Goal: Task Accomplishment & Management: Manage account settings

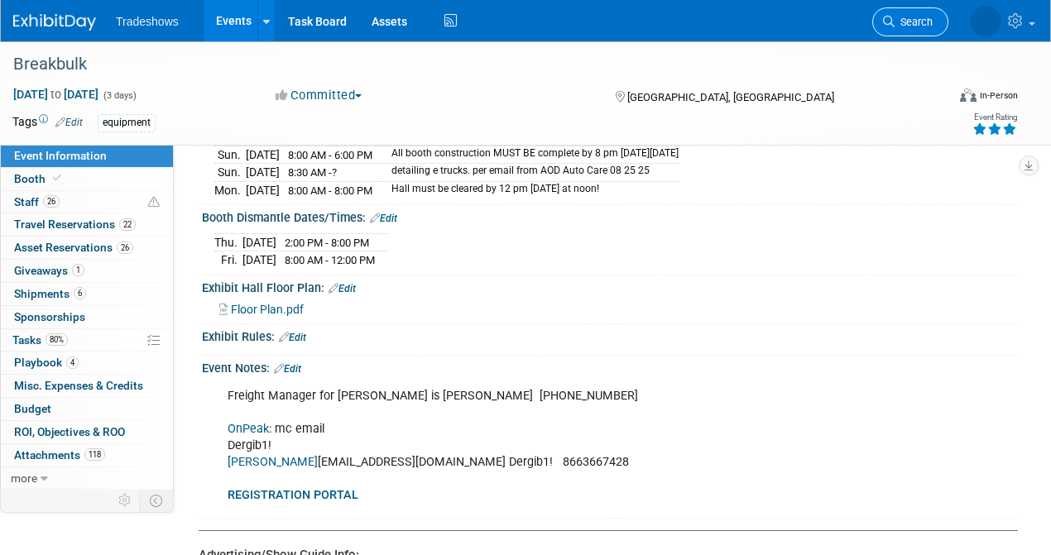
click at [901, 26] on span "Search" at bounding box center [914, 22] width 38 height 12
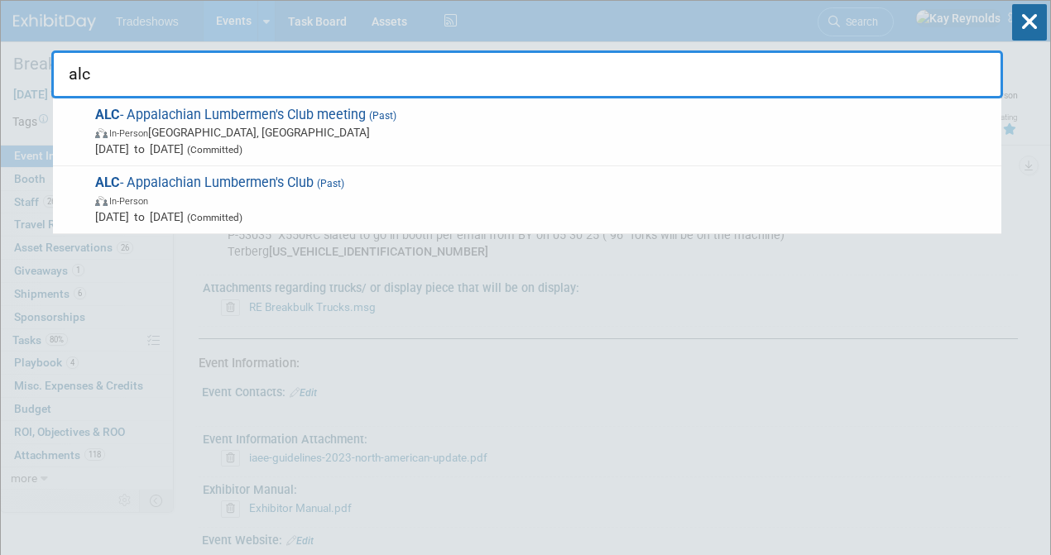
type input "alc"
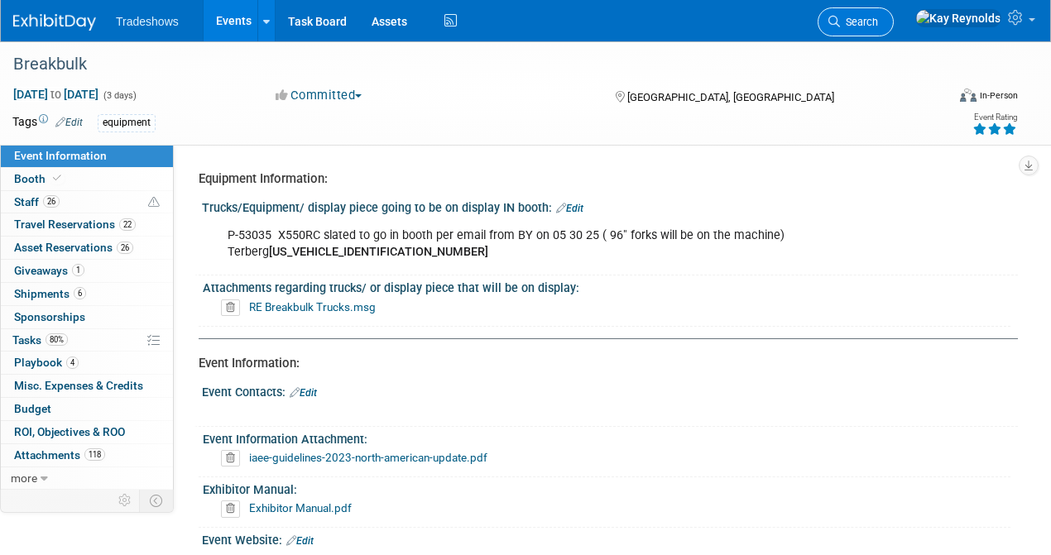
click at [878, 23] on span "Search" at bounding box center [859, 22] width 38 height 12
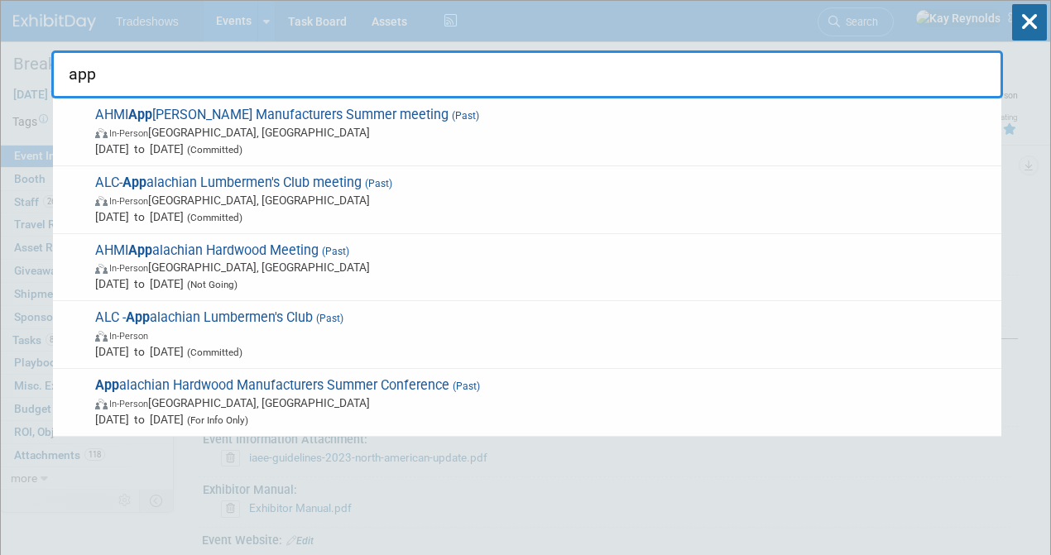
click at [135, 76] on input "app" at bounding box center [527, 74] width 952 height 48
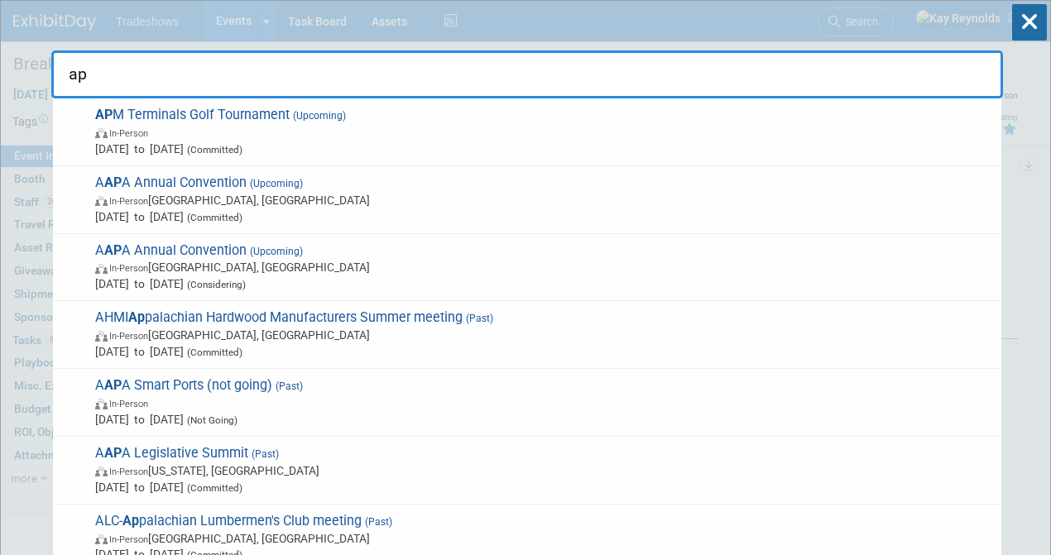
type input "a"
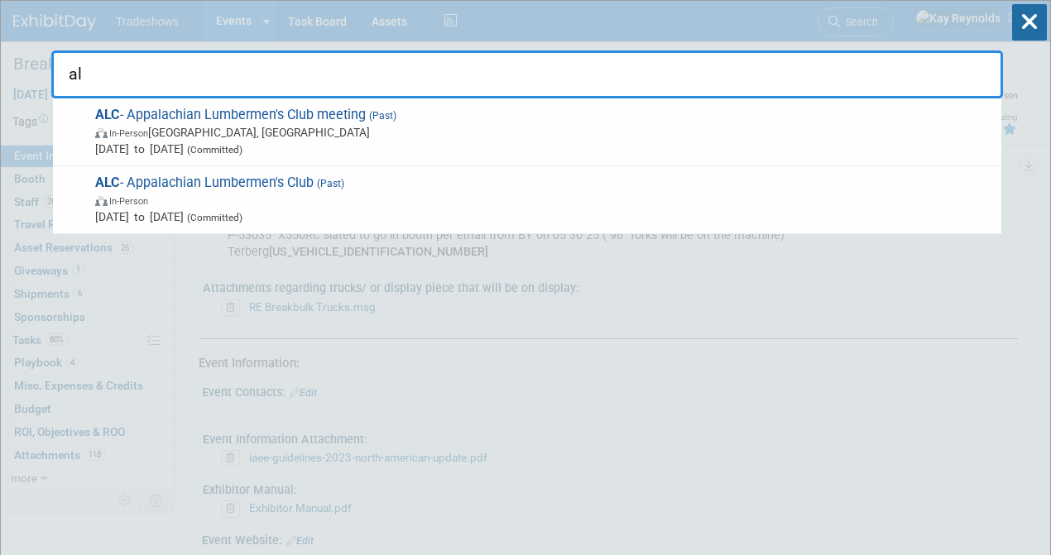
type input "a"
type input "club"
click at [1035, 25] on icon at bounding box center [1029, 22] width 35 height 36
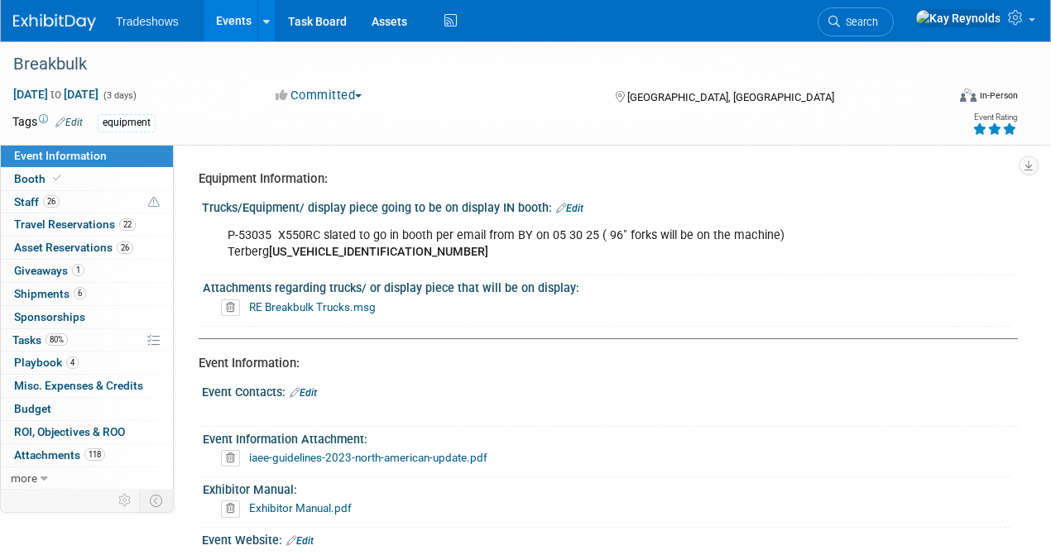
click at [216, 22] on link "Events" at bounding box center [234, 20] width 60 height 41
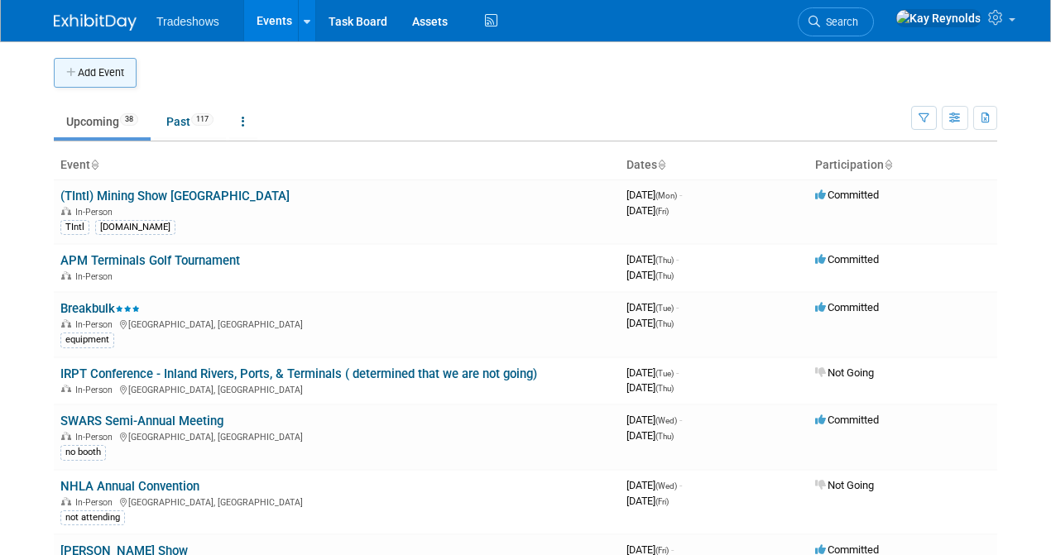
click at [93, 78] on button "Add Event" at bounding box center [95, 73] width 83 height 30
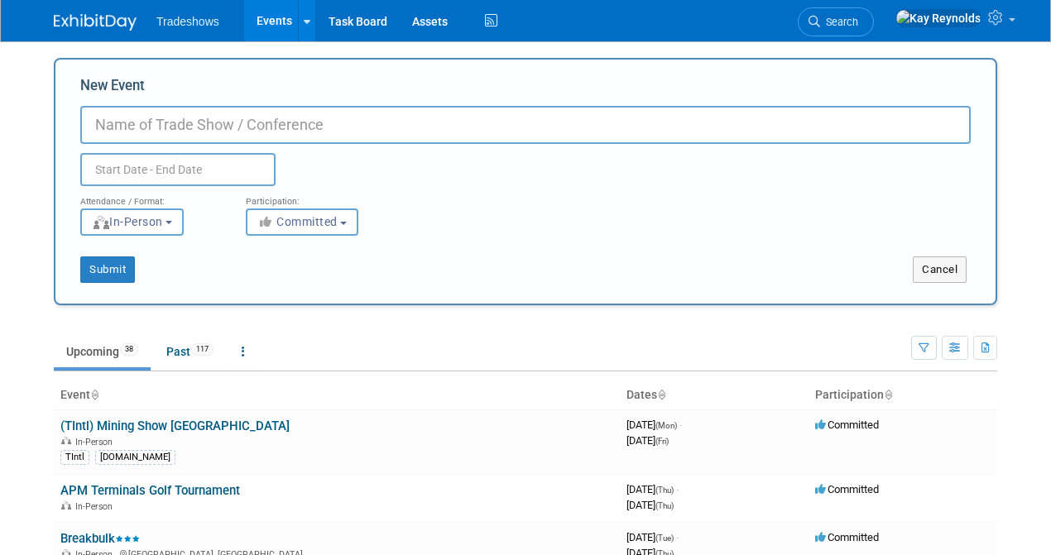
click at [129, 124] on input "New Event" at bounding box center [525, 125] width 891 height 38
type input "Appalachian Lumber"
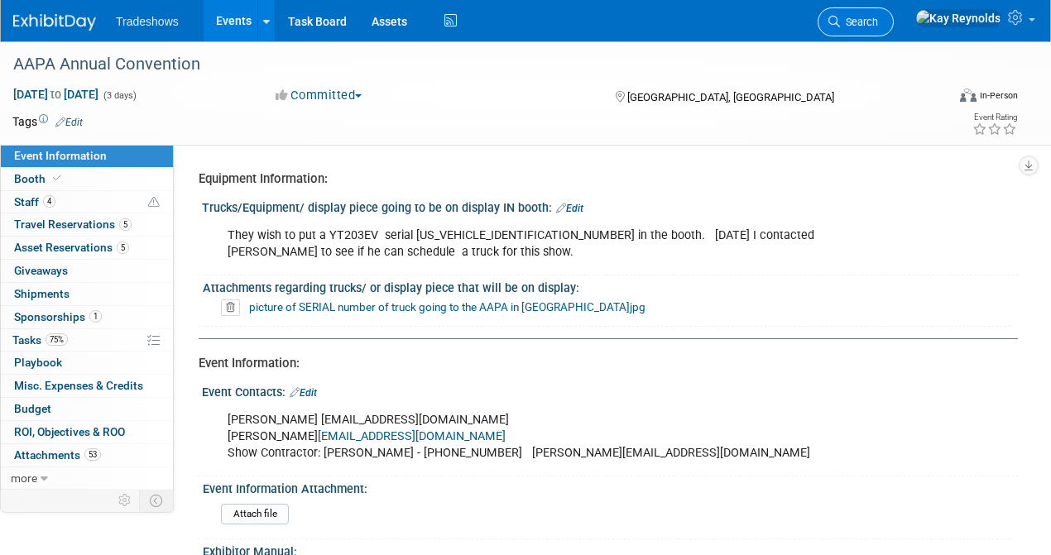
click at [878, 18] on span "Search" at bounding box center [859, 22] width 38 height 12
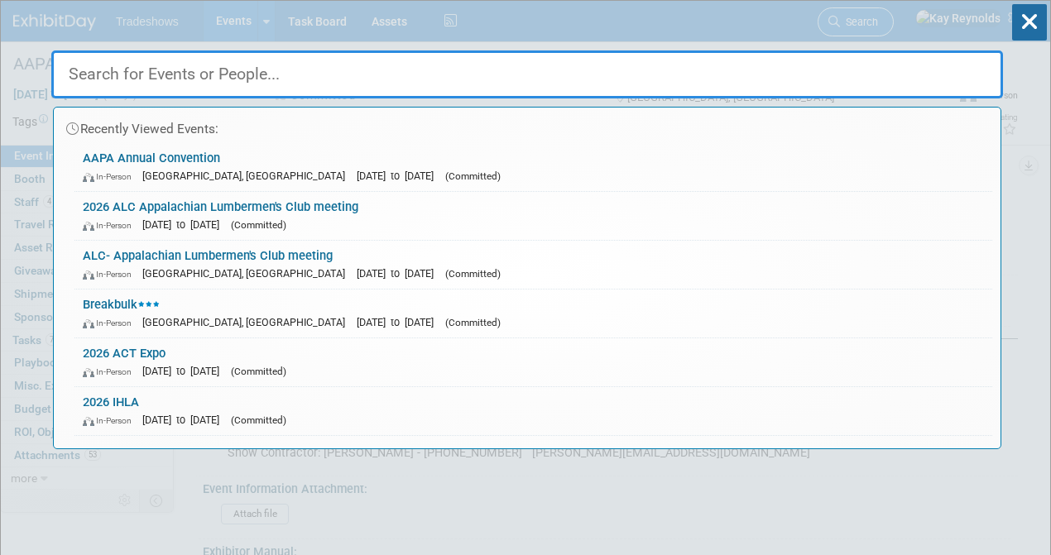
type input "a"
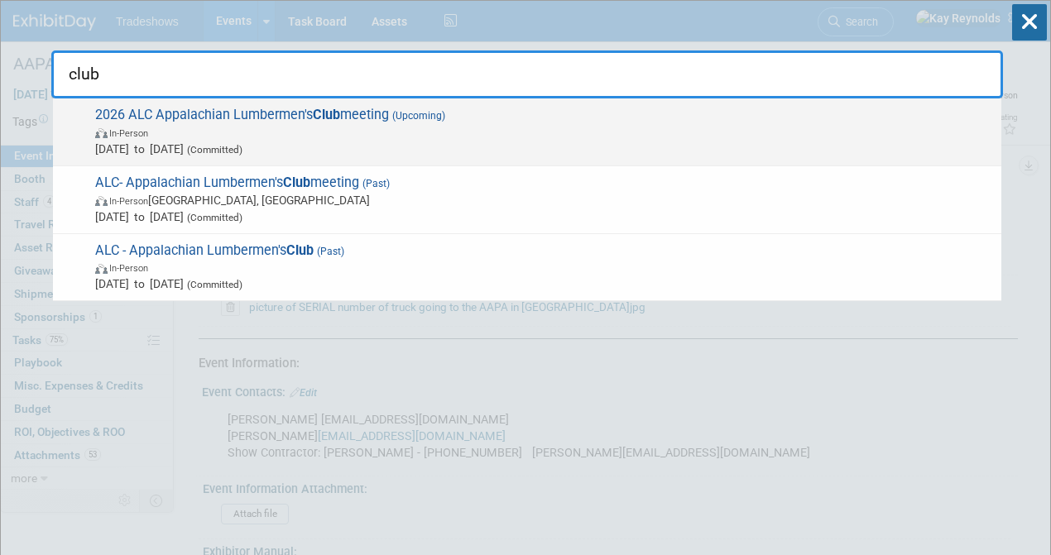
type input "club"
click at [127, 124] on span "In-Person" at bounding box center [544, 132] width 898 height 17
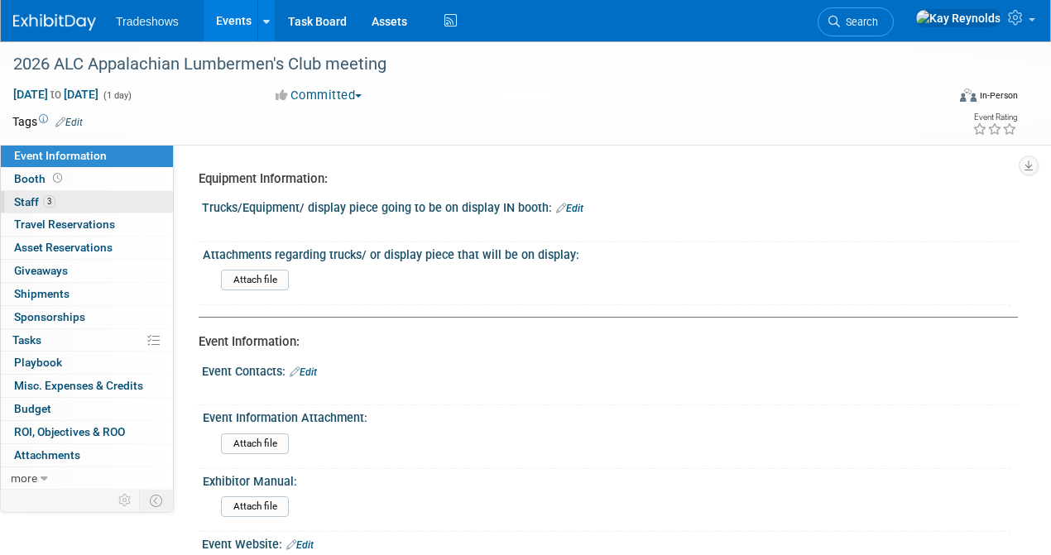
click at [94, 195] on link "3 Staff 3" at bounding box center [87, 202] width 172 height 22
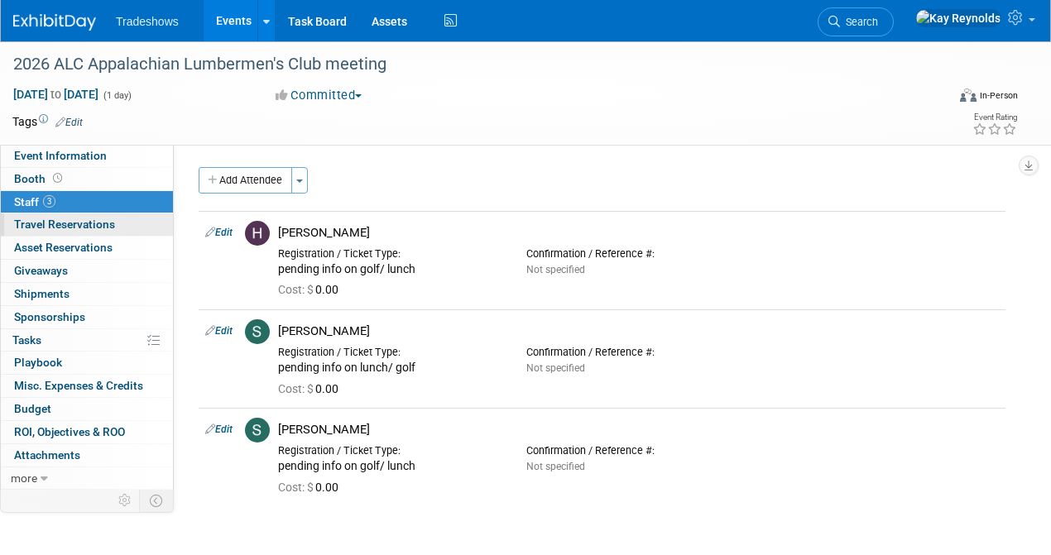
click at [133, 228] on link "0 Travel Reservations 0" at bounding box center [87, 225] width 172 height 22
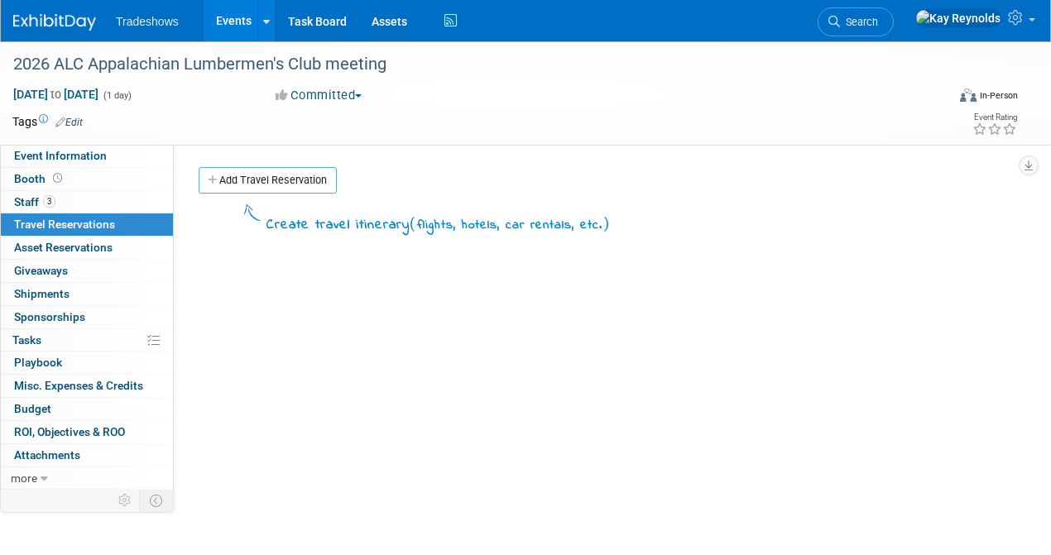
click at [33, 515] on div "Event Information Event Info Booth Booth 3 Staff 3 Staff 0 Travel Reservations …" at bounding box center [525, 370] width 1051 height 658
click at [95, 196] on link "3 Staff 3" at bounding box center [87, 202] width 172 height 22
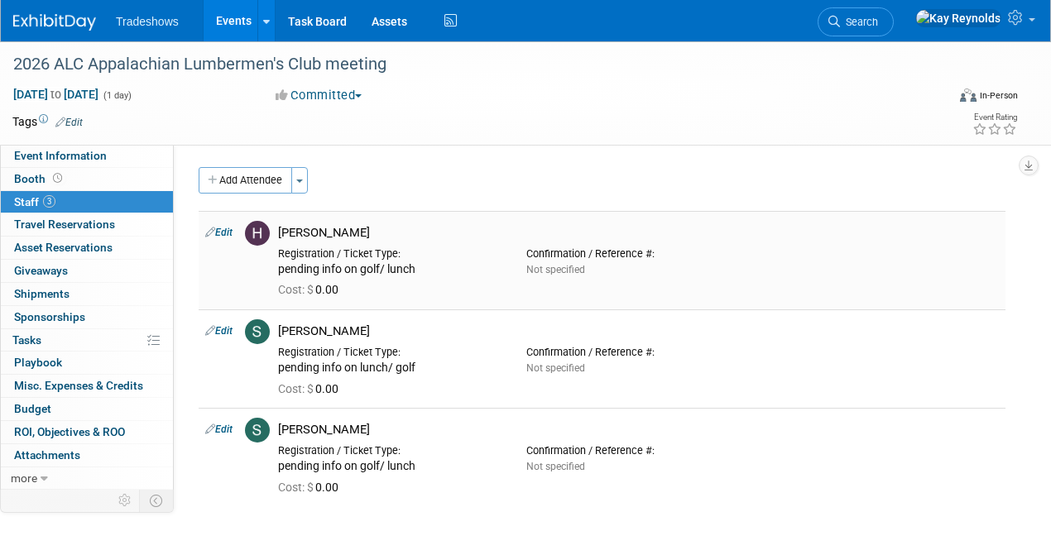
click at [223, 229] on link "Edit" at bounding box center [218, 233] width 27 height 12
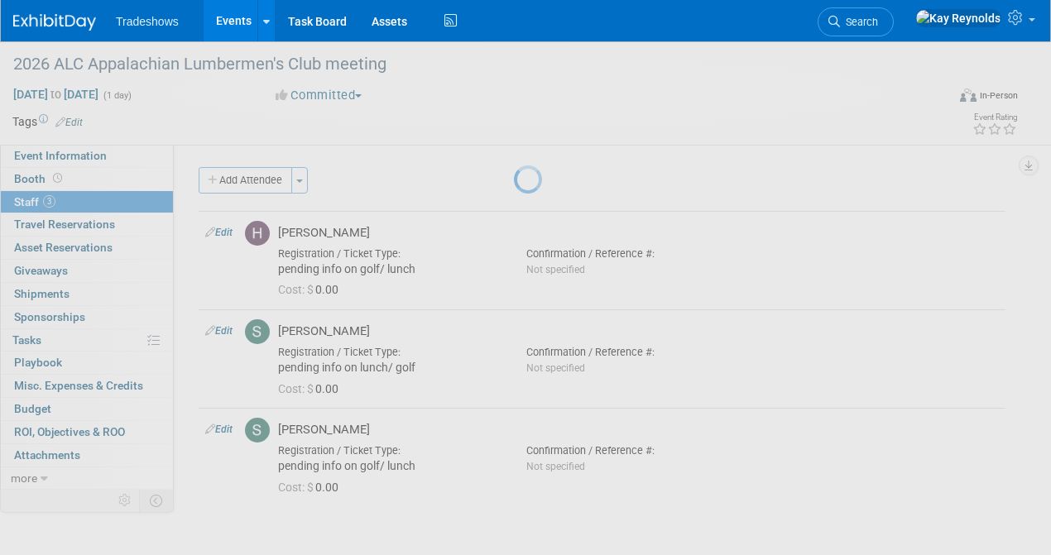
select select "86d6f01a-42e1-45c4-b7cd-65952d08b5ae"
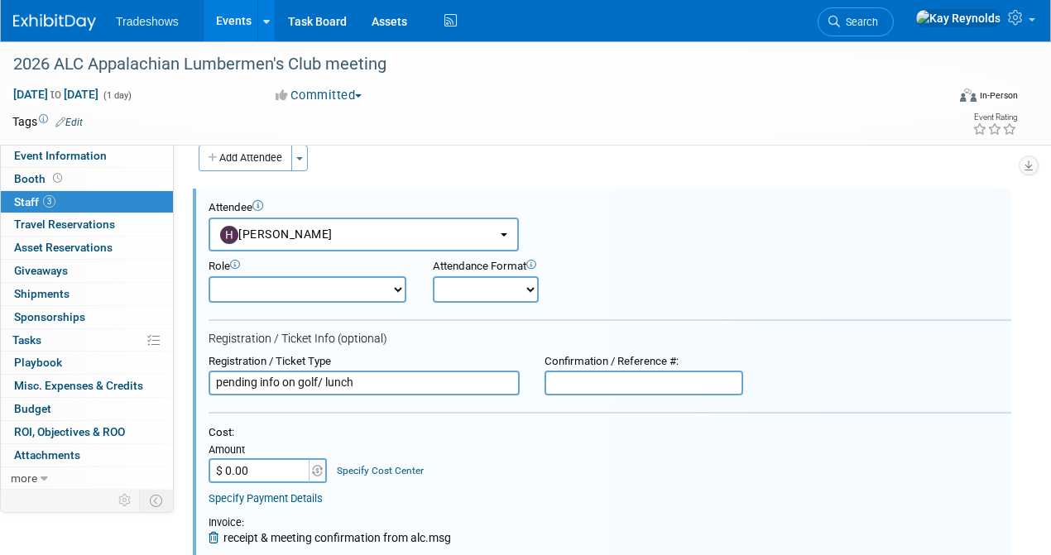
click at [253, 468] on input "$ 0.00" at bounding box center [260, 471] width 103 height 25
type input "$ 238.74"
click at [369, 380] on input "pending info on golf/ lunch" at bounding box center [364, 383] width 311 height 25
drag, startPoint x: 369, startPoint y: 380, endPoint x: 153, endPoint y: 388, distance: 216.2
click at [153, 388] on div "Event Information Event Info Booth Booth 3 Staff 3 Staff 0 Travel Reservations …" at bounding box center [525, 529] width 1051 height 1021
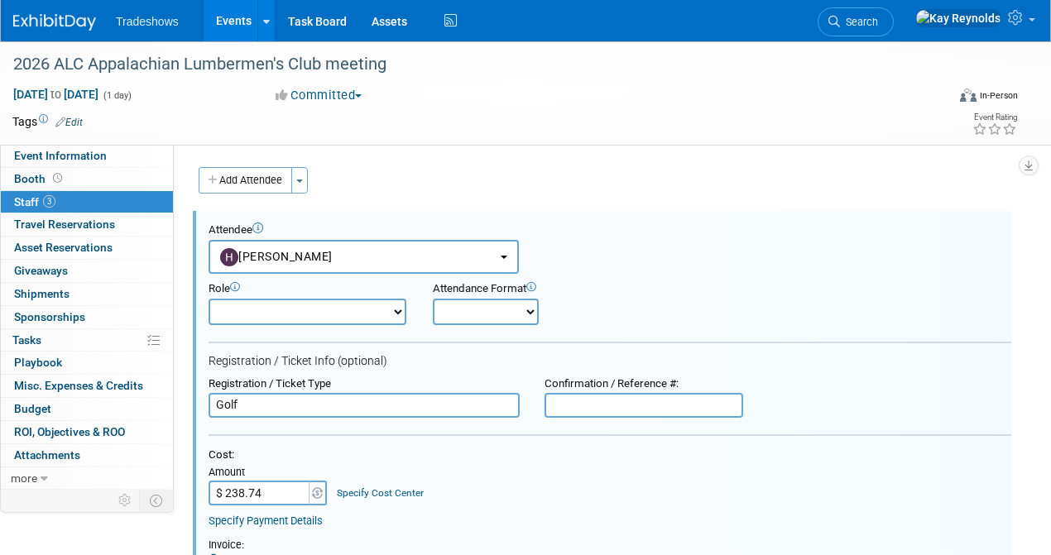
click at [230, 308] on select "CVS Representative Dealer Demonstrator Host Planner Presenter Sales Representat…" at bounding box center [308, 312] width 198 height 26
click at [442, 346] on form "Attendee <img src="https://www.exhibitday.com/Images/Unassigned-User-Icon.png" …" at bounding box center [610, 533] width 803 height 620
click at [230, 310] on select "CVS Representative Dealer Demonstrator Host Planner Presenter Sales Representat…" at bounding box center [308, 312] width 198 height 26
click at [258, 406] on input "Golf" at bounding box center [364, 405] width 311 height 25
drag, startPoint x: 258, startPoint y: 406, endPoint x: 177, endPoint y: 403, distance: 81.2
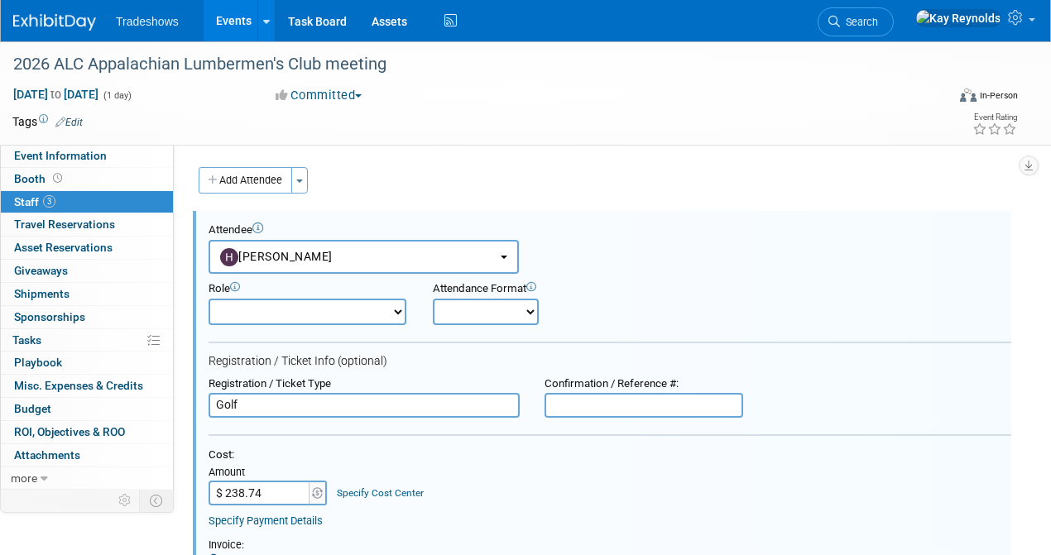
click at [177, 403] on div "Equipment Information: Trucks/Equipment/ display piece going to be on display I…" at bounding box center [596, 316] width 844 height 342
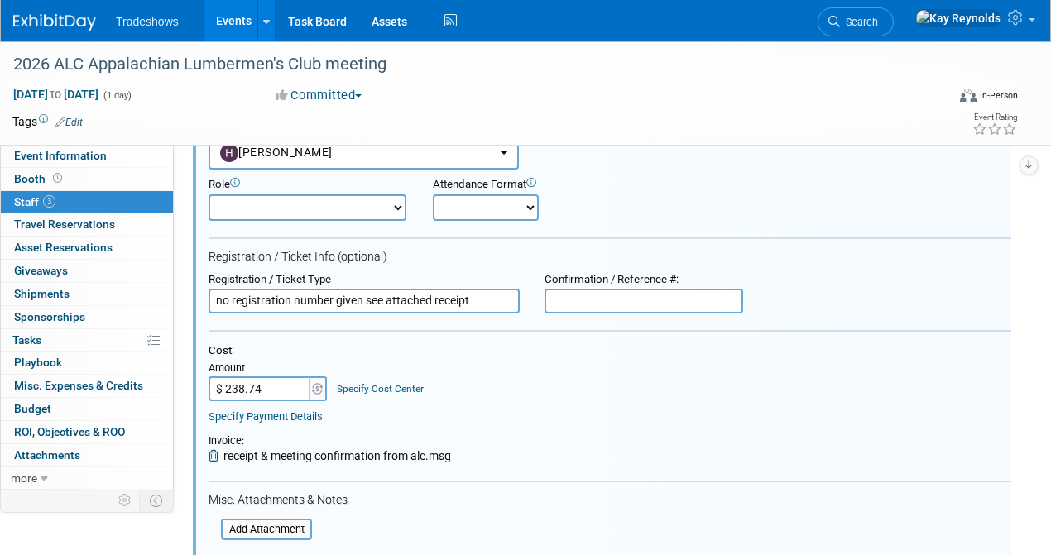
scroll to position [166, 0]
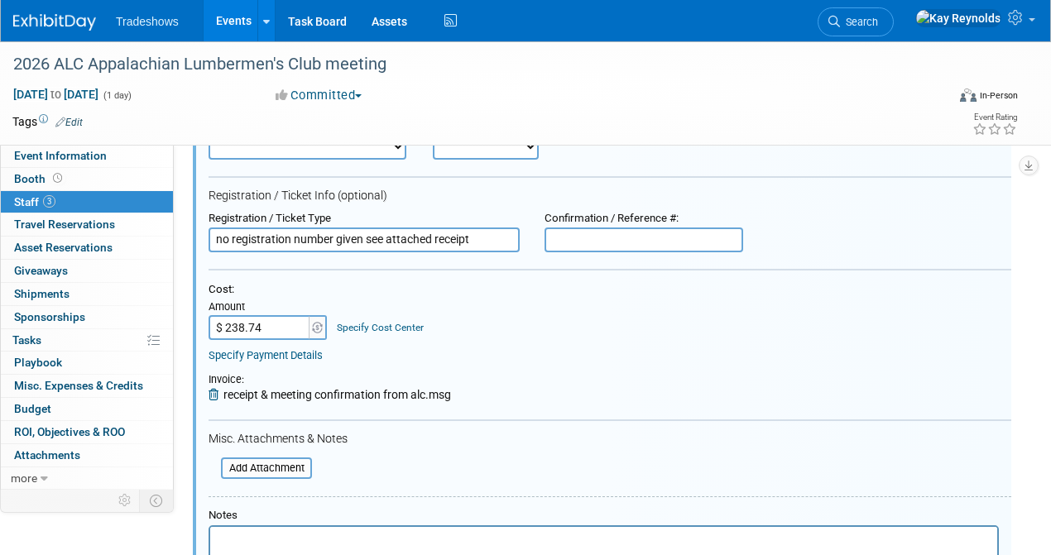
type input "no registration number given see attached receipt"
click at [350, 377] on div "Invoice:" at bounding box center [330, 380] width 243 height 15
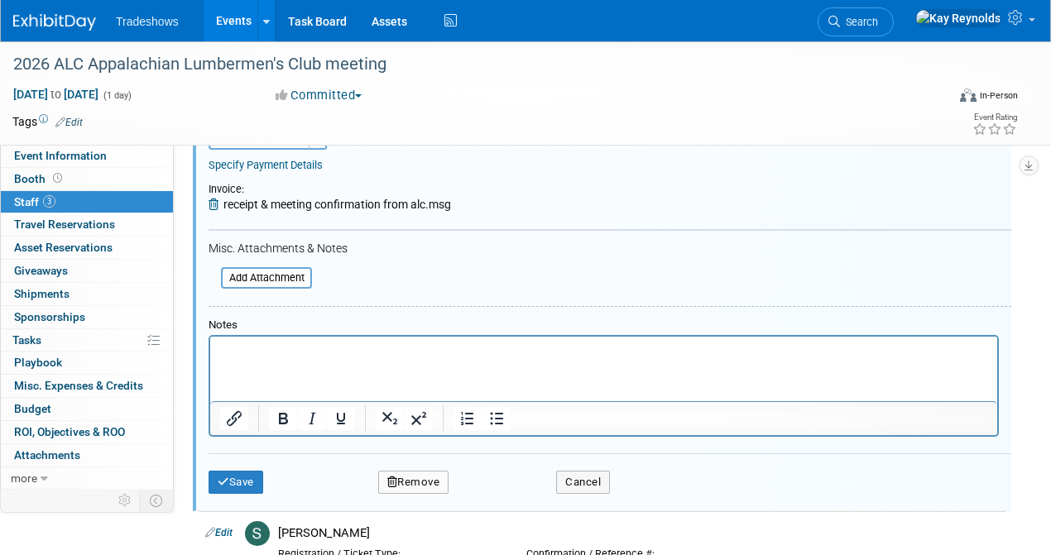
scroll to position [441, 0]
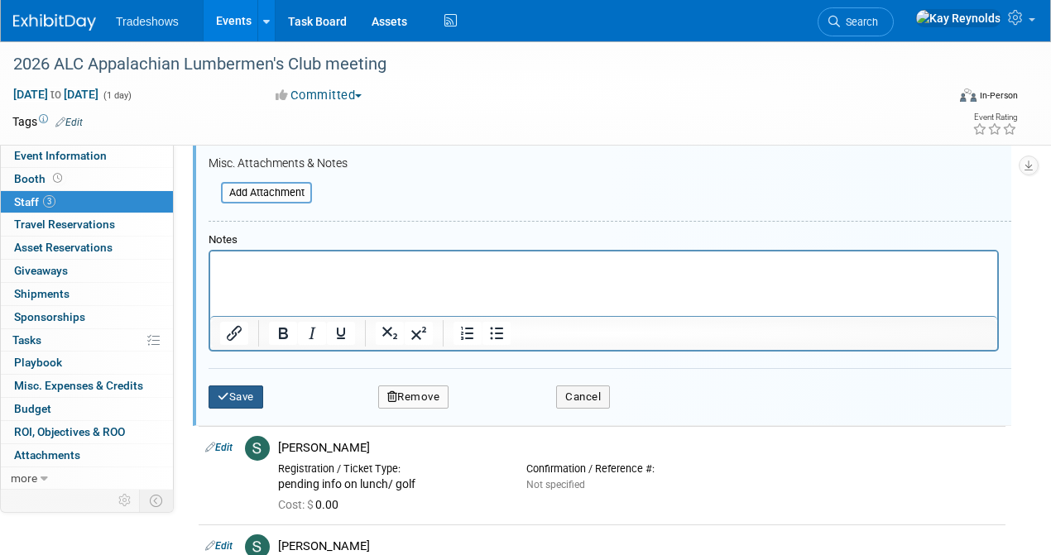
click at [217, 396] on button "Save" at bounding box center [236, 397] width 55 height 23
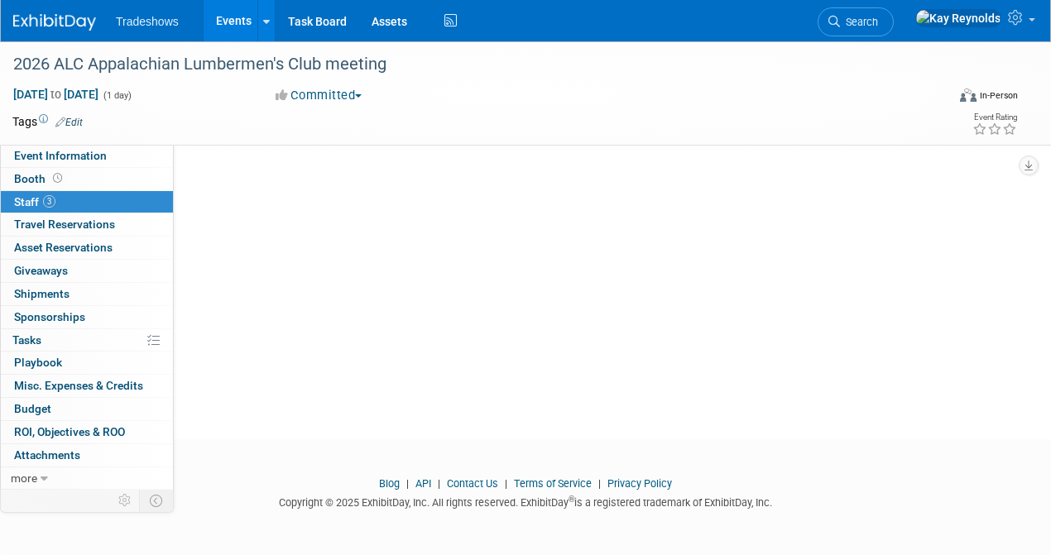
scroll to position [161, 0]
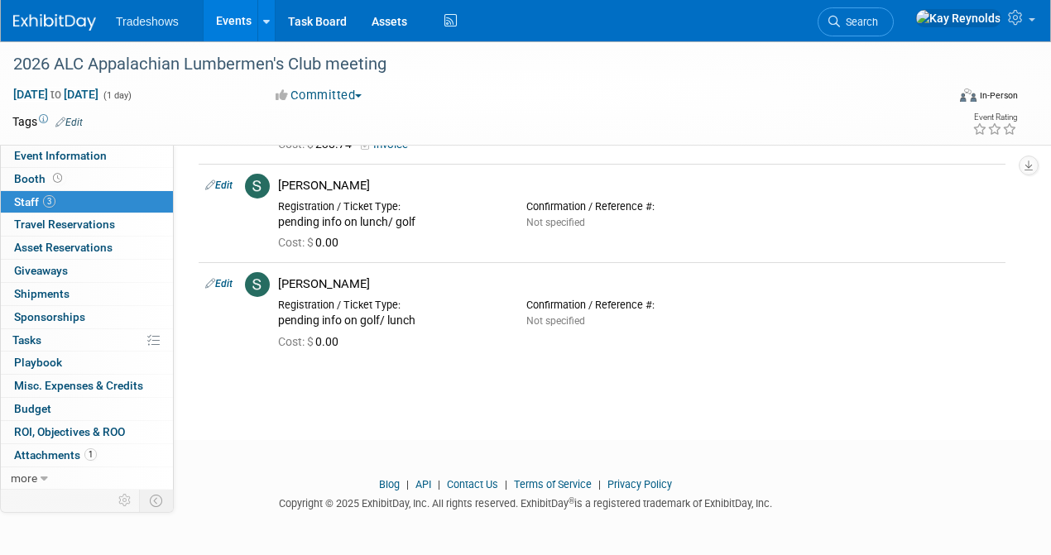
click at [108, 199] on link "3 Staff 3" at bounding box center [87, 202] width 172 height 22
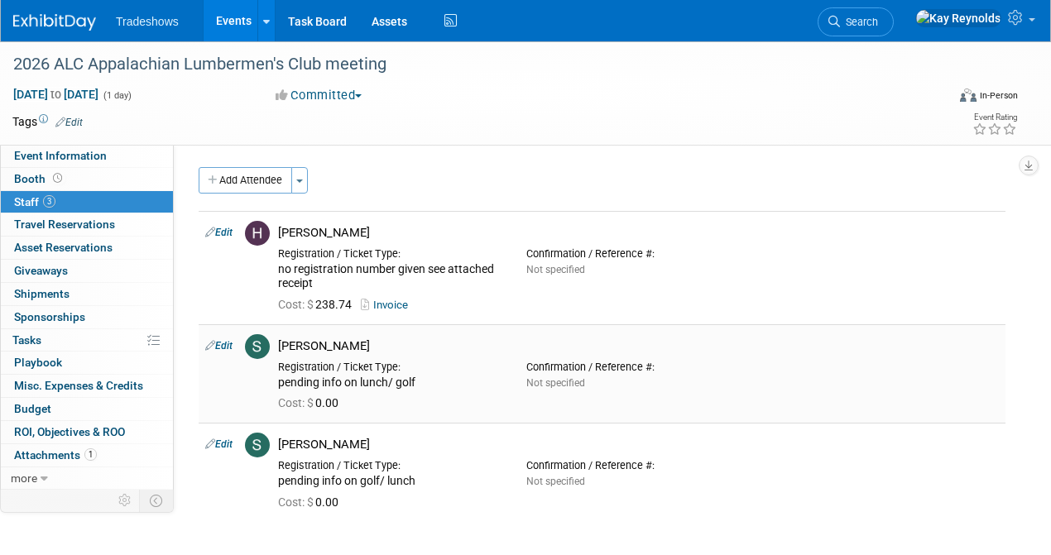
click at [217, 344] on link "Edit" at bounding box center [218, 346] width 27 height 12
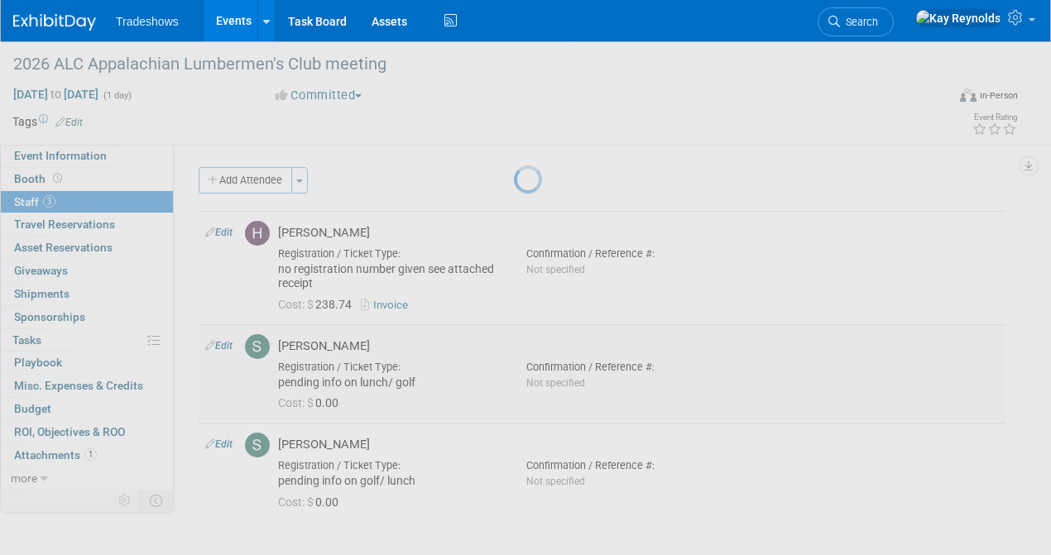
select select "60dc3eef-2f52-43cf-bdb1-1ed6873d499b"
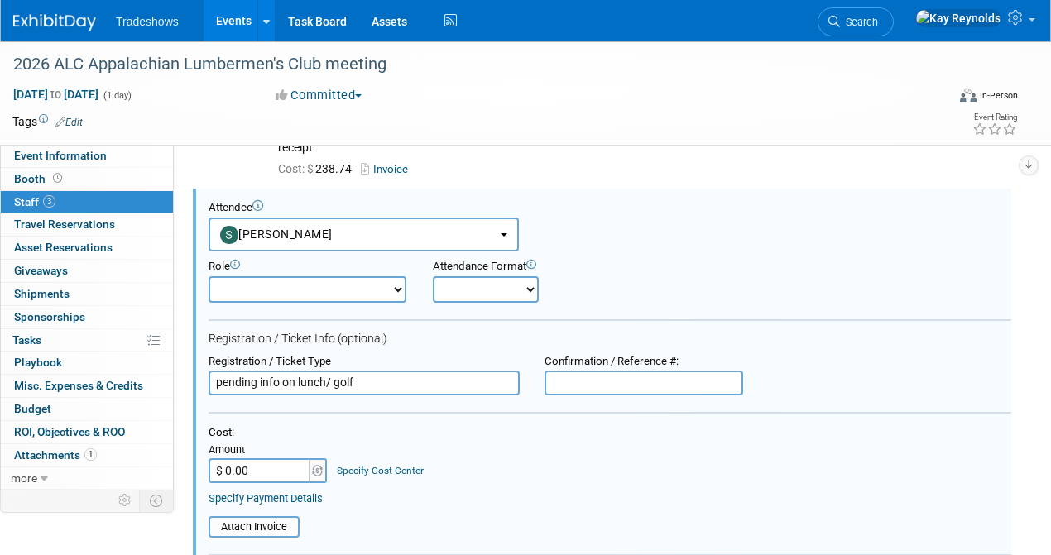
drag, startPoint x: 367, startPoint y: 386, endPoint x: 199, endPoint y: 386, distance: 168.8
click at [199, 386] on div "Registration / Ticket Type pending info on lunch/ golf" at bounding box center [364, 375] width 336 height 41
type input "n"
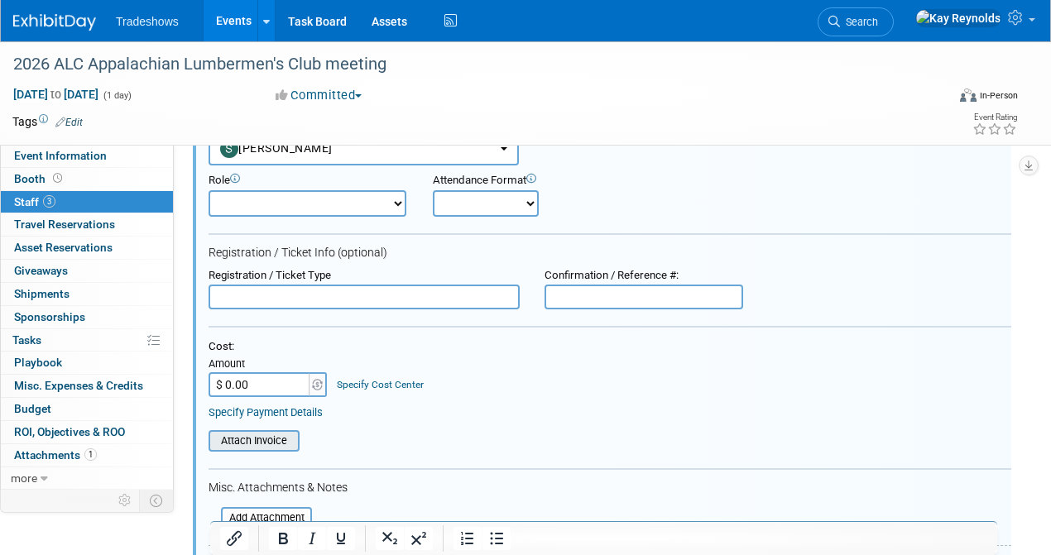
scroll to position [301, 0]
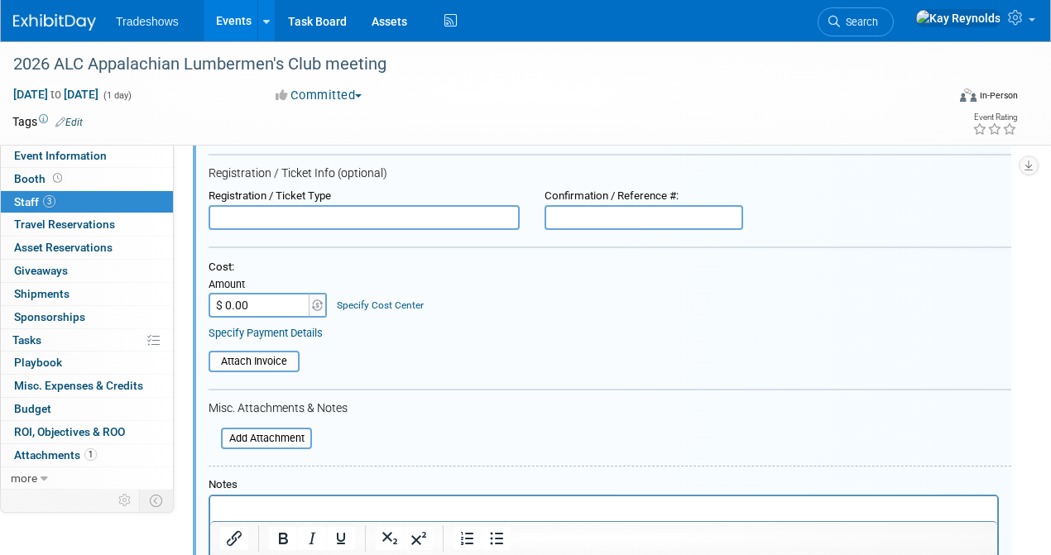
click at [223, 502] on html at bounding box center [603, 508] width 787 height 23
click at [235, 306] on input "$ 0.00" at bounding box center [260, 305] width 103 height 25
type input "$ 155.70"
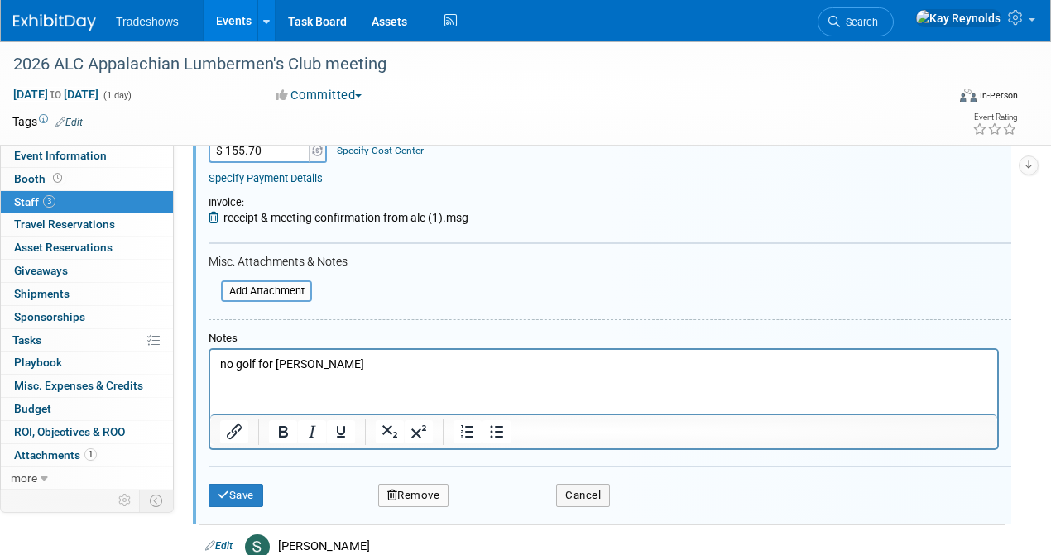
scroll to position [467, 0]
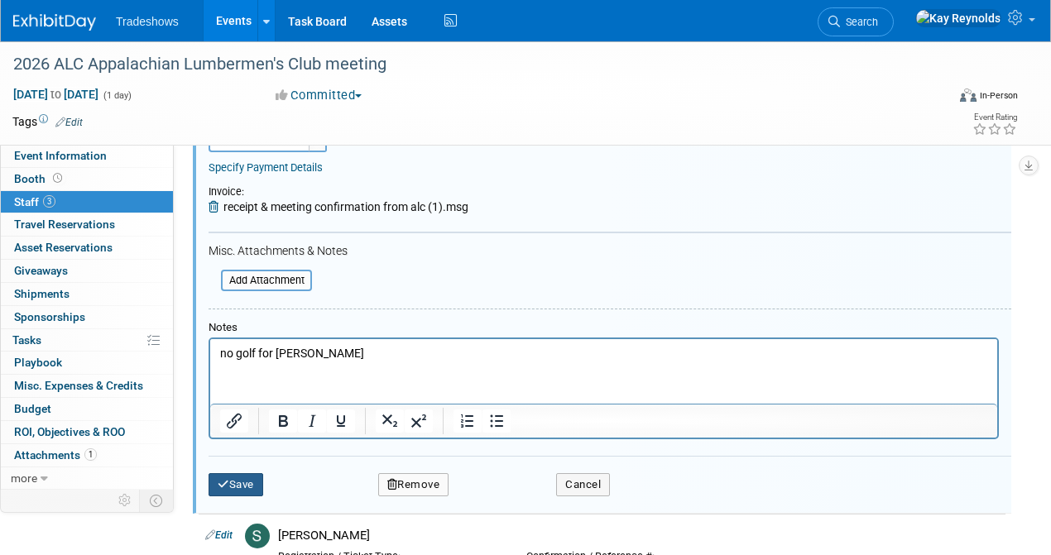
click at [223, 485] on icon "submit" at bounding box center [224, 484] width 12 height 11
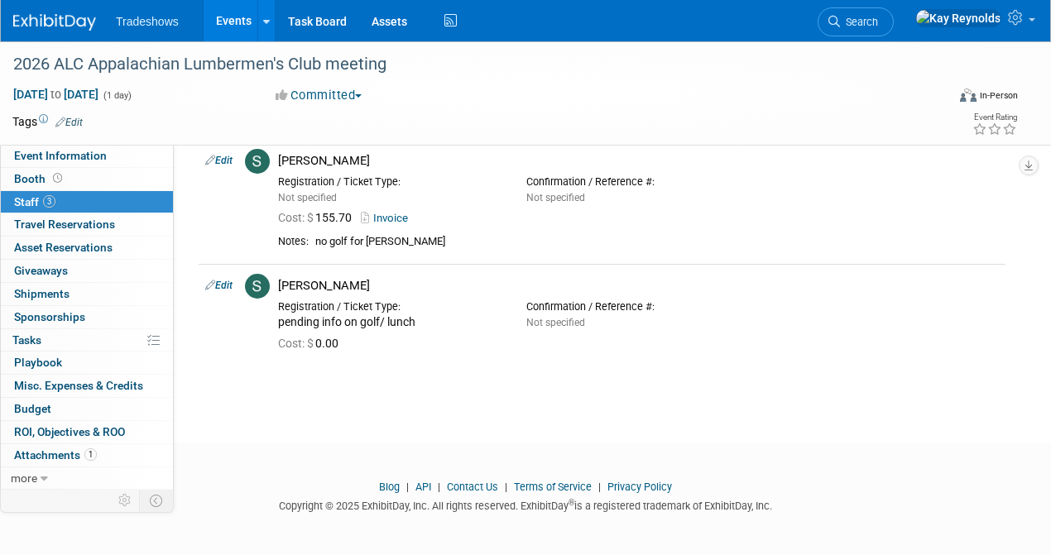
scroll to position [187, 0]
click at [73, 199] on link "3 Staff 3" at bounding box center [87, 202] width 172 height 22
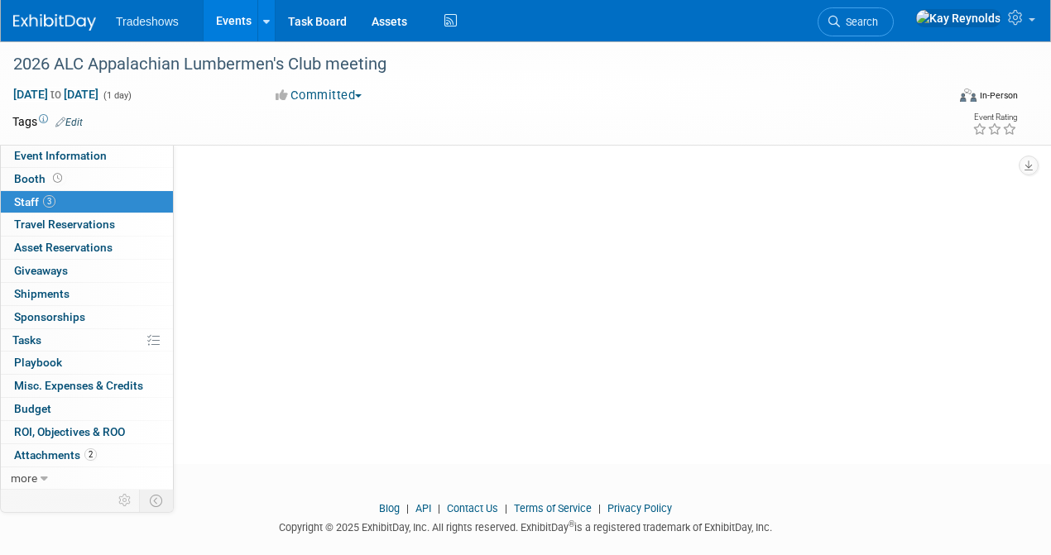
scroll to position [0, 0]
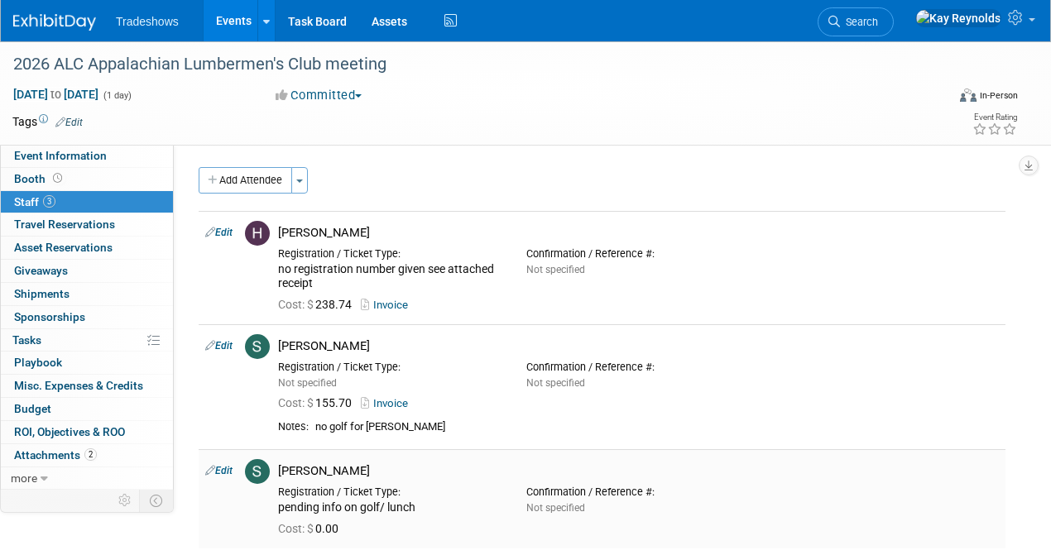
click at [228, 473] on link "Edit" at bounding box center [218, 471] width 27 height 12
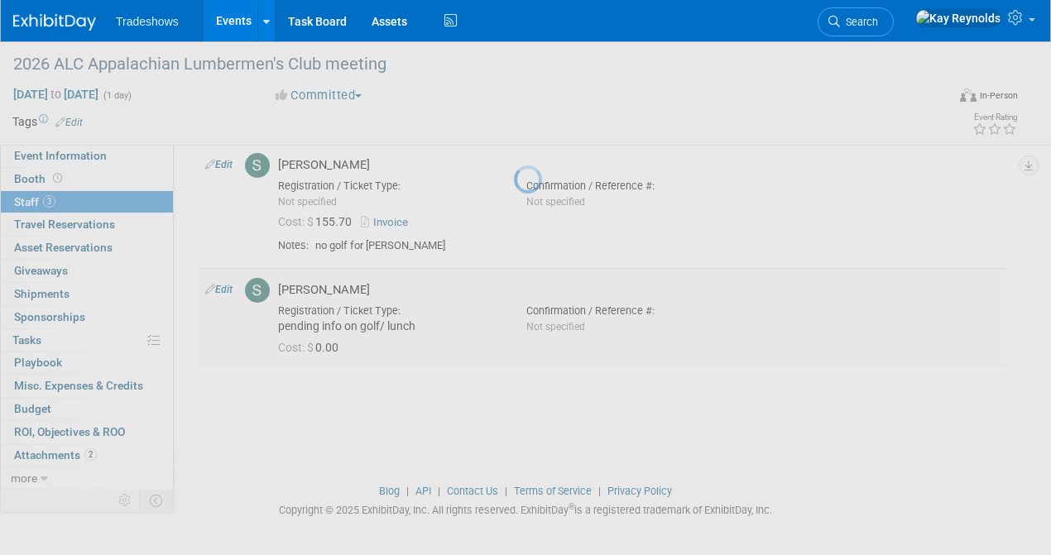
select select "faea66d6-902d-4db1-ab0f-6b3149264df1"
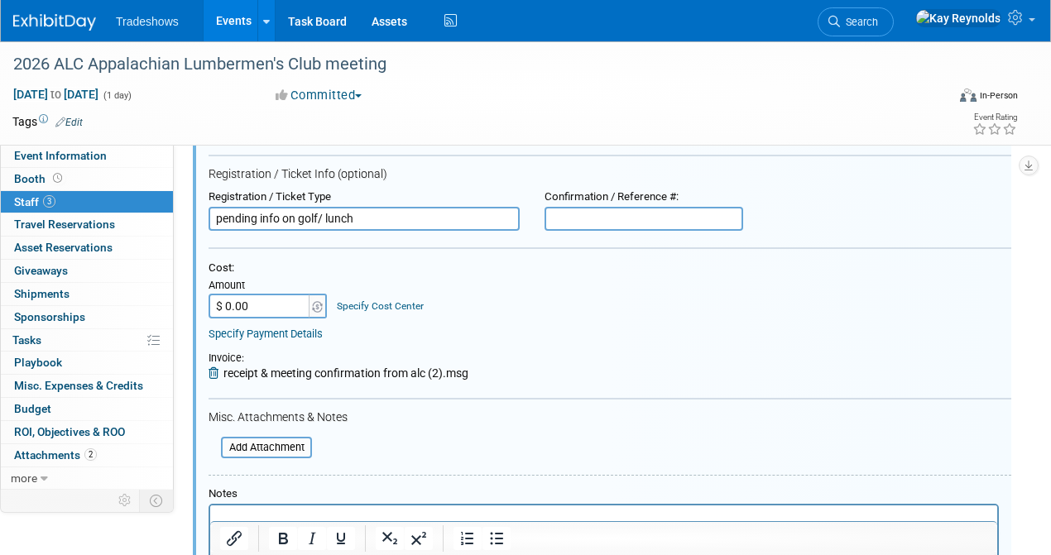
scroll to position [425, 0]
drag, startPoint x: 368, startPoint y: 216, endPoint x: 51, endPoint y: 216, distance: 317.0
click at [51, 216] on div "Event Information Event Info Booth Booth 3 Staff 3 Staff 0 Travel Reservations …" at bounding box center [525, 147] width 1051 height 1062
type input "see attachment"
type input "no confirmation number given"
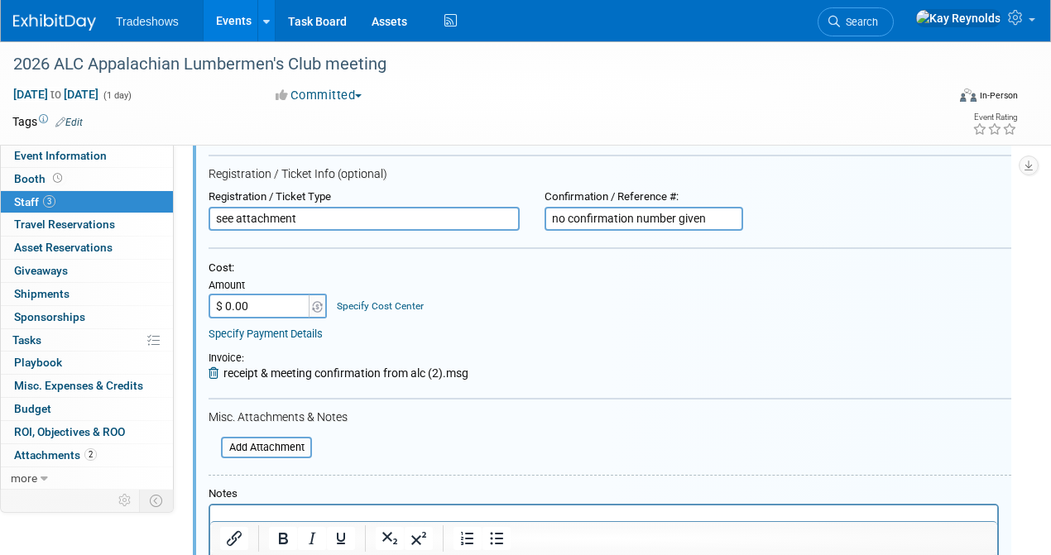
click at [341, 216] on input "see attachment" at bounding box center [364, 219] width 311 height 25
type input "see attachment for receipt"
click at [264, 305] on input "$ 0.00" at bounding box center [260, 306] width 103 height 25
type input "$ 238.74"
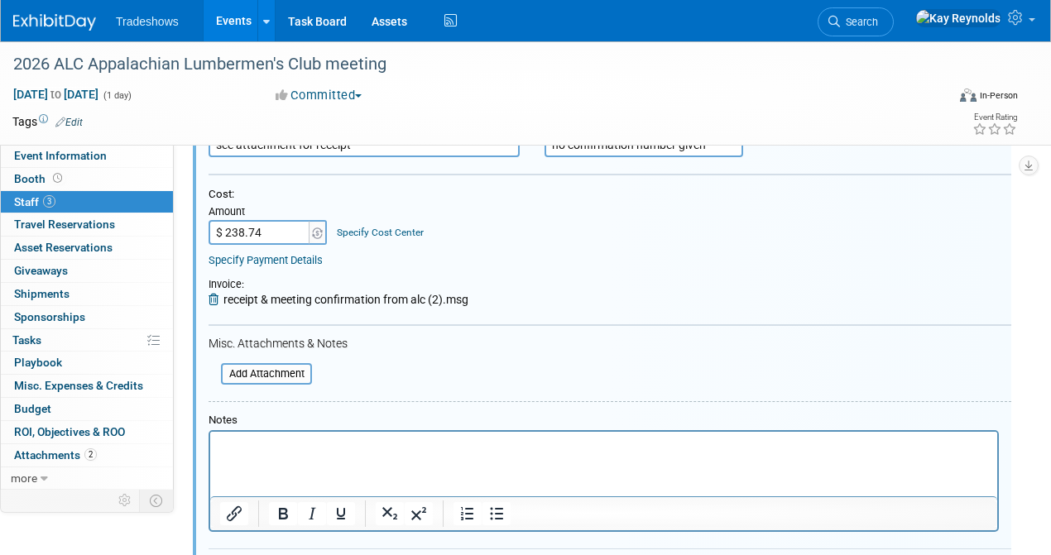
scroll to position [536, 0]
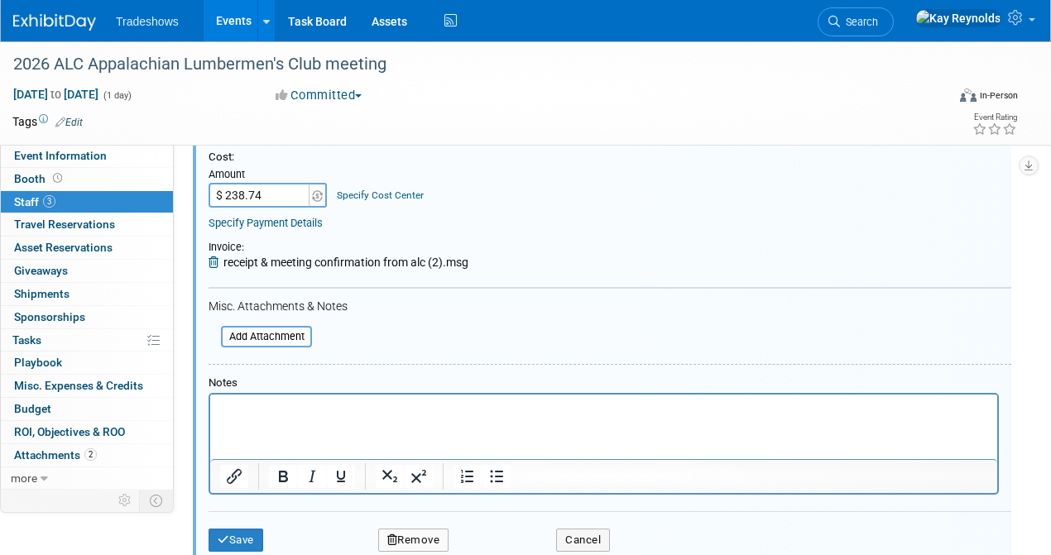
click at [224, 412] on p "Rich Text Area. Press ALT-0 for help." at bounding box center [604, 409] width 768 height 17
click at [281, 407] on p "golf also" at bounding box center [604, 409] width 768 height 17
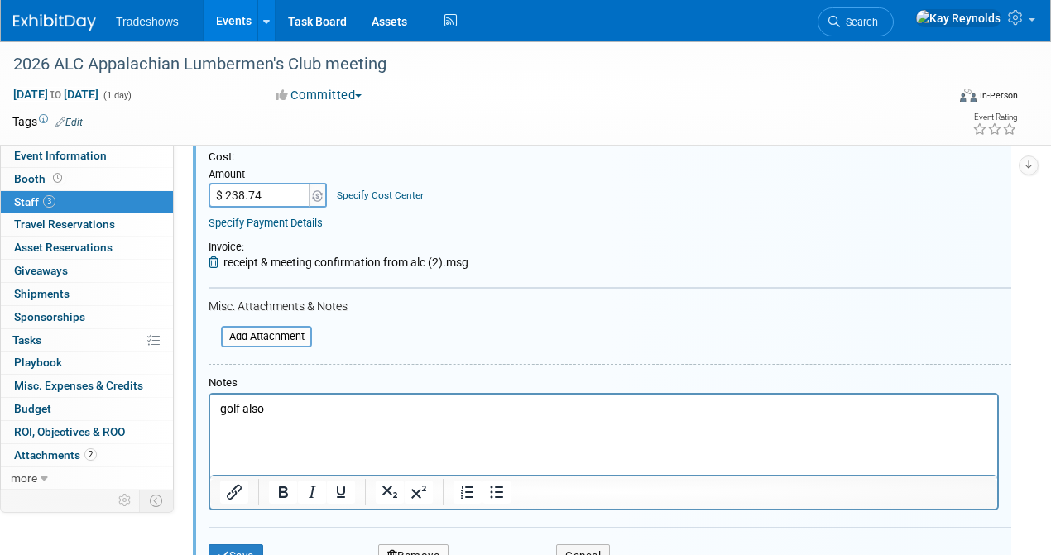
scroll to position [702, 0]
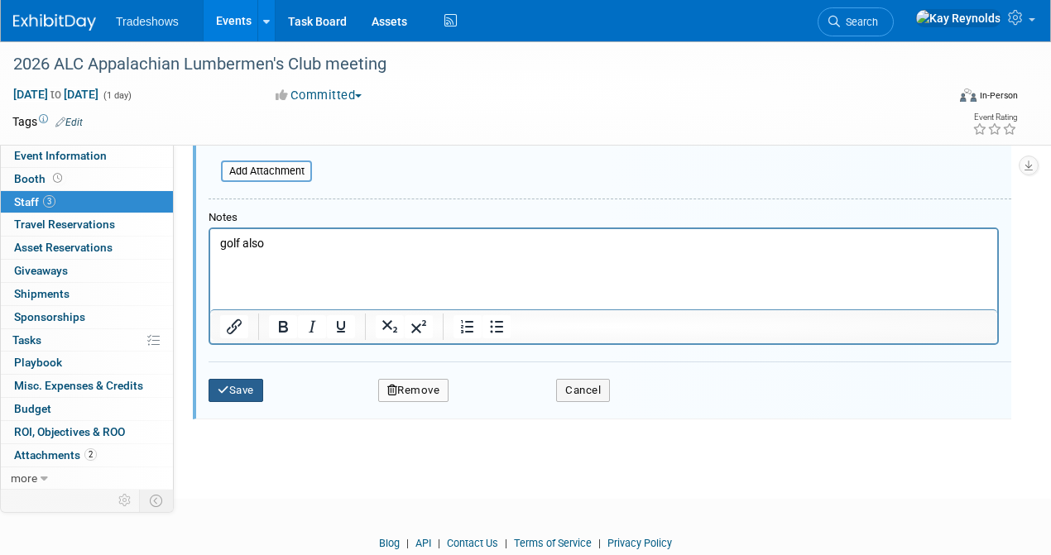
drag, startPoint x: 444, startPoint y: 620, endPoint x: 226, endPoint y: 265, distance: 416.5
click at [220, 262] on p "Rich Text Area. Press ALT-0 for help." at bounding box center [604, 260] width 768 height 17
click at [240, 385] on button "Save" at bounding box center [236, 390] width 55 height 23
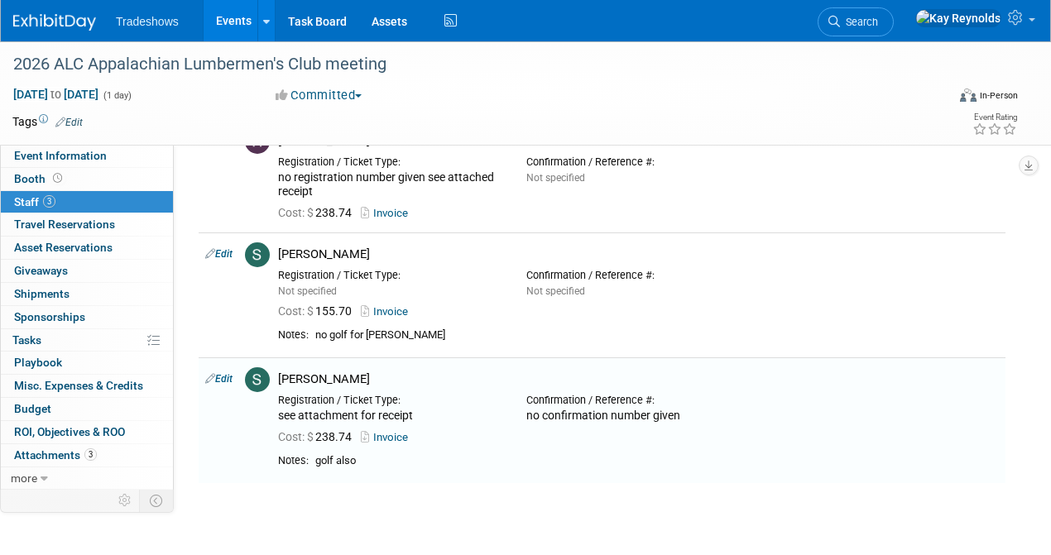
scroll to position [48, 0]
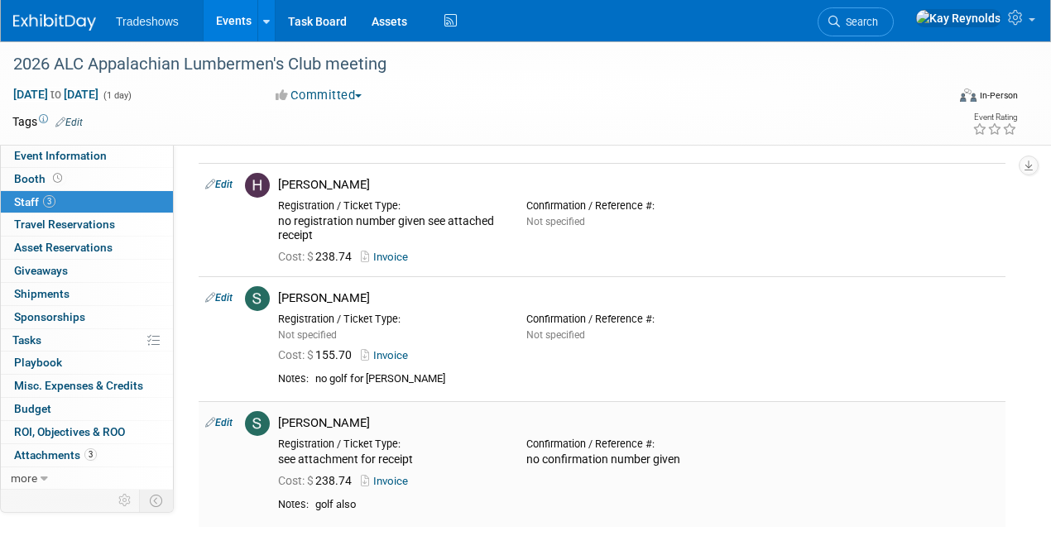
click at [389, 479] on link "Invoice" at bounding box center [388, 481] width 54 height 12
click at [381, 479] on link "Invoice" at bounding box center [388, 481] width 54 height 12
click at [223, 422] on link "Edit" at bounding box center [218, 423] width 27 height 12
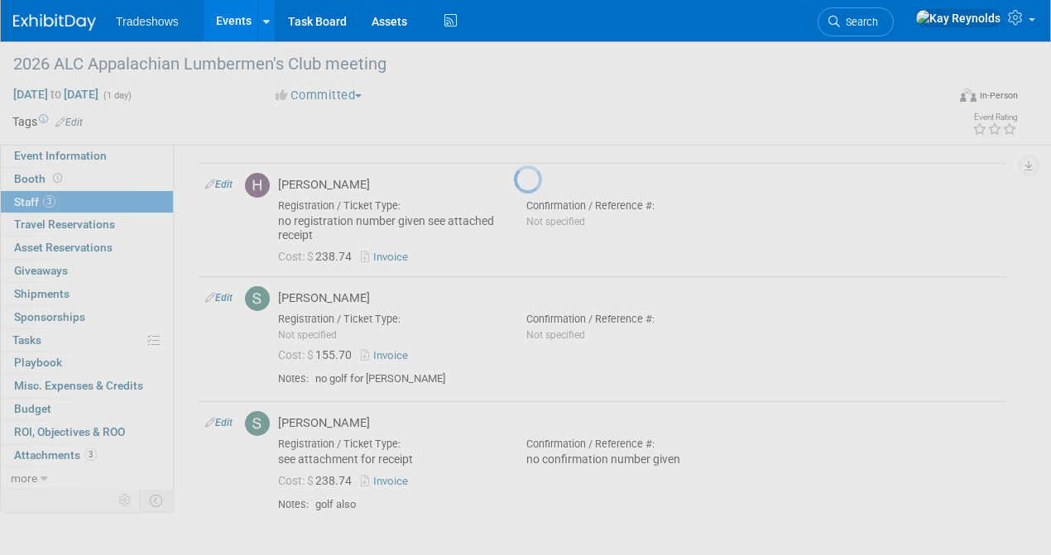
select select "faea66d6-902d-4db1-ab0f-6b3149264df1"
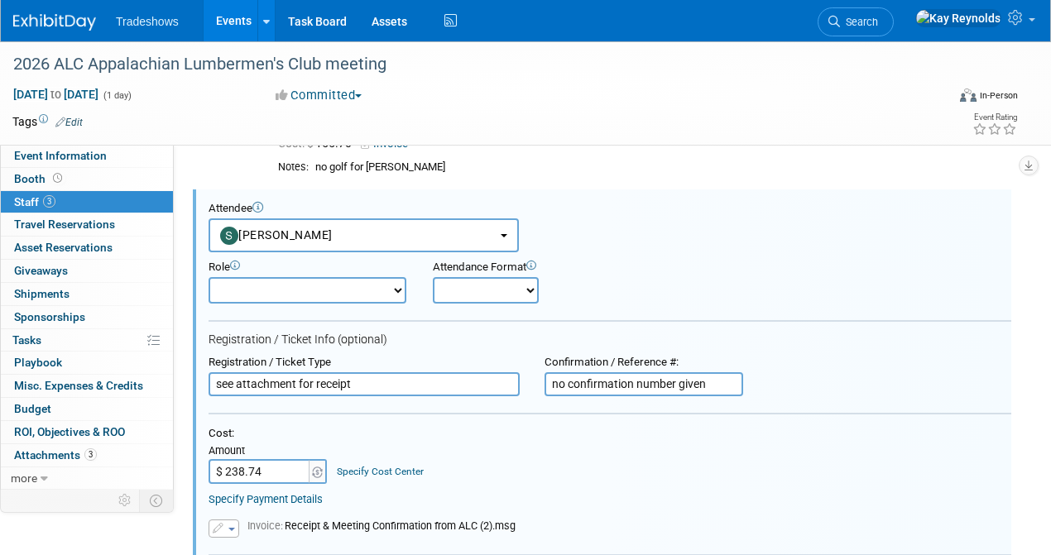
scroll to position [0, 0]
type input "$ 83.04"
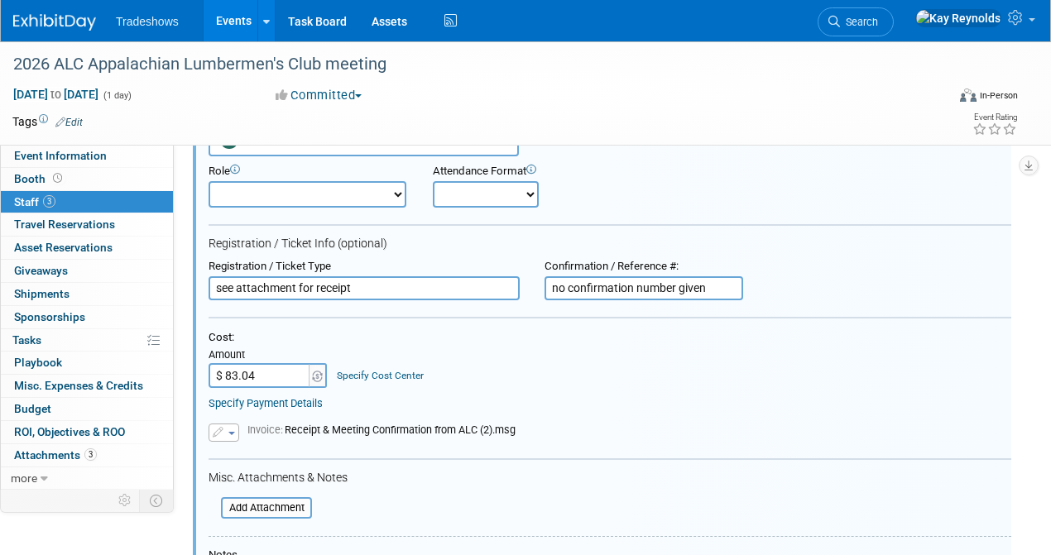
scroll to position [371, 0]
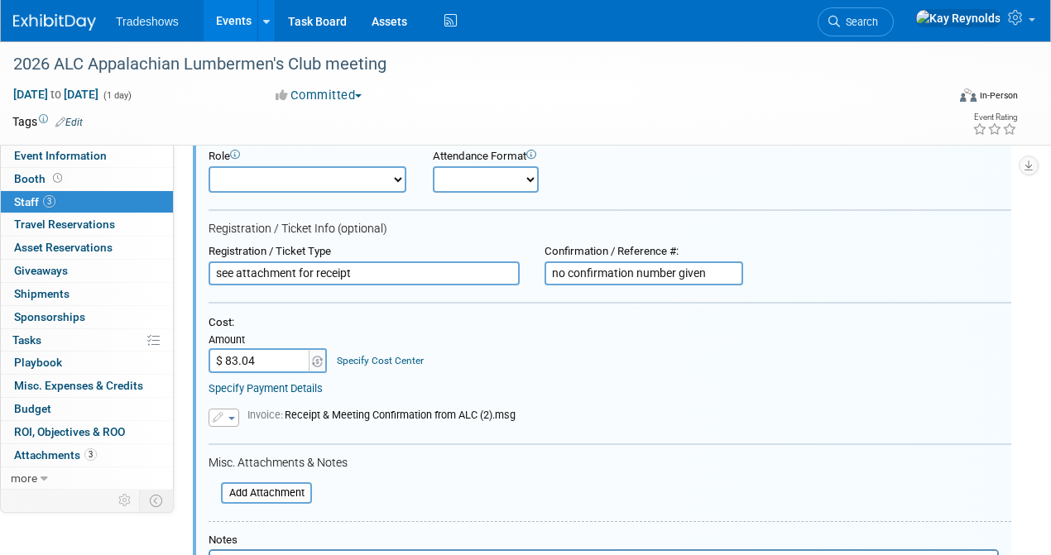
click at [227, 419] on button "button" at bounding box center [224, 418] width 31 height 18
click at [261, 468] on link "Remove attachment" at bounding box center [292, 465] width 166 height 23
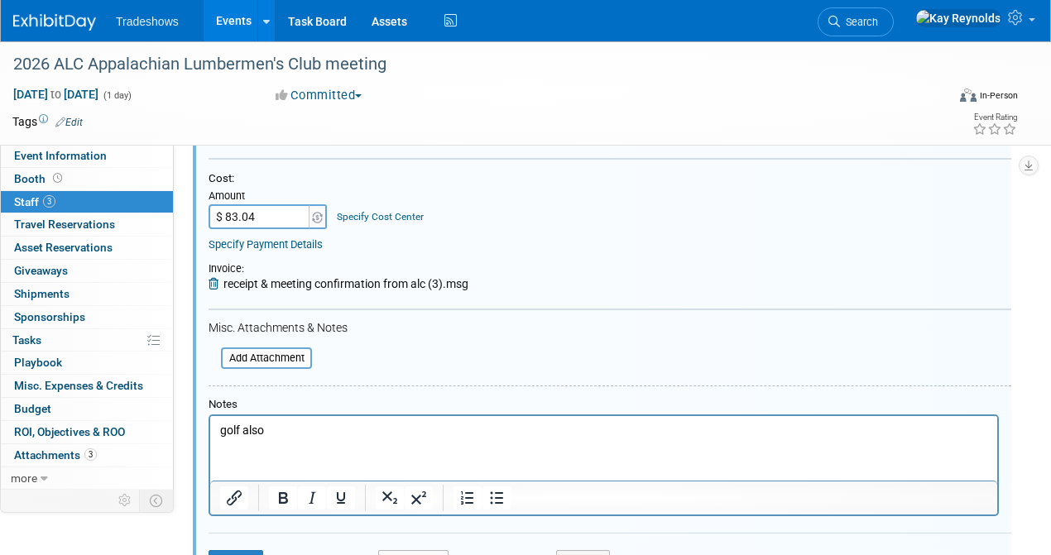
scroll to position [591, 0]
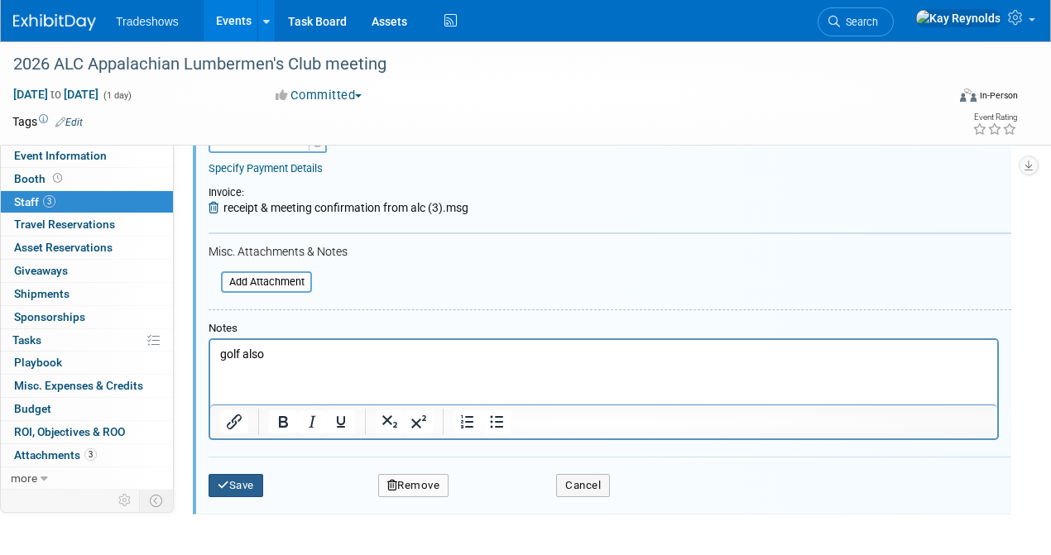
click at [237, 487] on button "Save" at bounding box center [236, 485] width 55 height 23
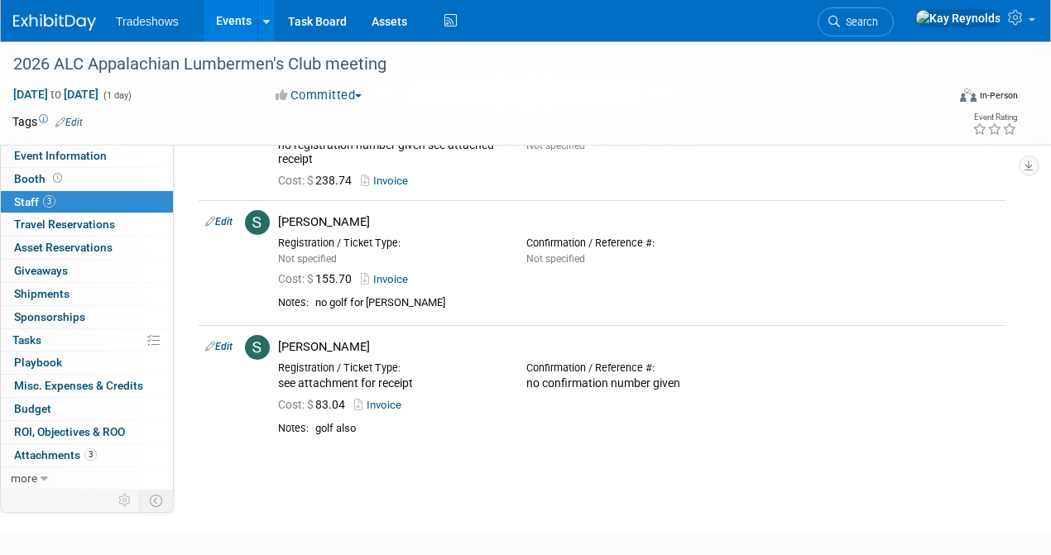
scroll to position [0, 0]
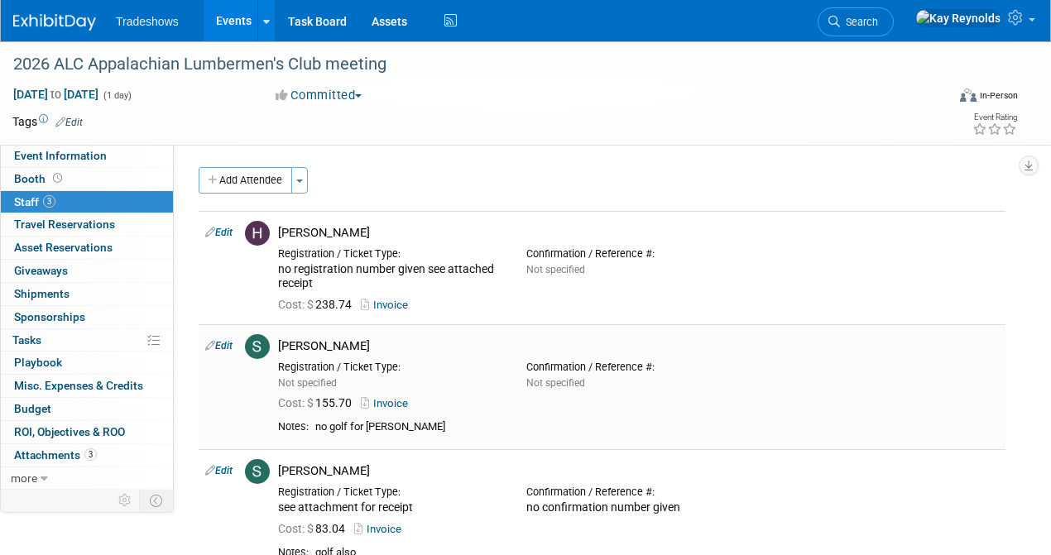
click at [223, 343] on link "Edit" at bounding box center [218, 346] width 27 height 12
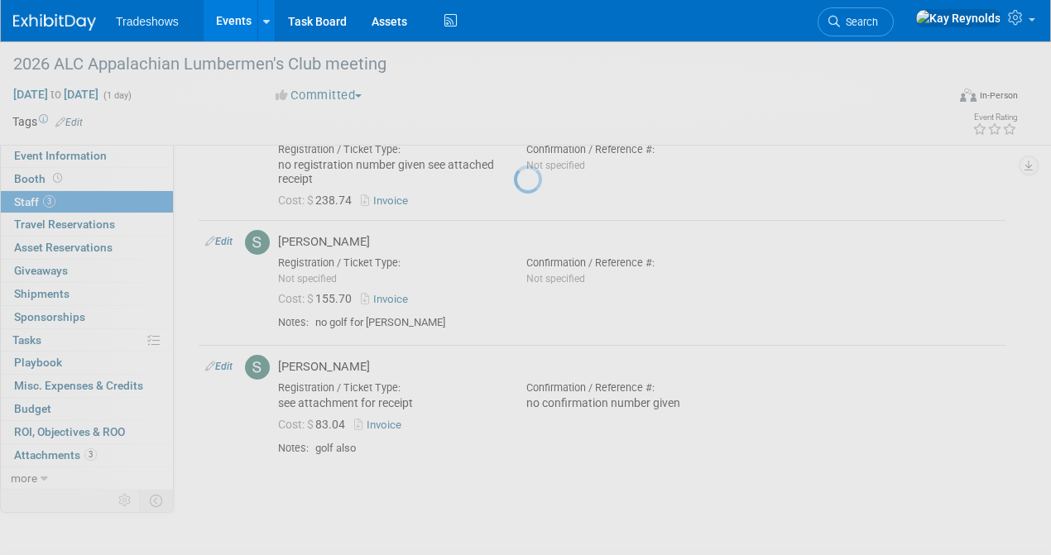
select select "60dc3eef-2f52-43cf-bdb1-1ed6873d499b"
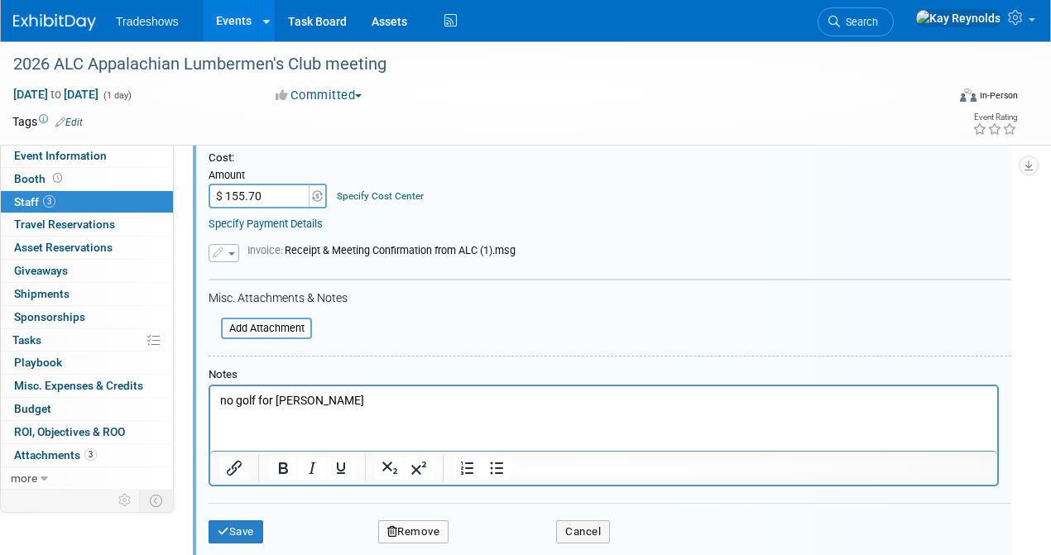
scroll to position [411, 0]
click at [310, 398] on p "no golf for Scott" at bounding box center [604, 400] width 768 height 17
drag, startPoint x: 310, startPoint y: 402, endPoint x: 598, endPoint y: 391, distance: 289.1
click at [598, 392] on p "no golf for Scott. He is not a member so I registered him as a guest." at bounding box center [604, 400] width 768 height 17
copy p "He is not a member so I registered him as a guest."
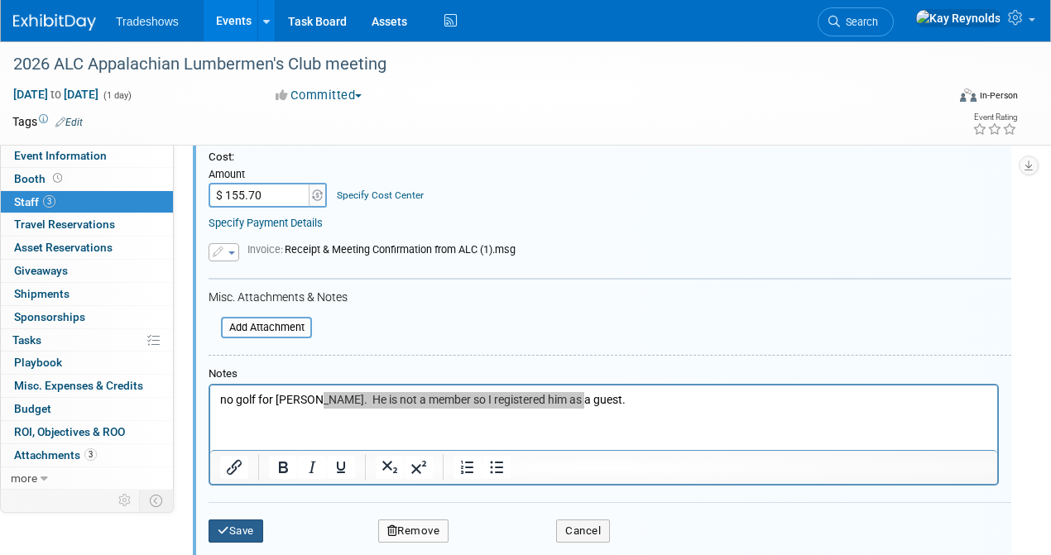
click at [228, 526] on icon "submit" at bounding box center [224, 531] width 12 height 11
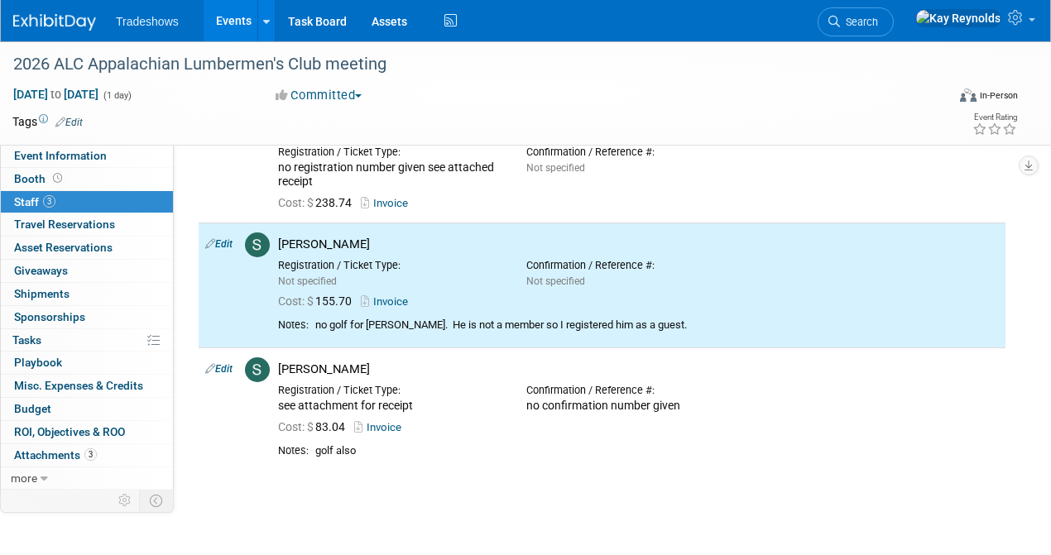
scroll to position [0, 0]
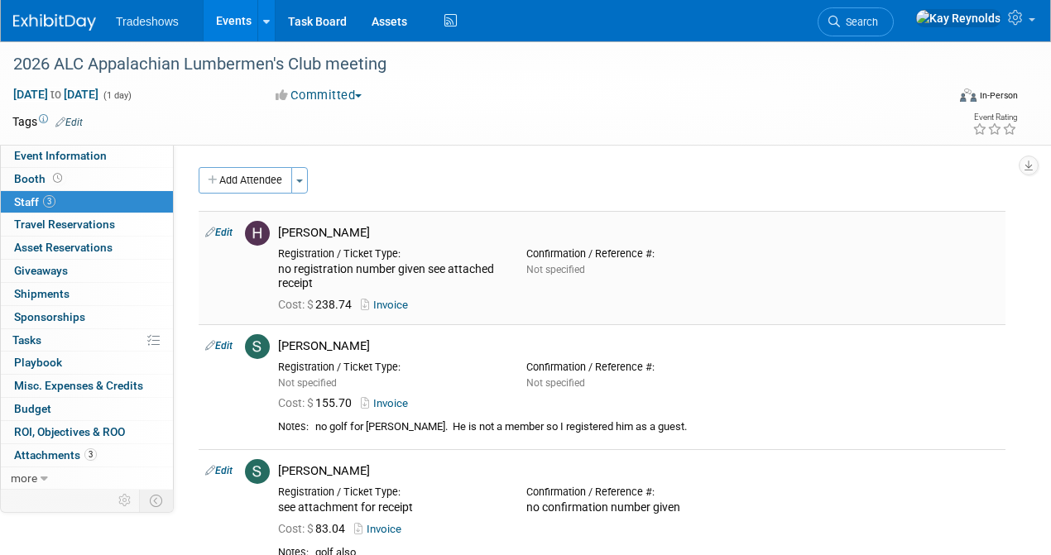
click at [225, 232] on link "Edit" at bounding box center [218, 233] width 27 height 12
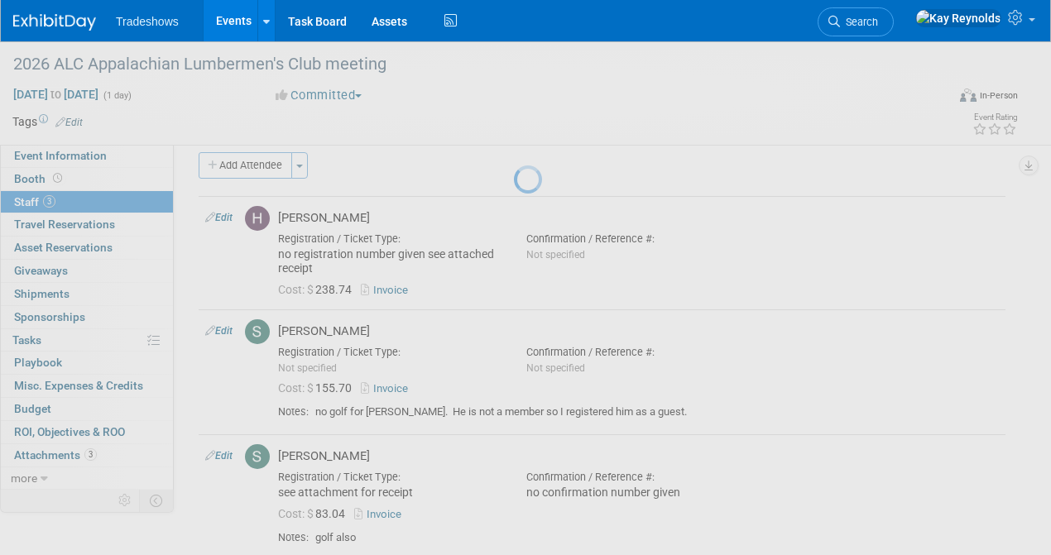
select select "86d6f01a-42e1-45c4-b7cd-65952d08b5ae"
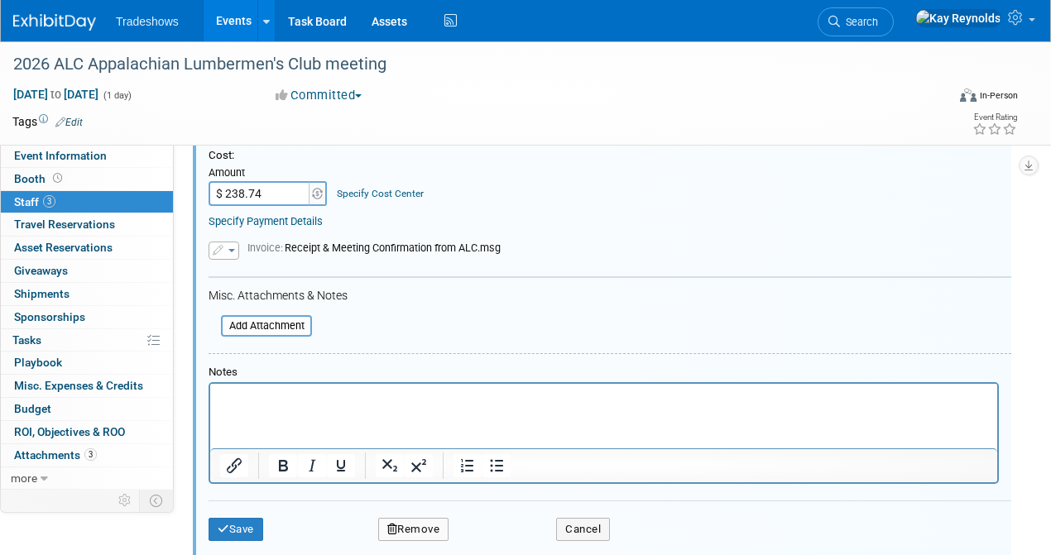
scroll to position [353, 0]
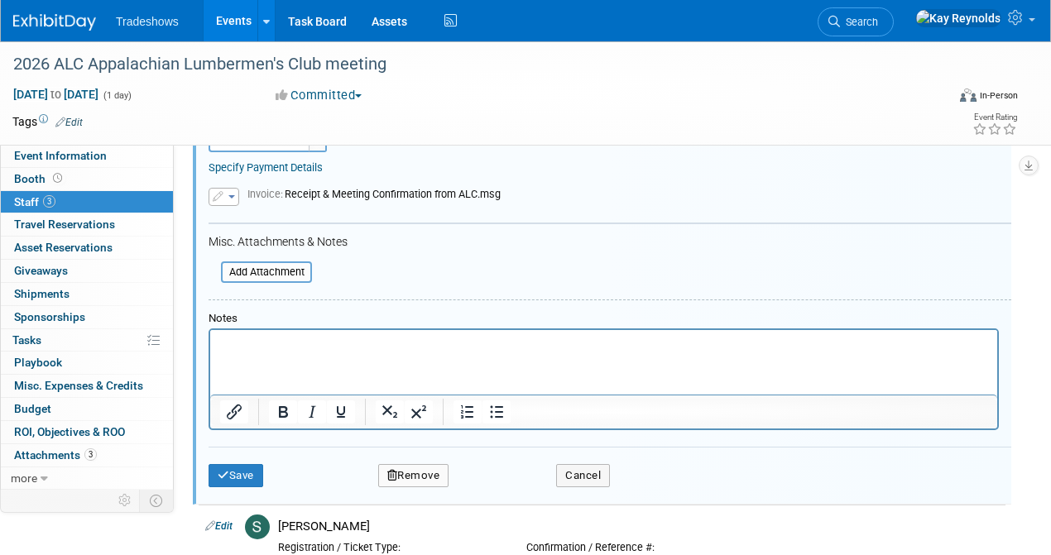
click at [238, 352] on p "Rich Text Area. Press ALT-0 for help." at bounding box center [604, 345] width 768 height 17
click at [578, 346] on p "Golf for Hunter. He is not a member so I registered him as a guest." at bounding box center [604, 345] width 768 height 17
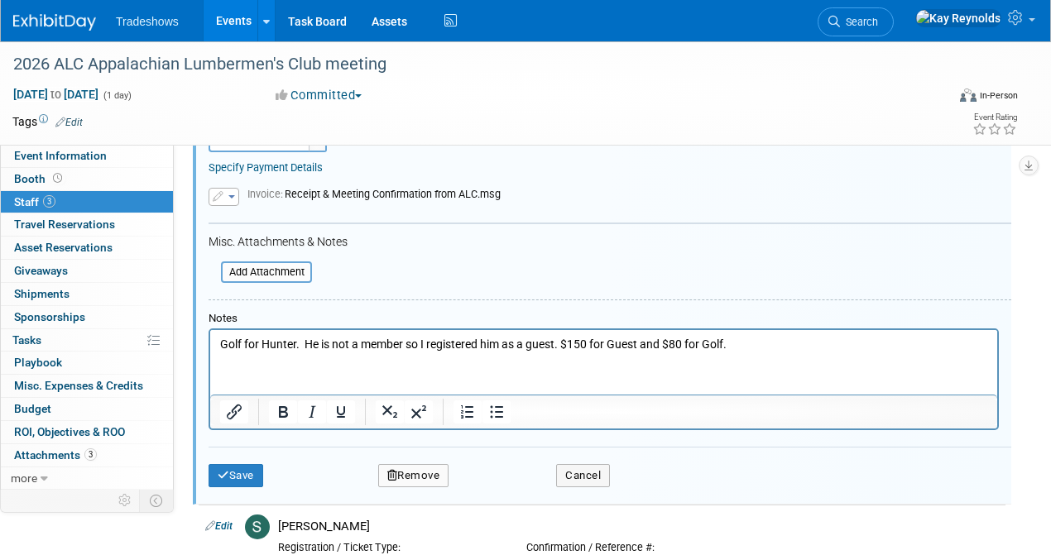
drag, startPoint x: 640, startPoint y: 345, endPoint x: 643, endPoint y: 363, distance: 17.7
click at [643, 353] on html "Golf for Hunter. He is not a member so I registered him as a guest. $150 for Gu…" at bounding box center [603, 341] width 787 height 23
click at [238, 477] on button "Save" at bounding box center [236, 475] width 55 height 23
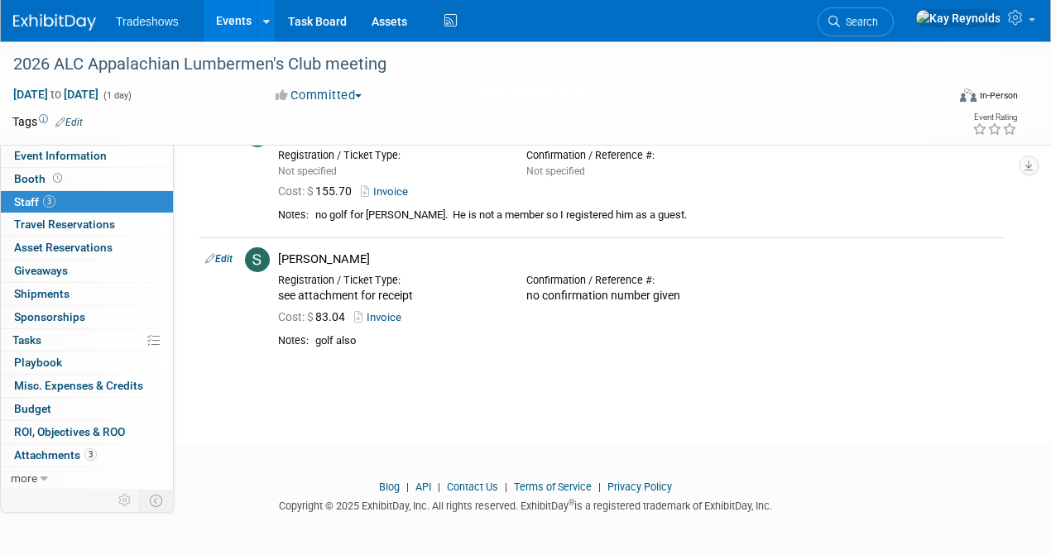
scroll to position [240, 0]
click at [105, 224] on span "Travel Reservations 0" at bounding box center [64, 224] width 101 height 13
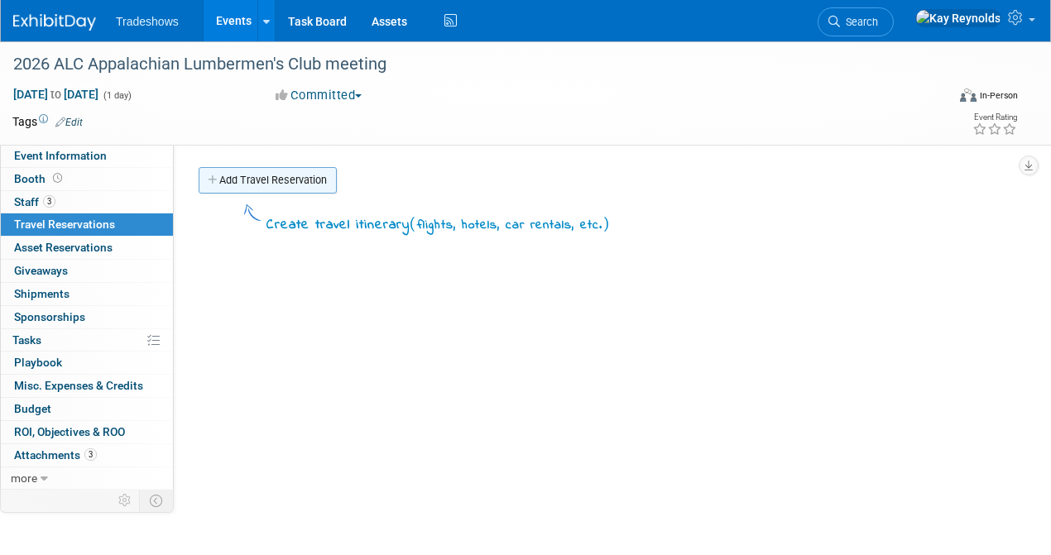
click at [225, 175] on link "Add Travel Reservation" at bounding box center [268, 180] width 138 height 26
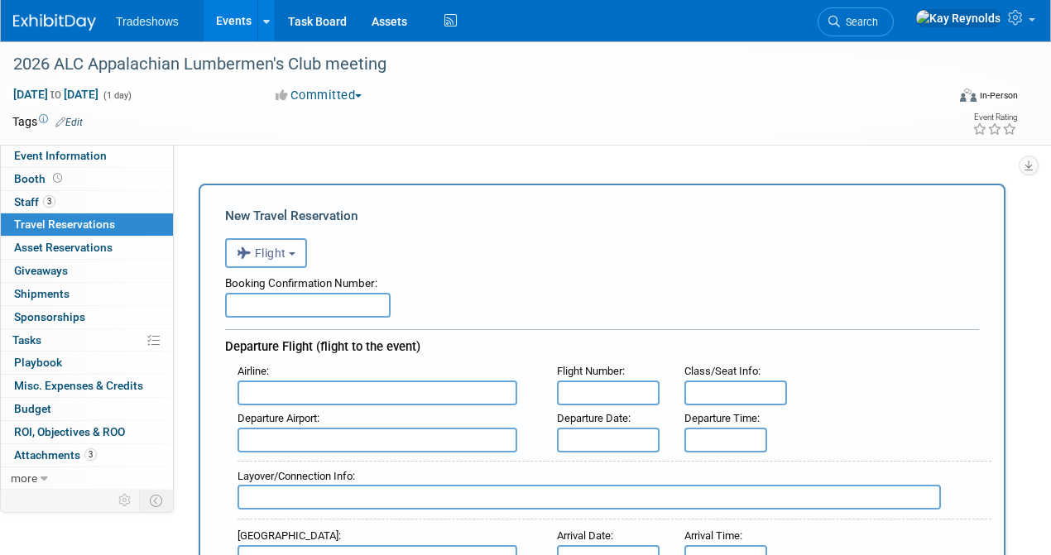
click at [271, 267] on button "Flight" at bounding box center [266, 253] width 82 height 30
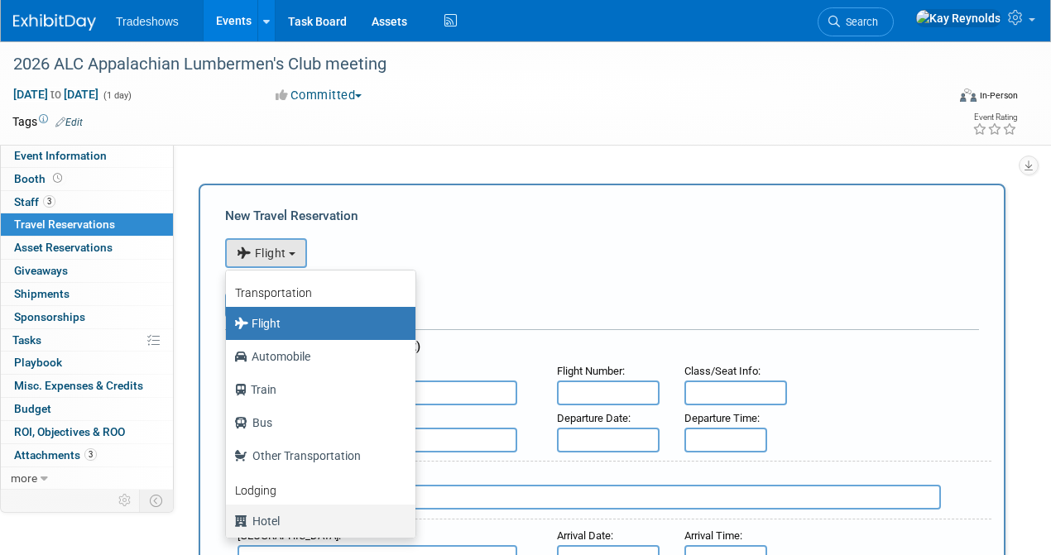
click at [262, 525] on label "Hotel" at bounding box center [316, 521] width 165 height 26
click at [228, 525] on input "Hotel" at bounding box center [223, 519] width 11 height 11
select select "6"
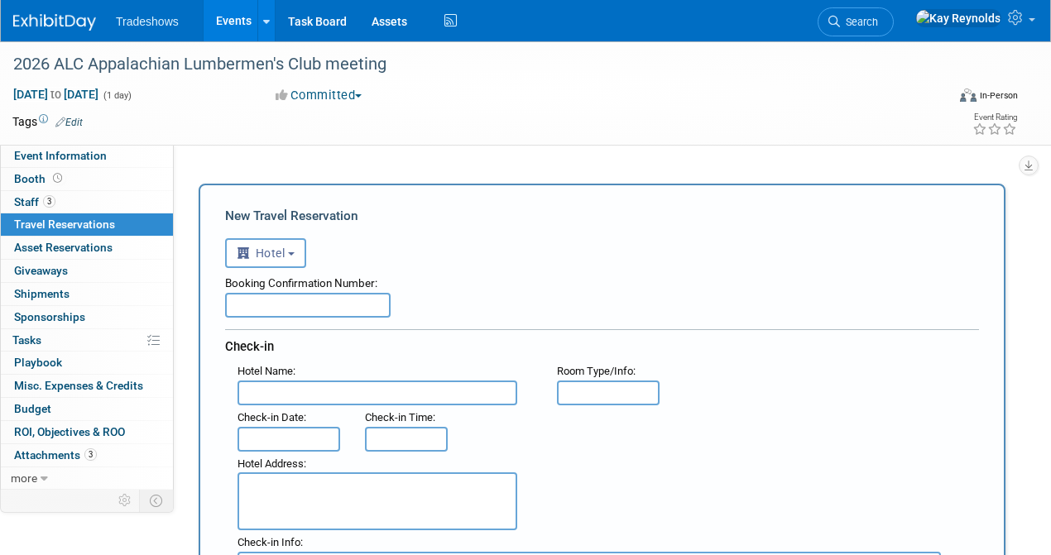
click at [270, 394] on input "text" at bounding box center [378, 393] width 280 height 25
click at [298, 396] on input "text" at bounding box center [378, 393] width 280 height 25
type input "Carnegie Hotel"
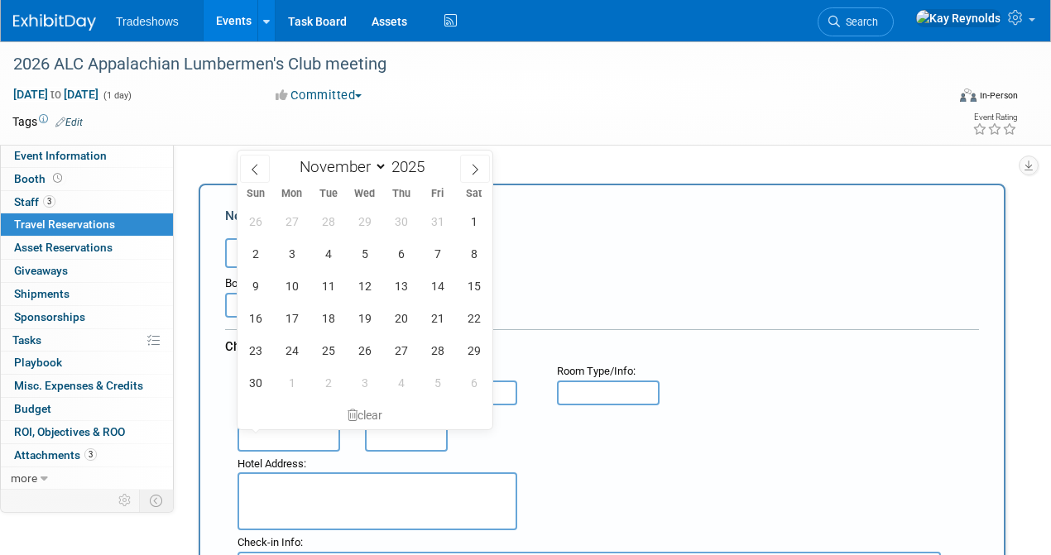
click at [269, 435] on input "text" at bounding box center [289, 439] width 103 height 25
click at [296, 285] on span "10" at bounding box center [292, 286] width 32 height 32
type input "Nov 10, 2025"
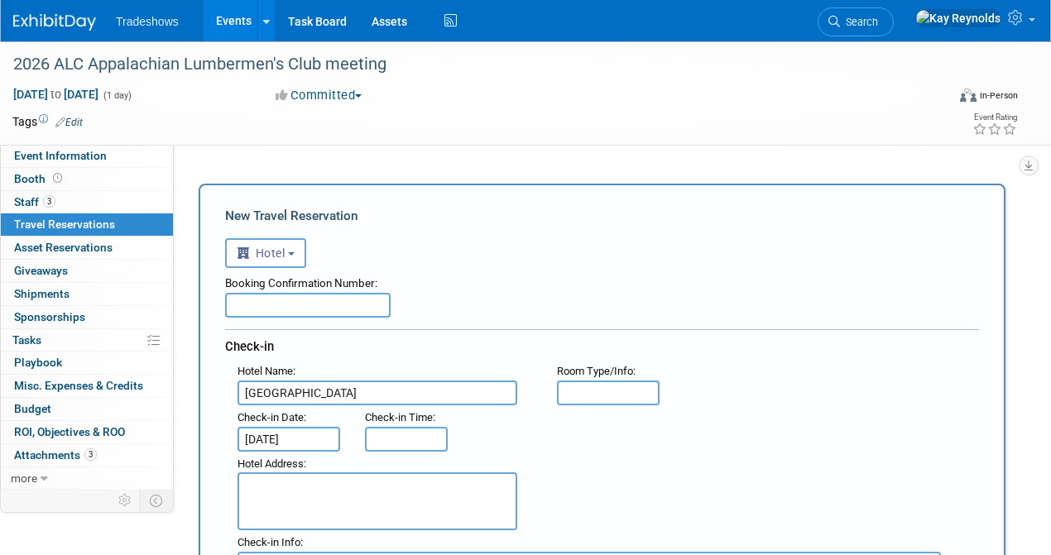
scroll to position [110, 0]
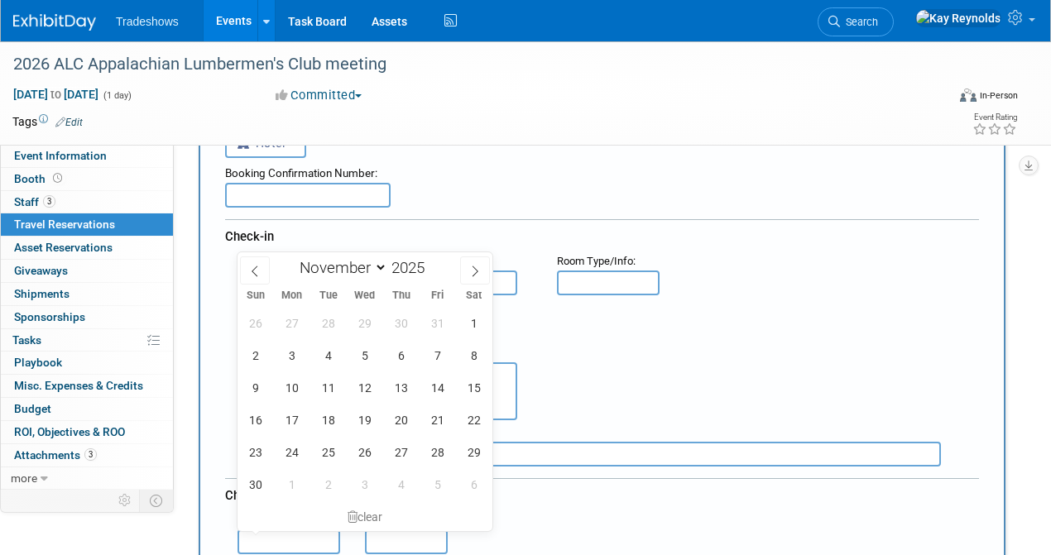
click at [269, 533] on input "text" at bounding box center [289, 542] width 103 height 25
click at [362, 385] on span "12" at bounding box center [364, 388] width 32 height 32
type input "Nov 12, 2025"
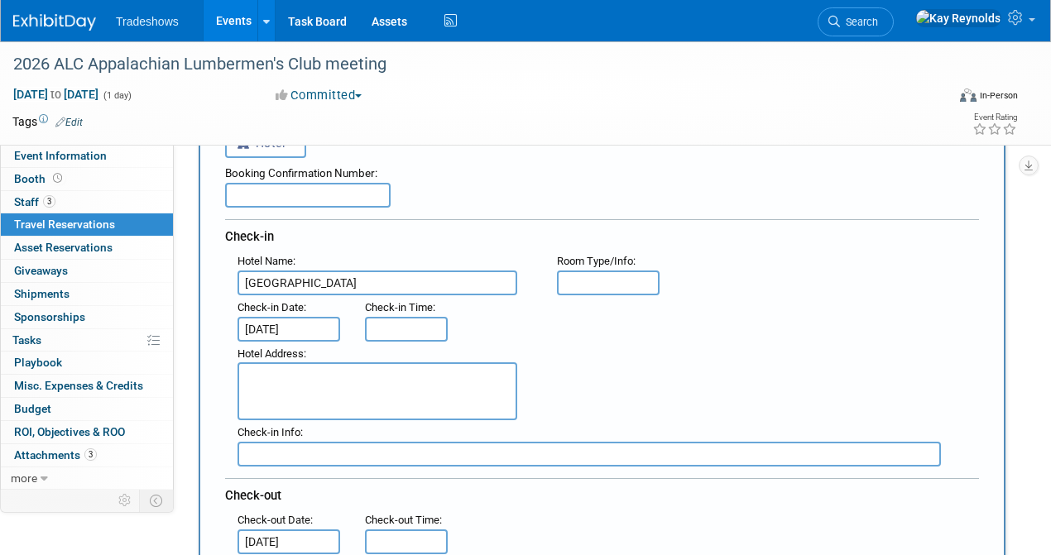
click at [248, 376] on textarea at bounding box center [378, 392] width 280 height 58
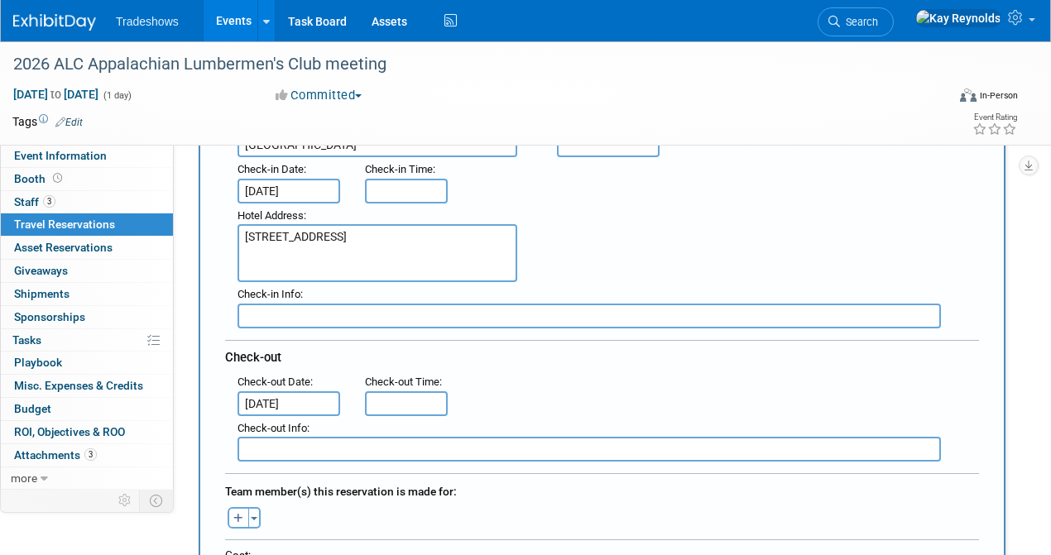
scroll to position [386, 0]
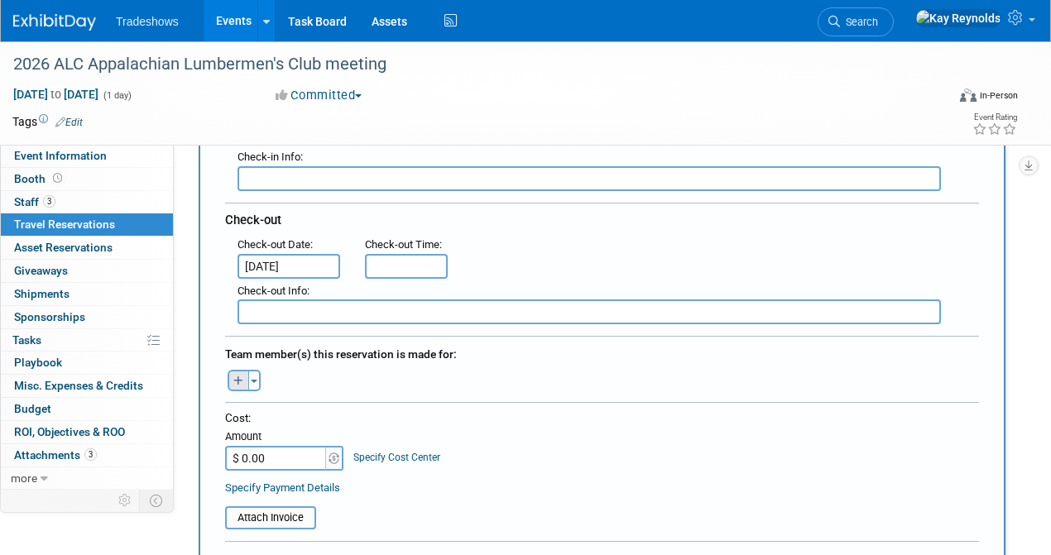
type textarea "1216 W state of Franklin Road Johnson City, TN 37604"
click at [240, 377] on icon "button" at bounding box center [238, 382] width 10 height 11
select select
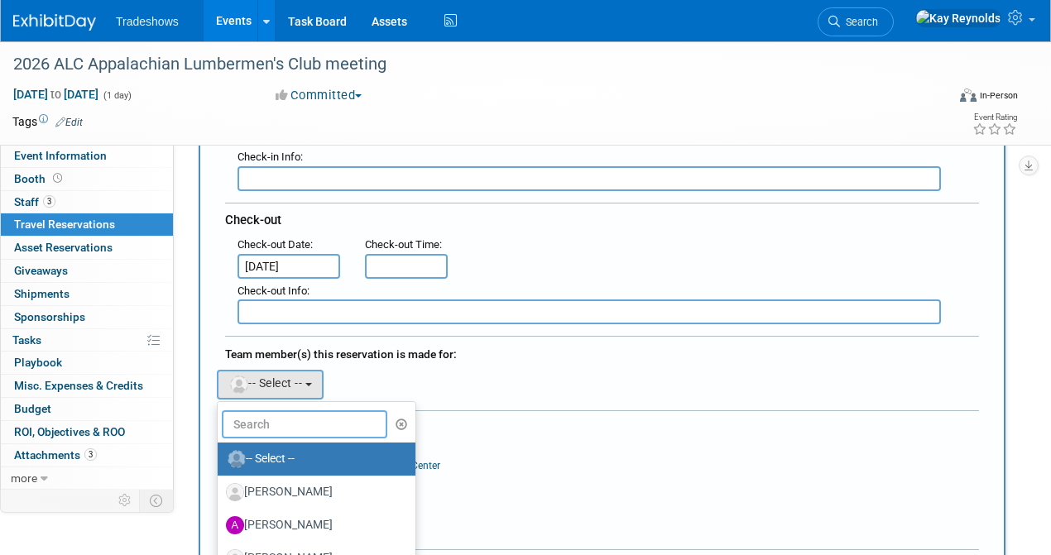
click at [253, 420] on input "text" at bounding box center [305, 425] width 166 height 28
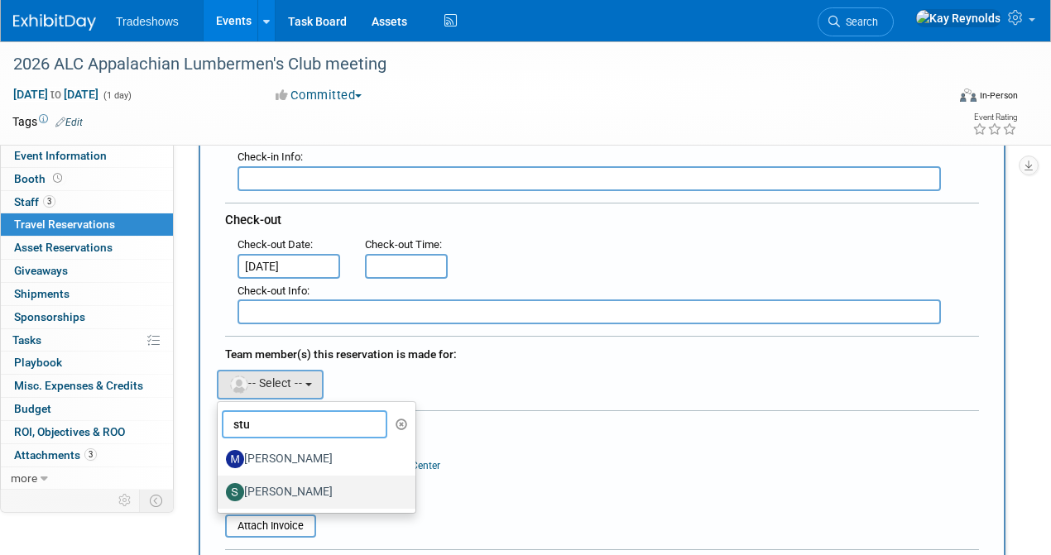
type input "stu"
click at [285, 485] on label "[PERSON_NAME]" at bounding box center [312, 492] width 173 height 26
click at [220, 485] on input "[PERSON_NAME]" at bounding box center [214, 490] width 11 height 11
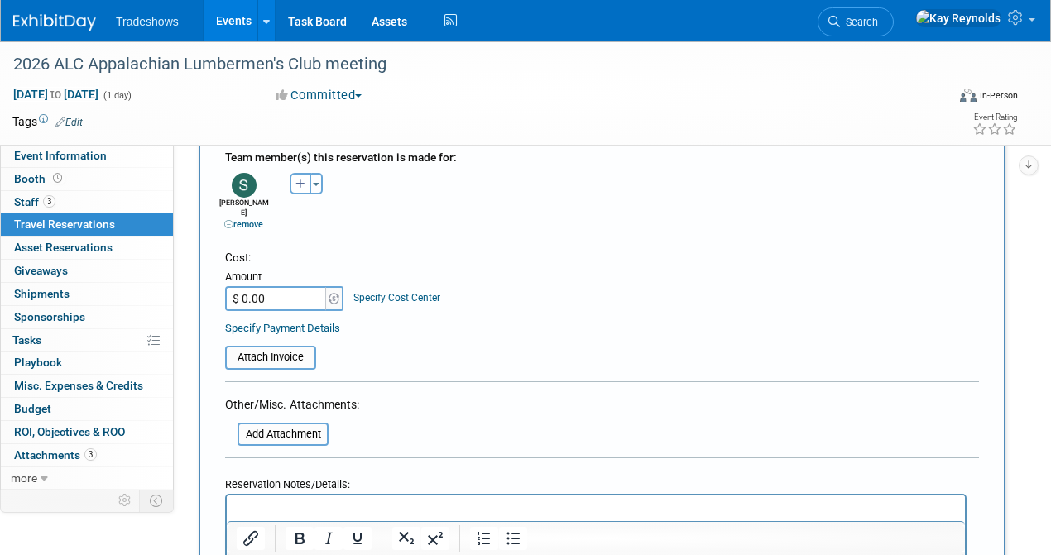
scroll to position [607, 0]
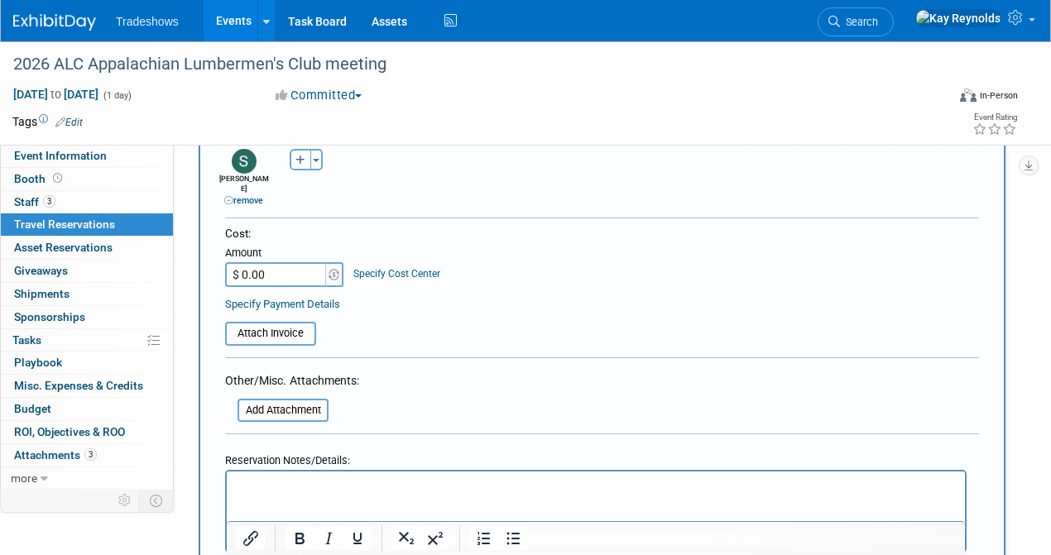
click at [365, 493] on p "Rich Text Area. Press ALT-0 for help." at bounding box center [596, 486] width 719 height 17
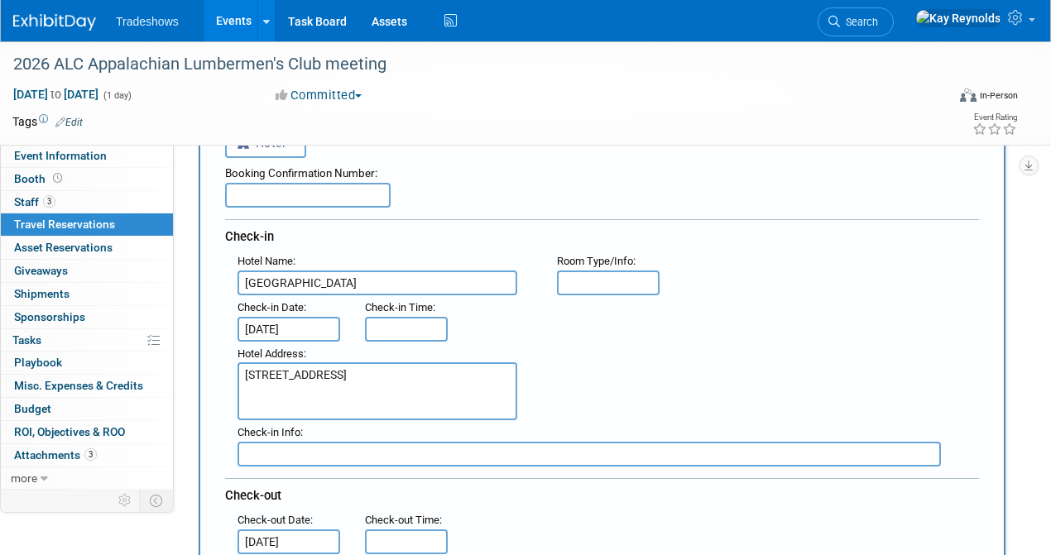
scroll to position [0, 0]
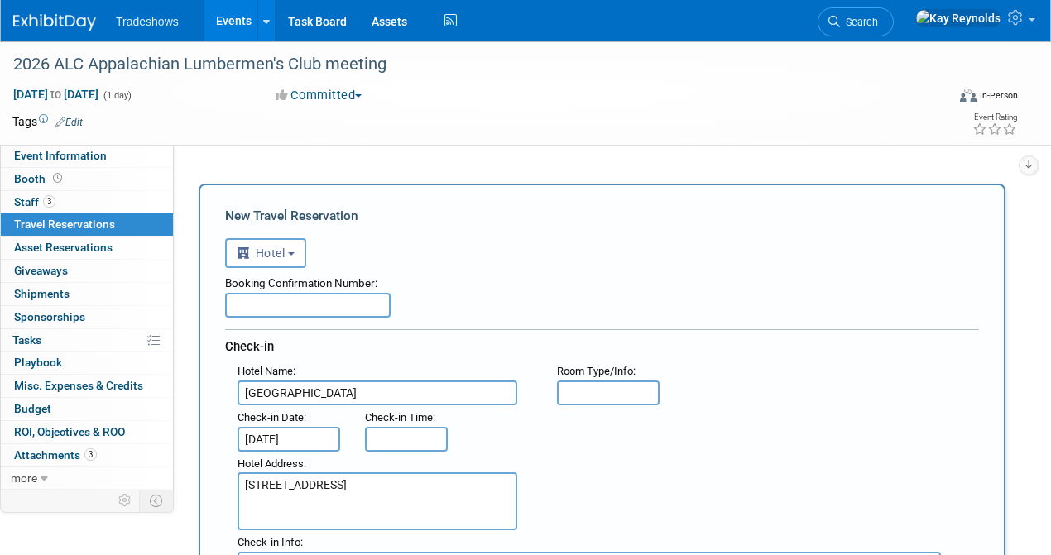
click at [255, 308] on input "text" at bounding box center [308, 305] width 166 height 25
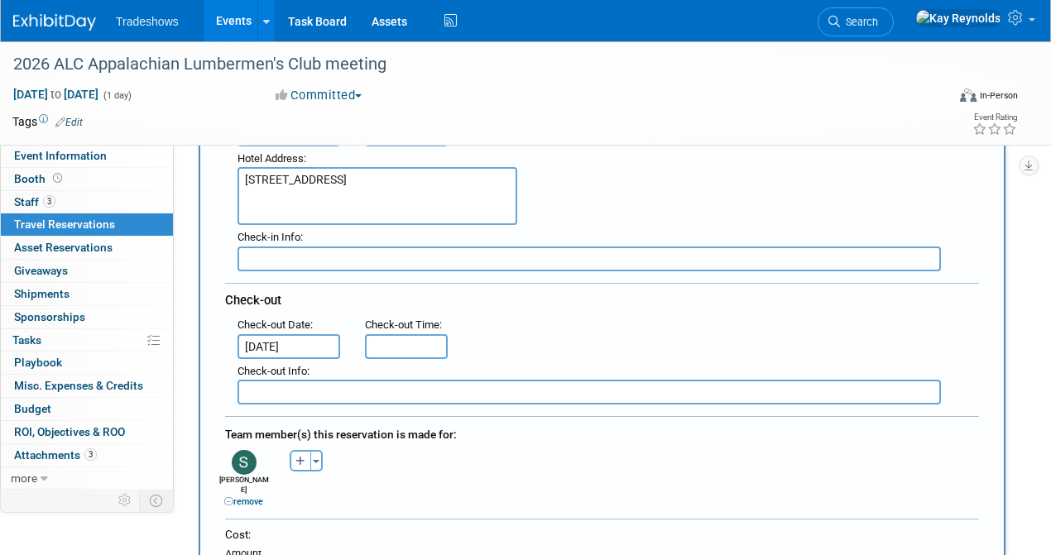
scroll to position [331, 0]
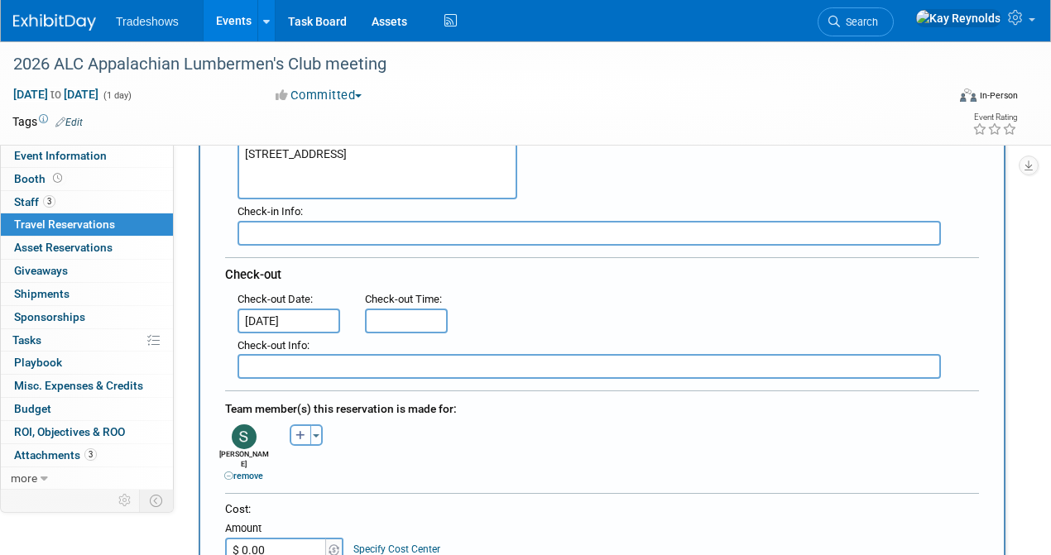
type input "2560395"
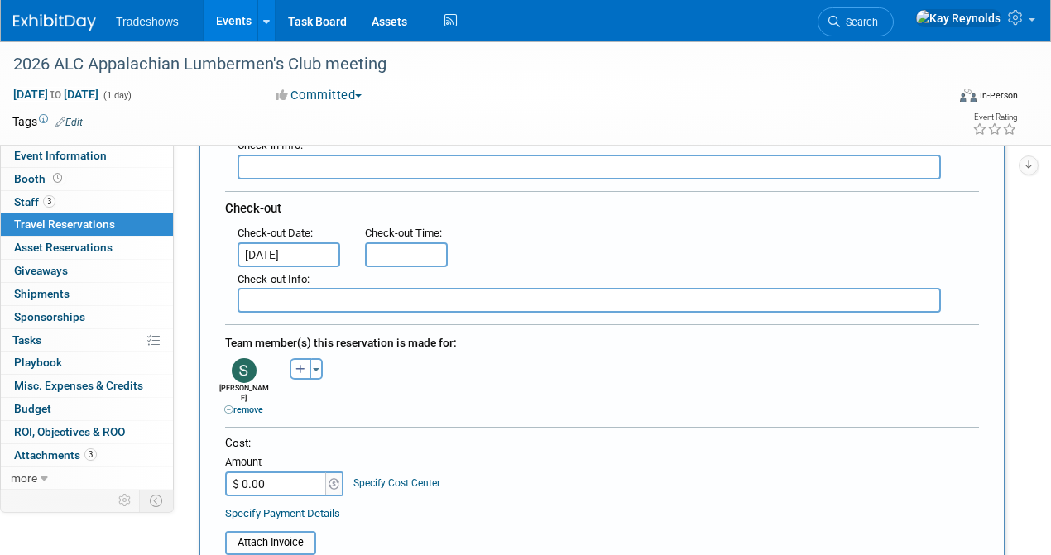
scroll to position [441, 0]
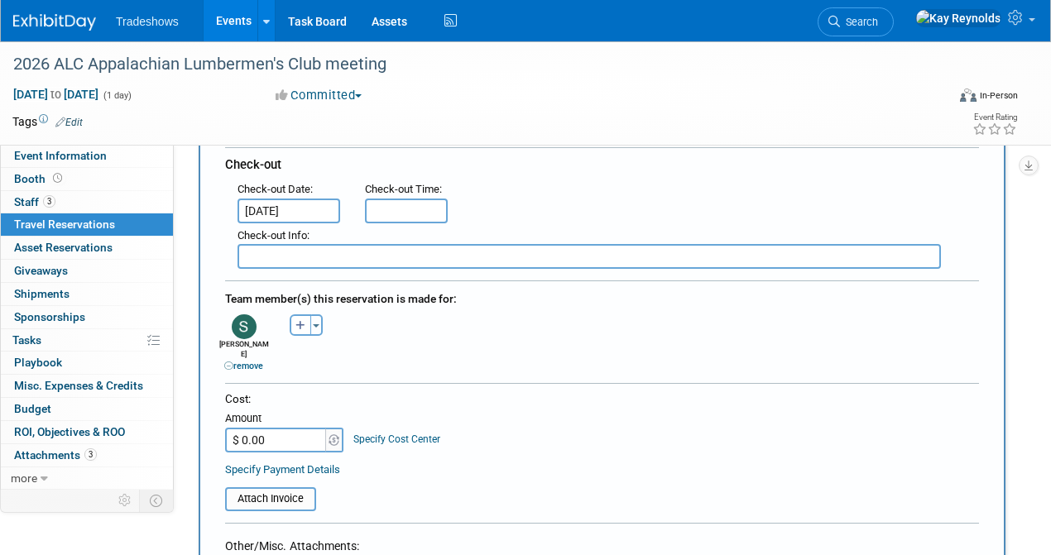
click at [267, 432] on input "$ 0.00" at bounding box center [276, 440] width 103 height 25
type input "$ 258.00"
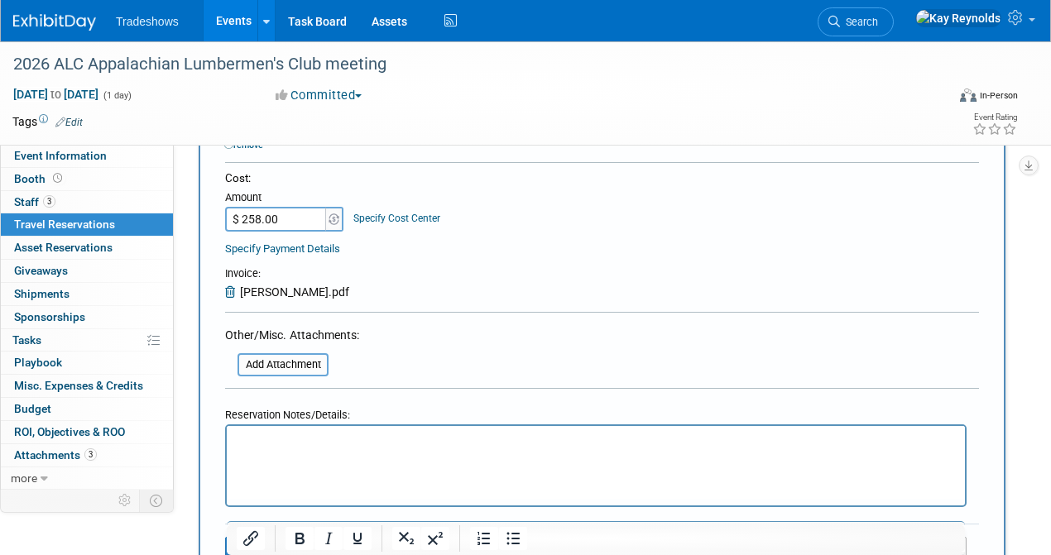
scroll to position [882, 0]
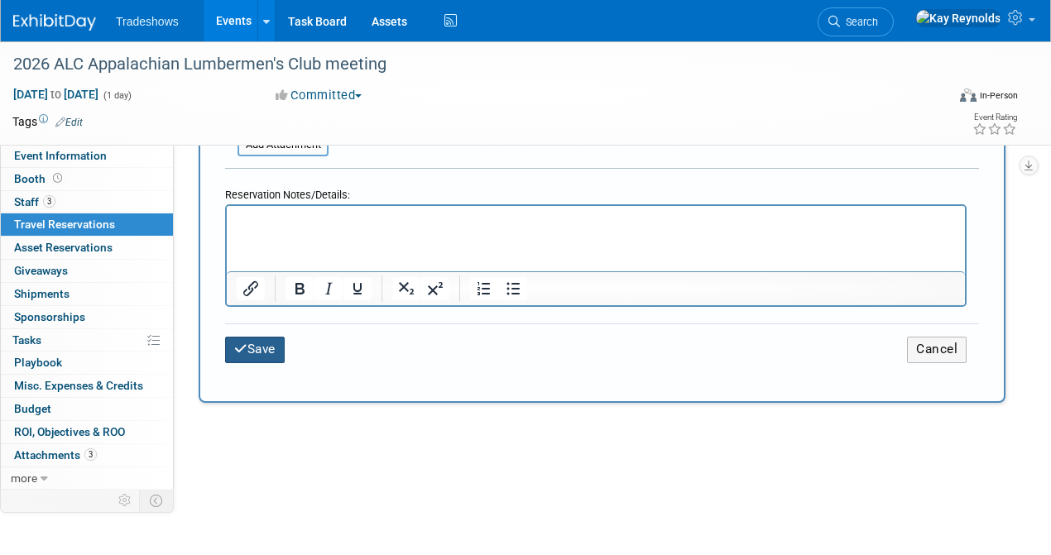
click at [243, 343] on icon "submit" at bounding box center [240, 349] width 13 height 12
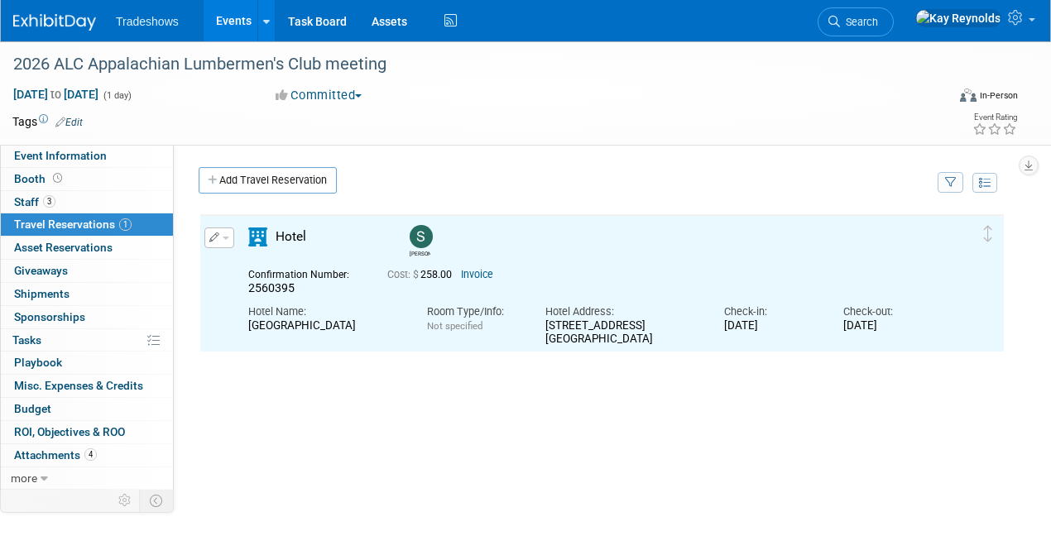
scroll to position [0, 0]
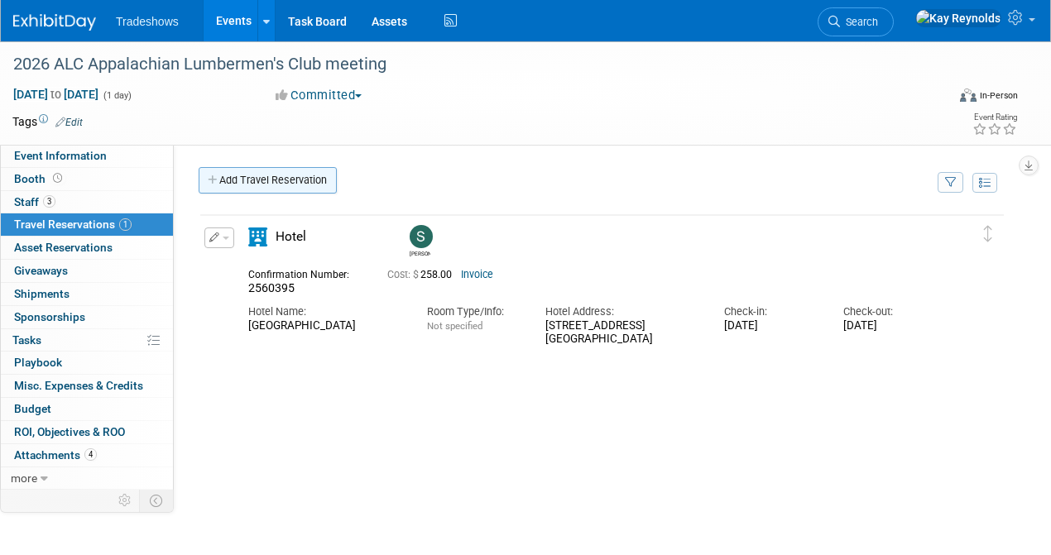
click at [234, 177] on link "Add Travel Reservation" at bounding box center [268, 180] width 138 height 26
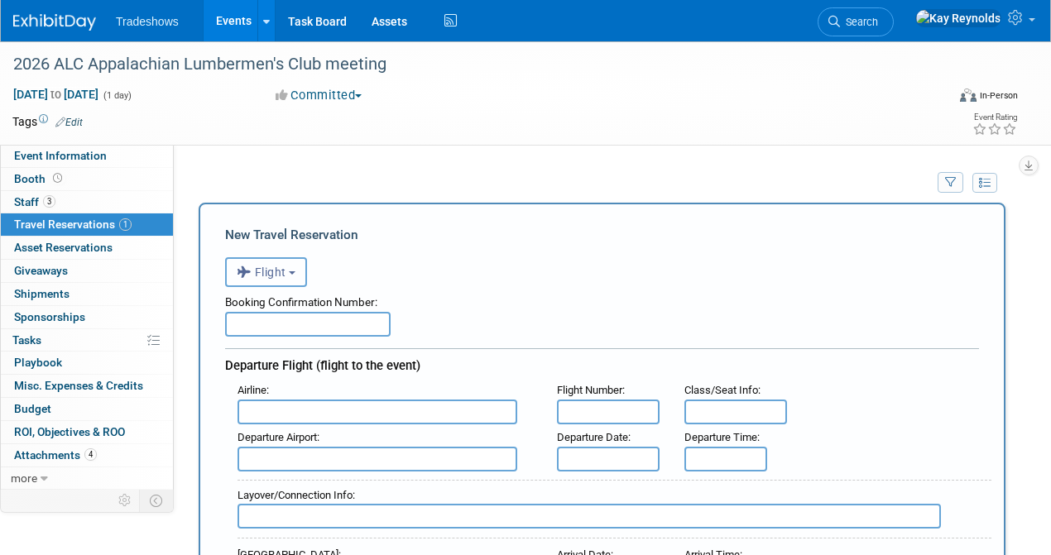
click at [273, 278] on button "Flight" at bounding box center [266, 272] width 82 height 30
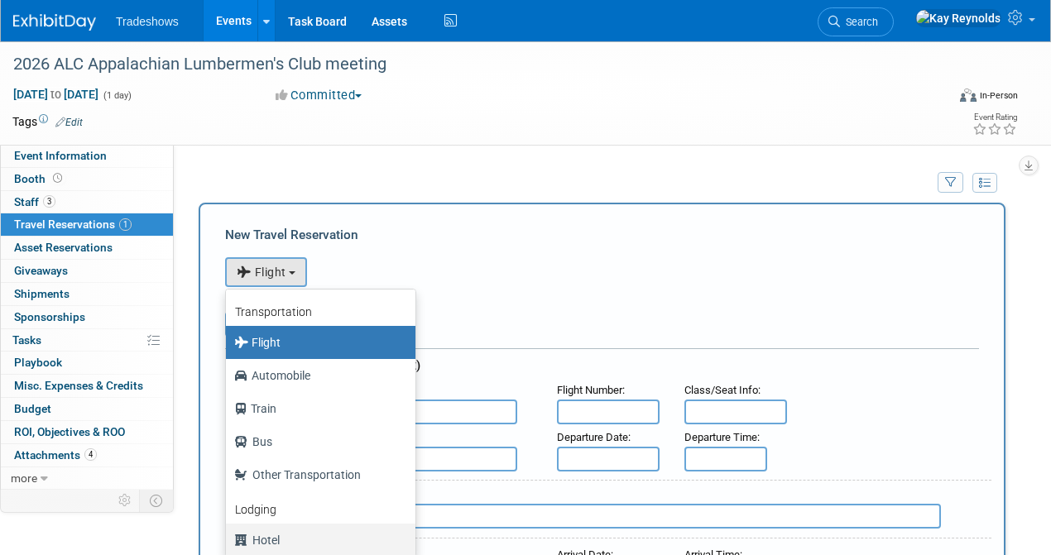
click at [258, 539] on label "Hotel" at bounding box center [316, 540] width 165 height 26
click at [228, 539] on input "Hotel" at bounding box center [223, 538] width 11 height 11
select select "6"
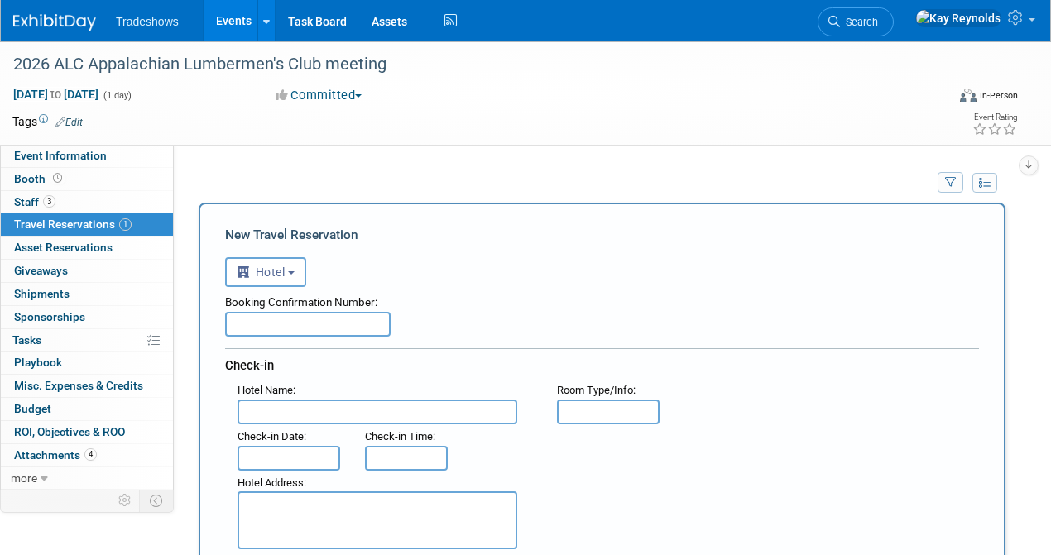
click at [243, 326] on input "text" at bounding box center [308, 324] width 166 height 25
type input "2560396"
click at [274, 409] on input "text" at bounding box center [378, 412] width 280 height 25
type input "Carnegie HOtel"
click at [268, 454] on input "text" at bounding box center [289, 458] width 103 height 25
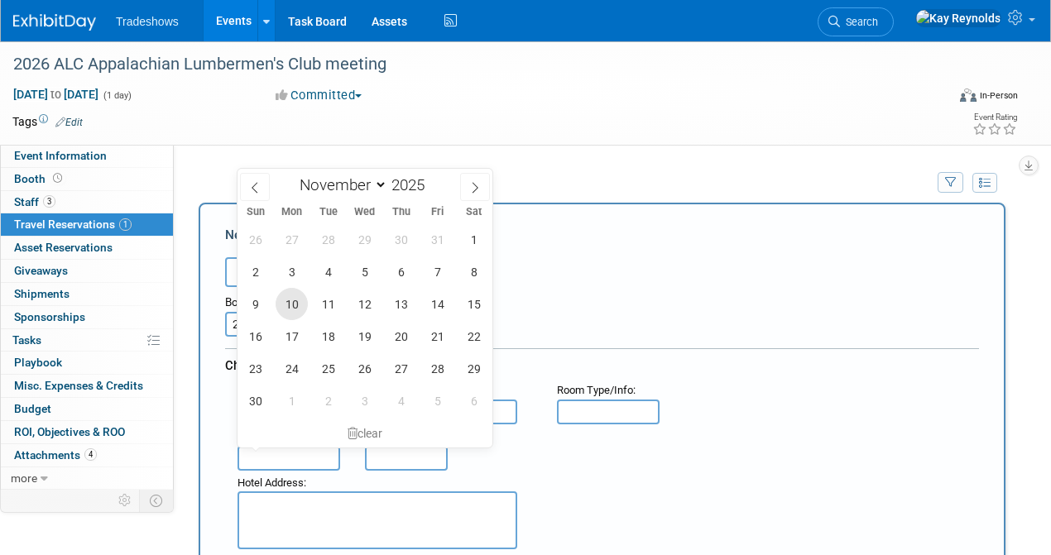
click at [291, 305] on span "10" at bounding box center [292, 304] width 32 height 32
type input "Nov 10, 2025"
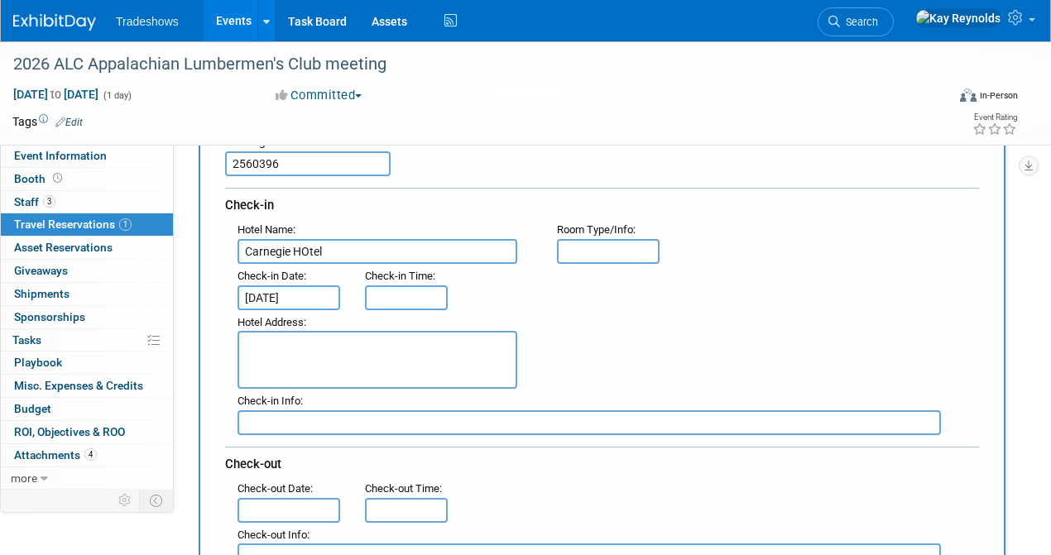
scroll to position [166, 0]
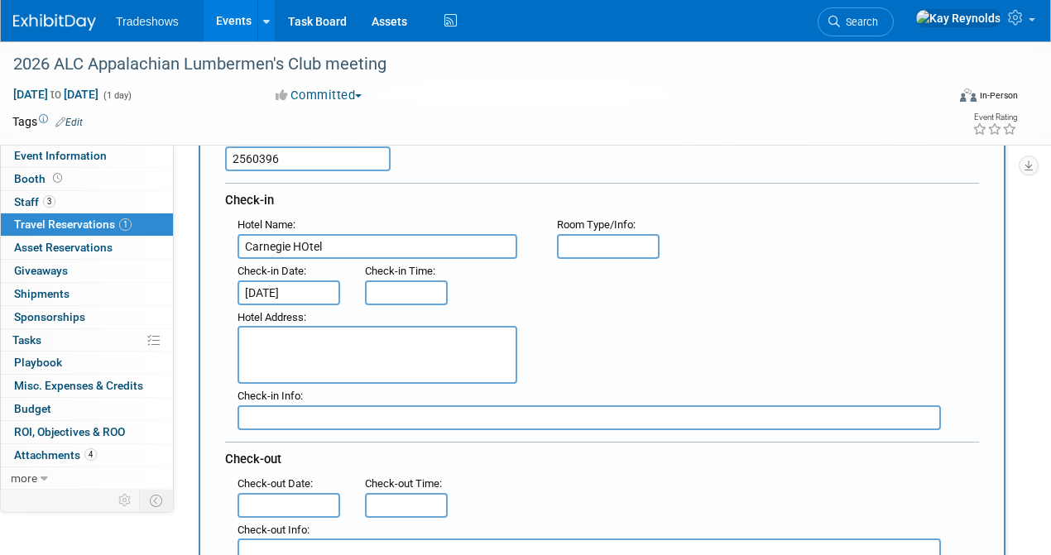
click at [281, 495] on input "text" at bounding box center [289, 505] width 103 height 25
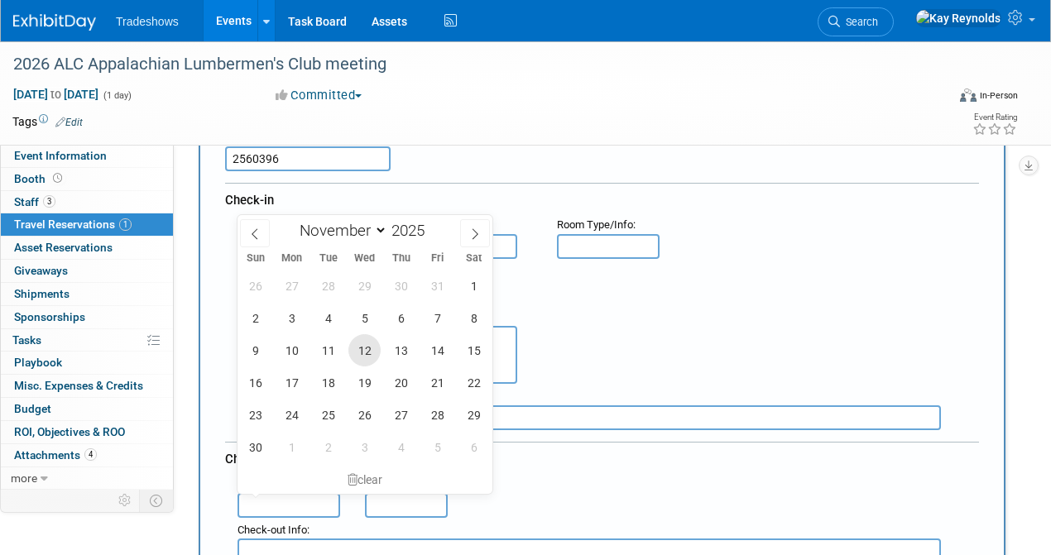
click at [369, 353] on span "12" at bounding box center [364, 350] width 32 height 32
click at [262, 340] on span "9" at bounding box center [255, 350] width 32 height 32
type input "Nov 9, 2025"
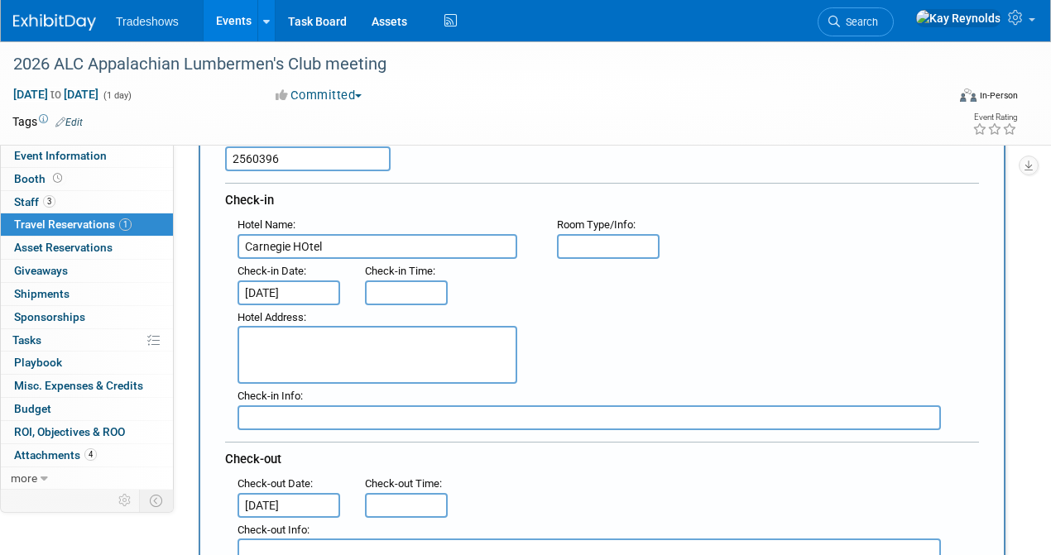
click at [262, 339] on textarea at bounding box center [378, 355] width 280 height 58
paste textarea "1216 West State of Franklin Road Johnson City, TN 37604 (423) 979-6400 www.carn…"
click at [415, 336] on textarea "1216 West State of Franklin Road Johnson City, TN 37604 (423) 979-6400 www.carn…" at bounding box center [378, 355] width 280 height 58
click at [370, 353] on textarea "1216 West State of Franklin Road Johnson City, TN 37604 (423) 979-6400 www.carn…" at bounding box center [378, 355] width 280 height 58
click at [324, 367] on textarea "1216 West State of Franklin Road Johnson City, TN 37604 (423) 979-6400 www.carn…" at bounding box center [378, 355] width 280 height 58
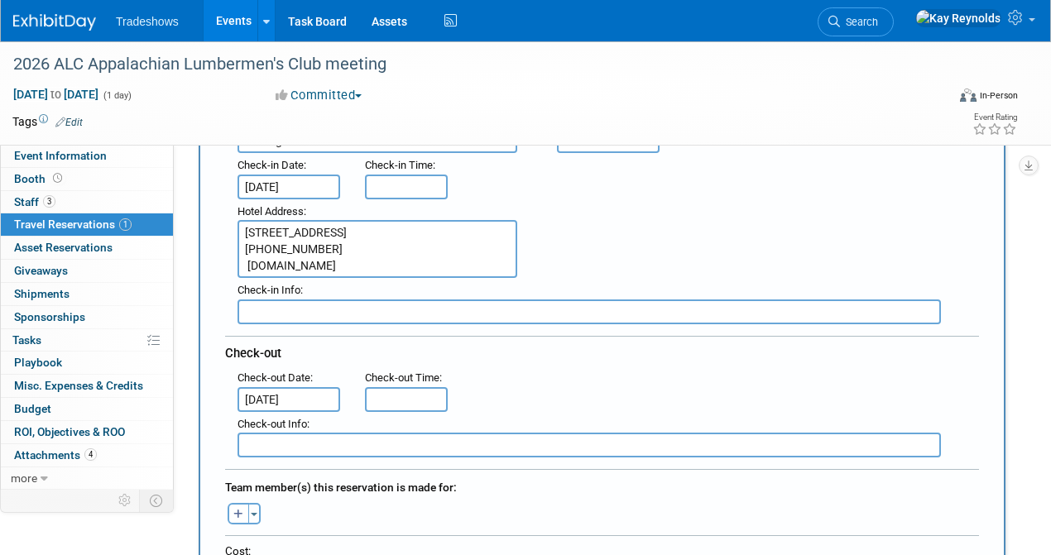
scroll to position [331, 0]
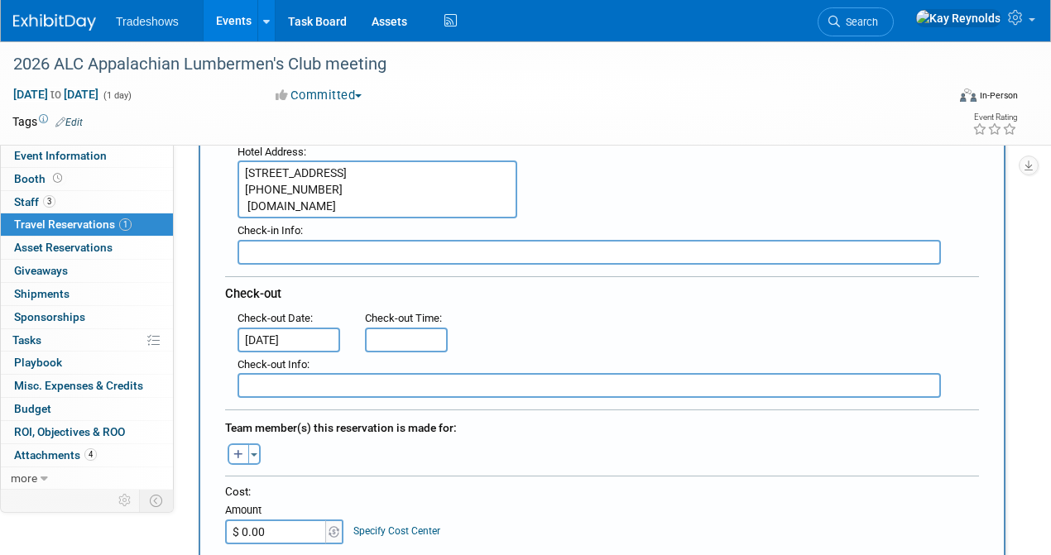
type textarea "1216 West State of Franklin Road Johnson City, TN 37604 (423) 979-6400 www.carn…"
click at [262, 526] on input "$ 0.00" at bounding box center [276, 532] width 103 height 25
click at [267, 526] on input "$ 258" at bounding box center [276, 532] width 103 height 25
type input "$ 258.00"
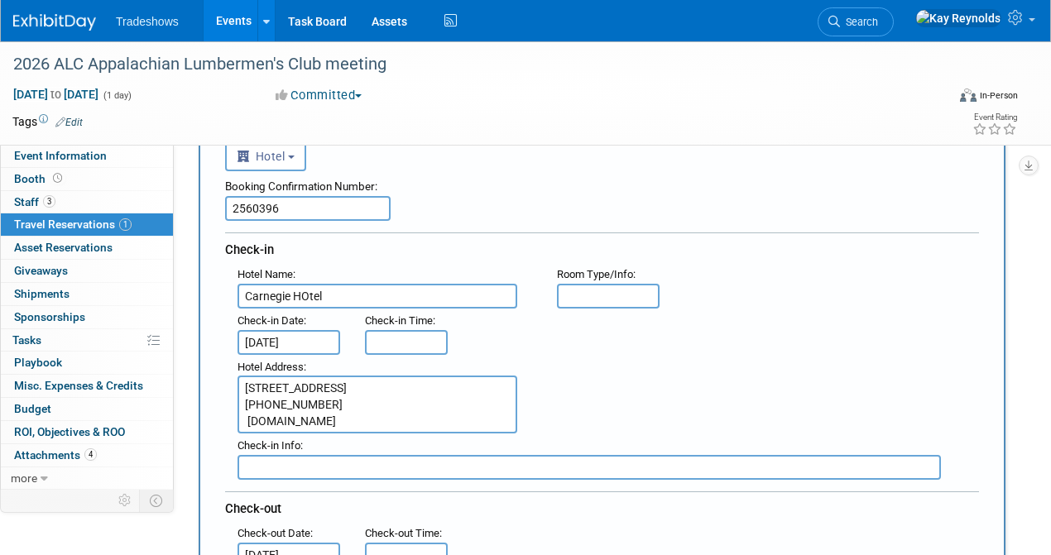
scroll to position [276, 0]
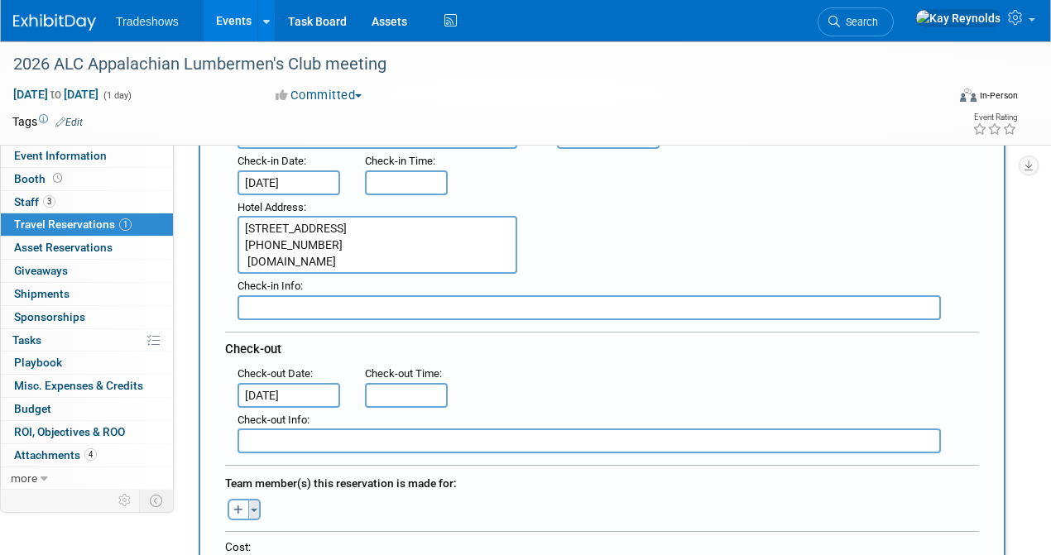
click at [254, 509] on span "button" at bounding box center [254, 510] width 7 height 3
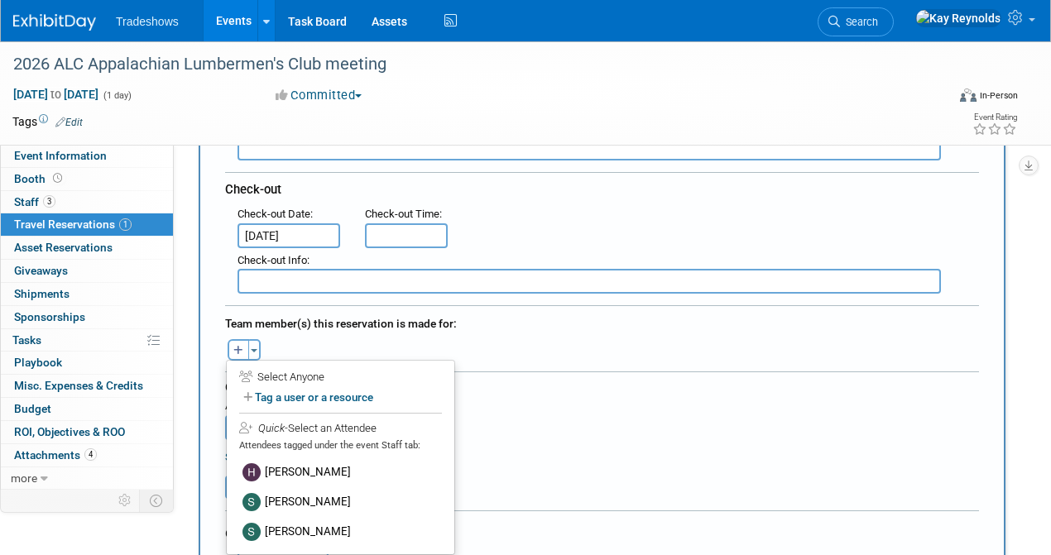
scroll to position [441, 0]
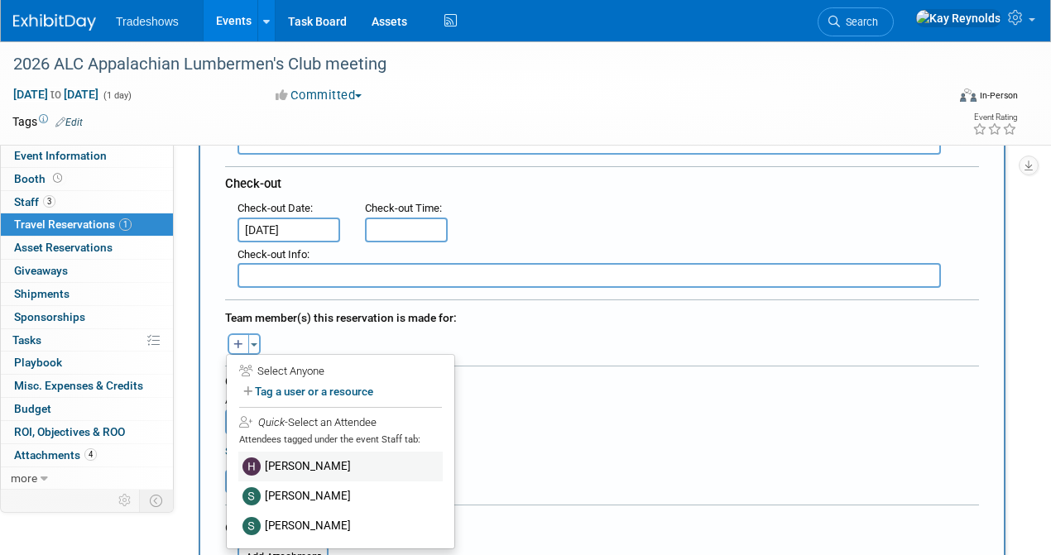
click at [271, 462] on label "[PERSON_NAME]" at bounding box center [340, 467] width 204 height 30
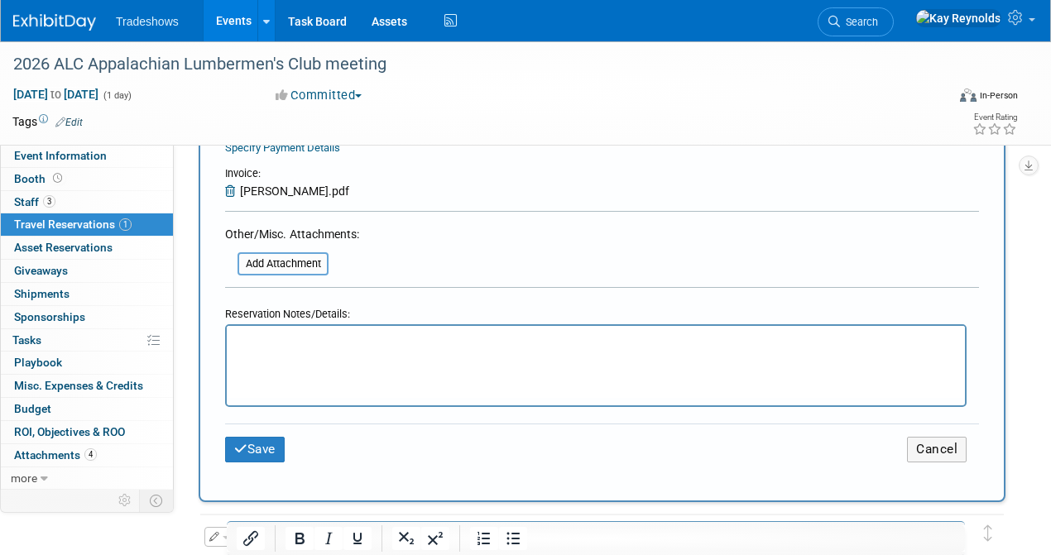
scroll to position [772, 0]
click at [248, 444] on button "Save" at bounding box center [255, 449] width 60 height 26
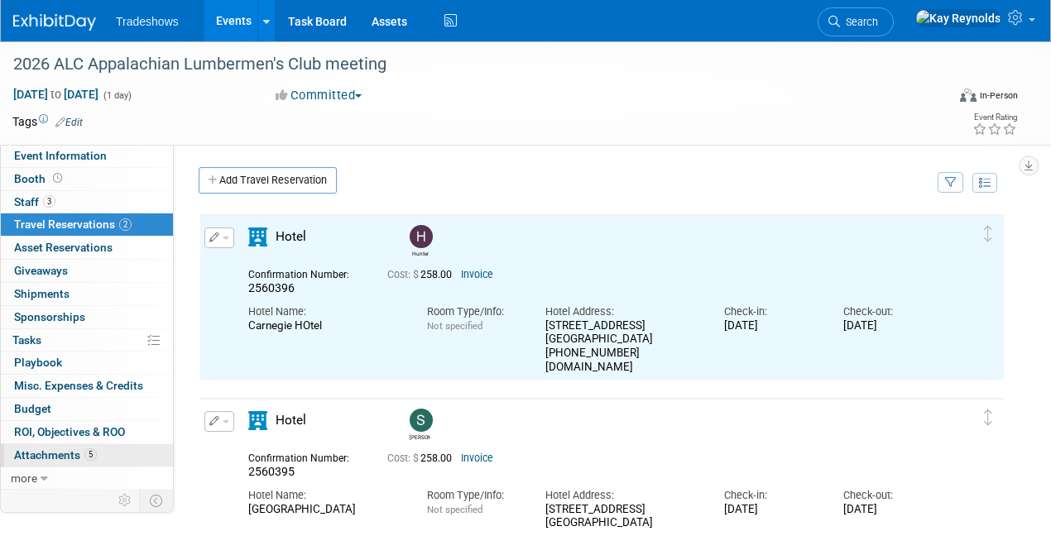
scroll to position [0, 0]
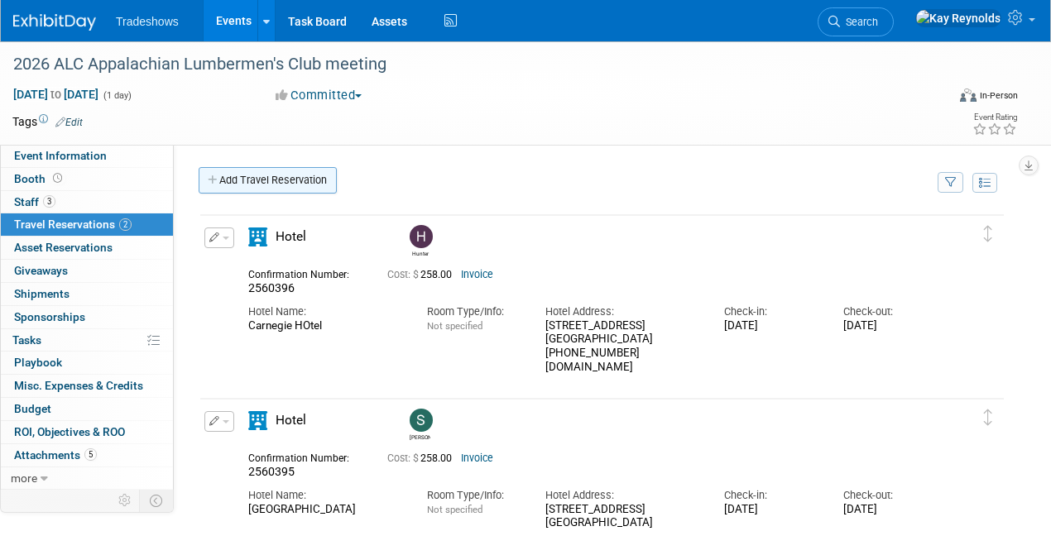
click at [218, 182] on icon at bounding box center [214, 180] width 12 height 11
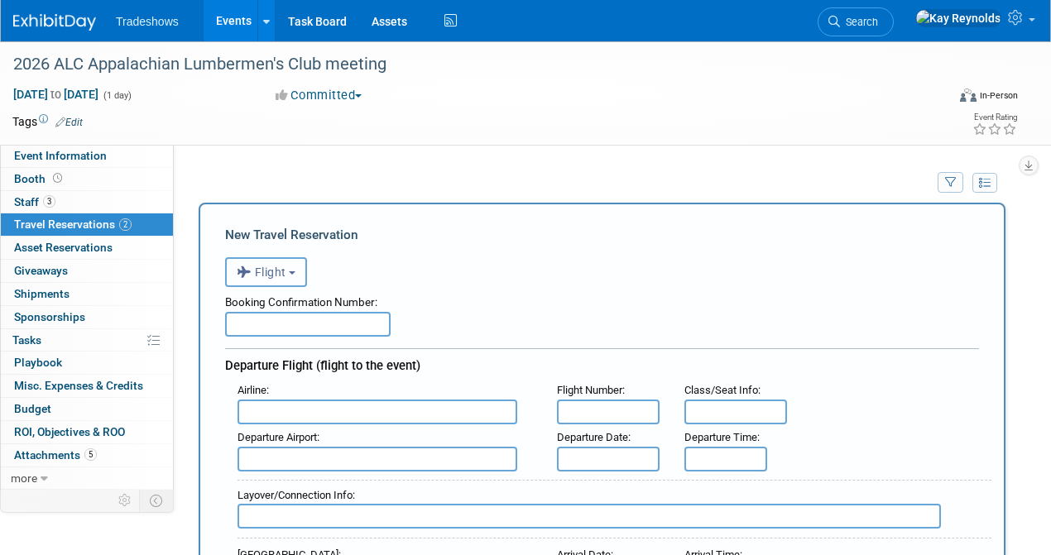
click at [257, 270] on span "Flight" at bounding box center [262, 272] width 50 height 13
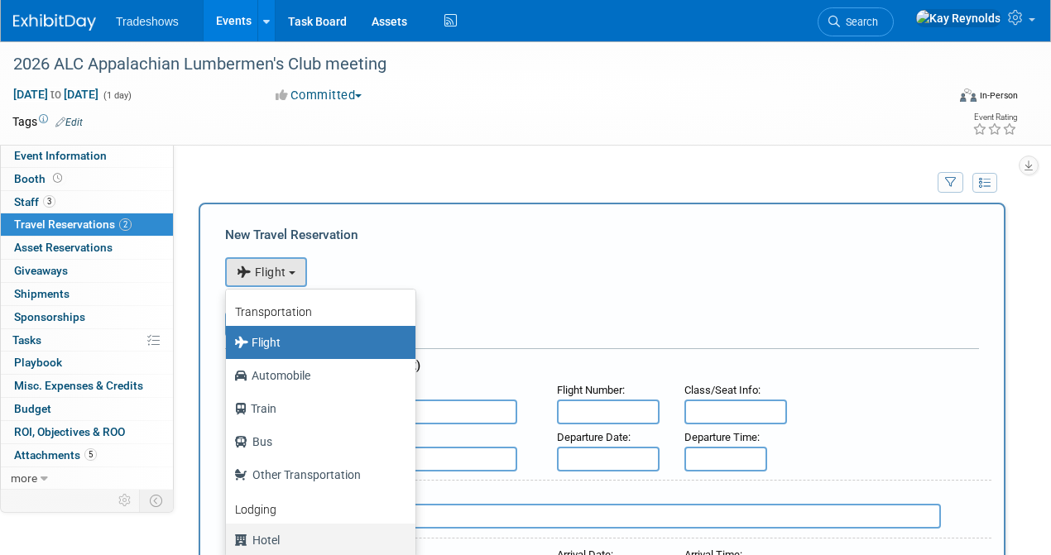
click at [241, 538] on icon at bounding box center [243, 541] width 18 height 22
click at [228, 538] on input "Hotel" at bounding box center [223, 538] width 11 height 11
select select "6"
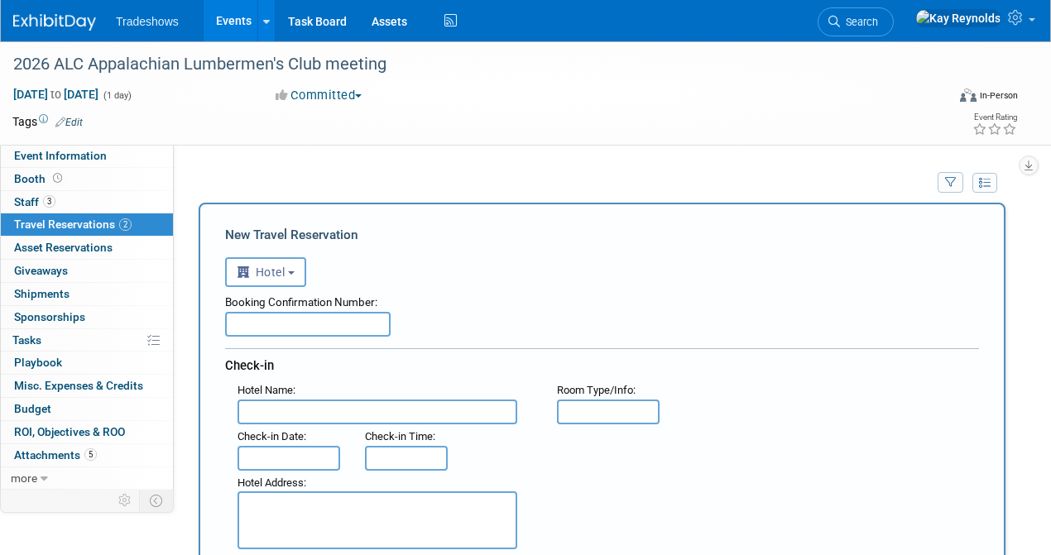
click at [245, 319] on input "text" at bounding box center [308, 324] width 166 height 25
type input "2560645"
click at [262, 413] on input "text" at bounding box center [378, 412] width 280 height 25
type input "Carnegie HOtel"
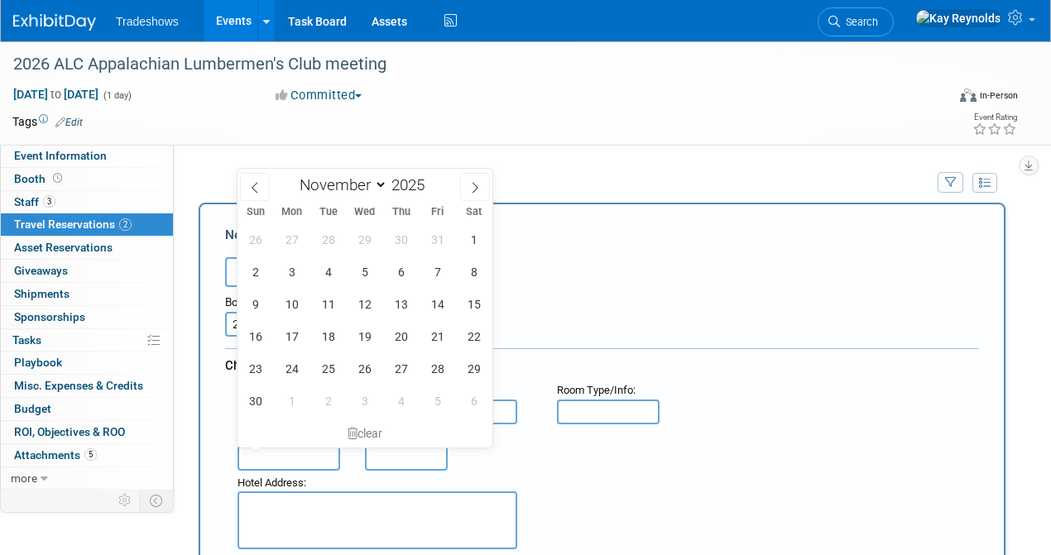
click at [265, 451] on input "text" at bounding box center [289, 458] width 103 height 25
click at [328, 303] on span "11" at bounding box center [328, 304] width 32 height 32
type input "Nov 11, 2025"
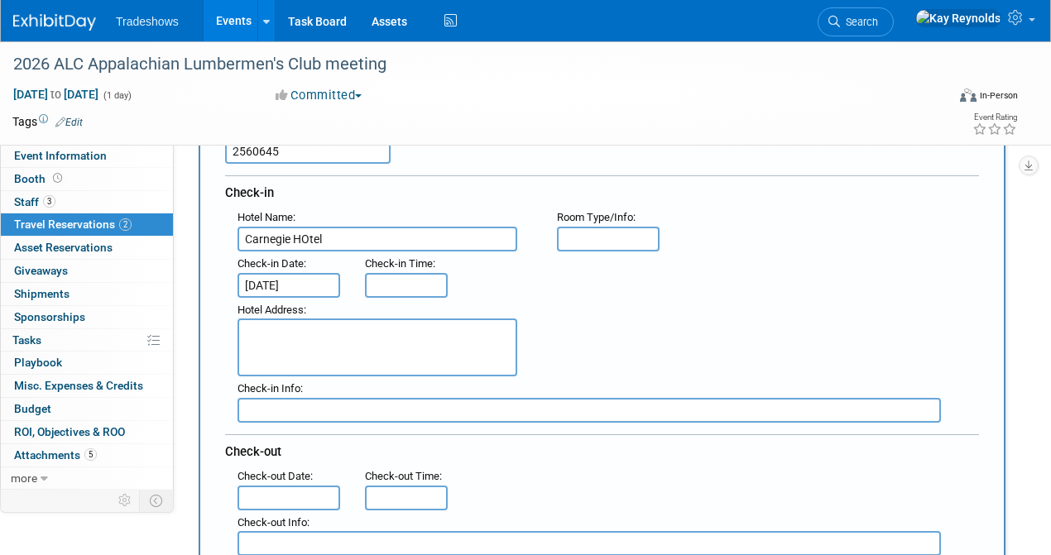
scroll to position [220, 0]
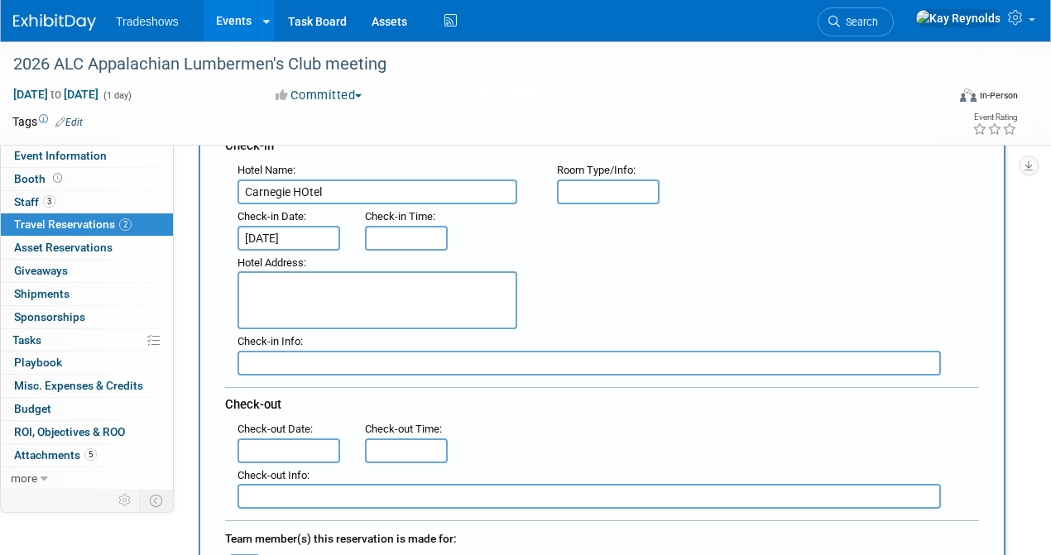
click at [265, 441] on input "text" at bounding box center [289, 451] width 103 height 25
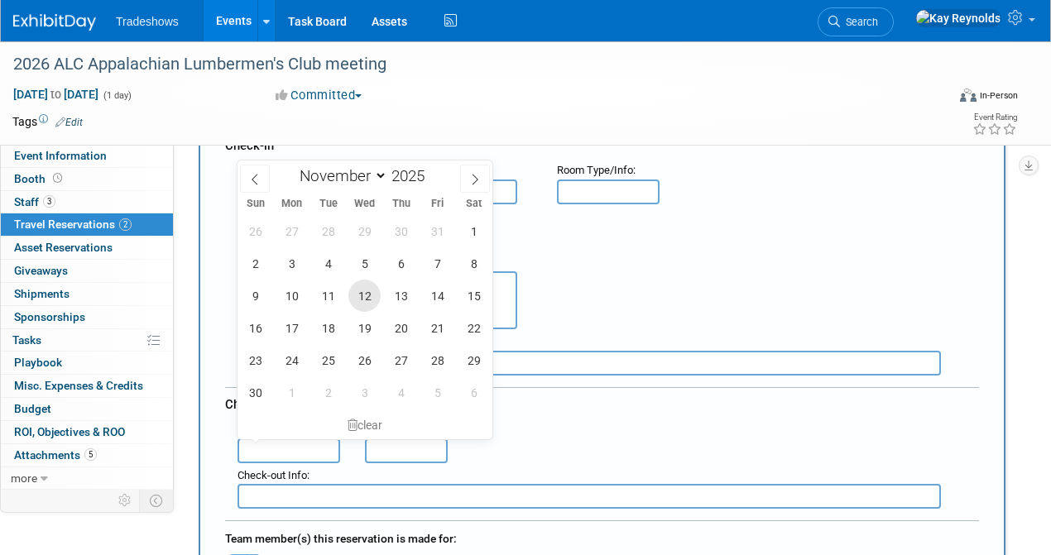
click at [363, 291] on span "12" at bounding box center [364, 296] width 32 height 32
type input "Nov 12, 2025"
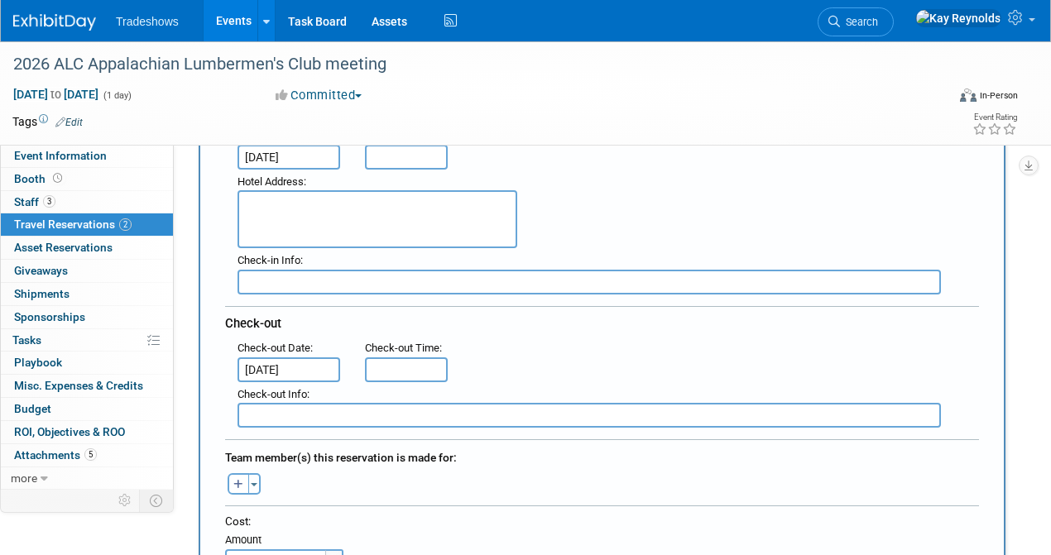
scroll to position [386, 0]
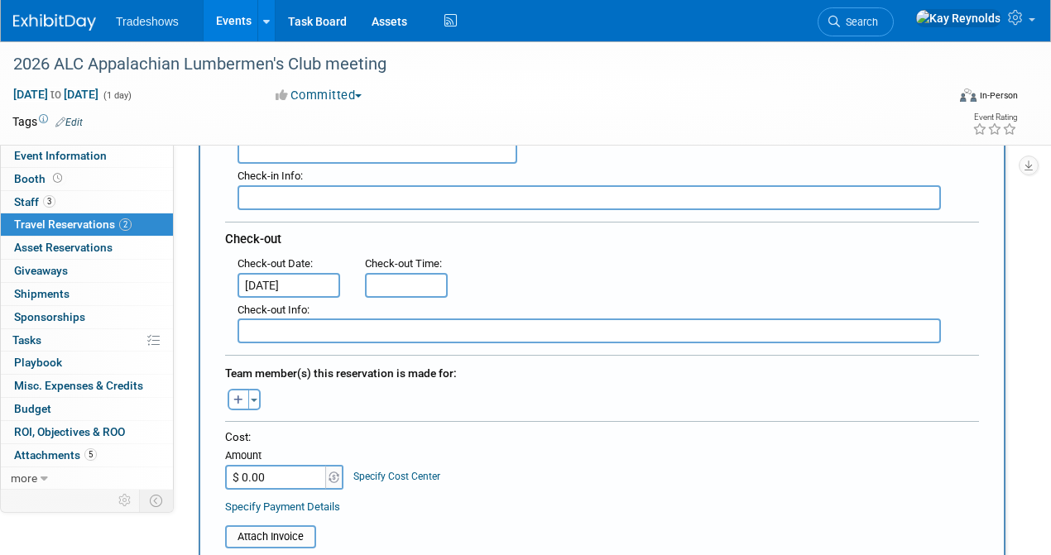
click at [257, 475] on input "$ 0.00" at bounding box center [276, 477] width 103 height 25
type input "$ 129.00"
click at [255, 399] on span "button" at bounding box center [254, 400] width 7 height 3
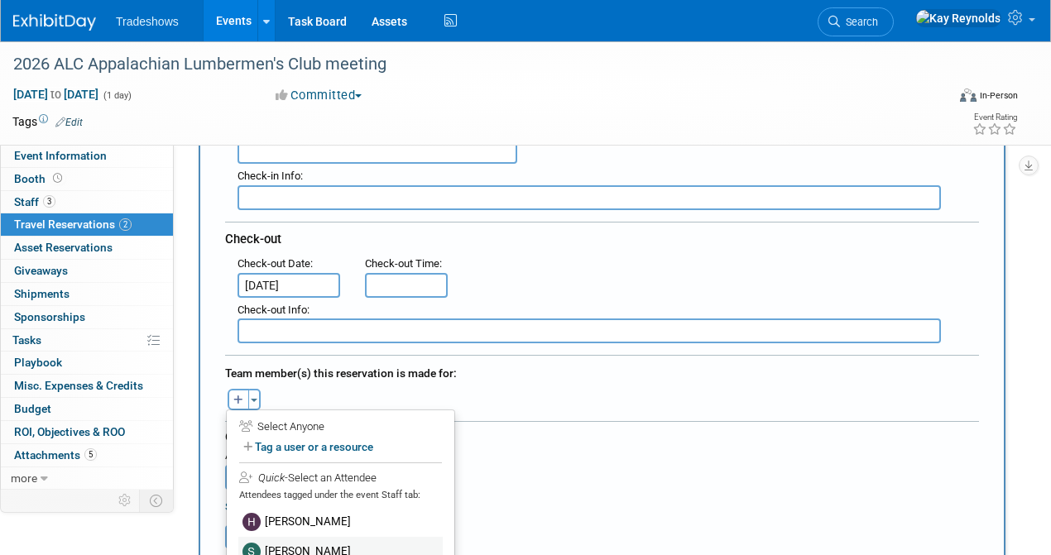
scroll to position [497, 0]
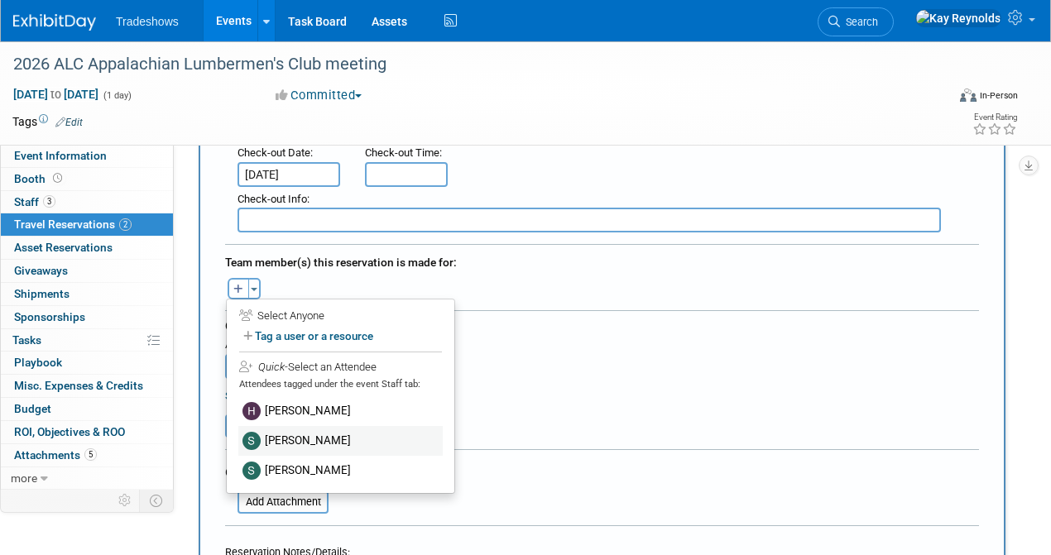
click at [300, 434] on label "[PERSON_NAME]" at bounding box center [340, 441] width 204 height 30
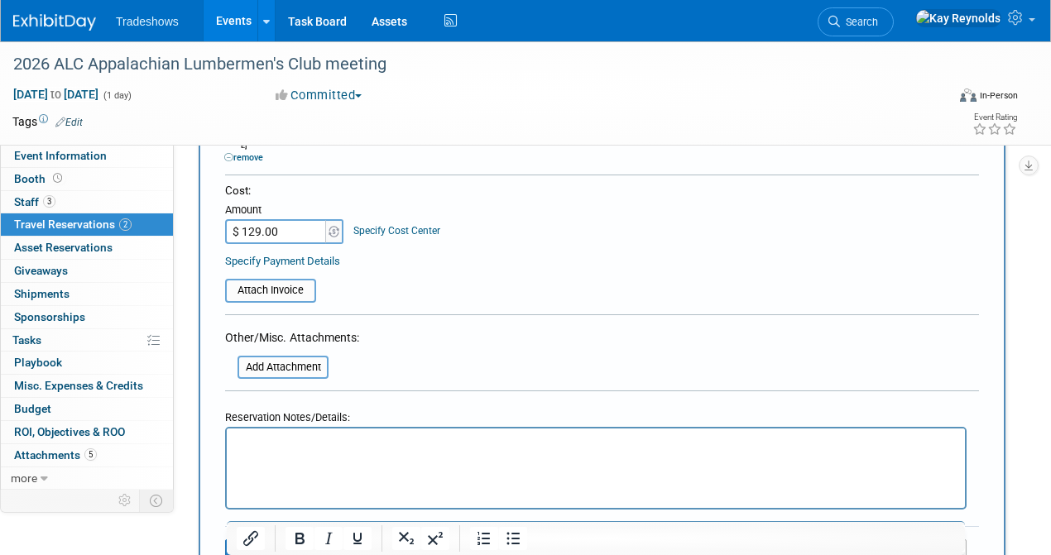
scroll to position [662, 0]
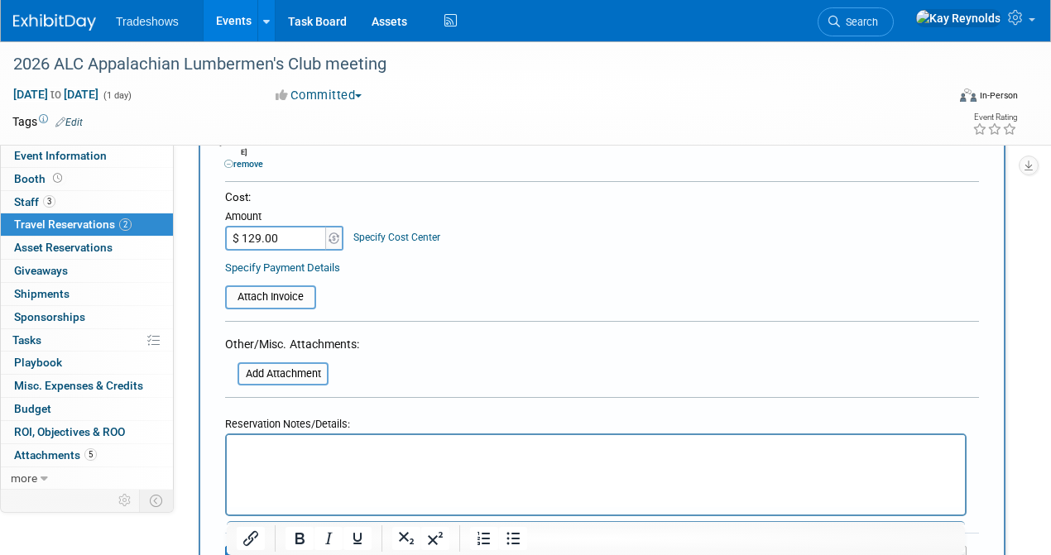
click at [229, 446] on html at bounding box center [596, 447] width 738 height 24
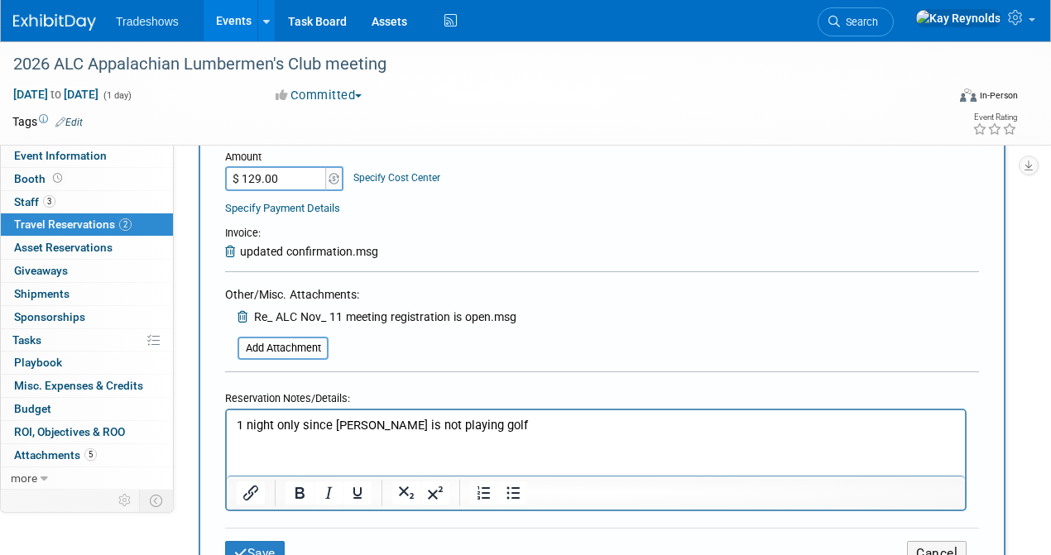
scroll to position [828, 0]
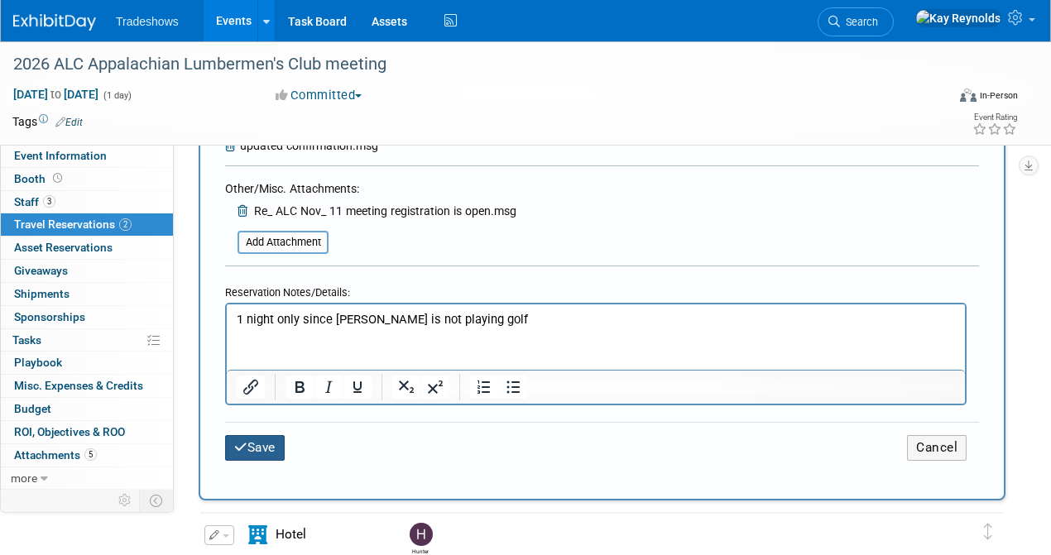
click at [255, 435] on button "Save" at bounding box center [255, 448] width 60 height 26
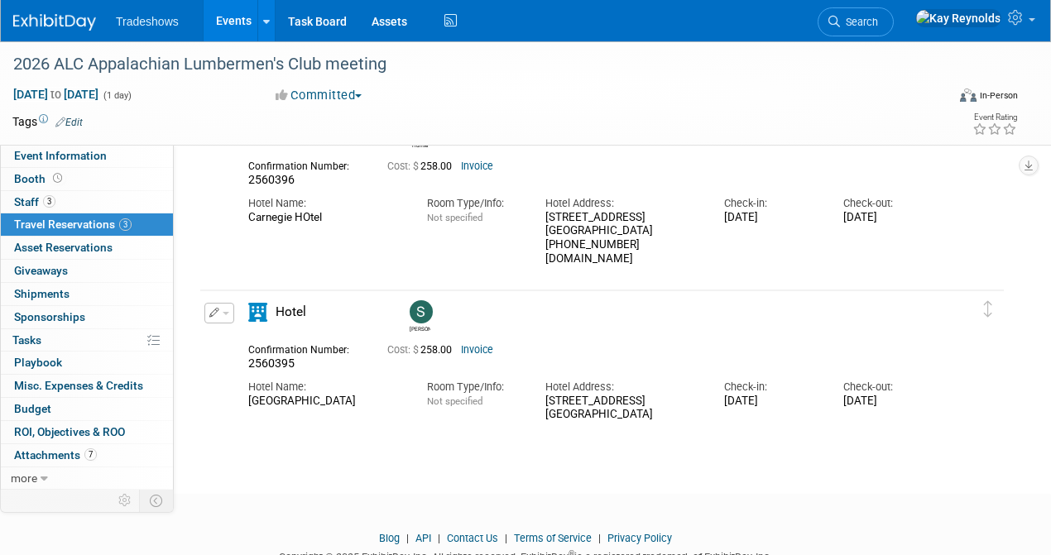
scroll to position [368, 0]
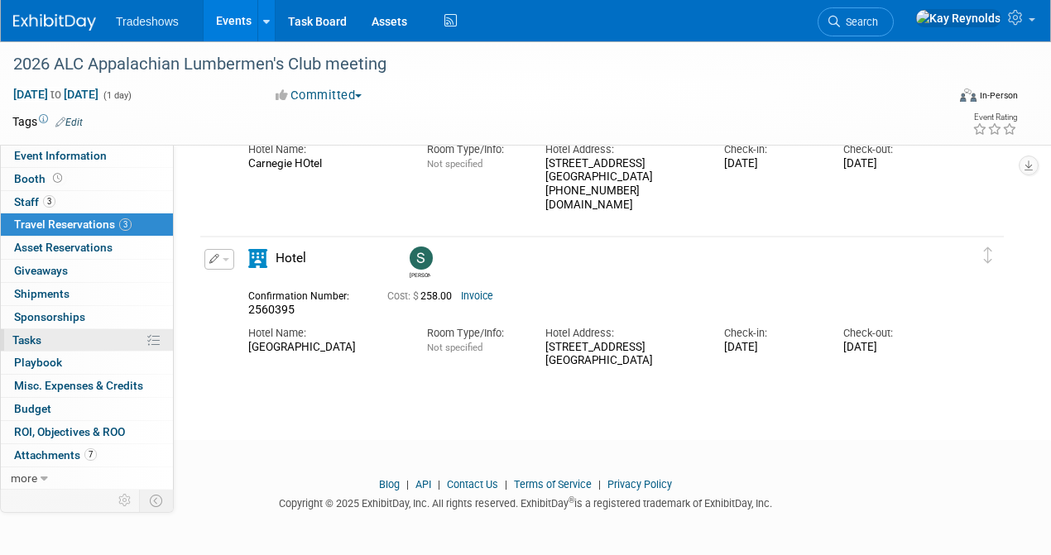
click at [58, 341] on link "0% Tasks 0%" at bounding box center [87, 340] width 172 height 22
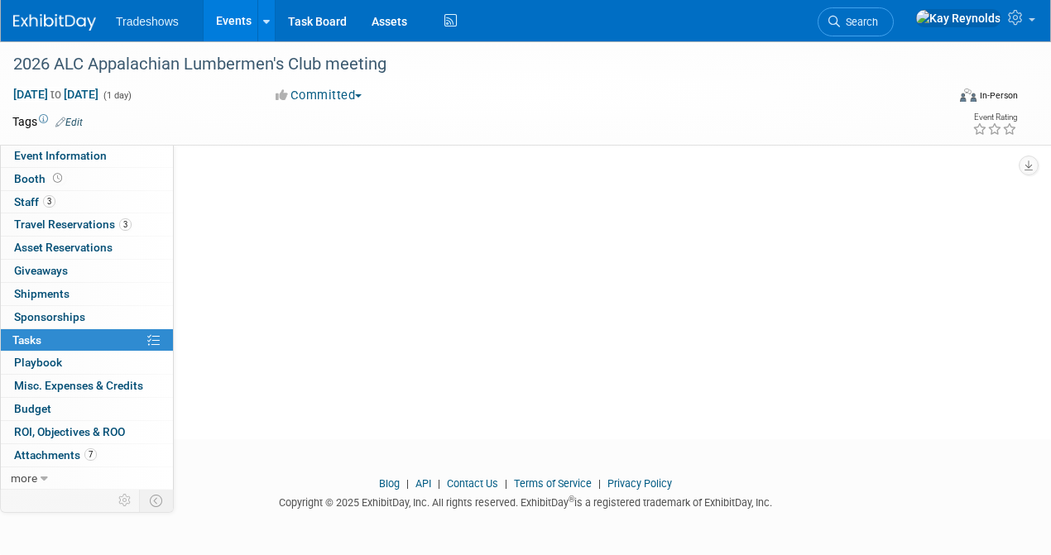
scroll to position [0, 0]
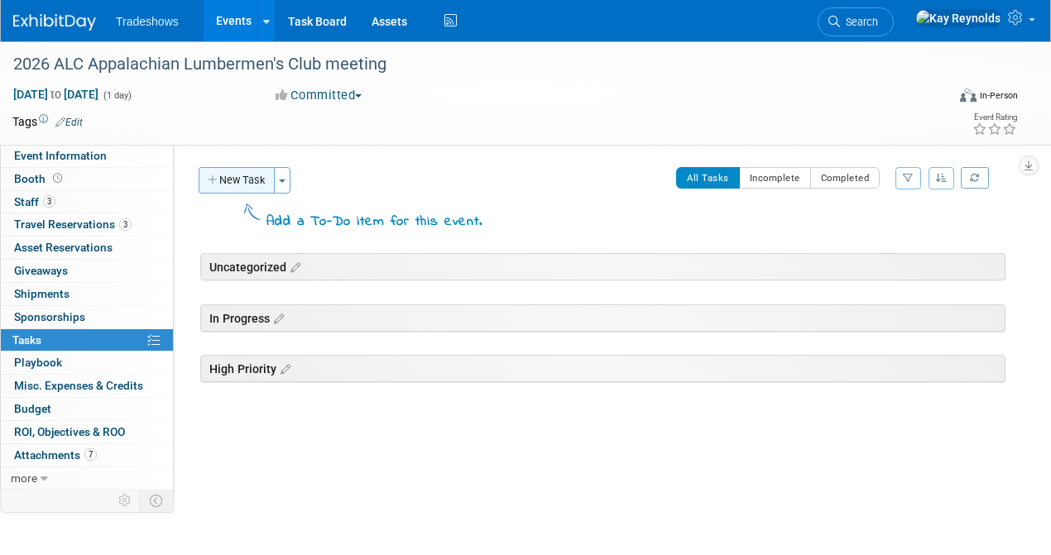
click at [241, 185] on button "New Task" at bounding box center [237, 180] width 76 height 26
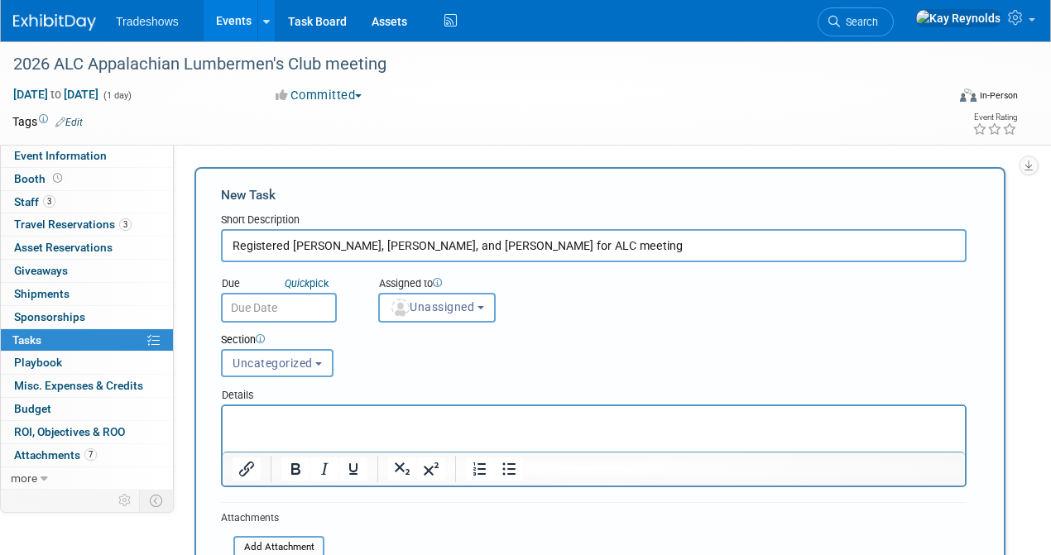
type input "Registered Scott, Hunter, and Stuart for ALC meeting"
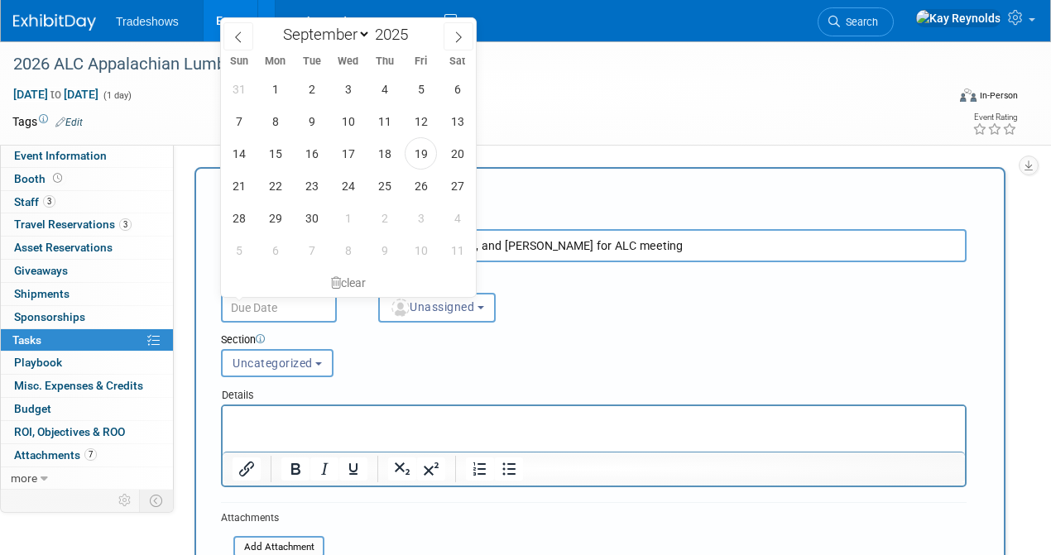
click at [270, 307] on input "text" at bounding box center [279, 308] width 116 height 30
click at [423, 151] on span "19" at bounding box center [421, 153] width 32 height 32
type input "[DATE]"
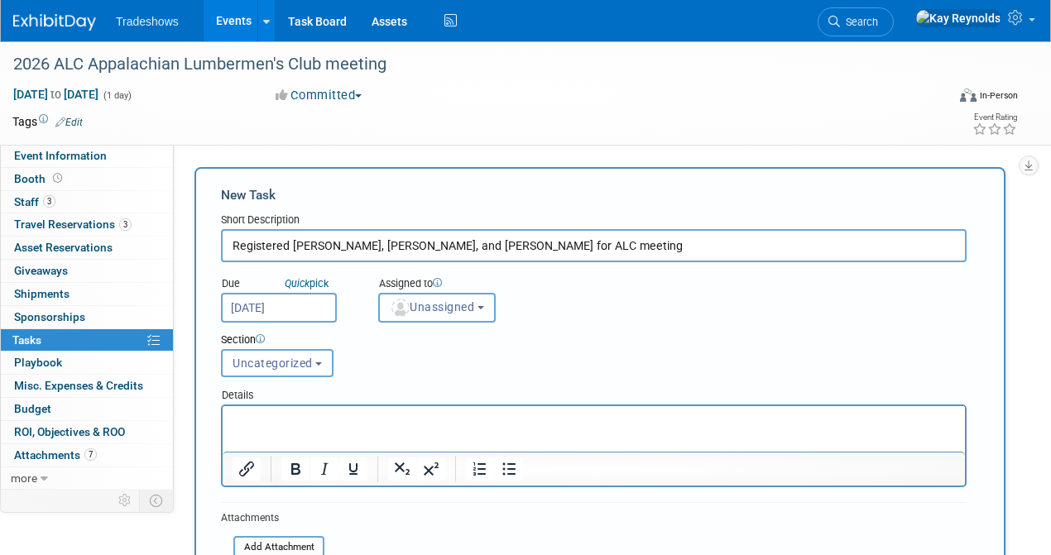
click at [416, 315] on button "Unassigned" at bounding box center [437, 308] width 118 height 30
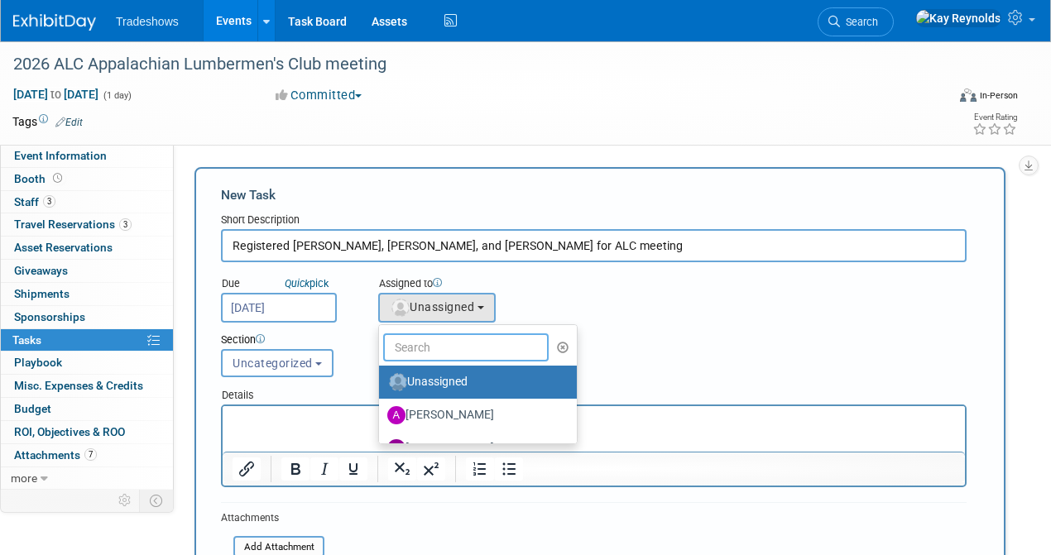
click at [416, 346] on input "text" at bounding box center [466, 348] width 166 height 28
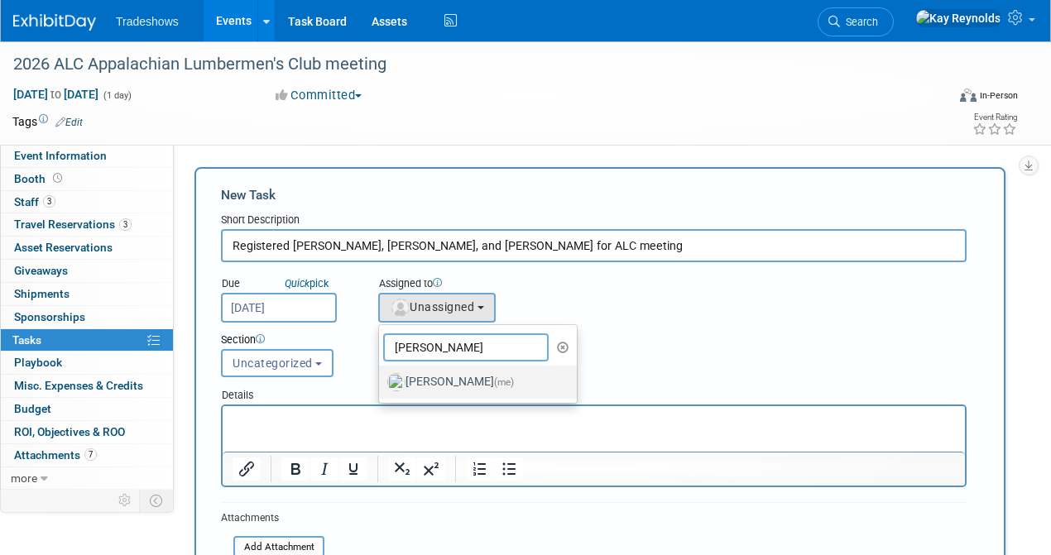
type input "[PERSON_NAME]"
click at [420, 382] on label "[PERSON_NAME] (me)" at bounding box center [473, 382] width 173 height 26
click at [382, 382] on input "[PERSON_NAME] (me)" at bounding box center [376, 380] width 11 height 11
select select "5e9256d4-eeb1-4d7e-ac69-1857632dd0f4"
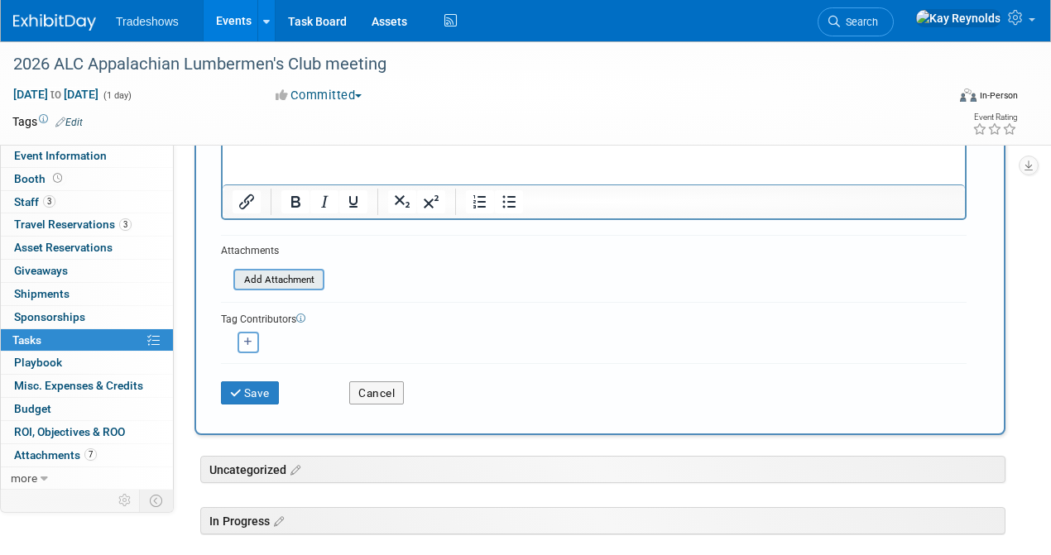
scroll to position [276, 0]
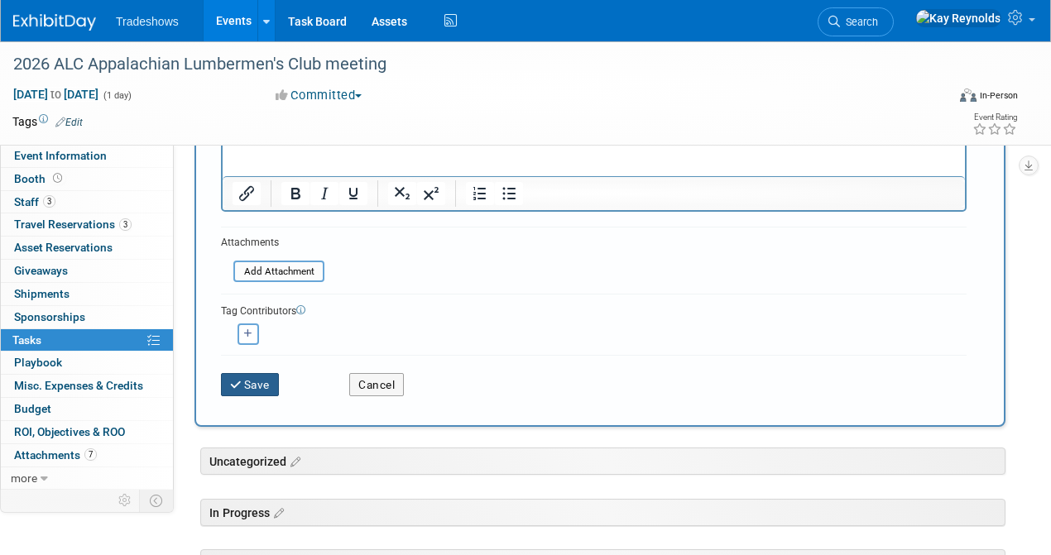
click at [248, 387] on button "Save" at bounding box center [250, 384] width 58 height 23
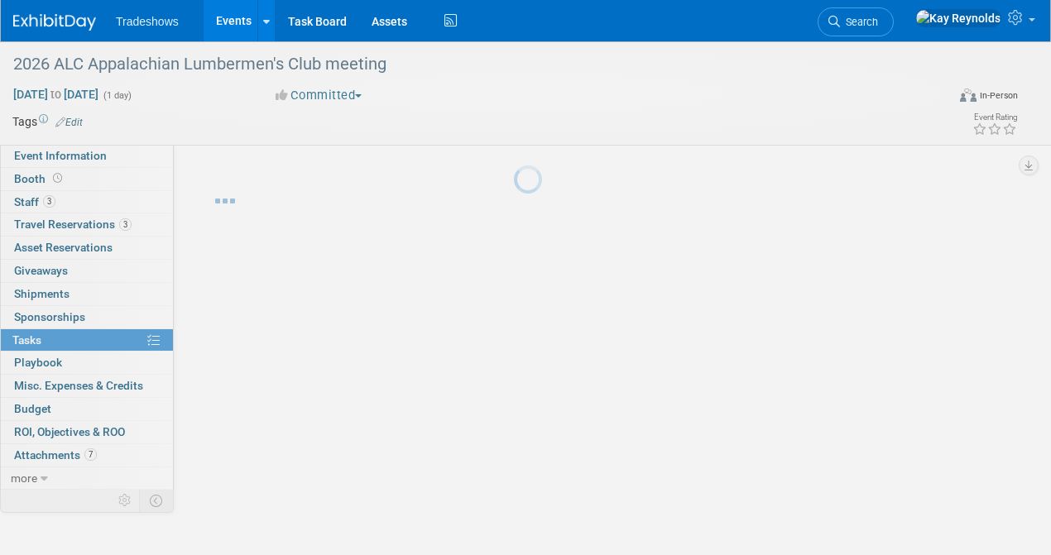
scroll to position [0, 0]
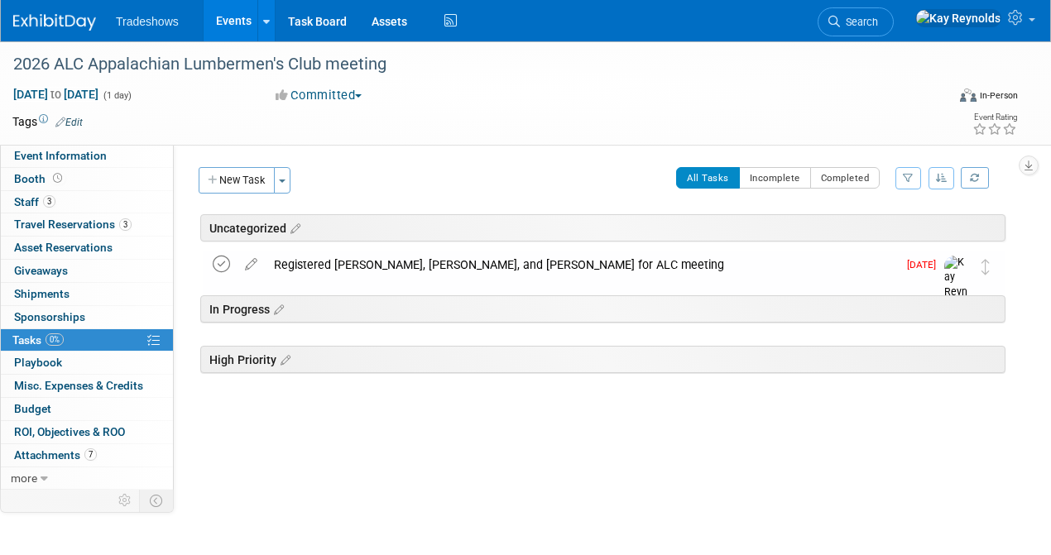
click at [221, 262] on icon at bounding box center [221, 264] width 17 height 17
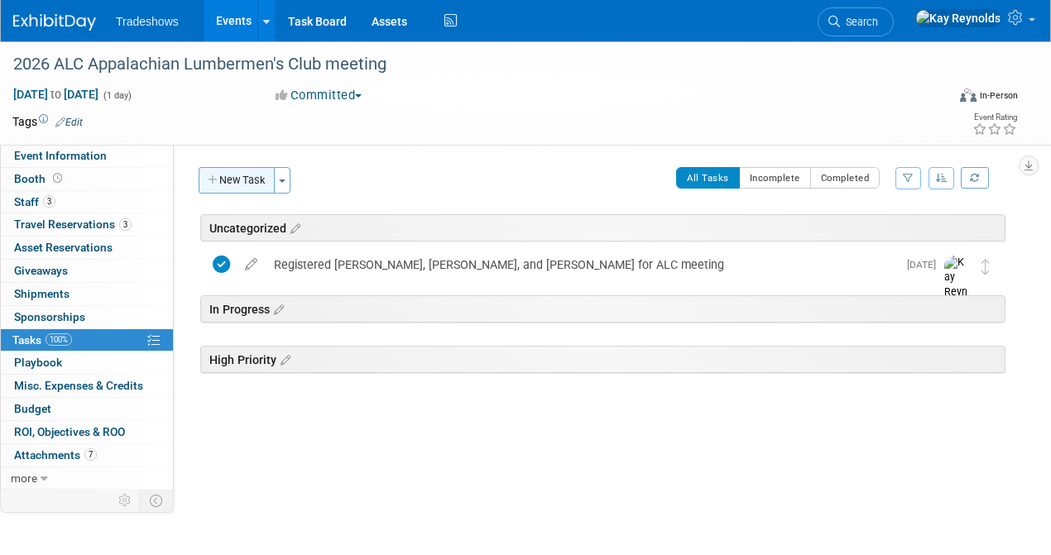
click at [230, 179] on button "New Task" at bounding box center [237, 180] width 76 height 26
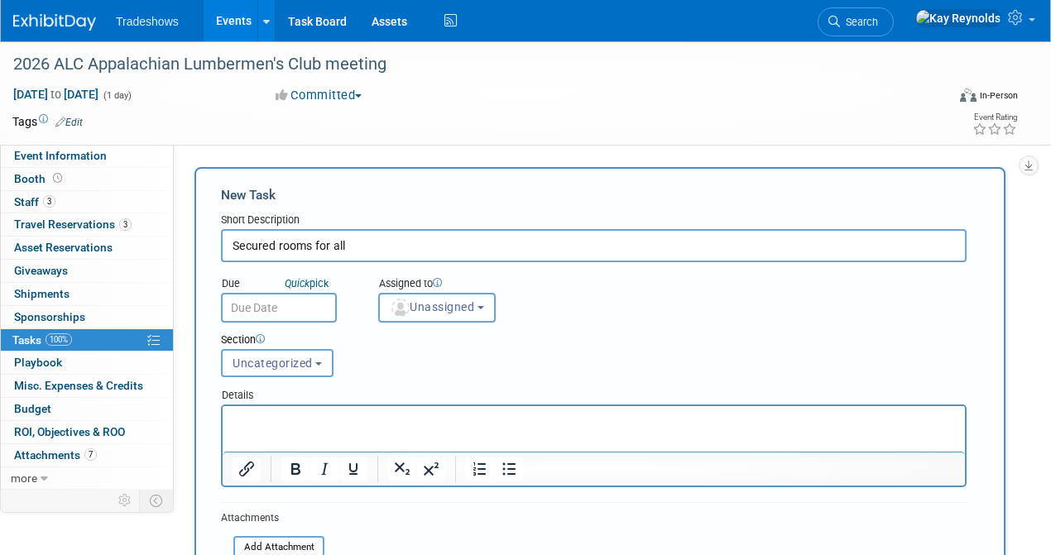
type input "Secured rooms for all"
click at [235, 423] on p "Rich Text Area. Press ALT-0 for help." at bounding box center [594, 421] width 723 height 17
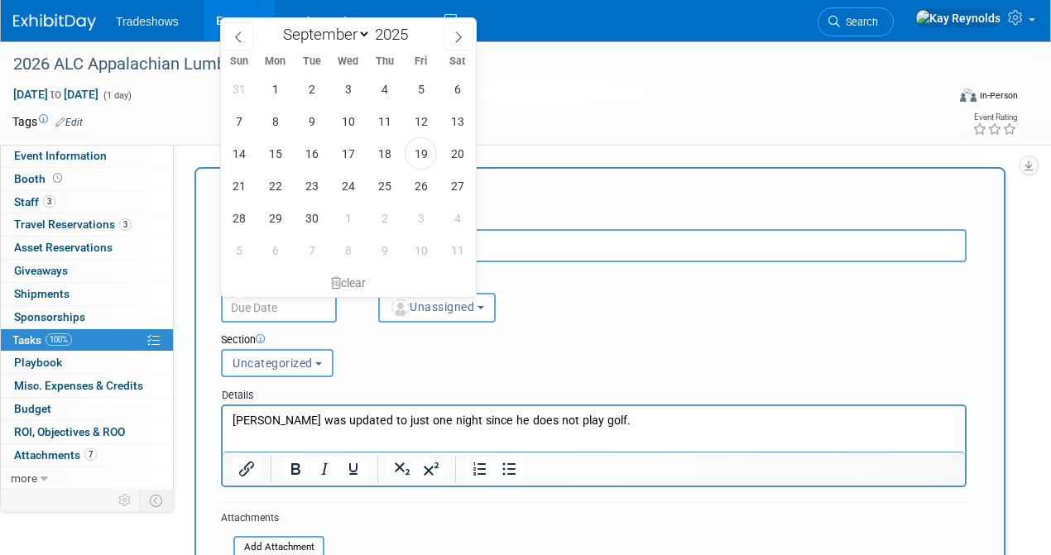
click at [252, 304] on input "text" at bounding box center [279, 308] width 116 height 30
click at [418, 151] on span "19" at bounding box center [421, 153] width 32 height 32
type input "[DATE]"
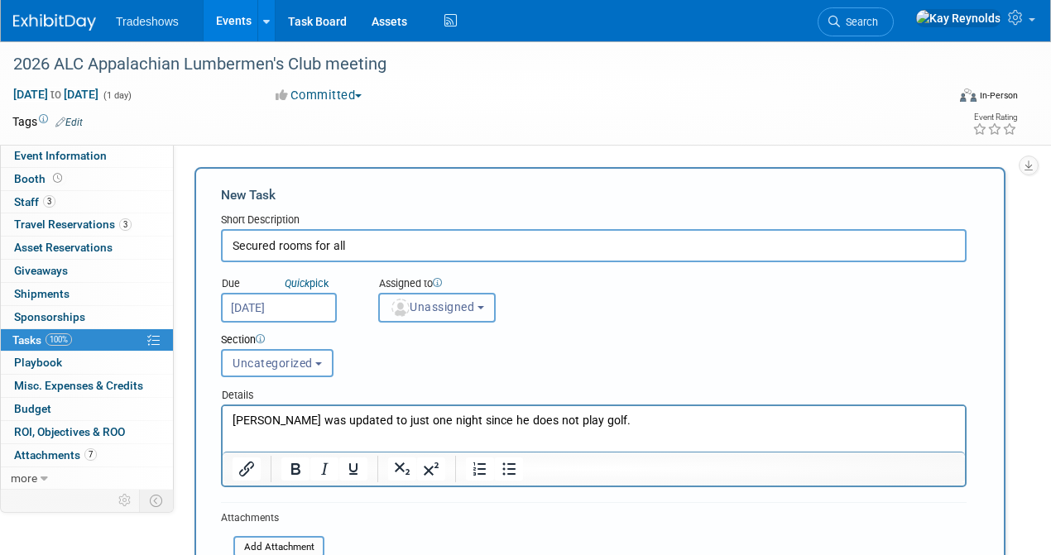
click at [427, 307] on span "Unassigned" at bounding box center [432, 306] width 84 height 13
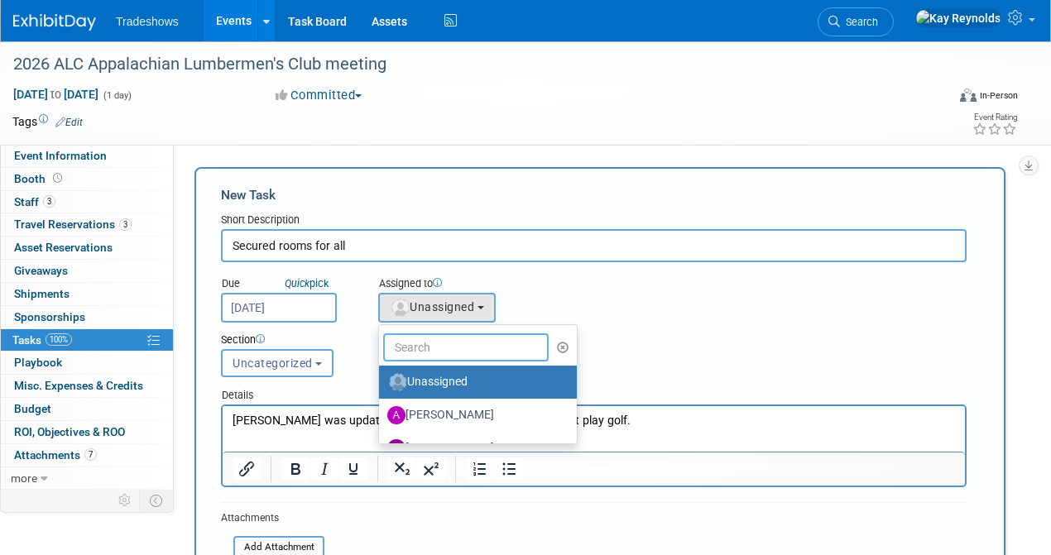
click at [430, 346] on input "text" at bounding box center [466, 348] width 166 height 28
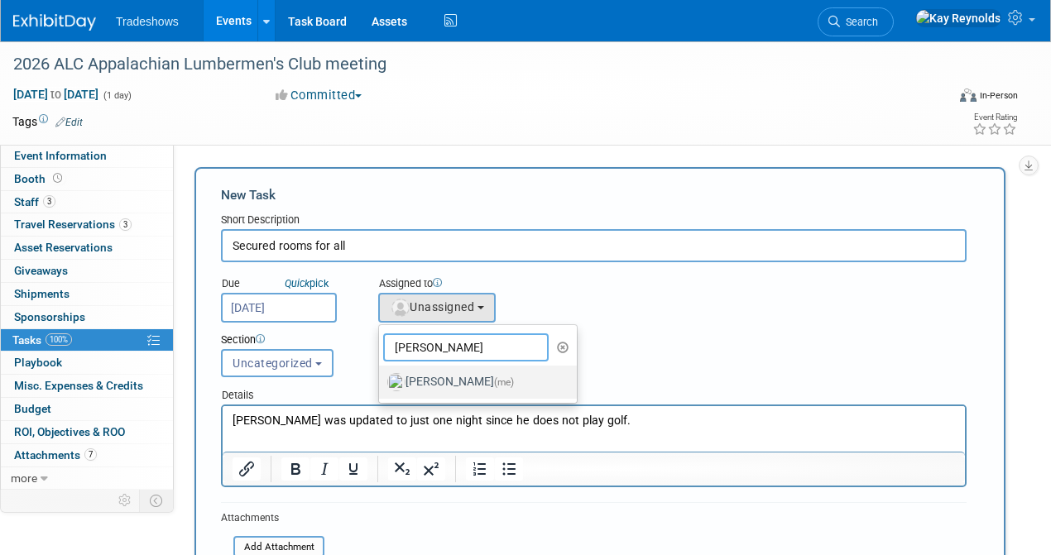
type input "[PERSON_NAME]"
click at [431, 392] on label "[PERSON_NAME] (me)" at bounding box center [473, 382] width 173 height 26
click at [382, 386] on input "[PERSON_NAME] (me)" at bounding box center [376, 380] width 11 height 11
select select "5e9256d4-eeb1-4d7e-ac69-1857632dd0f4"
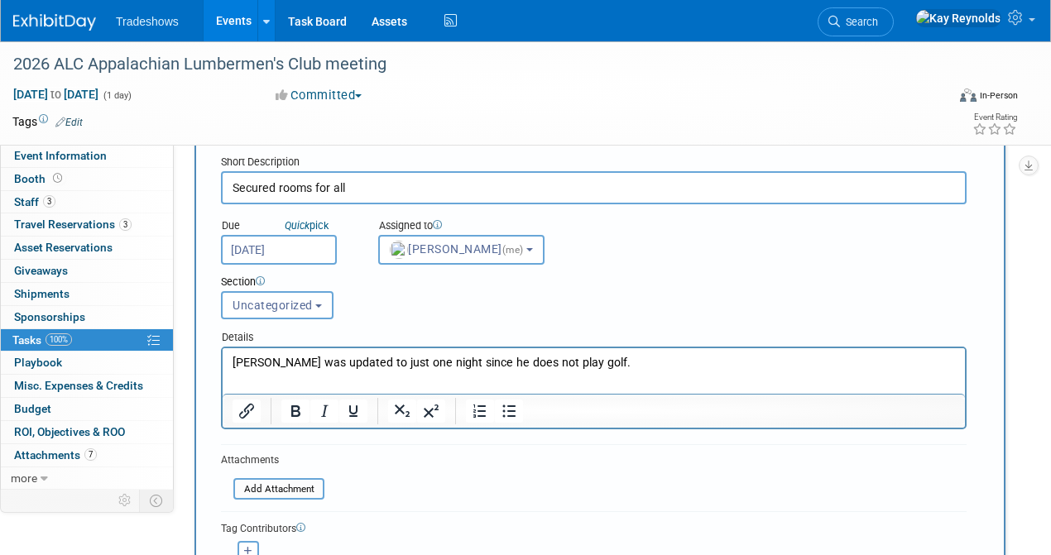
scroll to position [110, 0]
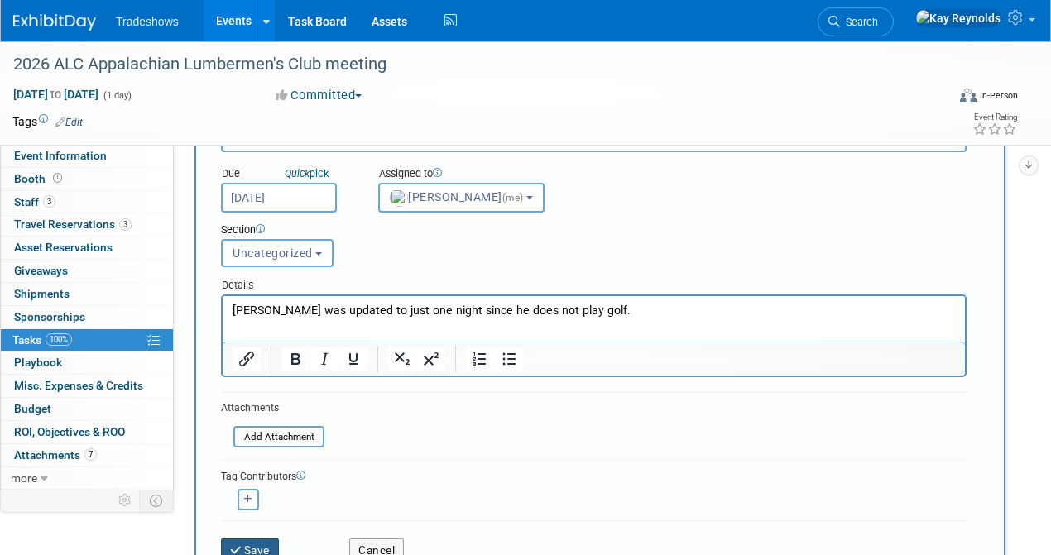
drag, startPoint x: 257, startPoint y: 543, endPoint x: 315, endPoint y: 472, distance: 91.3
click at [315, 472] on form "New Task Short Description Secured rooms for all Due Quick pick Sep 19, 2025 (m…" at bounding box center [600, 324] width 758 height 497
click at [260, 255] on span "Uncategorized" at bounding box center [273, 253] width 80 height 13
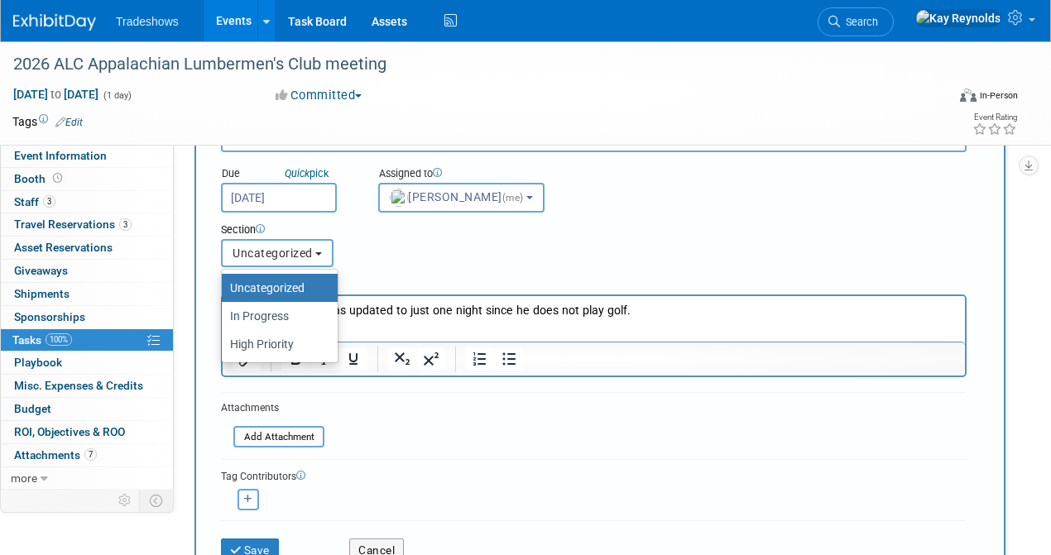
click at [260, 255] on span "Uncategorized" at bounding box center [273, 253] width 80 height 13
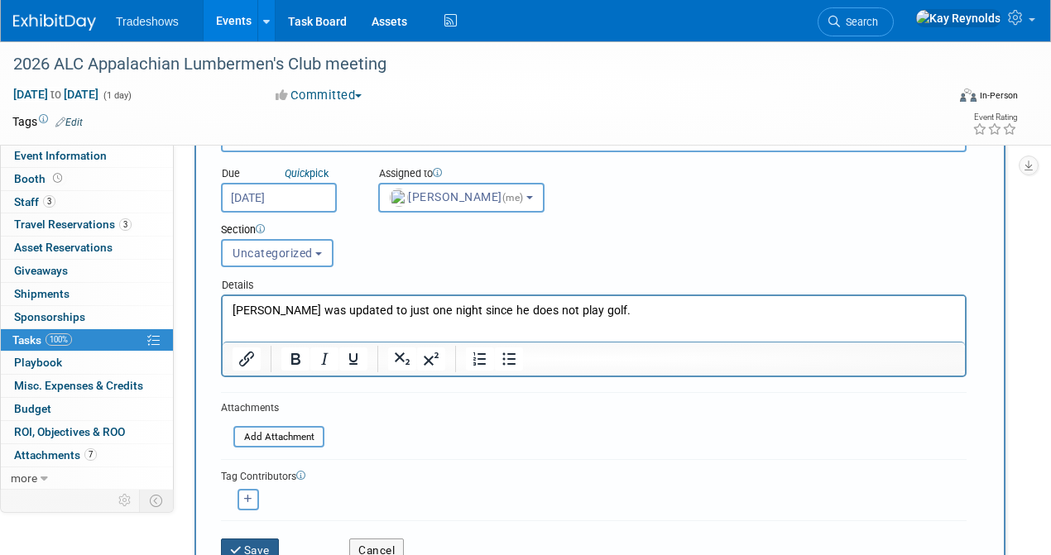
click at [245, 544] on button "Save" at bounding box center [250, 550] width 58 height 23
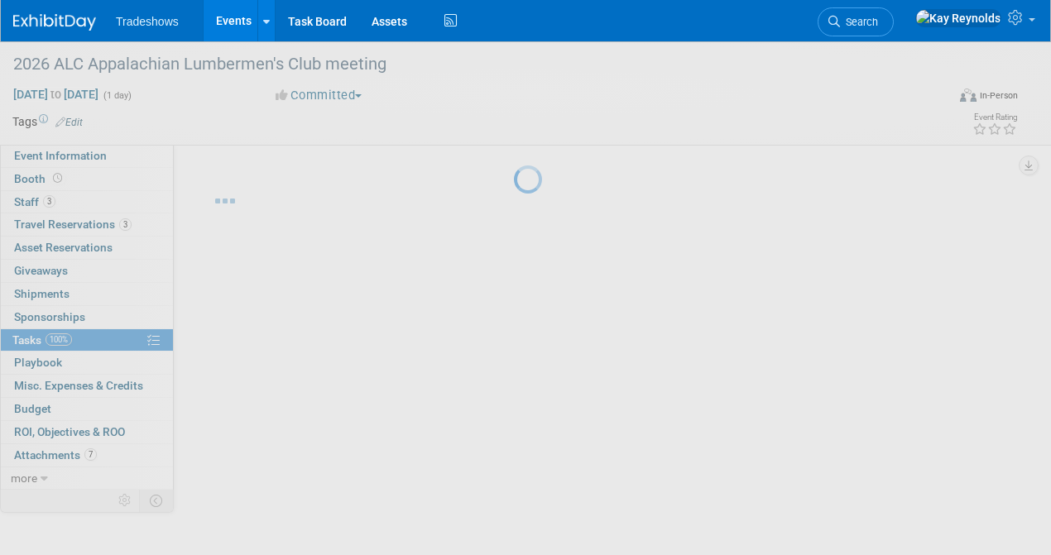
scroll to position [0, 0]
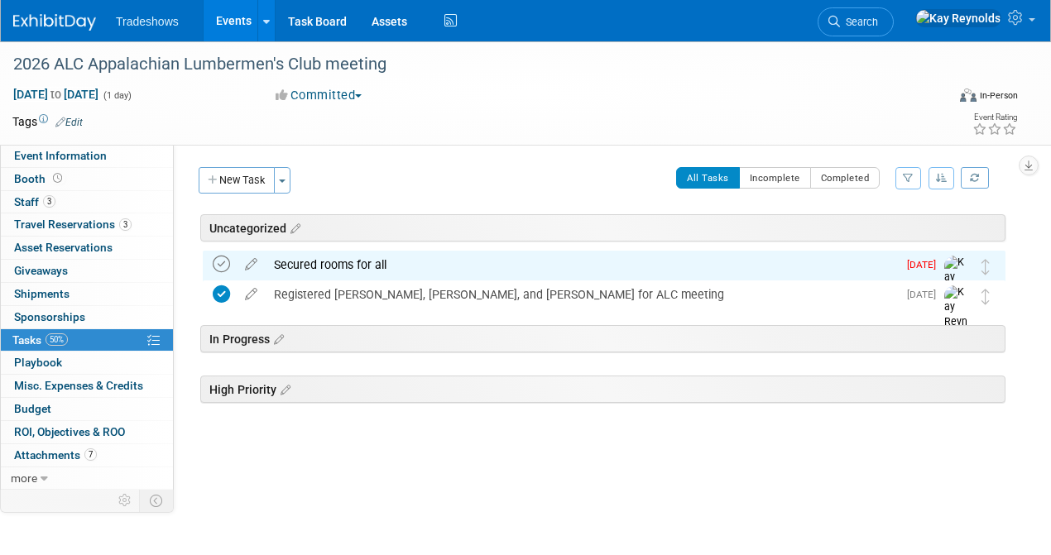
click at [221, 257] on icon at bounding box center [221, 264] width 17 height 17
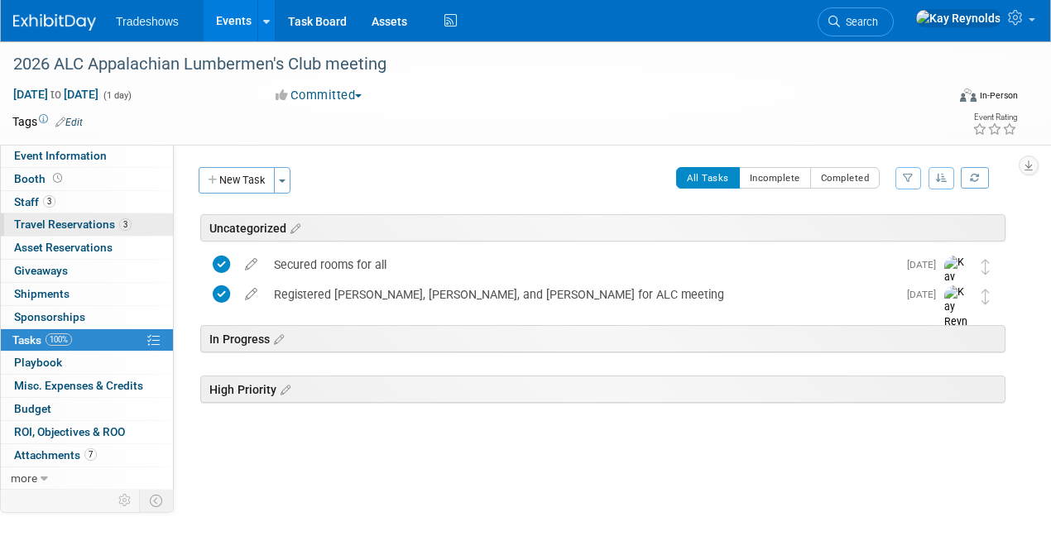
click at [88, 225] on span "Travel Reservations 3" at bounding box center [73, 224] width 118 height 13
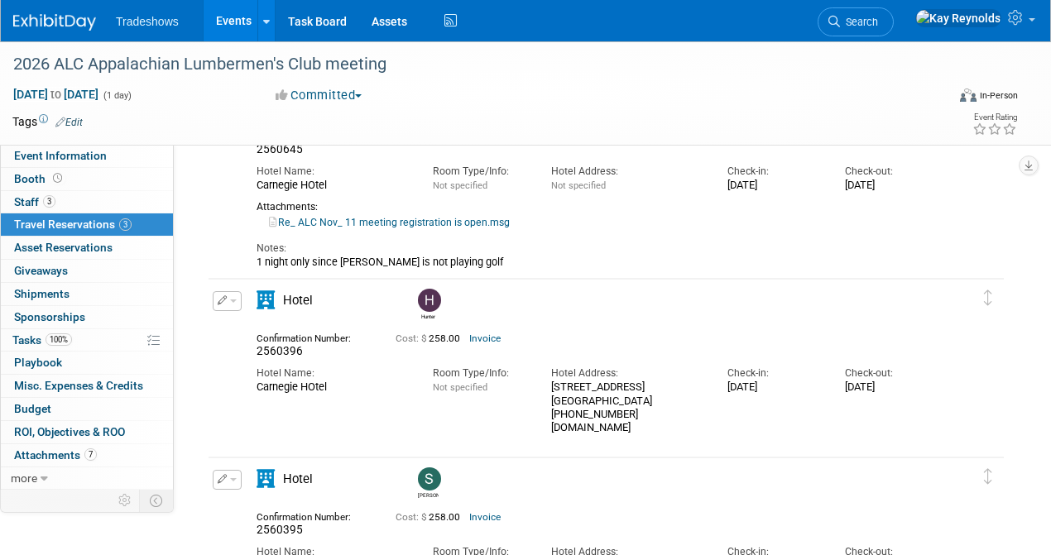
scroll to position [46, 0]
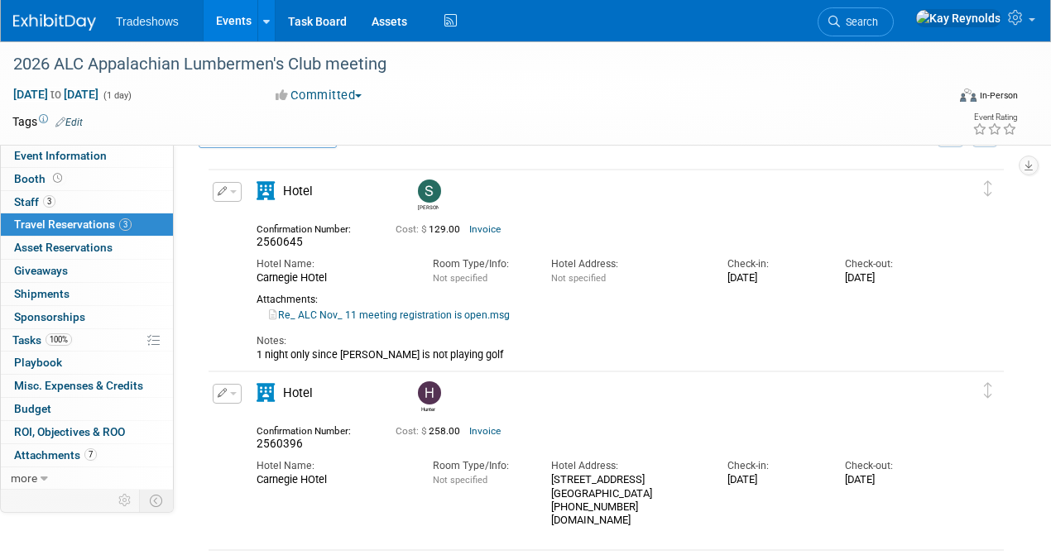
click at [311, 313] on link "Re_ ALC Nov_ 11 meeting registration is open.msg" at bounding box center [389, 316] width 241 height 12
click at [223, 190] on icon "button" at bounding box center [223, 190] width 10 height 9
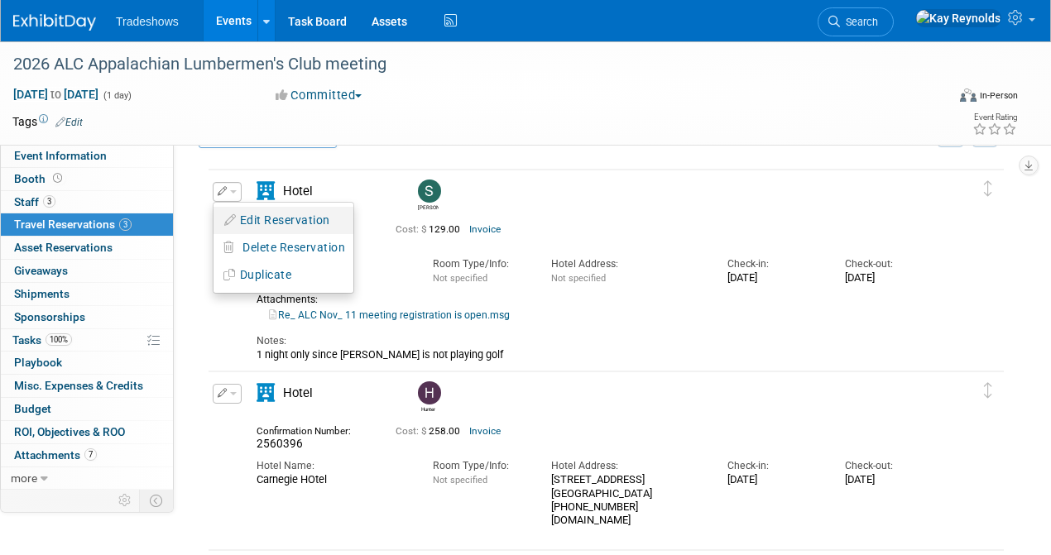
click at [237, 219] on button "Edit Reservation" at bounding box center [284, 221] width 140 height 24
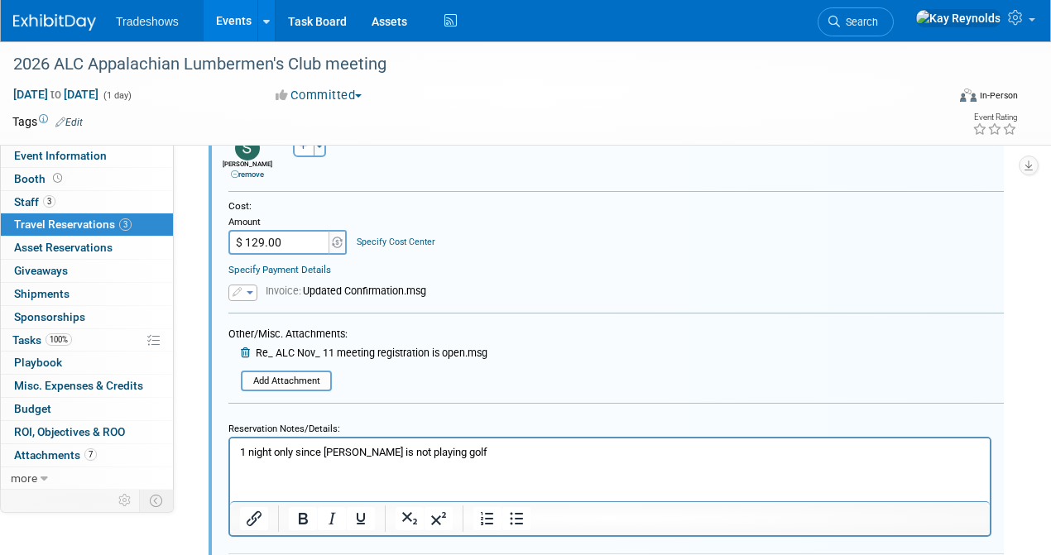
scroll to position [602, 0]
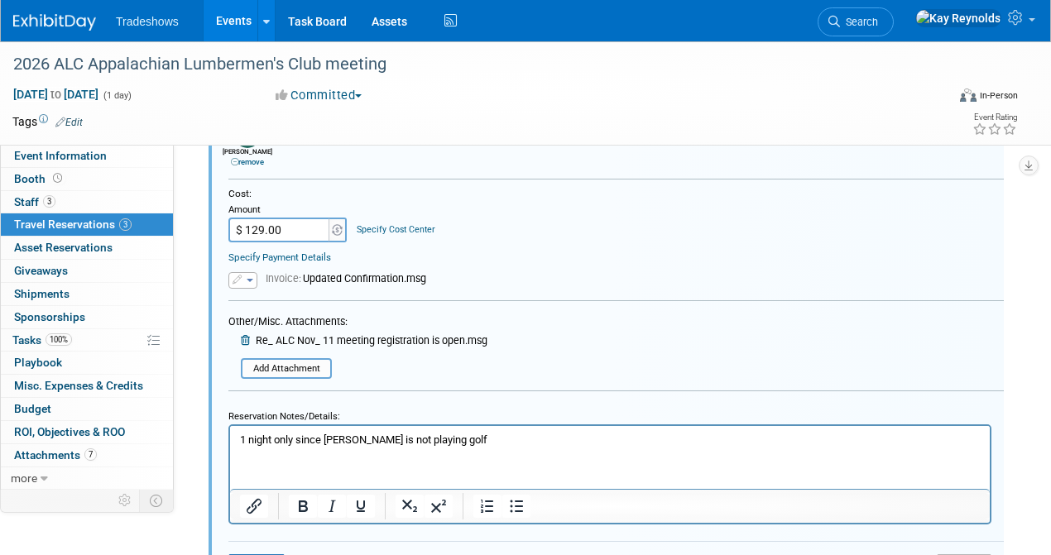
click at [233, 277] on icon "button" at bounding box center [239, 279] width 12 height 9
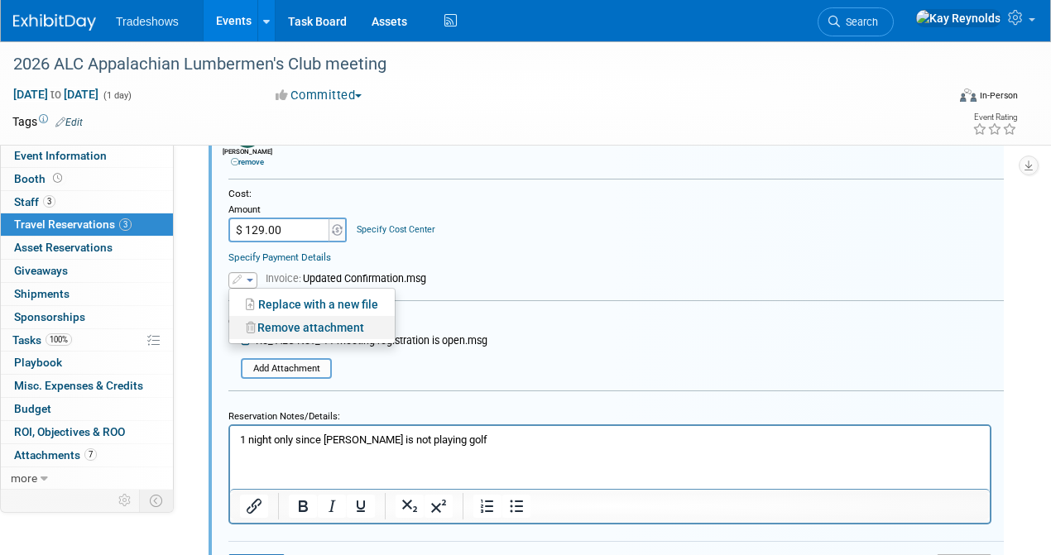
click at [262, 326] on link "Remove attachment" at bounding box center [312, 327] width 166 height 23
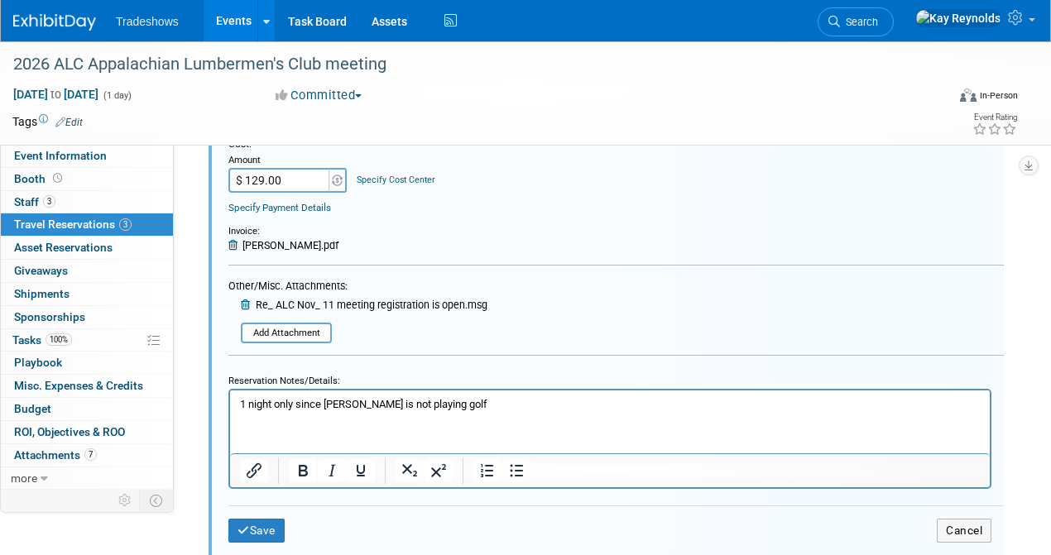
scroll to position [767, 0]
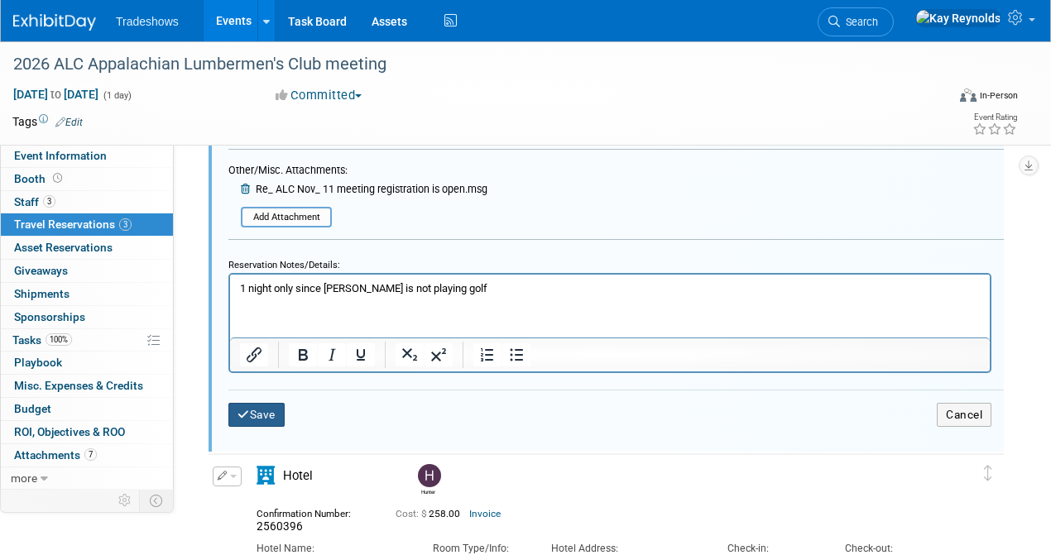
click at [233, 412] on button "Save" at bounding box center [256, 415] width 56 height 24
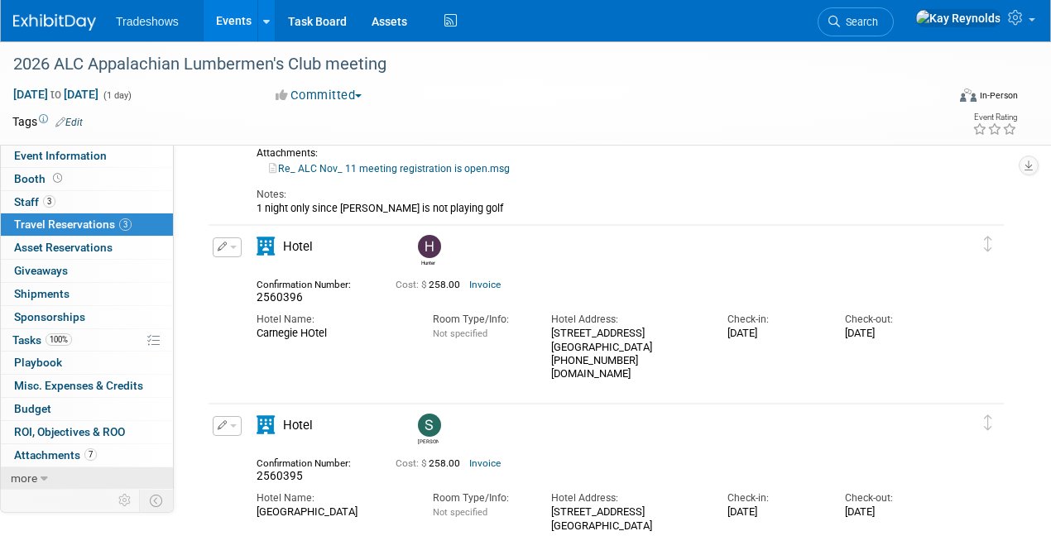
scroll to position [211, 0]
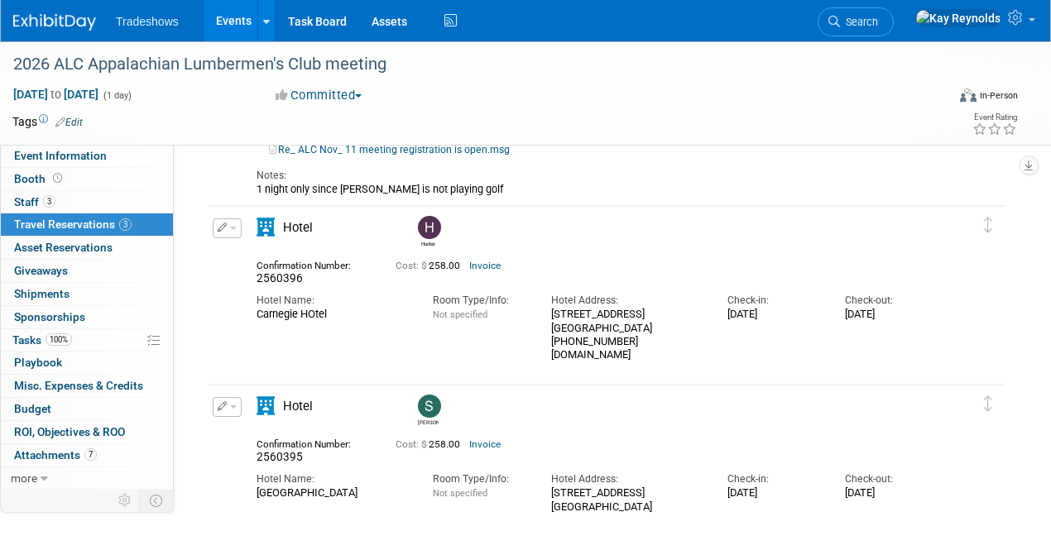
click at [894, 12] on link "Search" at bounding box center [856, 21] width 76 height 29
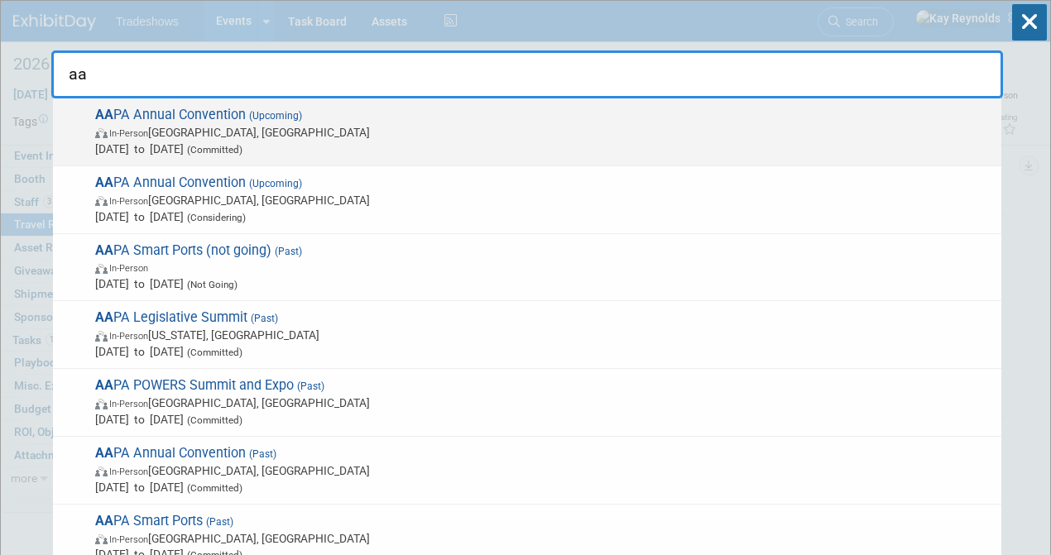
type input "aa"
click at [177, 145] on span "Oct 6, 2025 to Oct 8, 2025 (Committed)" at bounding box center [544, 149] width 898 height 17
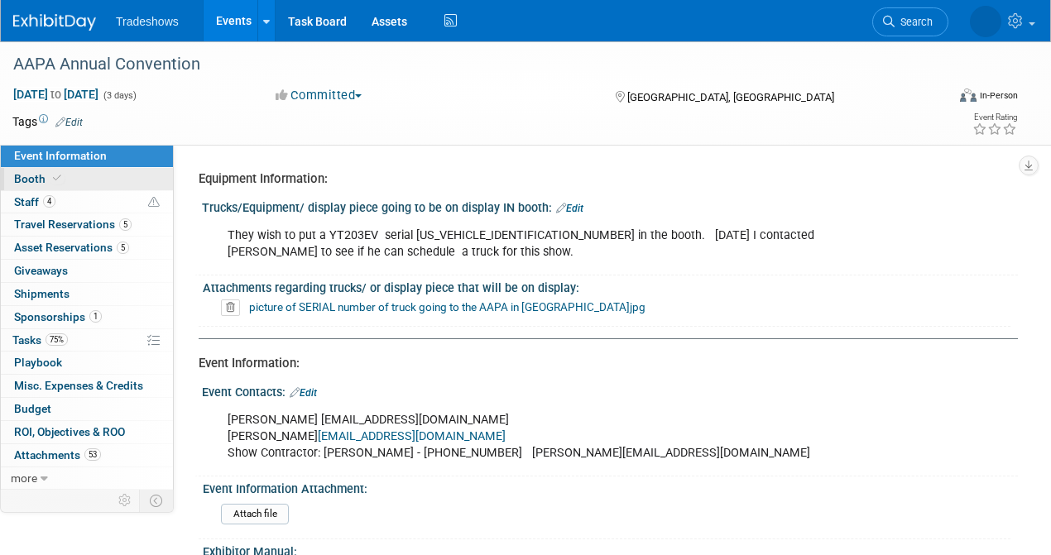
click at [109, 177] on link "Booth" at bounding box center [87, 179] width 172 height 22
select select "Certificate of insurance sent"
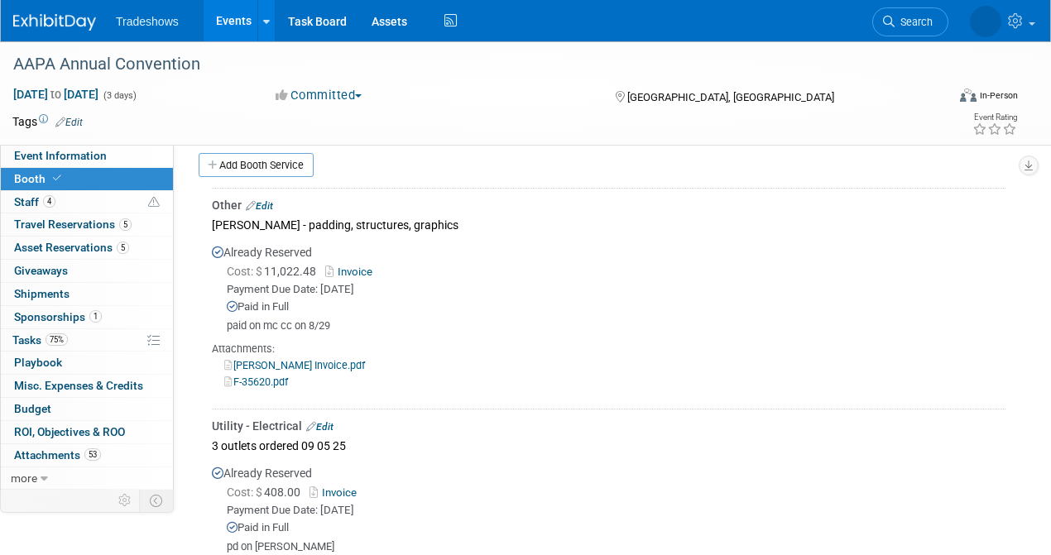
scroll to position [993, 0]
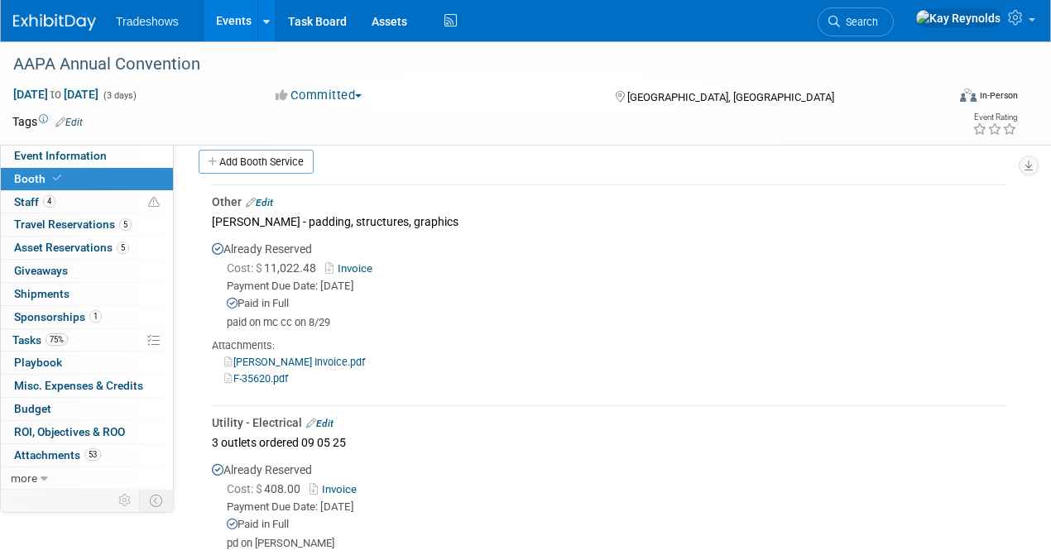
click at [327, 418] on link "Edit" at bounding box center [319, 424] width 27 height 12
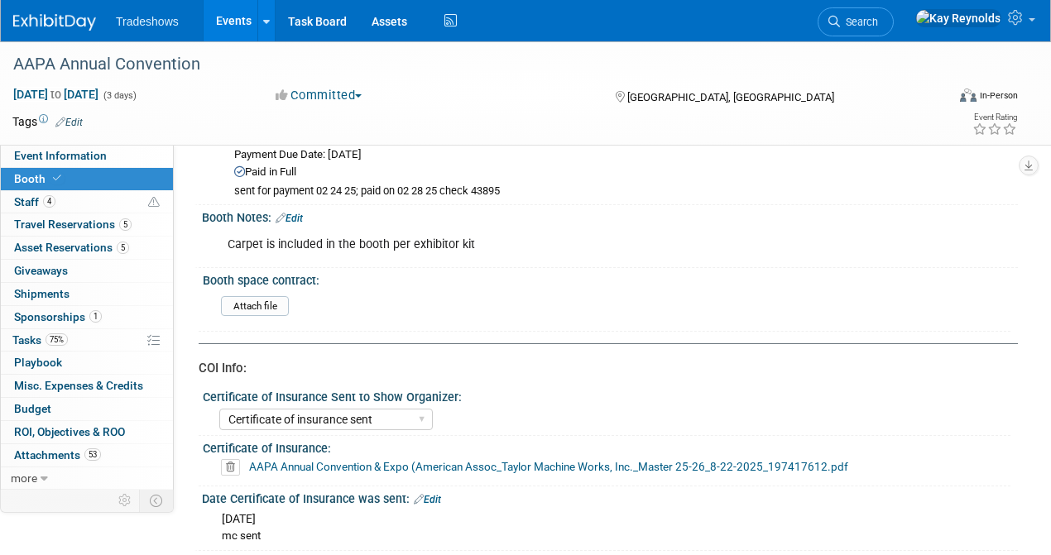
scroll to position [386, 0]
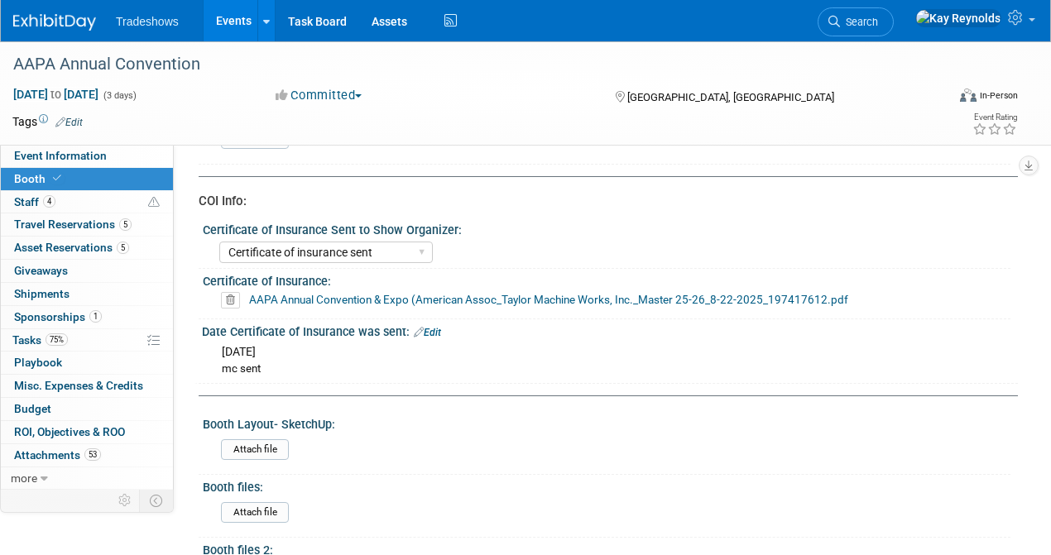
click at [344, 298] on link "AAPA Annual Convention & Expo (American Assoc_Taylor Machine Works, Inc._Master…" at bounding box center [548, 299] width 599 height 13
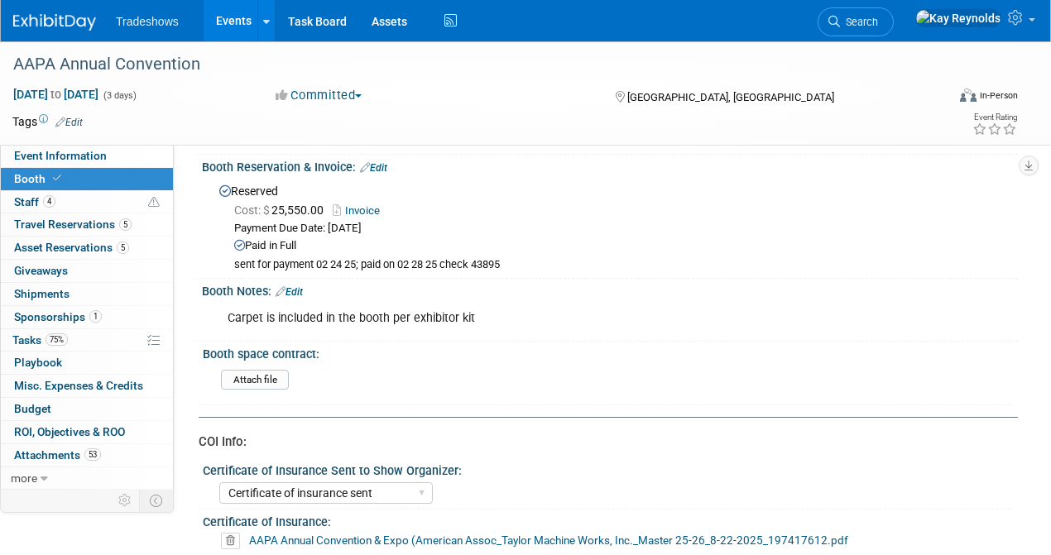
scroll to position [0, 0]
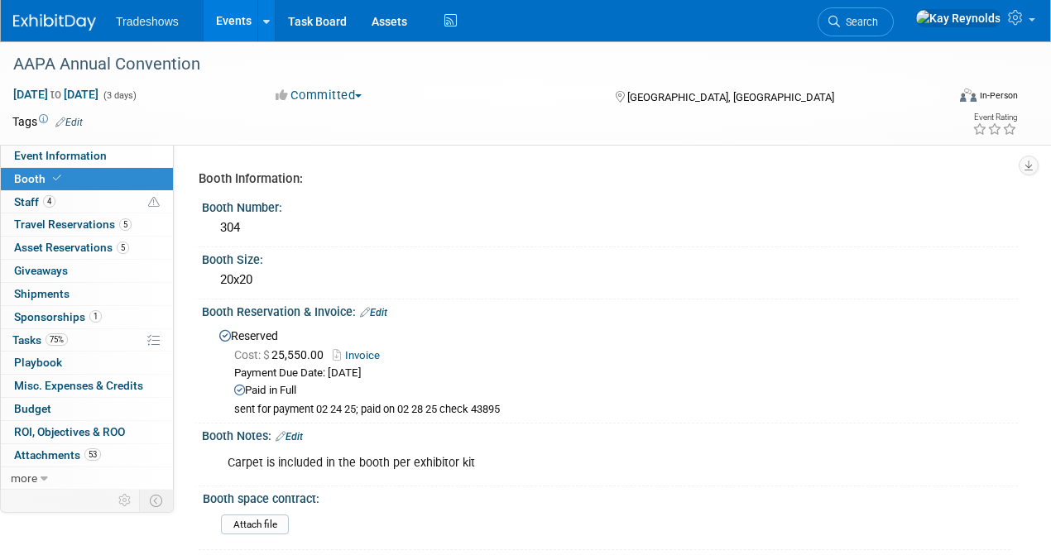
click at [126, 180] on link "Booth" at bounding box center [87, 179] width 172 height 22
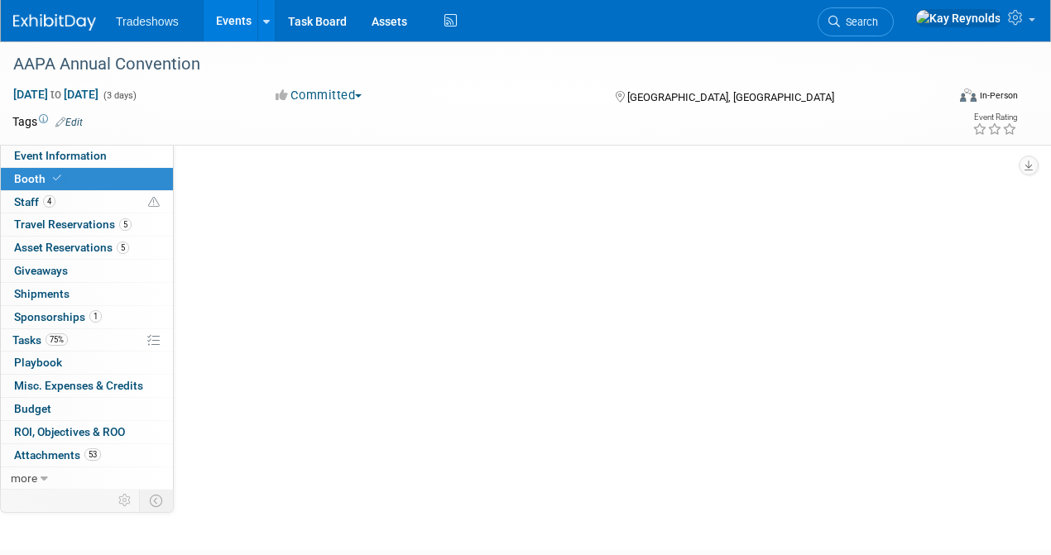
select select "Certificate of insurance sent"
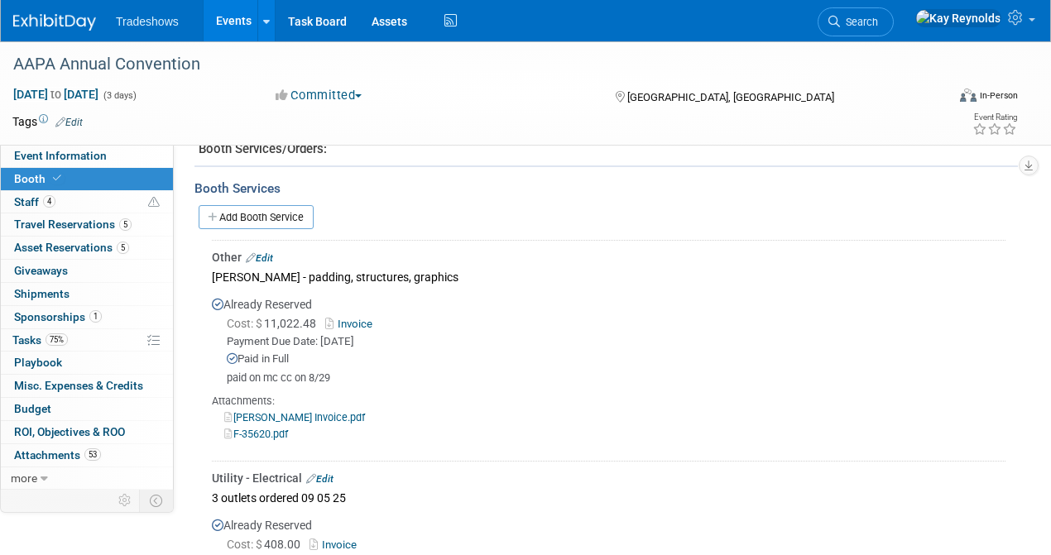
scroll to position [1103, 0]
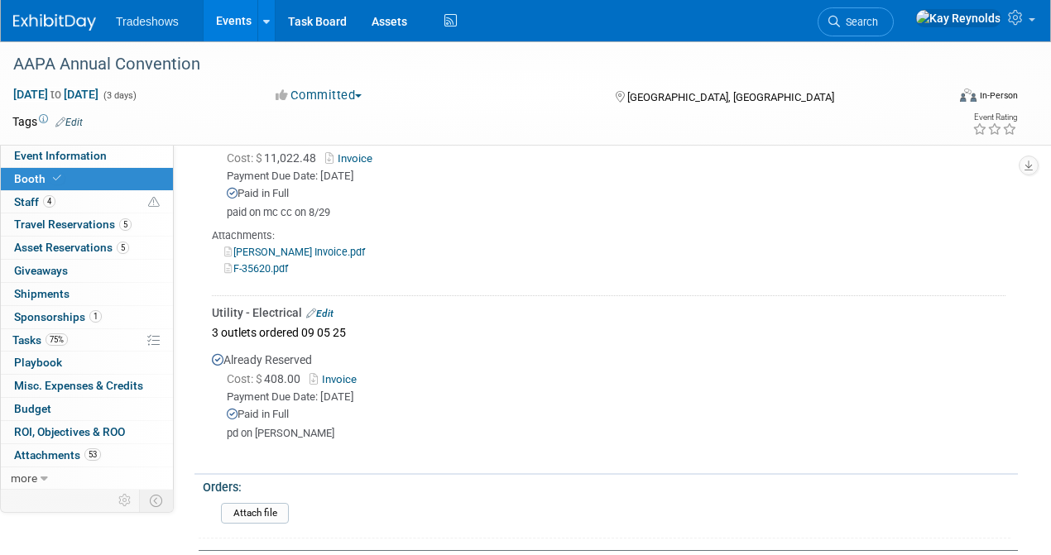
click at [333, 377] on link "Invoice" at bounding box center [337, 379] width 54 height 12
click at [329, 377] on link "Invoice" at bounding box center [337, 379] width 54 height 12
click at [878, 20] on span "Search" at bounding box center [859, 22] width 38 height 12
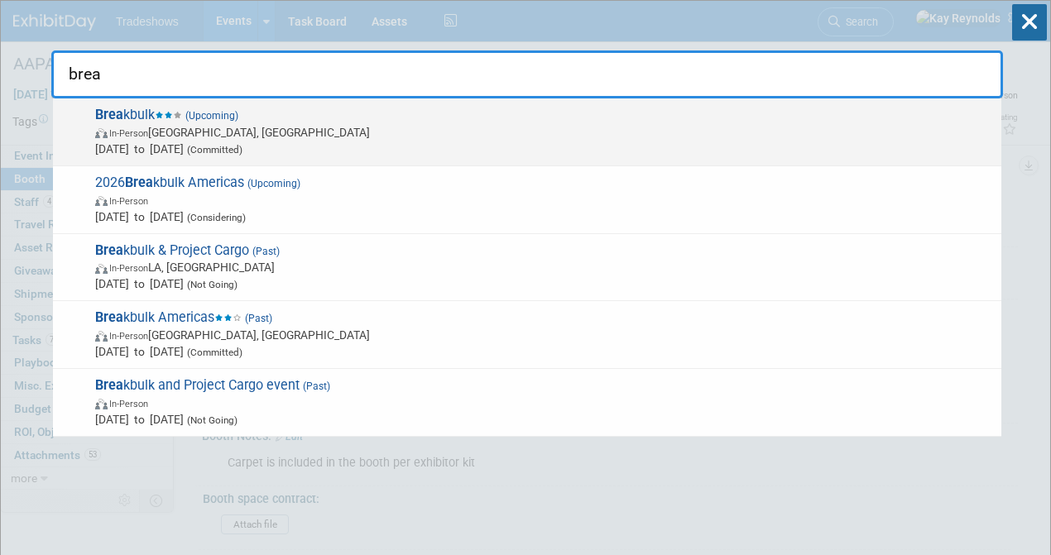
type input "brea"
click at [171, 129] on span "In-Person Houston, TX" at bounding box center [544, 132] width 898 height 17
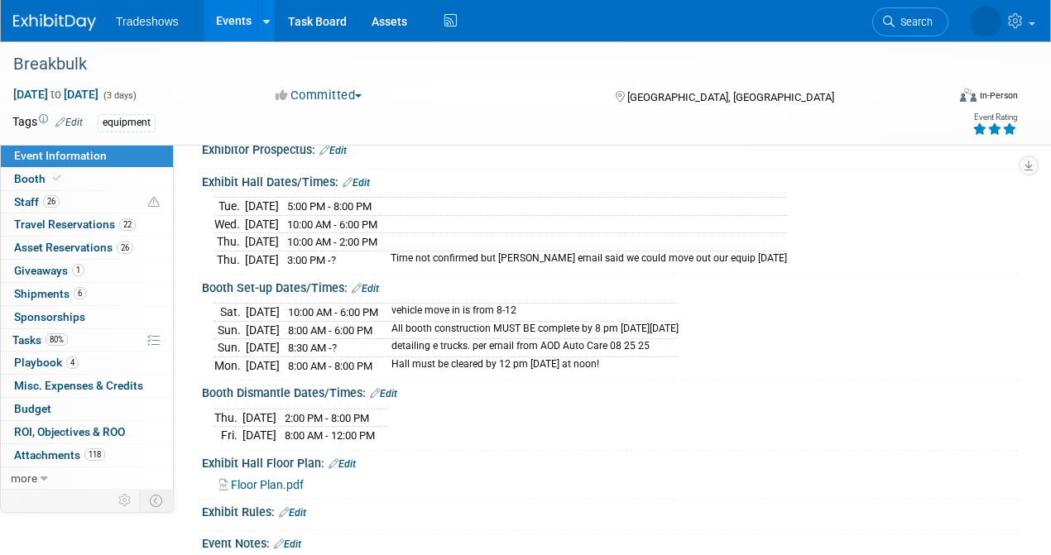
scroll to position [717, 0]
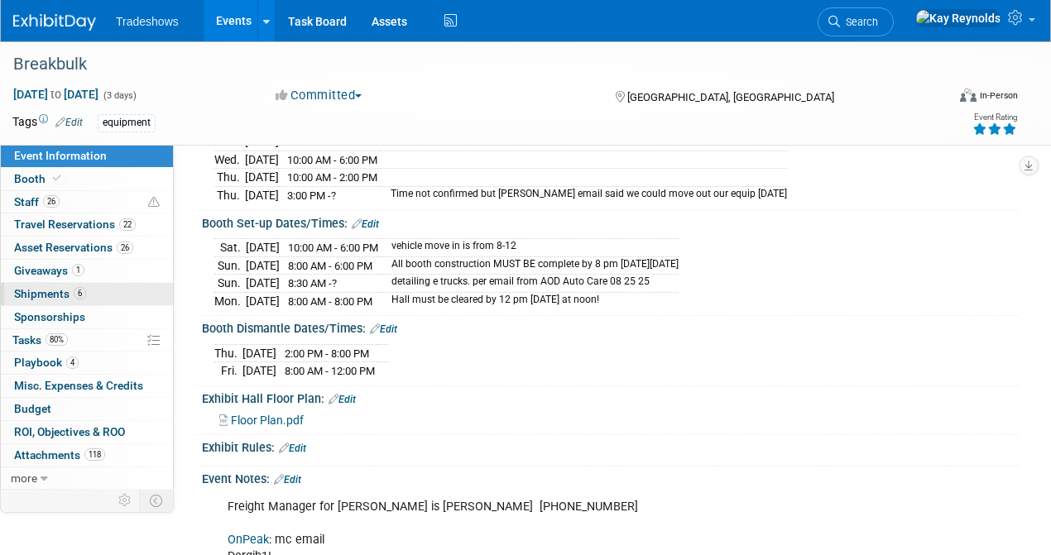
click at [80, 293] on span "6" at bounding box center [80, 293] width 12 height 12
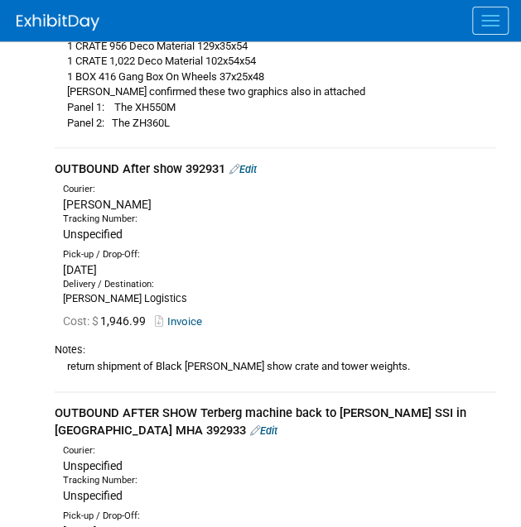
scroll to position [993, 0]
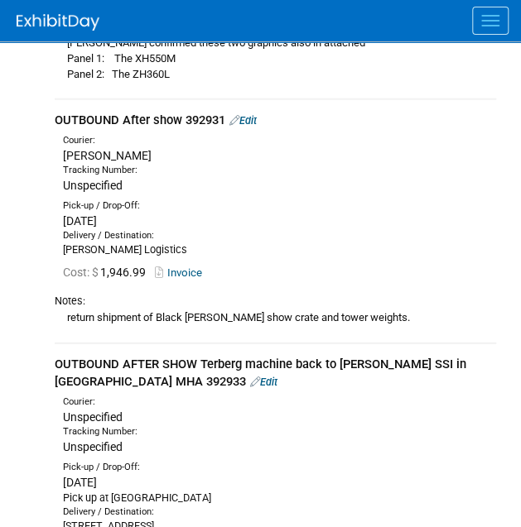
click at [250, 376] on link "Edit" at bounding box center [263, 382] width 27 height 12
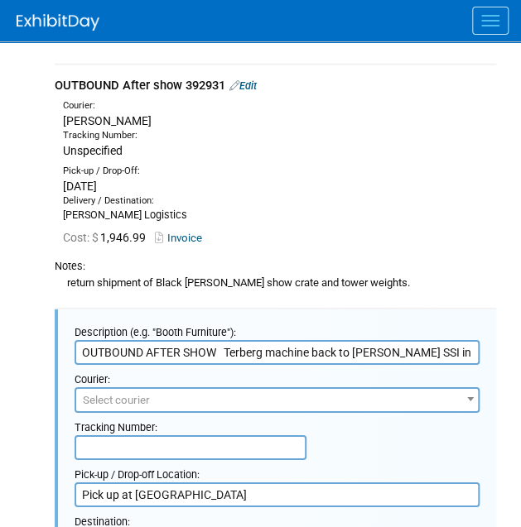
scroll to position [1002, 0]
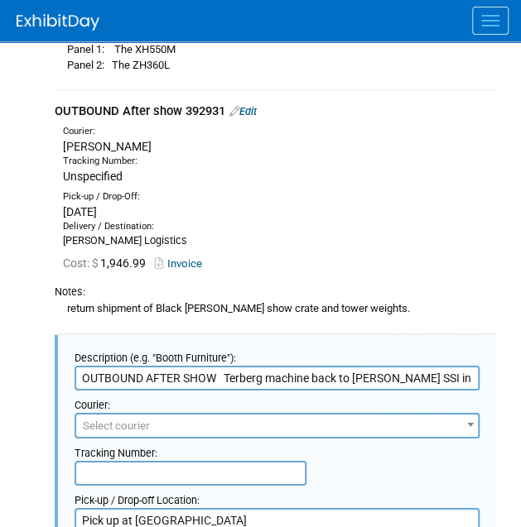
drag, startPoint x: 224, startPoint y: 105, endPoint x: 50, endPoint y: 113, distance: 174.8
copy div "OUTBOUND After show 392931"
click at [467, 141] on div "Shepard" at bounding box center [279, 146] width 433 height 17
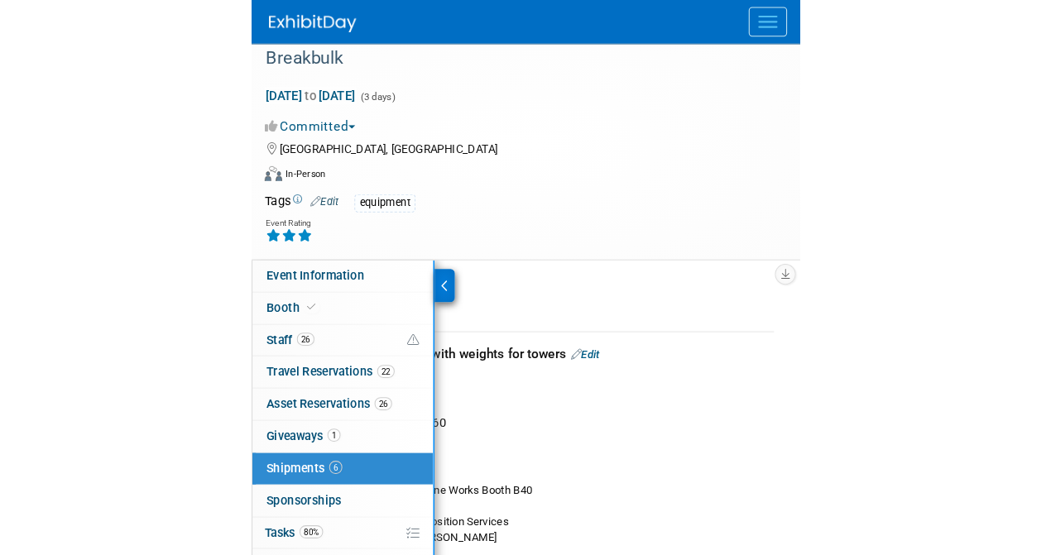
scroll to position [0, 0]
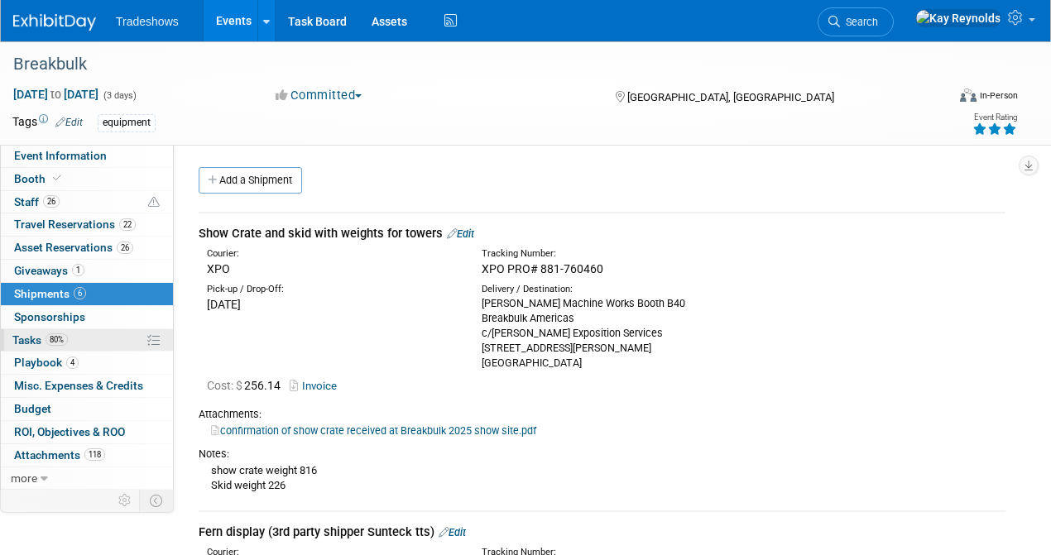
click at [55, 341] on span "80%" at bounding box center [57, 340] width 22 height 12
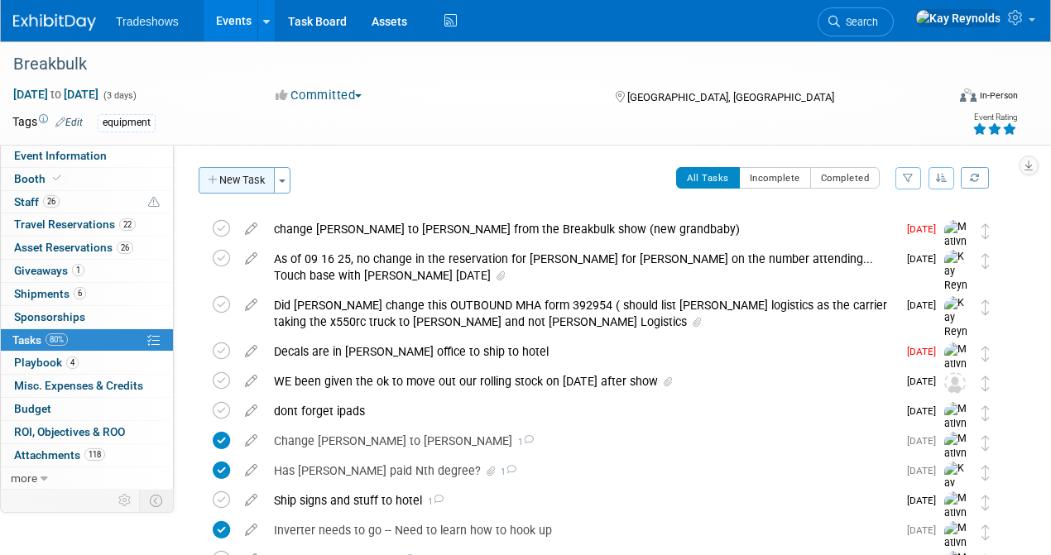
click at [229, 180] on button "New Task" at bounding box center [237, 180] width 76 height 26
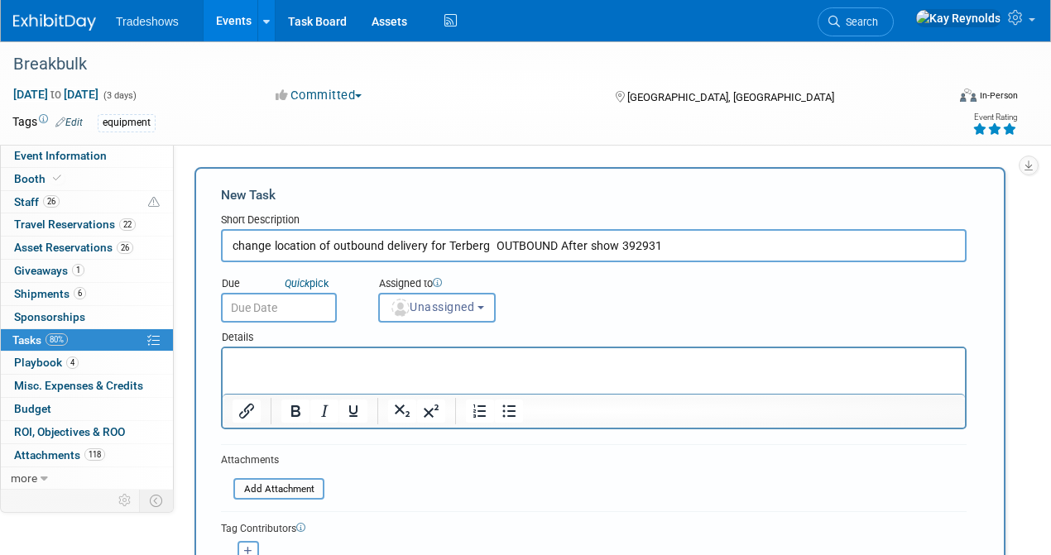
drag, startPoint x: 612, startPoint y: 247, endPoint x: 538, endPoint y: 245, distance: 74.5
click at [538, 245] on input "change location of outbound delivery for Terberg OUTBOUND After show 392931" at bounding box center [594, 245] width 746 height 33
type input "change location of outbound delivery for Terberg OUTBOUND After show 392931"
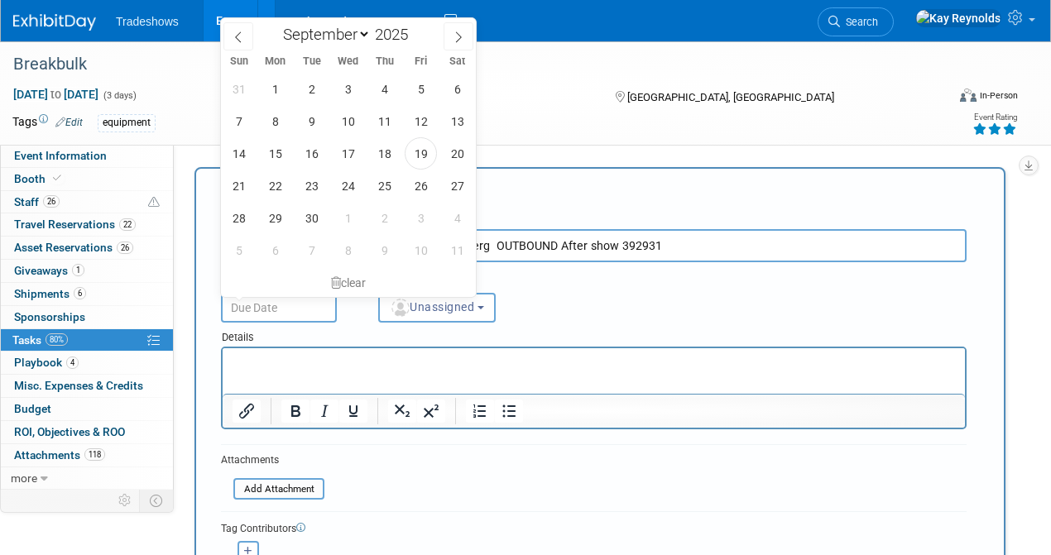
click at [294, 304] on input "text" at bounding box center [279, 308] width 116 height 30
click at [364, 42] on select "January February March April May June July August September October November De…" at bounding box center [323, 34] width 95 height 21
select select "9"
click at [276, 24] on select "January February March April May June July August September October November De…" at bounding box center [323, 34] width 95 height 21
click at [350, 91] on span "1" at bounding box center [348, 89] width 32 height 32
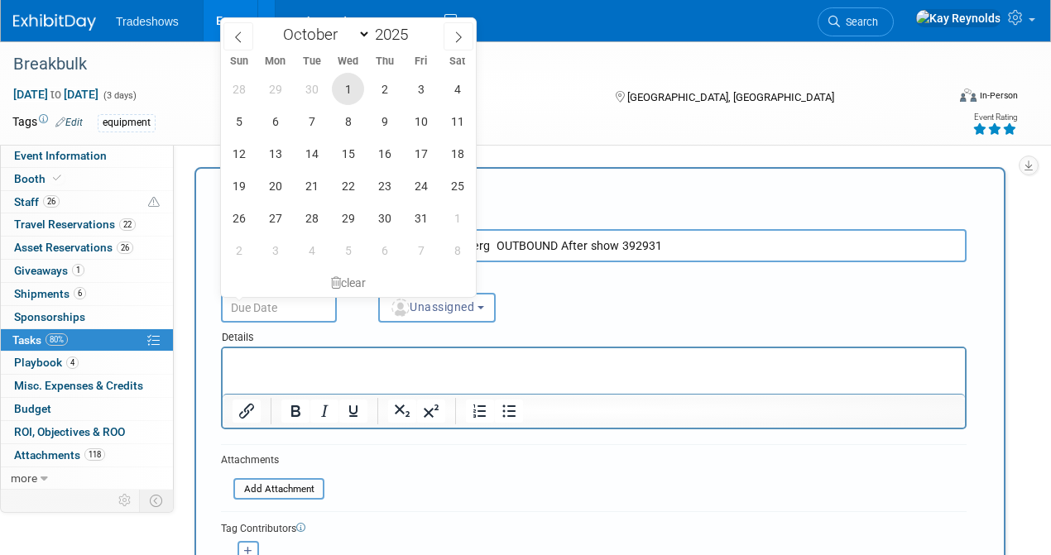
type input "Oct 1, 2025"
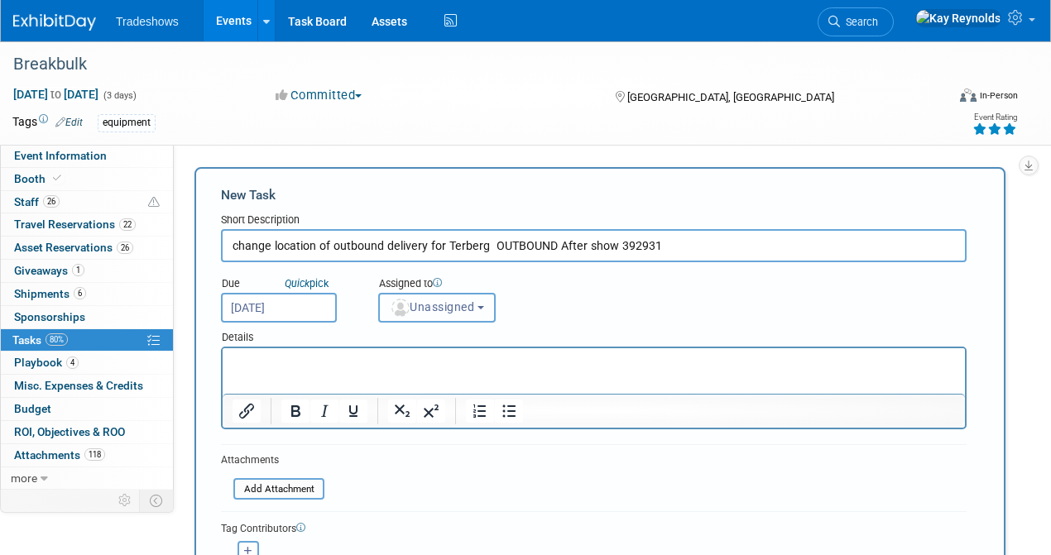
click at [419, 310] on span "Unassigned" at bounding box center [432, 306] width 84 height 13
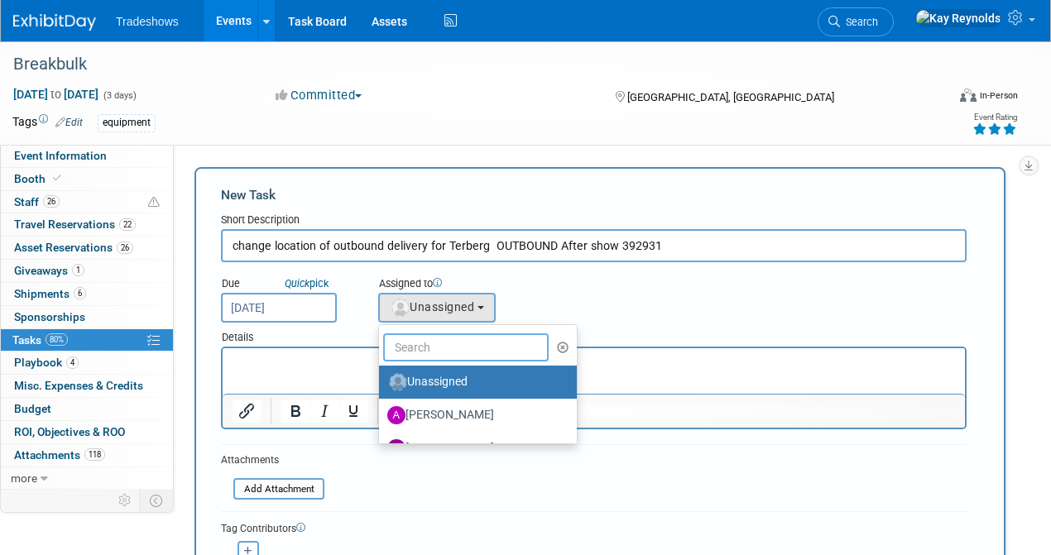
click at [412, 353] on input "text" at bounding box center [466, 348] width 166 height 28
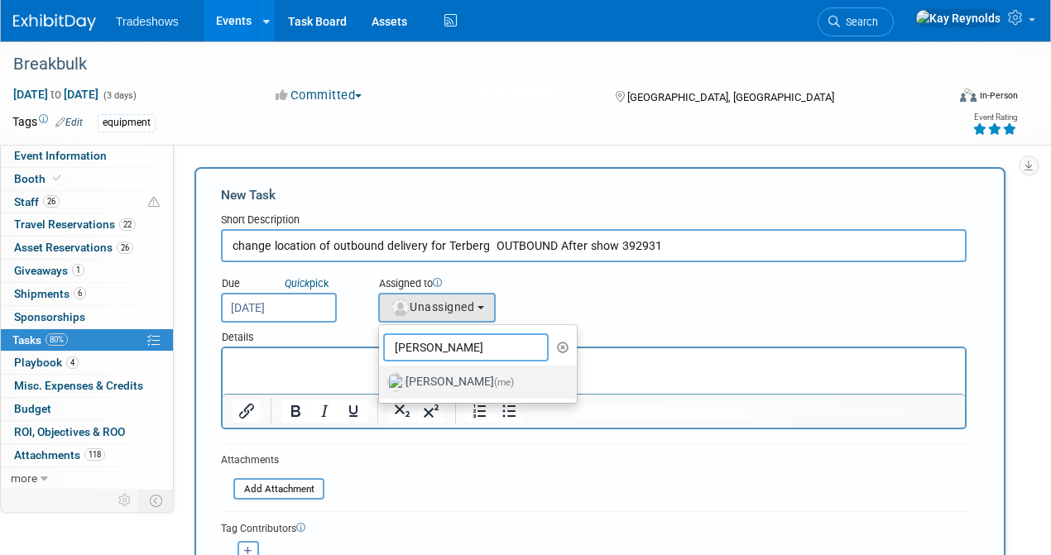
type input "[PERSON_NAME]"
click at [406, 372] on label "[PERSON_NAME] (me)" at bounding box center [473, 382] width 173 height 26
click at [382, 375] on input "[PERSON_NAME] (me)" at bounding box center [376, 380] width 11 height 11
select select "5e9256d4-eeb1-4d7e-ac69-1857632dd0f4"
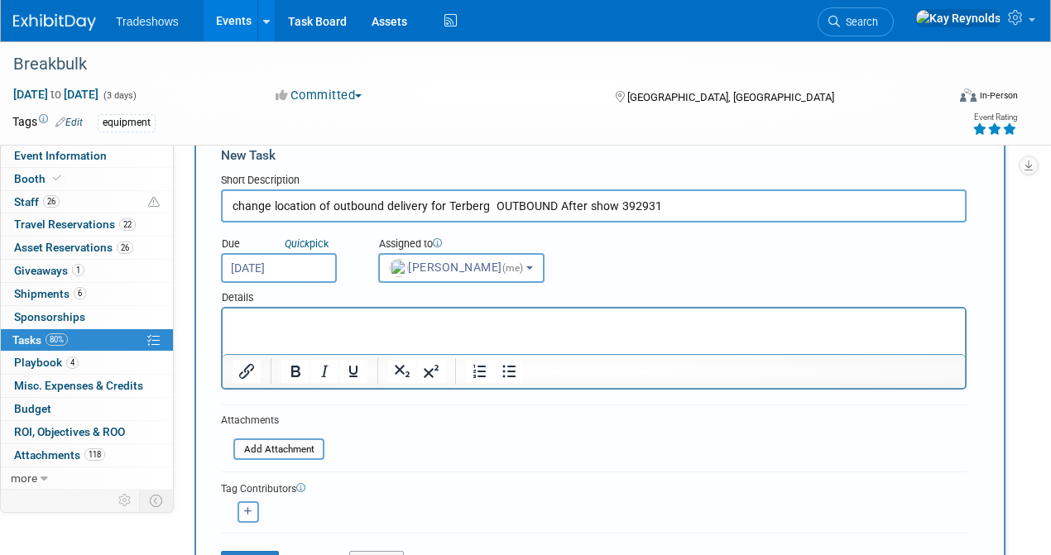
scroll to position [110, 0]
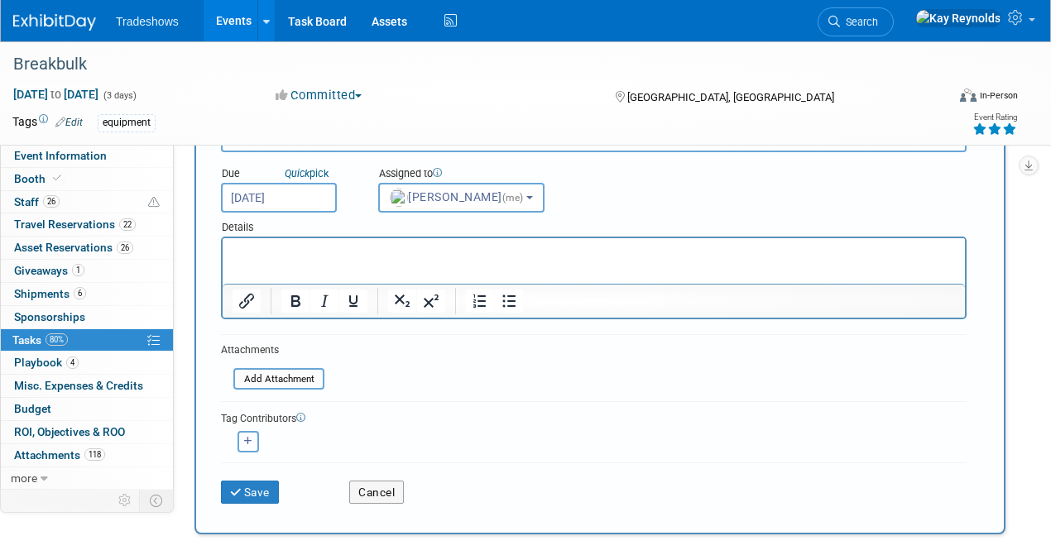
click at [250, 449] on button "button" at bounding box center [249, 442] width 22 height 22
select select
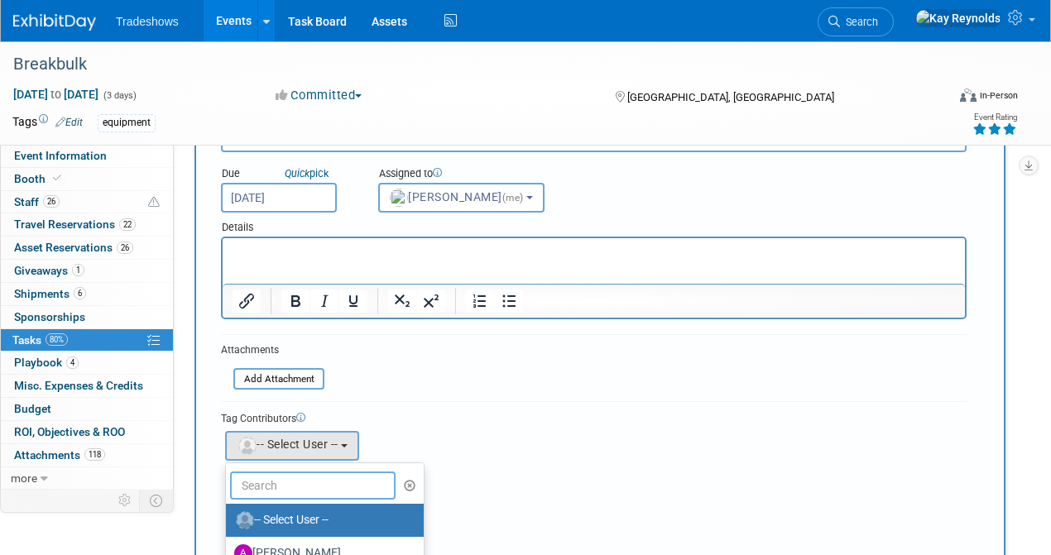
click at [264, 488] on input "text" at bounding box center [313, 486] width 166 height 28
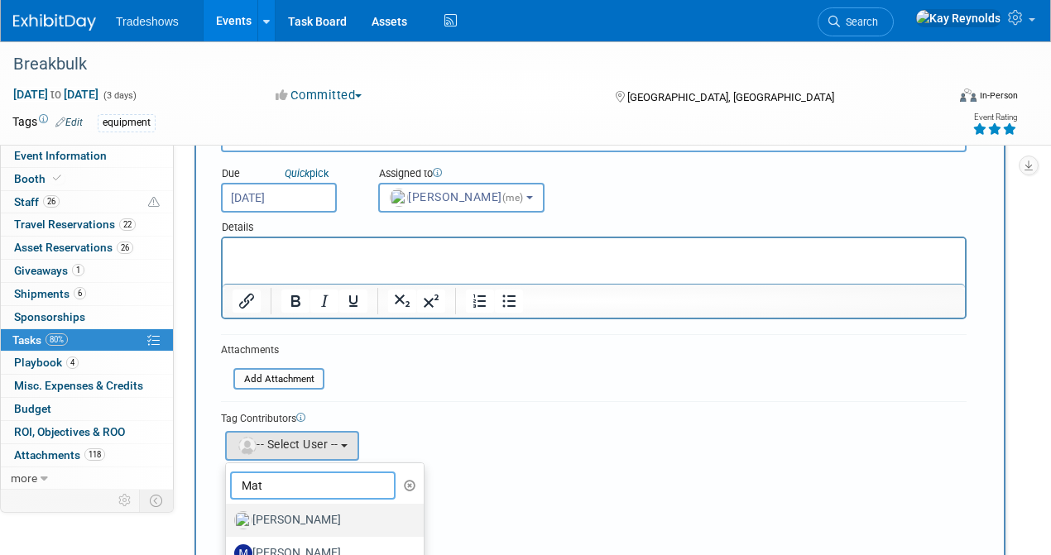
type input "Mat"
click at [319, 523] on label "[PERSON_NAME]" at bounding box center [320, 520] width 173 height 26
click at [228, 523] on input "[PERSON_NAME]" at bounding box center [223, 518] width 11 height 11
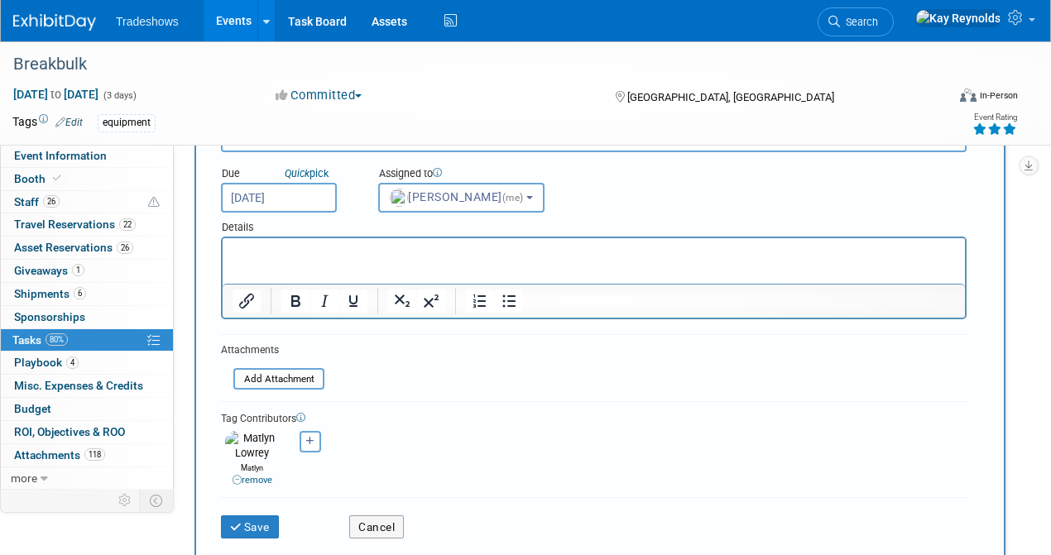
scroll to position [331, 0]
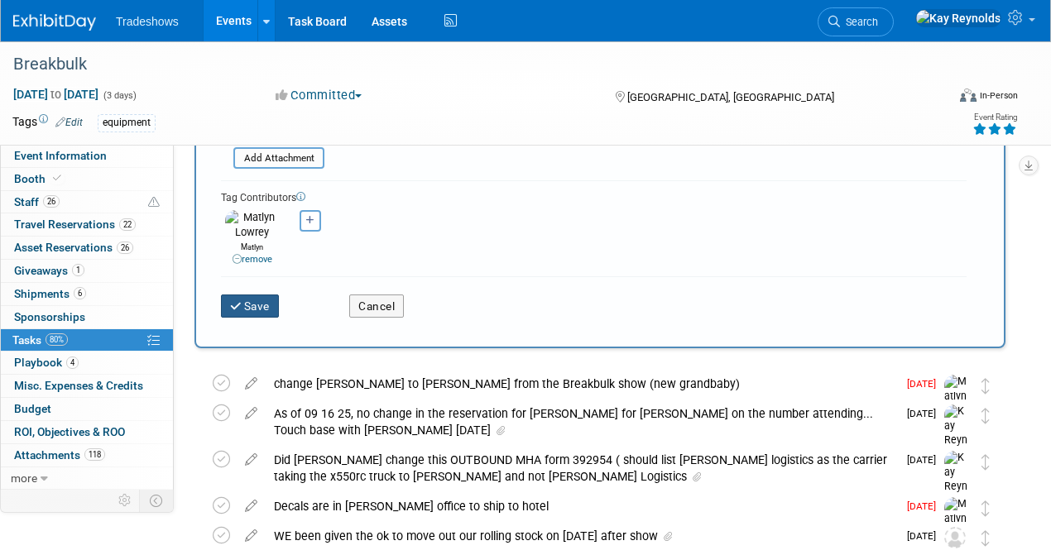
click at [255, 301] on button "Save" at bounding box center [250, 306] width 58 height 23
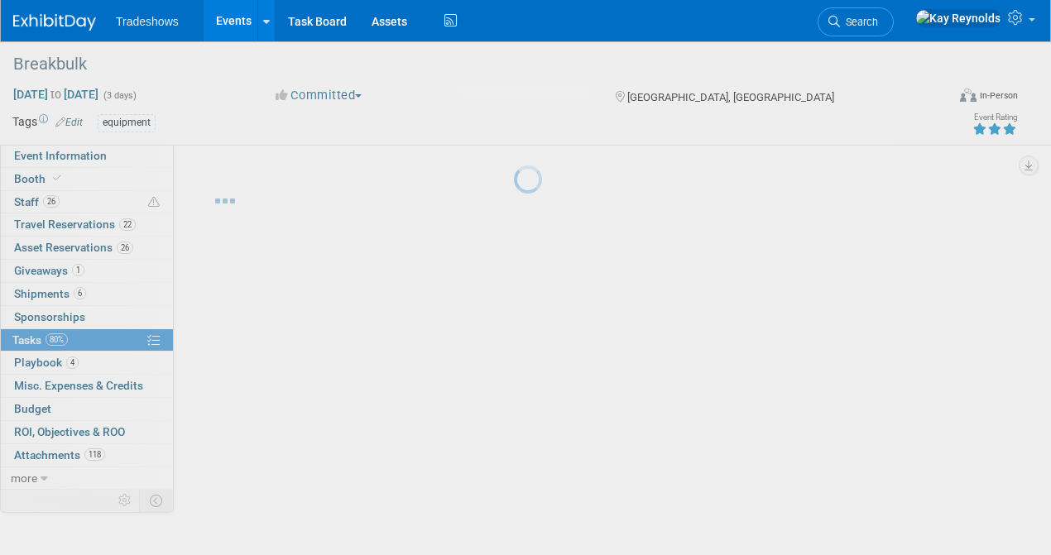
scroll to position [0, 0]
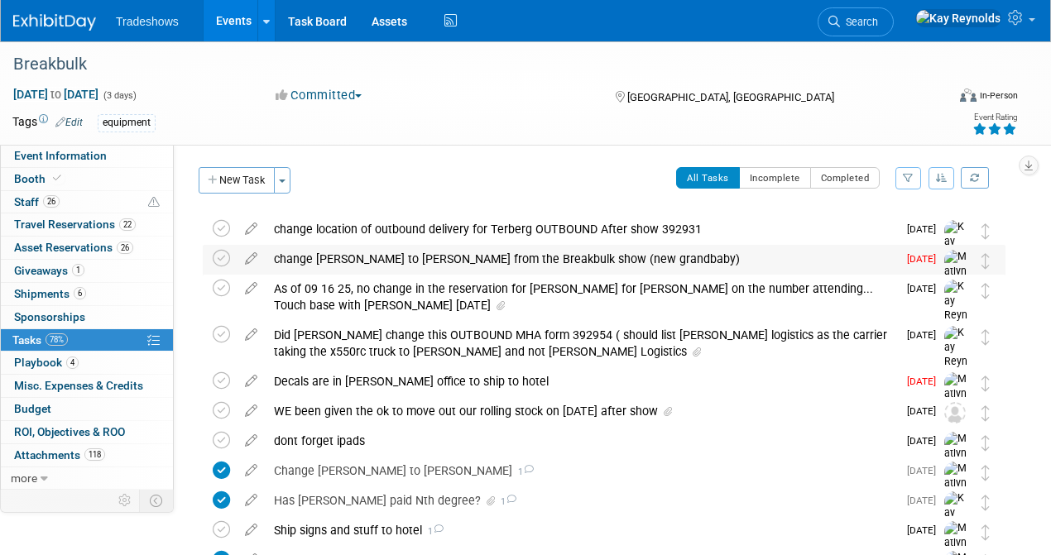
click at [920, 260] on span "[DATE]" at bounding box center [925, 259] width 37 height 12
click at [502, 262] on div "change Hal to Rob Anatra from the Breakbulk show (new grandbaby)" at bounding box center [582, 259] width 632 height 28
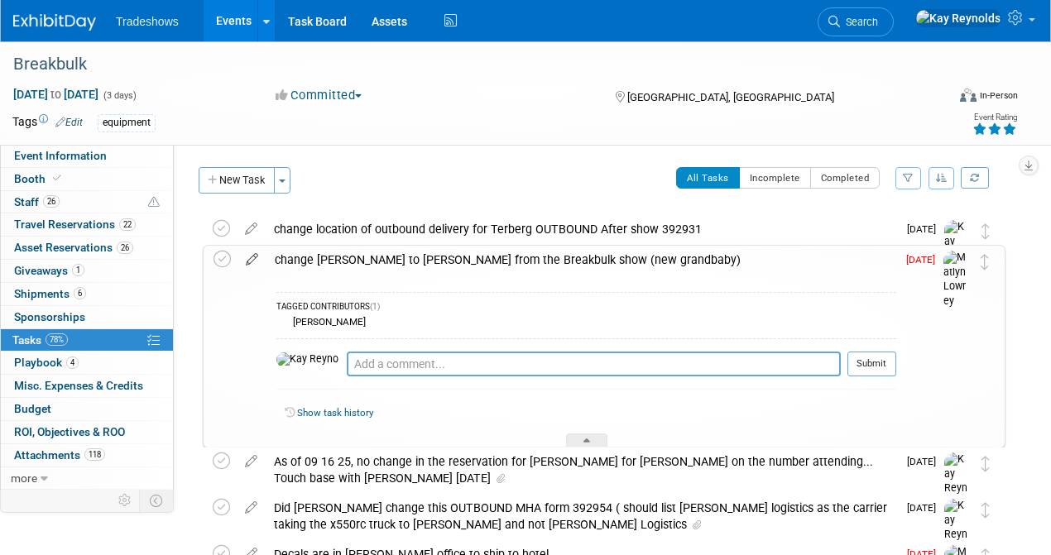
click at [252, 260] on icon at bounding box center [252, 256] width 29 height 21
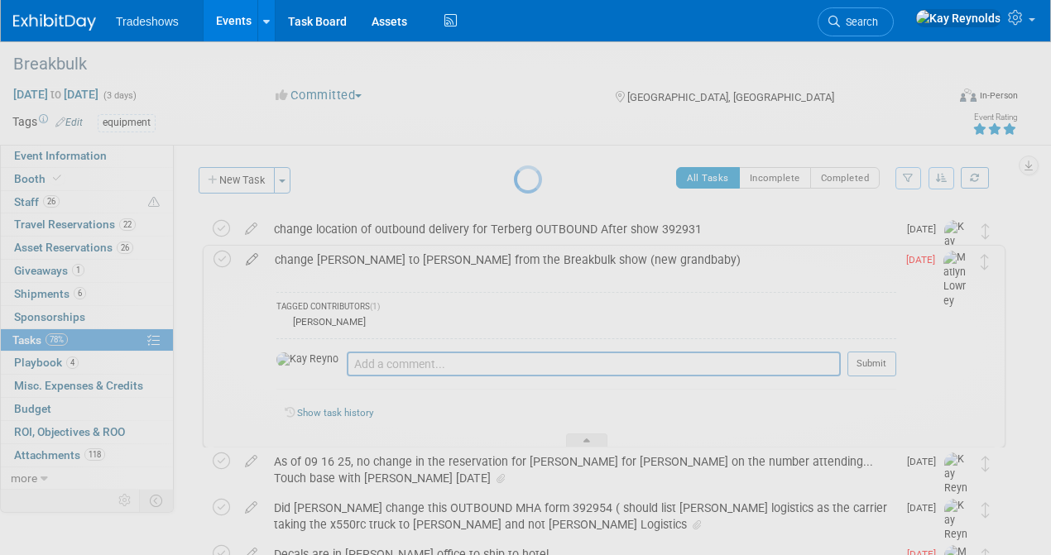
select select "8"
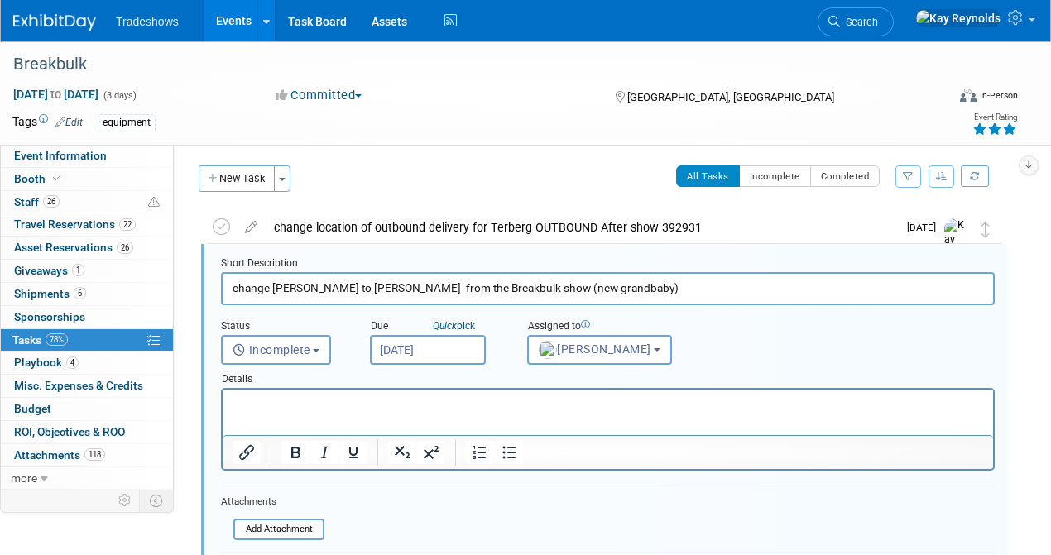
scroll to position [2, 0]
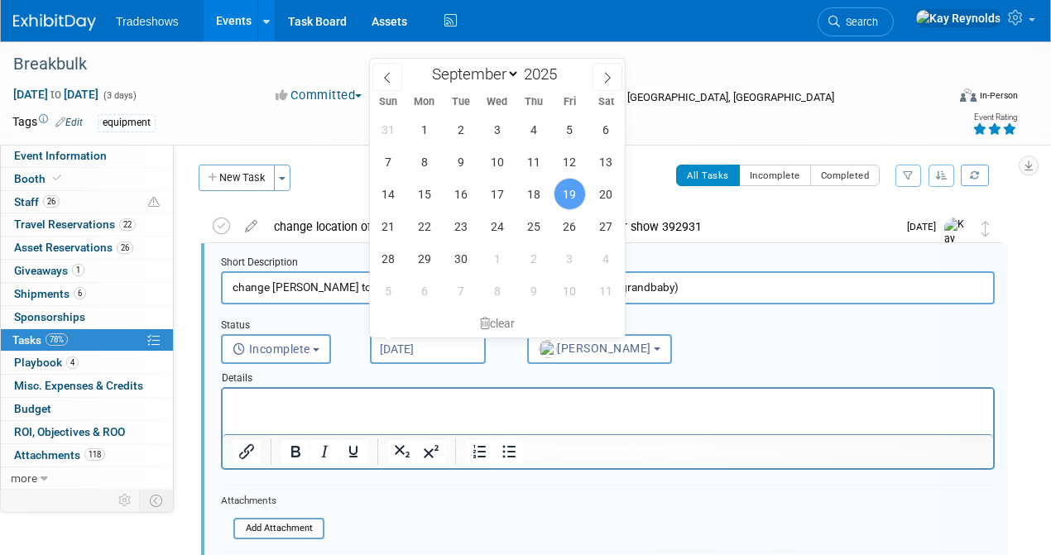
click at [409, 350] on input "[DATE]" at bounding box center [428, 349] width 116 height 30
click at [420, 223] on span "22" at bounding box center [424, 226] width 32 height 32
type input "[DATE]"
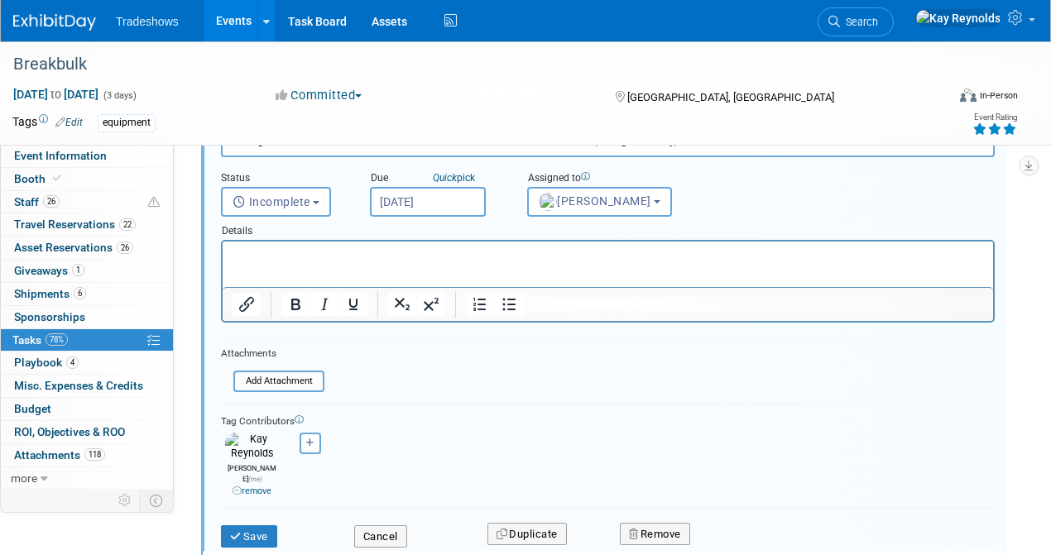
scroll to position [223, 0]
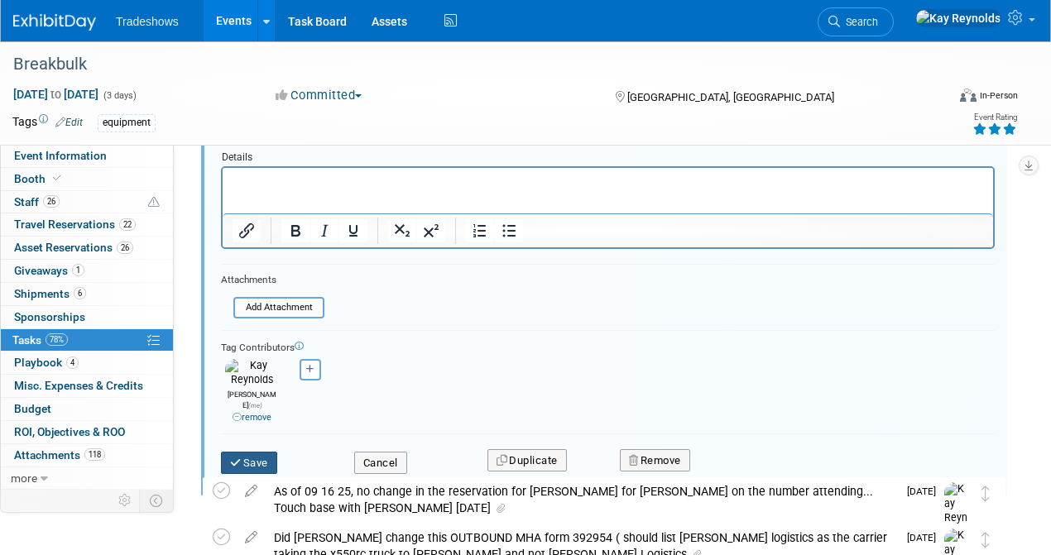
click at [243, 452] on button "Save" at bounding box center [249, 463] width 56 height 23
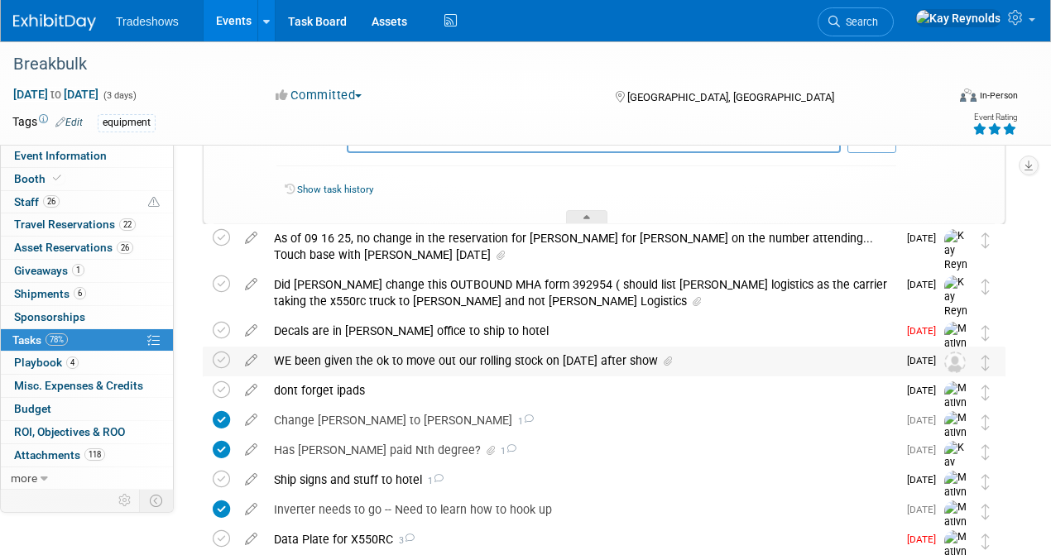
click at [515, 366] on div "WE been given the ok to move out our rolling stock on Oct 2nd after show" at bounding box center [582, 361] width 632 height 28
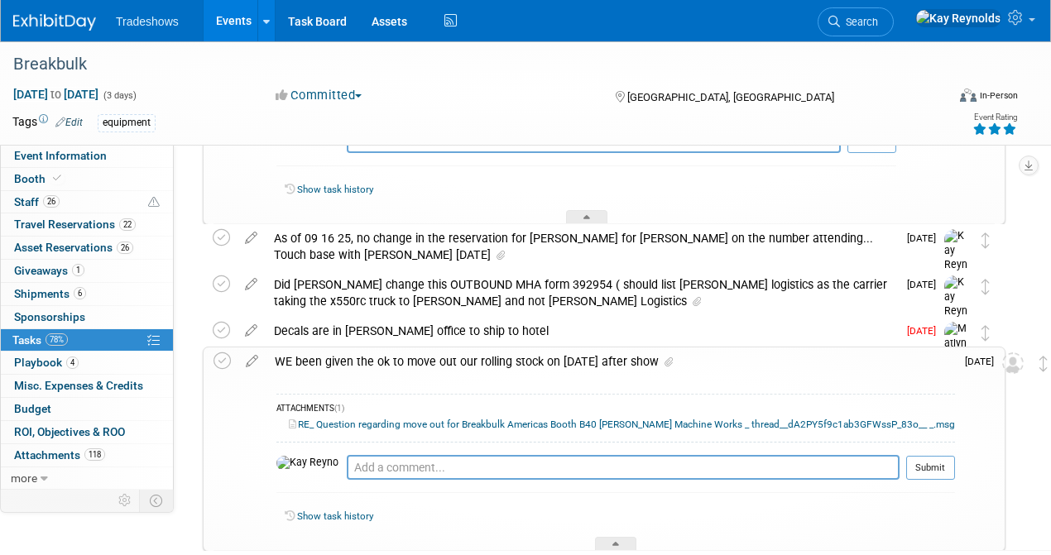
click at [75, 336] on link "78% Tasks 78%" at bounding box center [87, 340] width 172 height 22
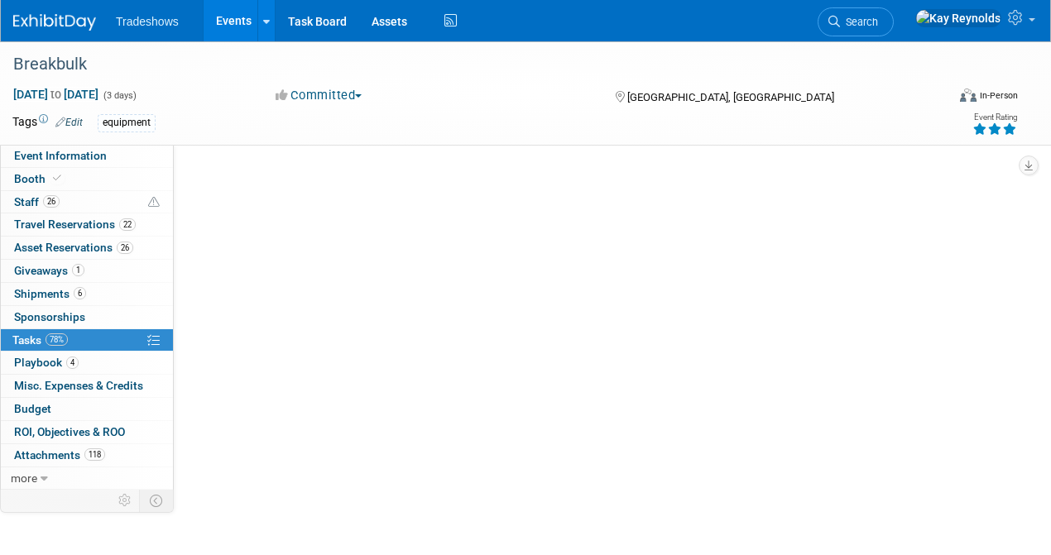
scroll to position [0, 0]
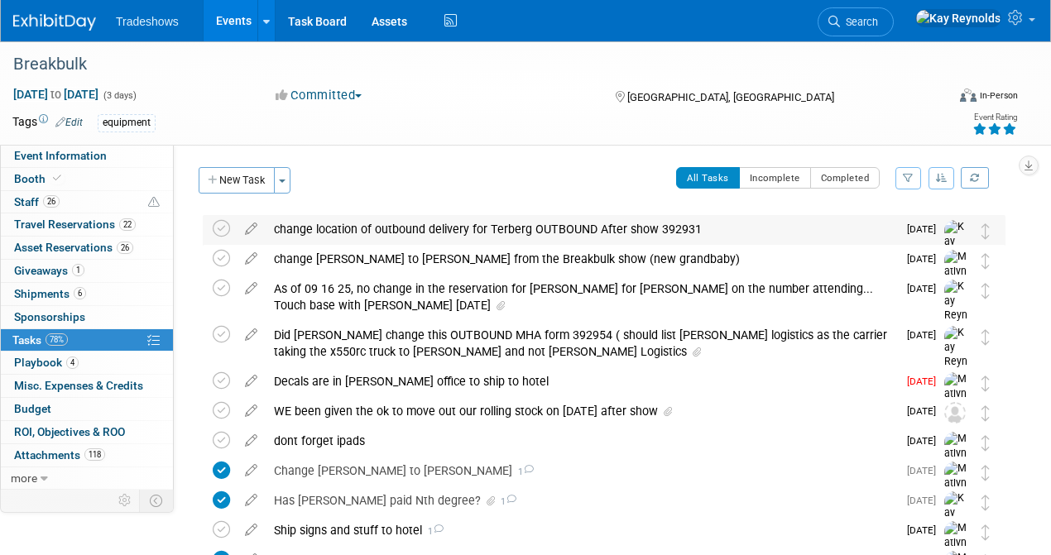
click at [401, 228] on div "change location of outbound delivery for Terberg OUTBOUND After show 392931" at bounding box center [582, 229] width 632 height 28
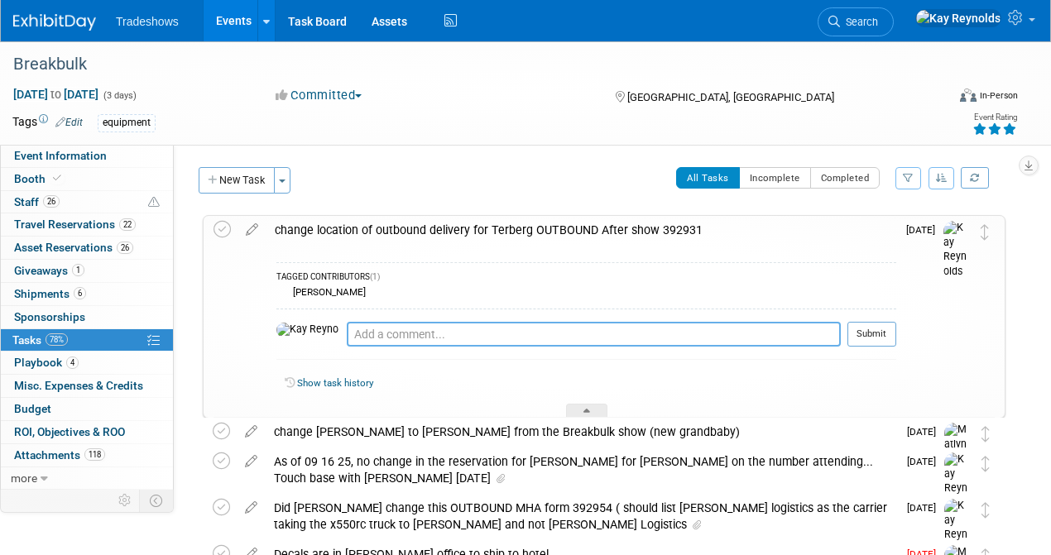
click at [347, 333] on textarea at bounding box center [594, 334] width 494 height 25
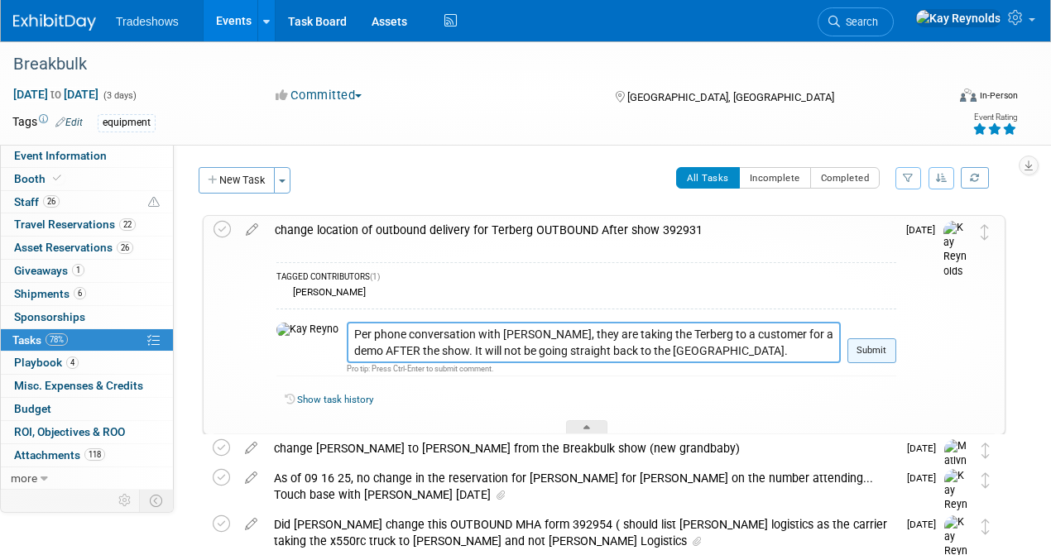
type textarea "Per phone conversation with Ben Hecht, they are taking the Terberg to a custome…"
click at [869, 340] on button "Submit" at bounding box center [872, 351] width 49 height 25
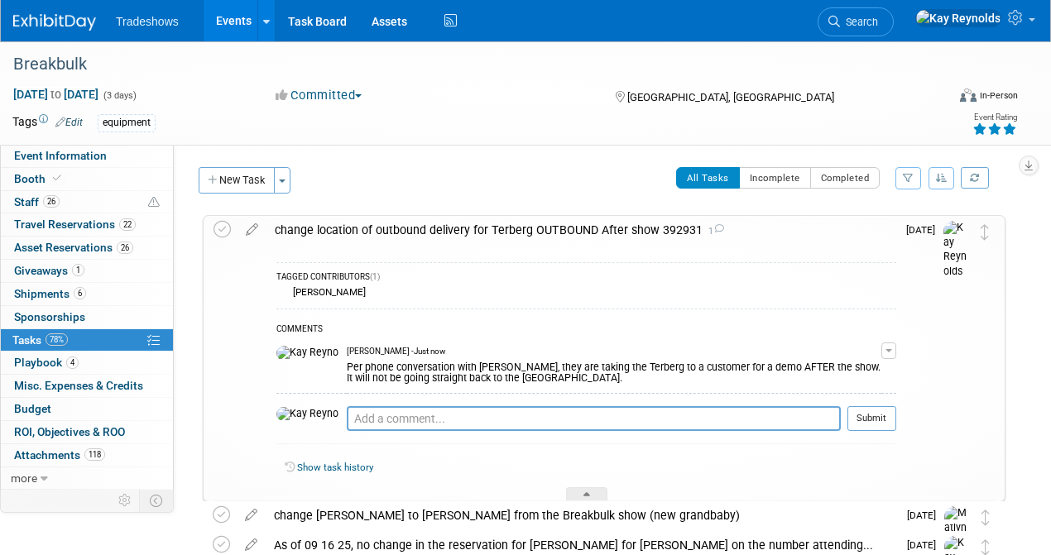
drag, startPoint x: 512, startPoint y: 374, endPoint x: 306, endPoint y: 366, distance: 205.4
click at [347, 366] on div "Per phone conversation with Ben Hecht, they are taking the Terberg to a custome…" at bounding box center [614, 371] width 535 height 26
copy div "Per phone conversation with Ben Hecht, they are taking the Terberg to a custome…"
click at [893, 418] on button "Submit" at bounding box center [872, 418] width 49 height 25
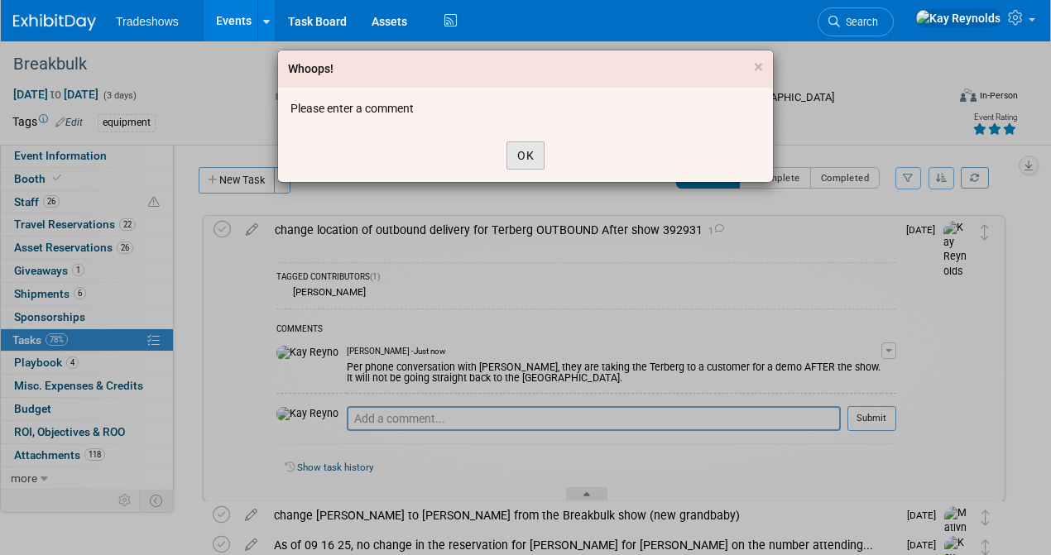
click at [534, 159] on button "OK" at bounding box center [526, 156] width 38 height 28
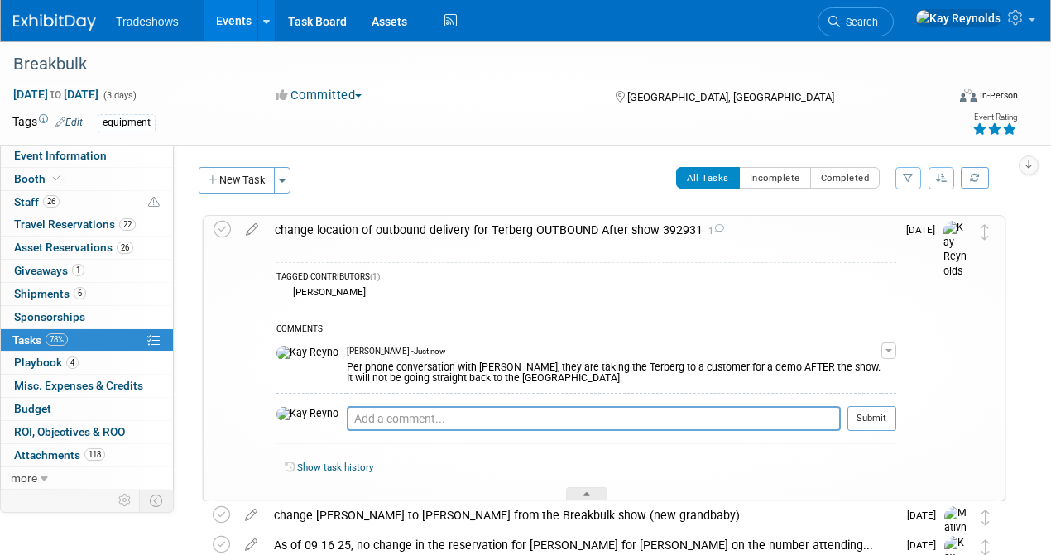
click at [531, 384] on td "Kay Reynolds - Just now Per phone conversation with Ben Hecht, they are taking …" at bounding box center [614, 366] width 535 height 54
click at [389, 471] on div "Show task history" at bounding box center [591, 468] width 612 height 15
drag, startPoint x: 874, startPoint y: 363, endPoint x: 857, endPoint y: 369, distance: 18.3
click at [874, 363] on div "Per phone conversation with Ben Hecht, they are taking the Terberg to a custome…" at bounding box center [614, 371] width 535 height 26
click at [858, 233] on div "change location of outbound delivery for Terberg OUTBOUND After show 392931 1" at bounding box center [582, 230] width 630 height 28
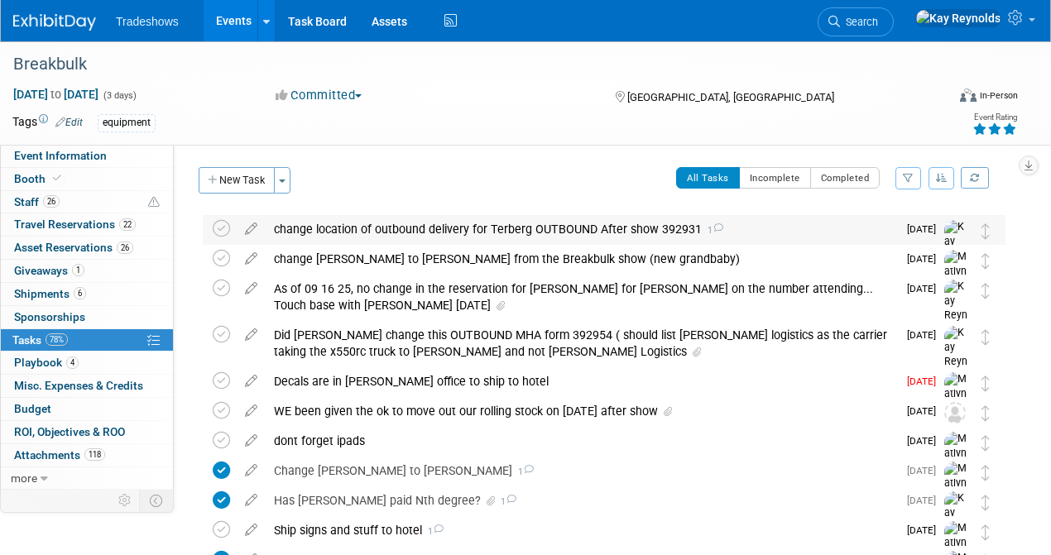
click at [301, 231] on div "change location of outbound delivery for Terberg OUTBOUND After show 392931 1" at bounding box center [582, 229] width 632 height 28
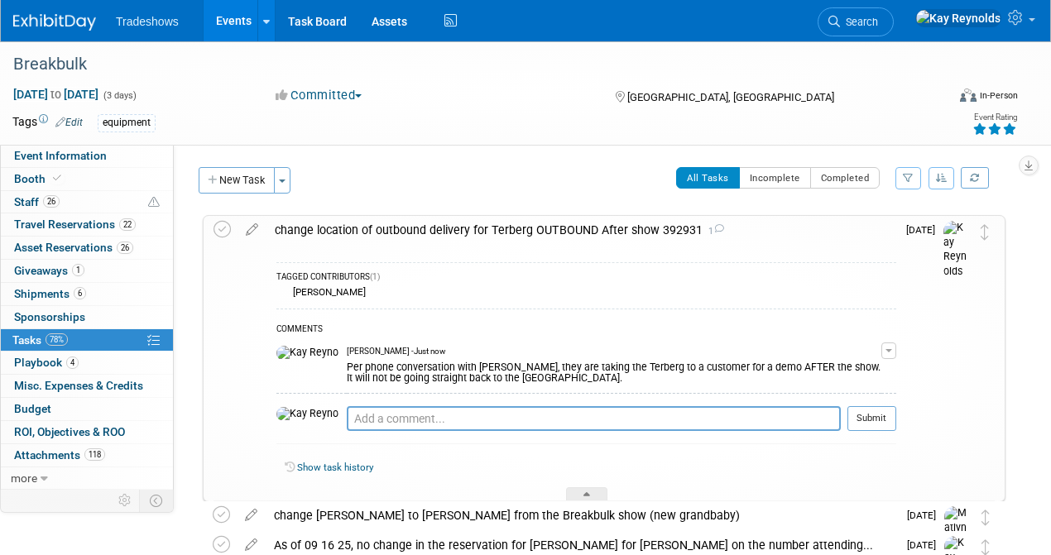
click at [889, 348] on button "button" at bounding box center [888, 351] width 15 height 17
click at [849, 371] on link "Edit Comment" at bounding box center [830, 374] width 131 height 23
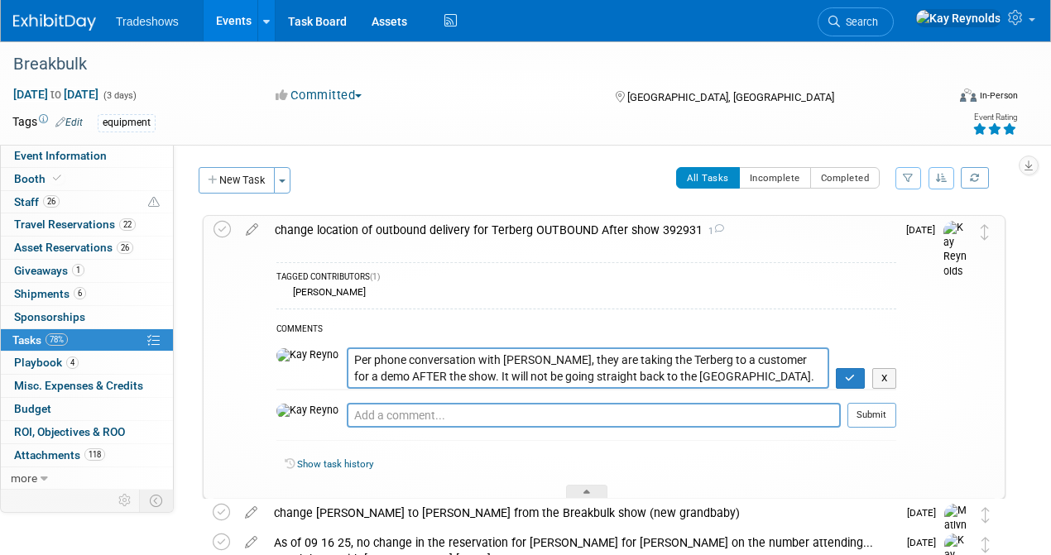
drag, startPoint x: 515, startPoint y: 358, endPoint x: 536, endPoint y: 358, distance: 21.5
click at [515, 358] on textarea "Per phone conversation with Ben Hecht, they are taking the Terberg to a custome…" at bounding box center [588, 368] width 483 height 41
type textarea "Per phone conversation with Ben Hecht 09 19 at 3:15 pm, they are taking the Ter…"
click at [879, 416] on button "Submit" at bounding box center [872, 415] width 49 height 25
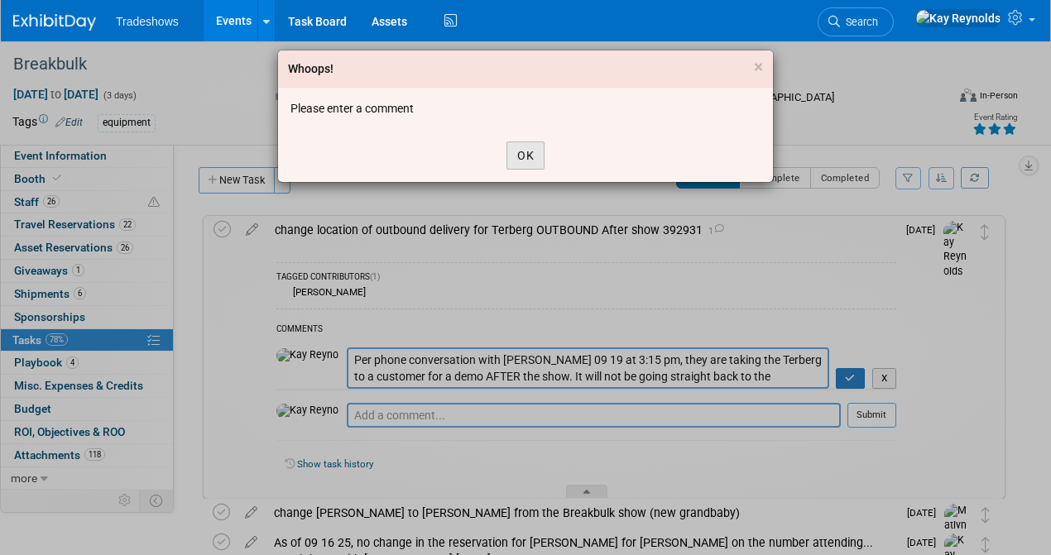
click at [529, 149] on button "OK" at bounding box center [526, 156] width 38 height 28
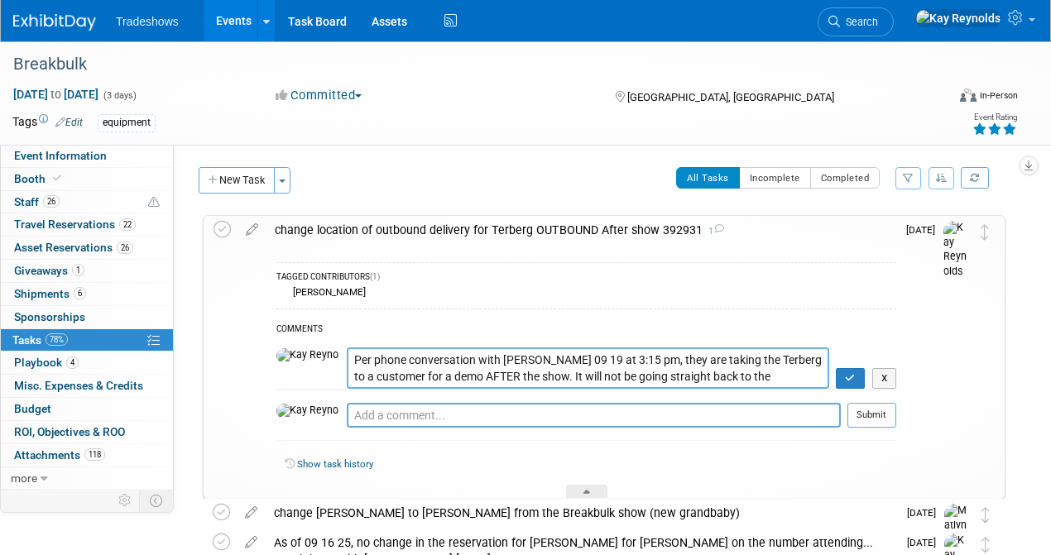
click at [569, 361] on textarea "Per phone conversation with Ben Hecht, they are taking the Terberg to a custome…" at bounding box center [588, 368] width 483 height 41
click at [855, 373] on icon "button" at bounding box center [850, 378] width 11 height 10
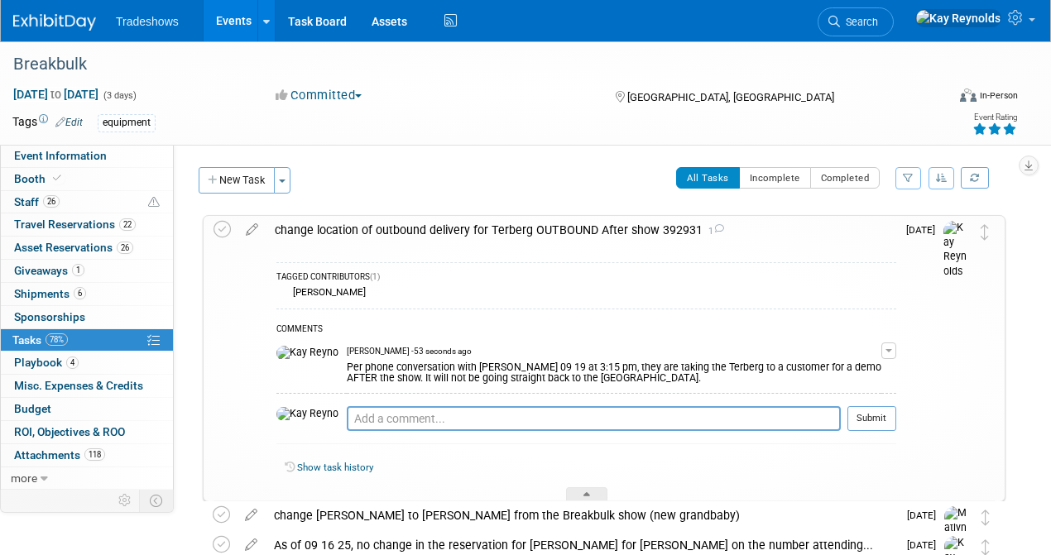
drag, startPoint x: 598, startPoint y: 377, endPoint x: 303, endPoint y: 363, distance: 295.0
click at [303, 363] on tr "Kay Reynolds - 53 seconds ago Per phone conversation with Ben Hecht 09 19 at 3:…" at bounding box center [586, 366] width 620 height 54
click at [716, 227] on icon at bounding box center [718, 228] width 11 height 9
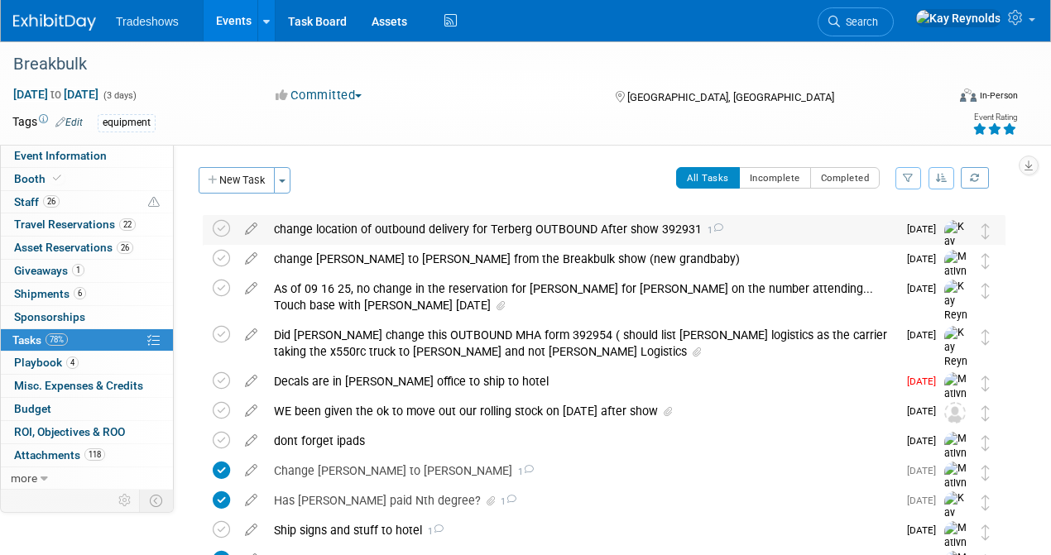
click at [716, 227] on icon at bounding box center [718, 227] width 11 height 9
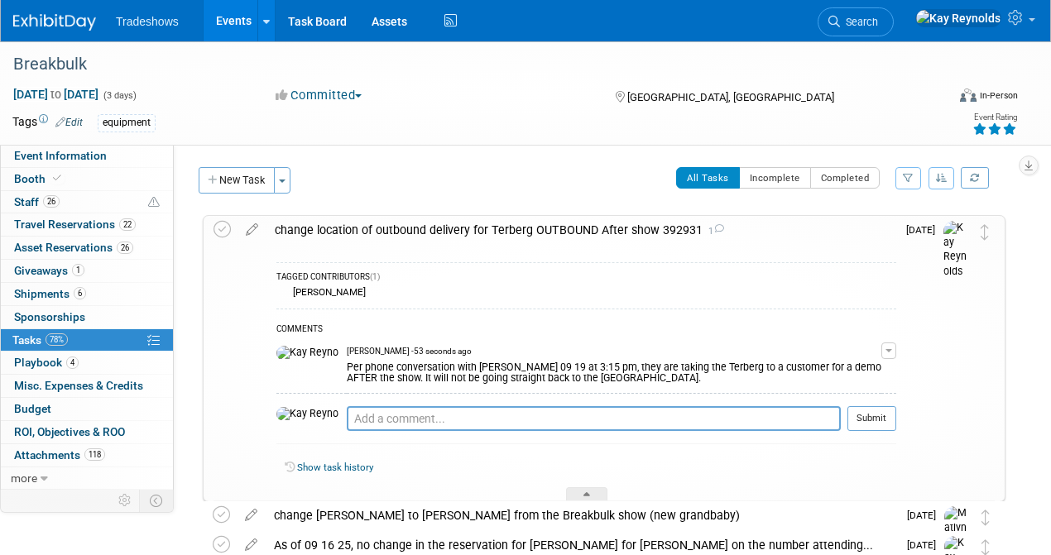
drag, startPoint x: 697, startPoint y: 228, endPoint x: 656, endPoint y: 230, distance: 40.6
click at [656, 230] on div "change location of outbound delivery for Terberg OUTBOUND After show 392931 1" at bounding box center [582, 230] width 630 height 28
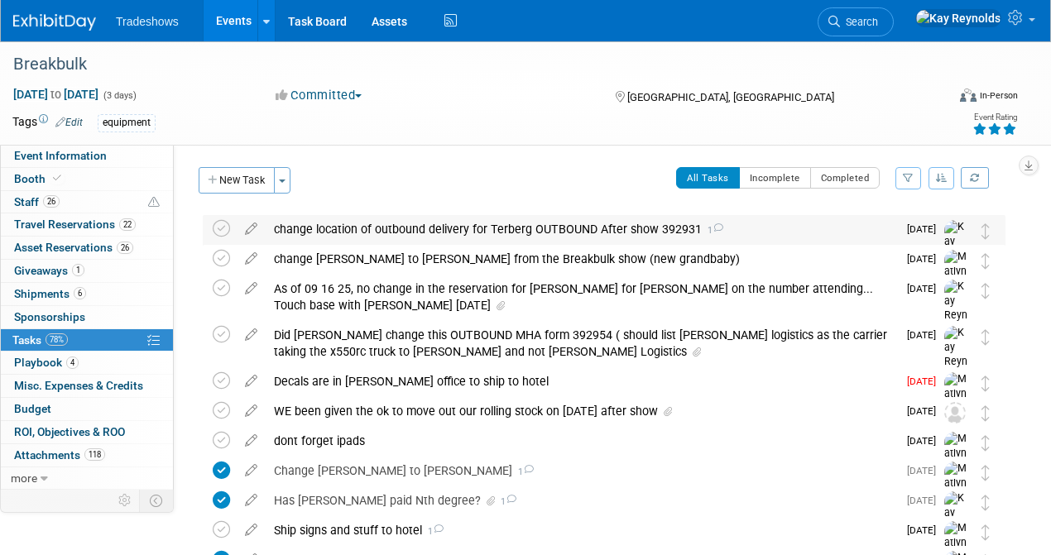
copy div "392931"
click at [46, 202] on span "26" at bounding box center [51, 201] width 17 height 12
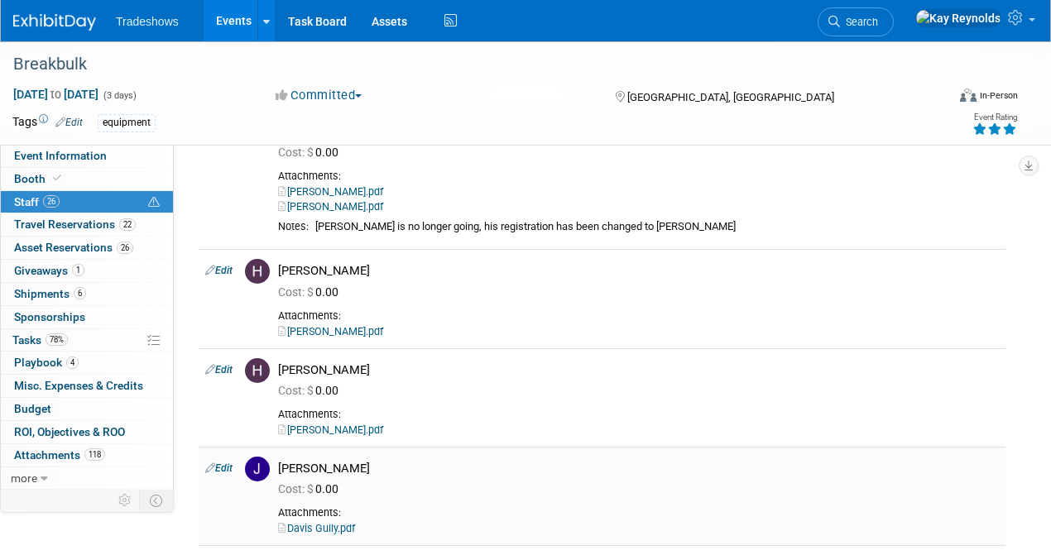
scroll to position [1269, 0]
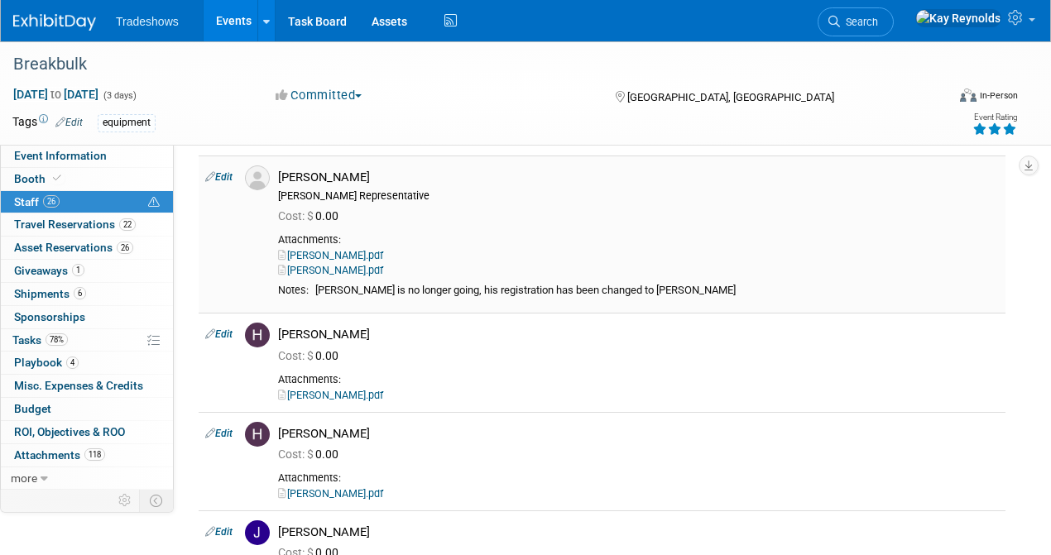
click at [364, 291] on div "Ferdinand is no longer going, his registration has been changed to Jody McCorkc…" at bounding box center [657, 291] width 684 height 14
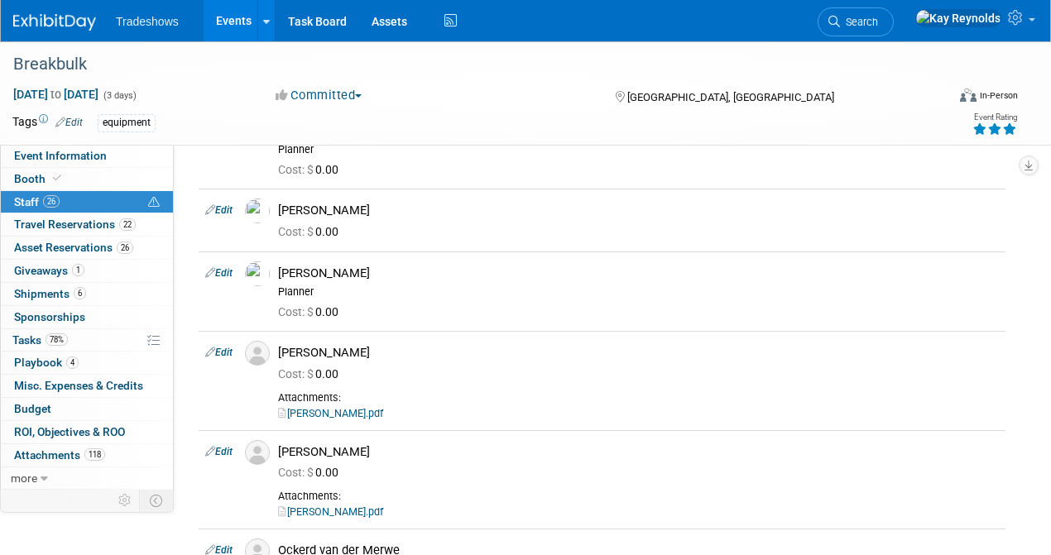
scroll to position [1821, 0]
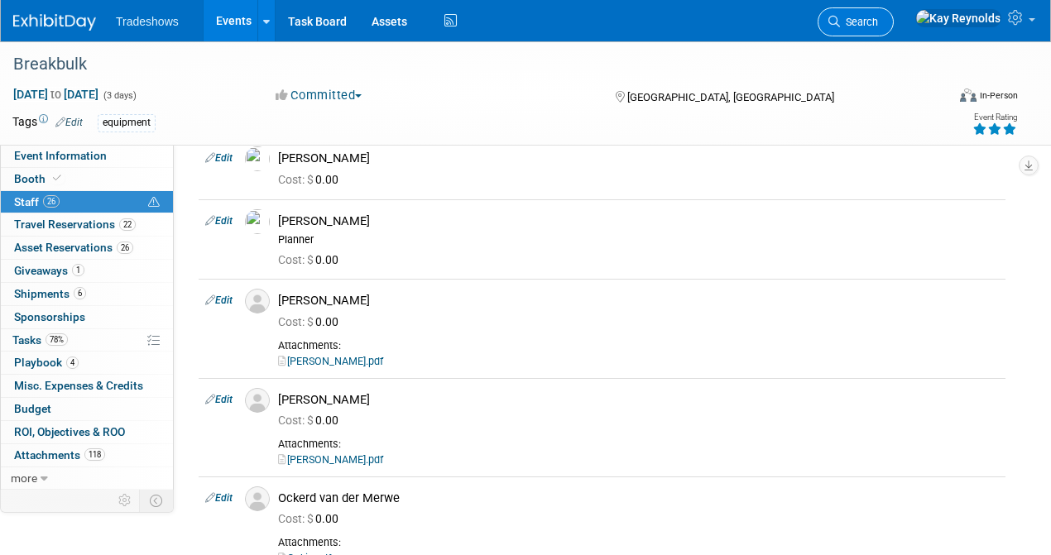
click at [878, 23] on span "Search" at bounding box center [859, 22] width 38 height 12
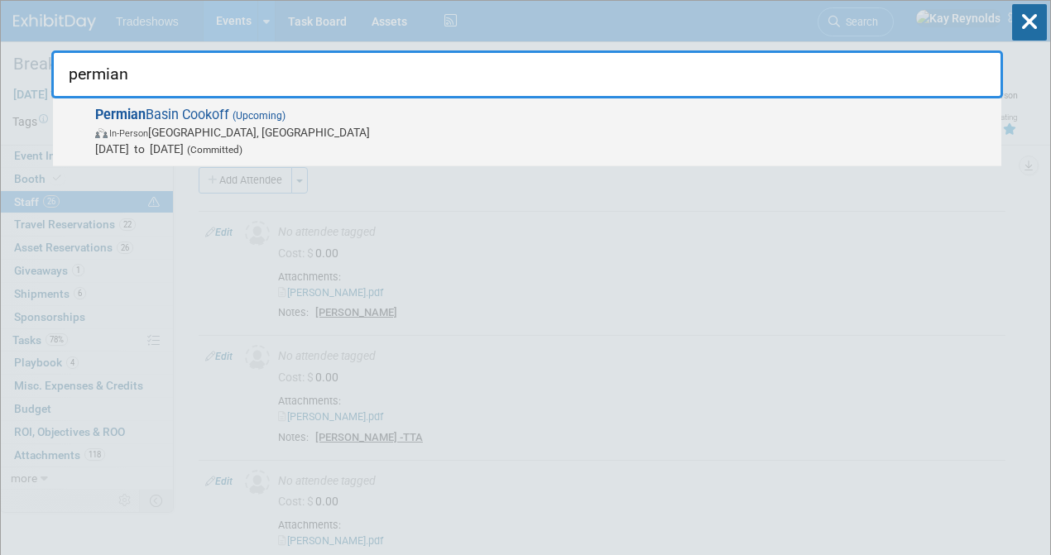
type input "permian"
click at [208, 127] on span "In-Person Midland, TX" at bounding box center [544, 132] width 898 height 17
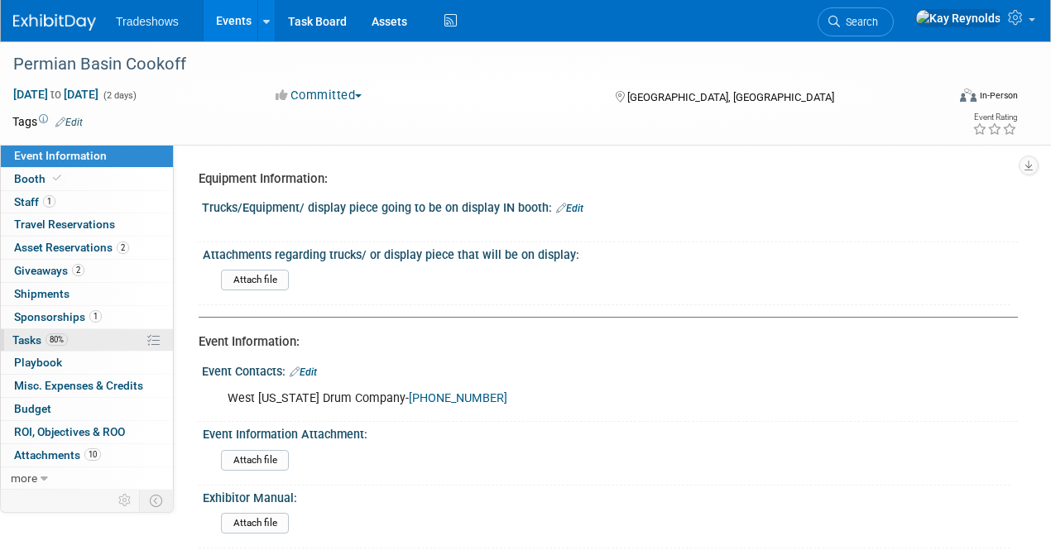
click at [83, 339] on link "80% Tasks 80%" at bounding box center [87, 340] width 172 height 22
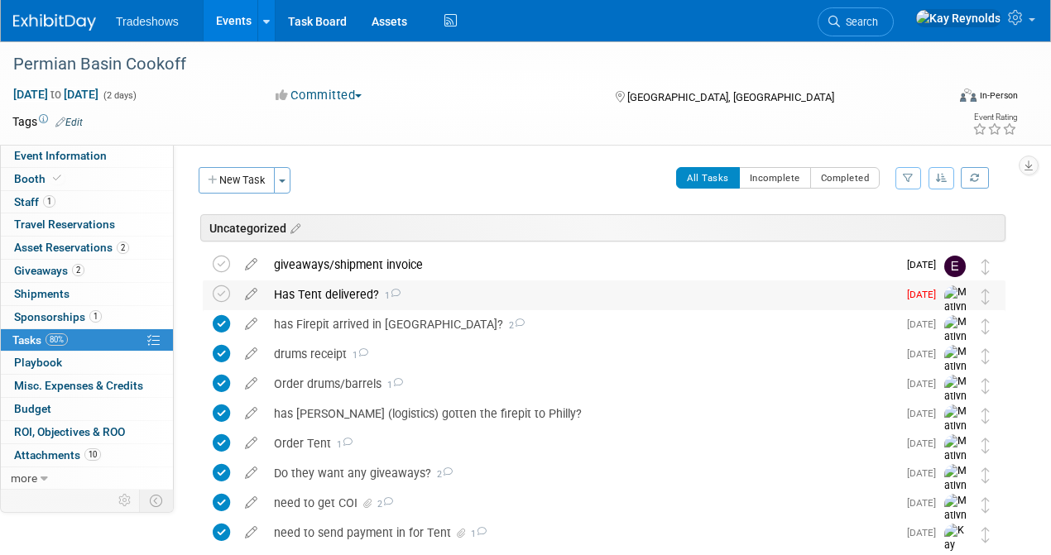
click at [927, 291] on span "[DATE]" at bounding box center [925, 295] width 37 height 12
click at [927, 295] on span "[DATE]" at bounding box center [925, 295] width 37 height 12
click at [248, 295] on icon at bounding box center [251, 291] width 29 height 21
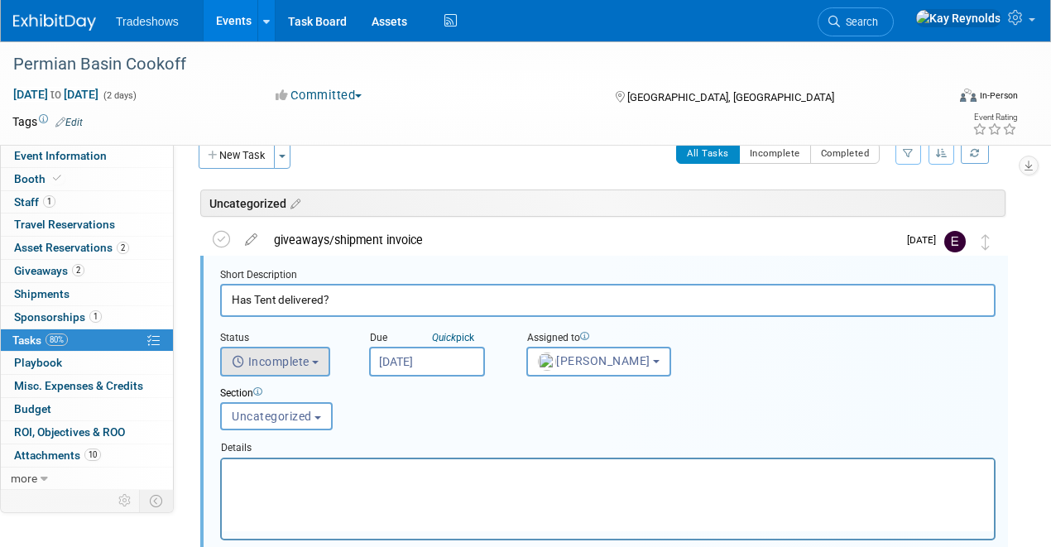
scroll to position [36, 0]
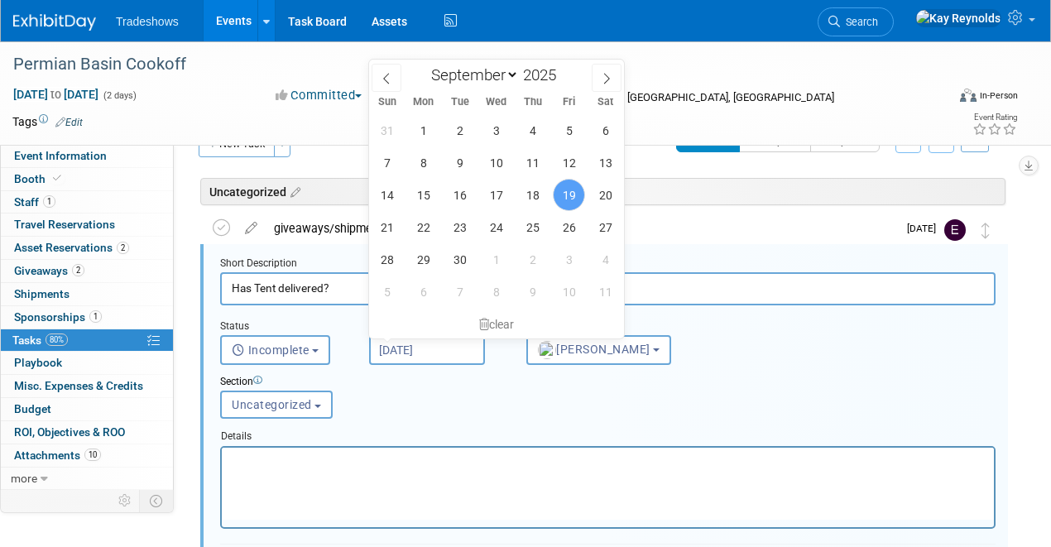
click at [462, 350] on input "[DATE]" at bounding box center [427, 350] width 116 height 30
click at [430, 228] on span "22" at bounding box center [423, 227] width 32 height 32
type input "[DATE]"
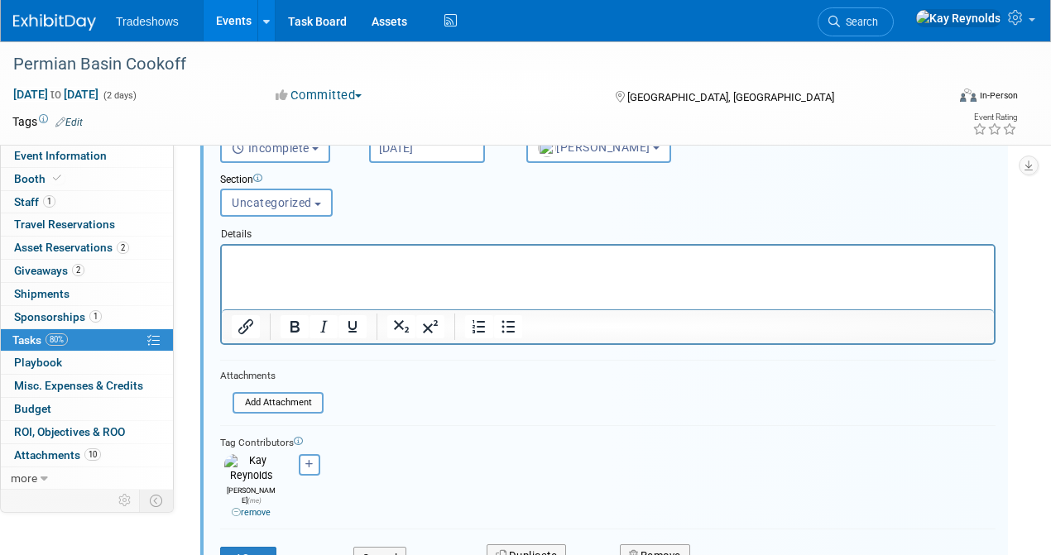
scroll to position [257, 0]
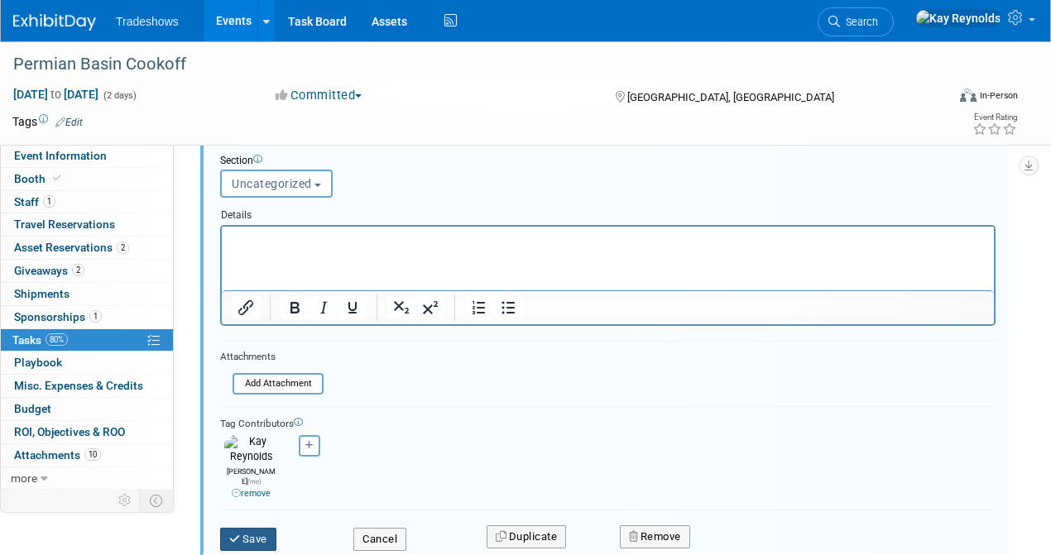
click at [247, 528] on button "Save" at bounding box center [248, 539] width 56 height 23
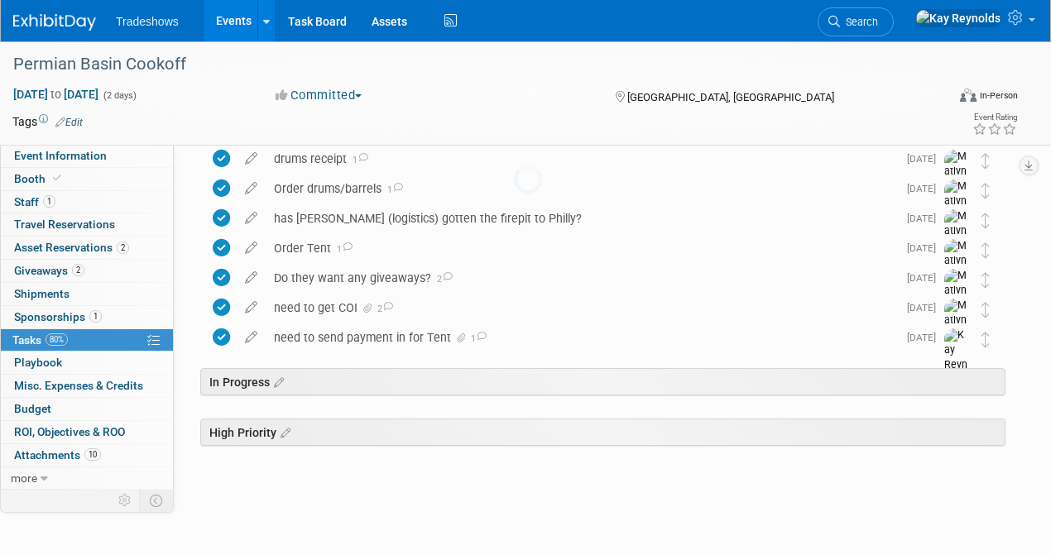
scroll to position [195, 0]
click at [306, 189] on div "Order drums/barrels 1" at bounding box center [582, 189] width 632 height 28
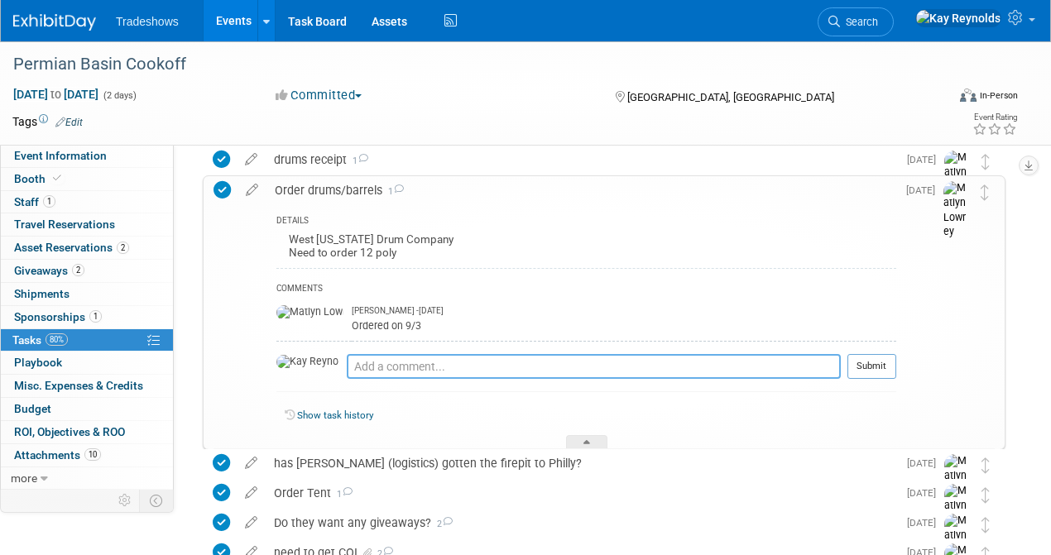
click at [347, 371] on textarea at bounding box center [594, 366] width 494 height 25
type textarea "h"
type textarea "Where are the drums supposed to deliver?"
click at [872, 365] on button "Submit" at bounding box center [872, 366] width 49 height 25
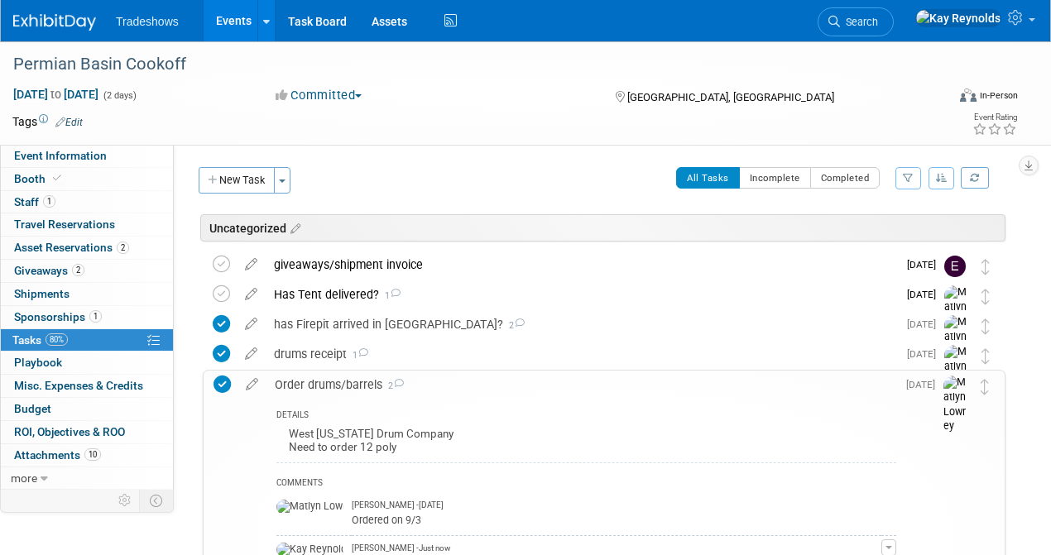
scroll to position [0, 0]
click at [363, 353] on icon at bounding box center [363, 352] width 11 height 9
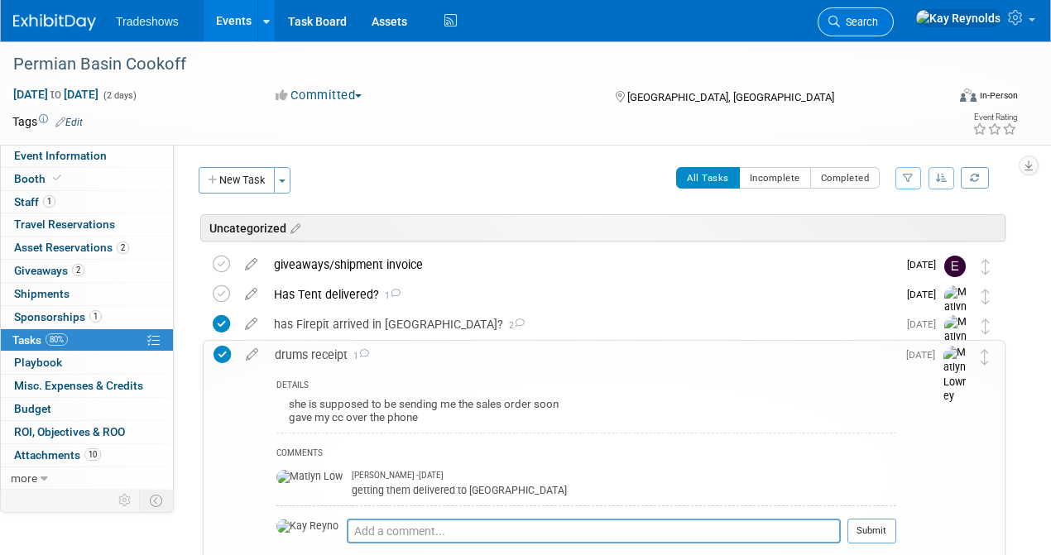
click at [878, 25] on span "Search" at bounding box center [859, 22] width 38 height 12
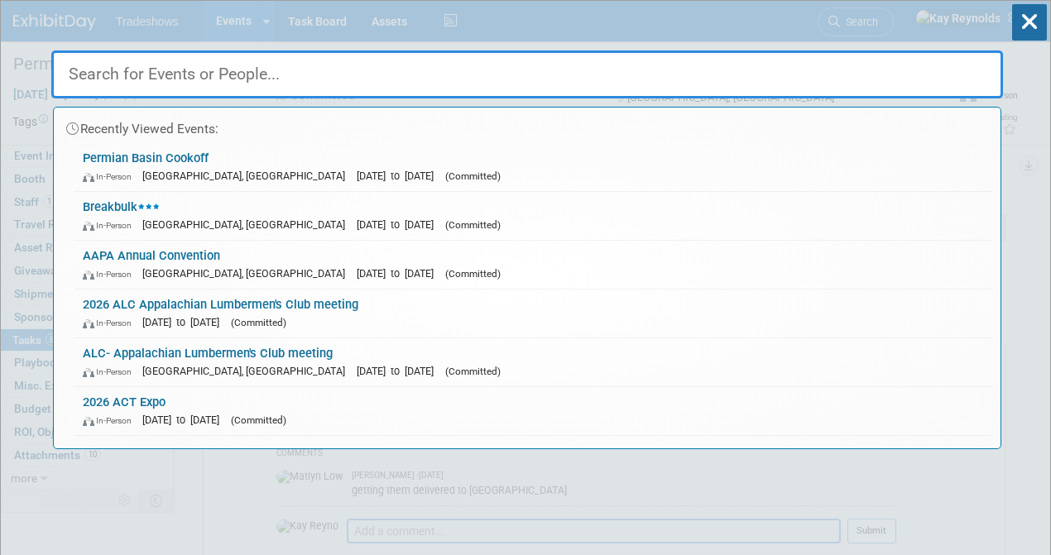
click at [171, 84] on input "text" at bounding box center [527, 74] width 952 height 48
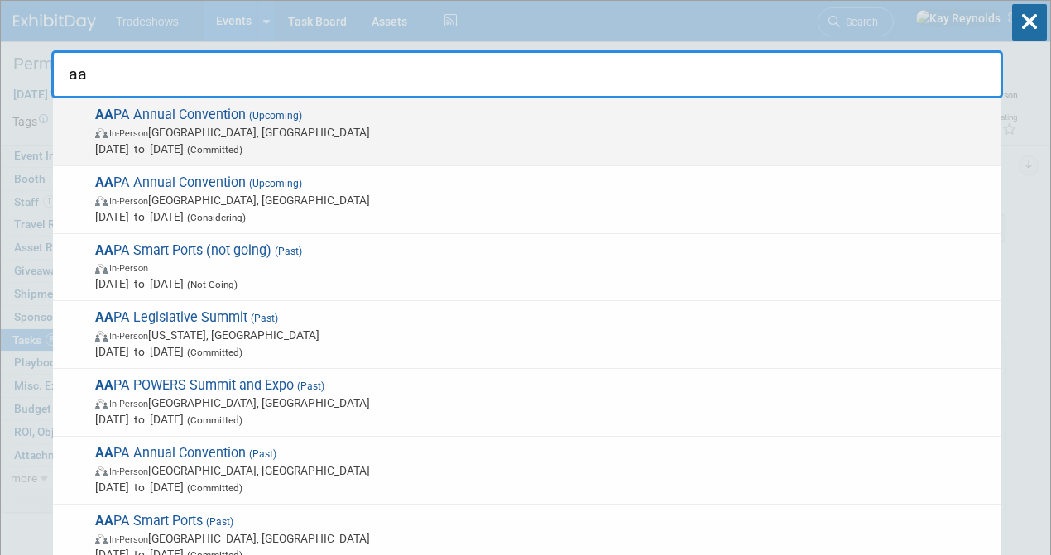
type input "aa"
click at [190, 127] on span "In-Person Québec City, Canada" at bounding box center [544, 132] width 898 height 17
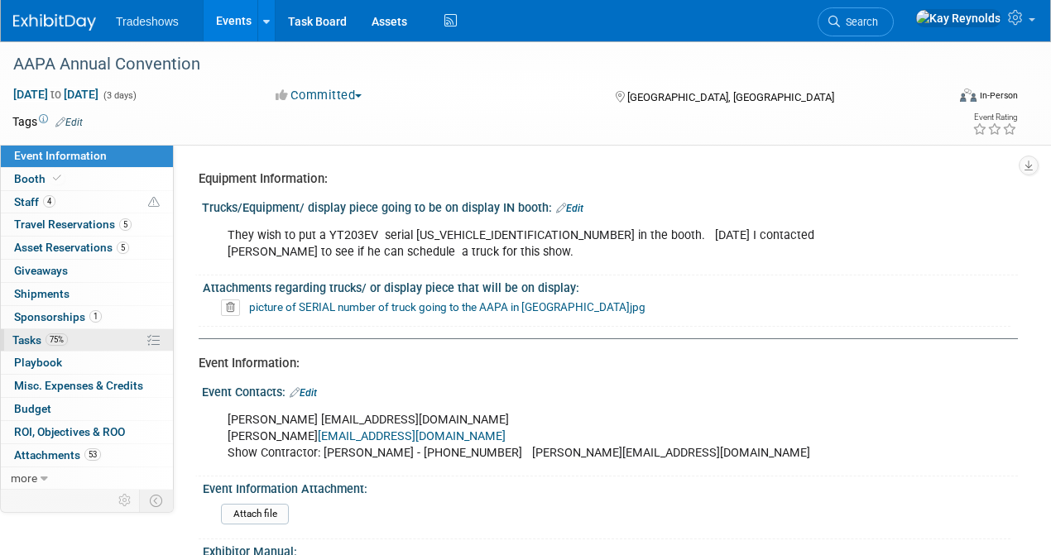
click at [112, 338] on link "75% Tasks 75%" at bounding box center [87, 340] width 172 height 22
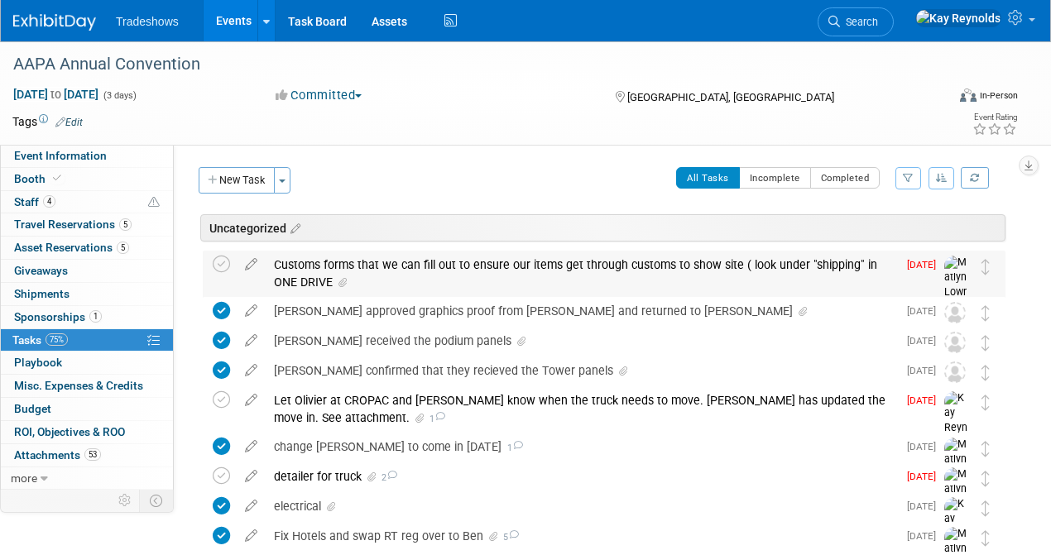
click at [915, 262] on span "[DATE]" at bounding box center [925, 265] width 37 height 12
click at [915, 266] on span "[DATE]" at bounding box center [925, 265] width 37 height 12
click at [349, 267] on div "Customs forms that we can fill out to ensure our items get through customs to s…" at bounding box center [582, 274] width 632 height 46
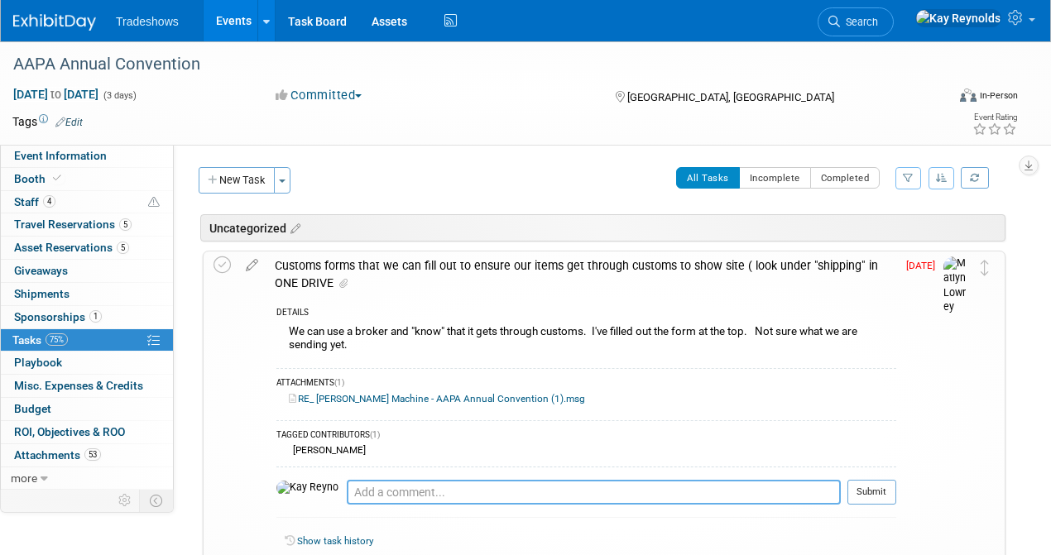
click at [347, 488] on textarea at bounding box center [594, 492] width 494 height 25
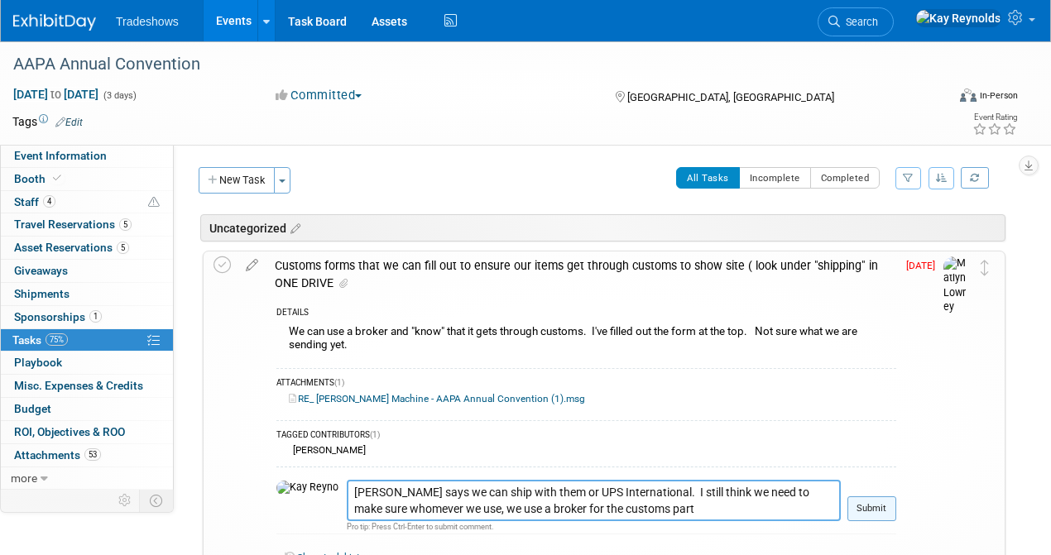
type textarea "[PERSON_NAME] says we can ship with them or UPS International. I still think we…"
click at [894, 502] on button "Submit" at bounding box center [872, 509] width 49 height 25
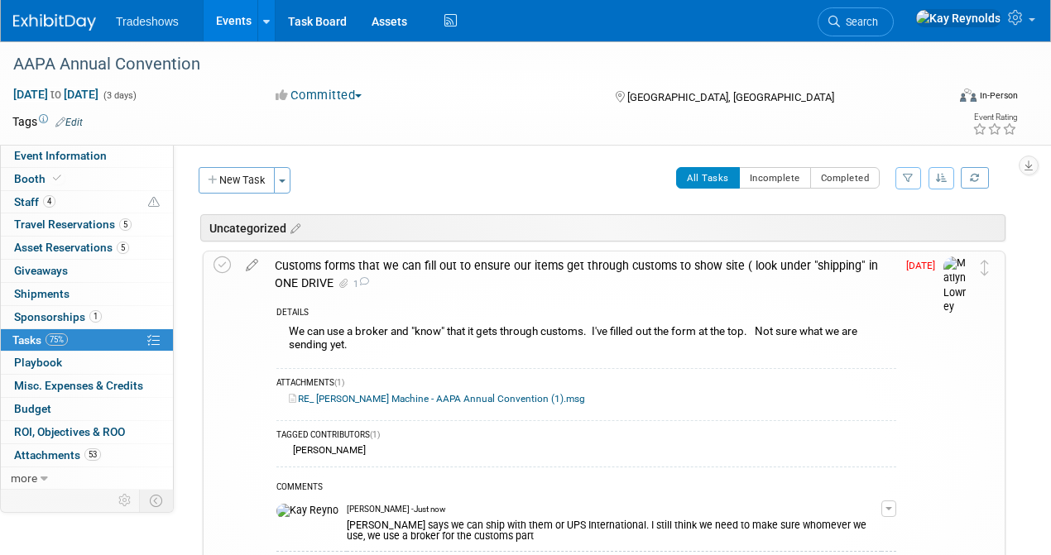
click at [915, 262] on span "[DATE]" at bounding box center [924, 266] width 37 height 12
click at [255, 267] on icon at bounding box center [252, 262] width 29 height 21
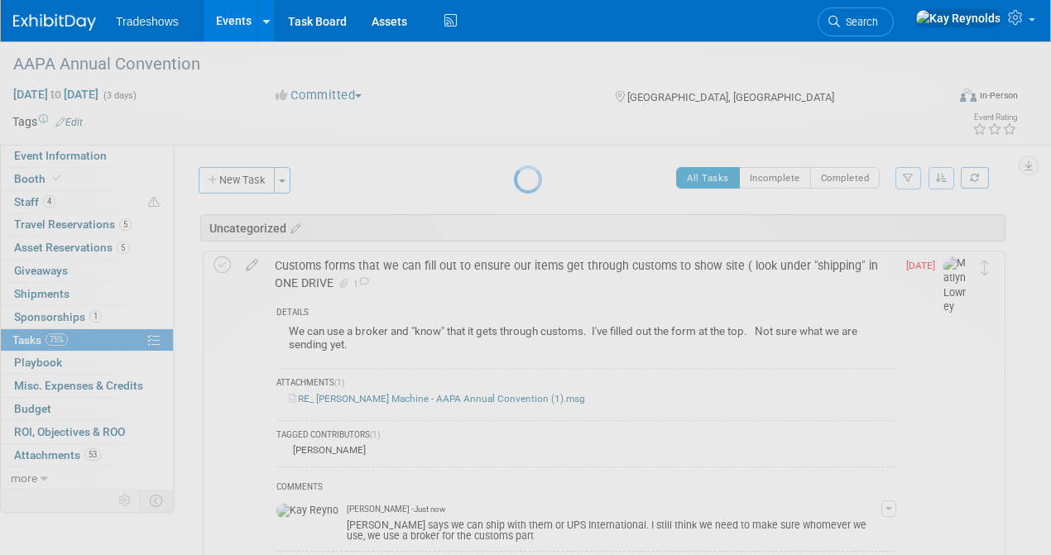
select select "8"
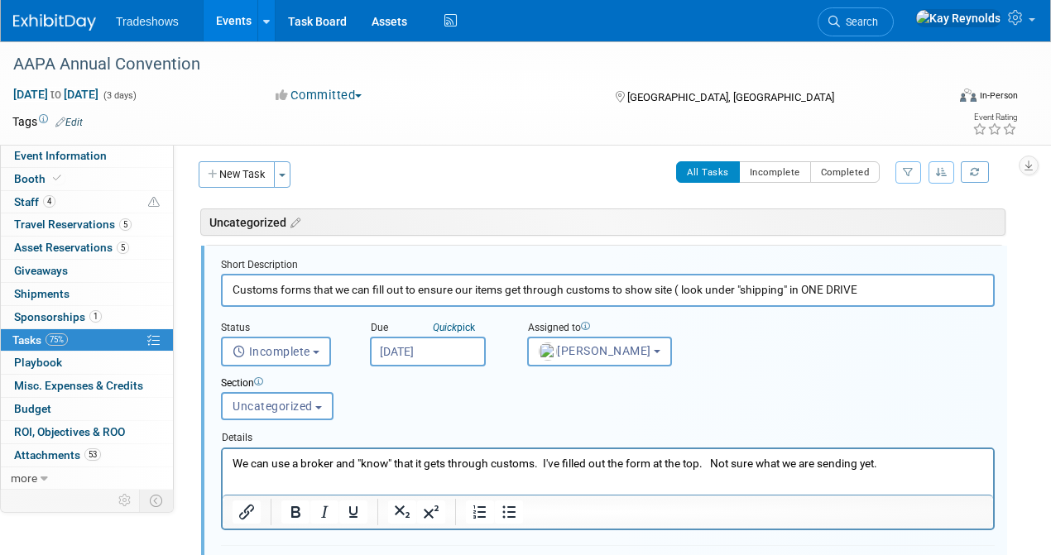
scroll to position [7, 0]
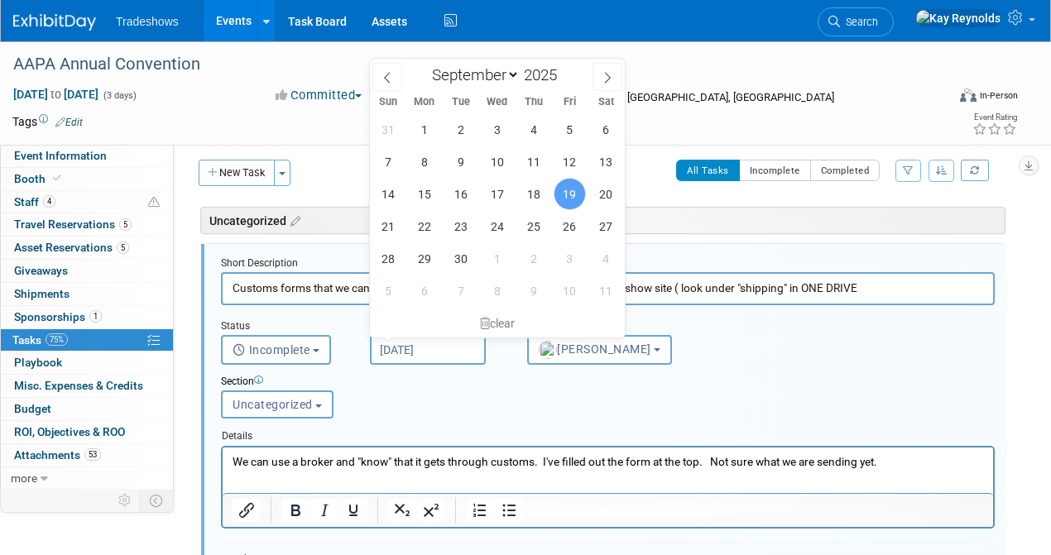
click at [449, 354] on input "[DATE]" at bounding box center [428, 350] width 116 height 30
click at [425, 230] on span "22" at bounding box center [424, 226] width 32 height 32
type input "[DATE]"
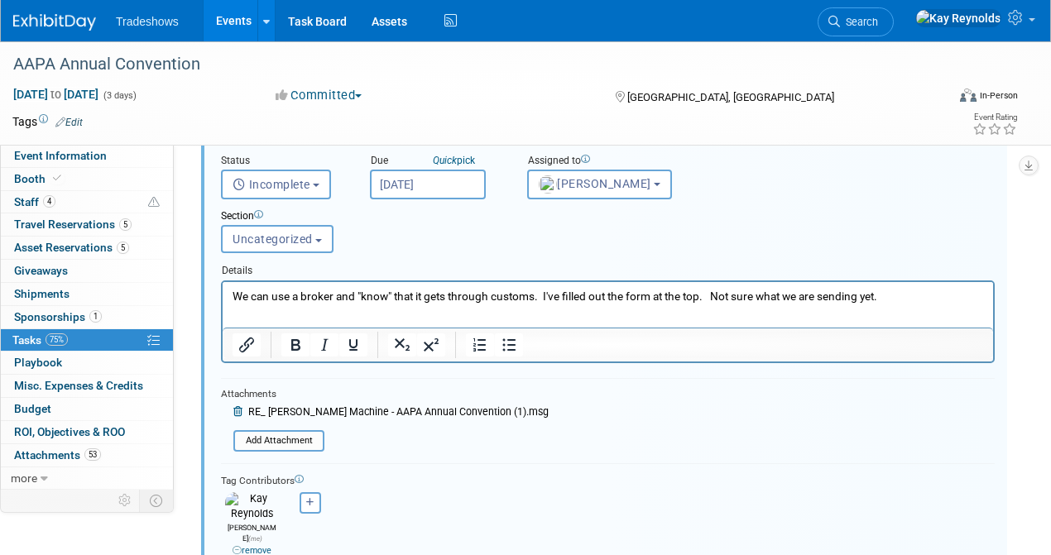
scroll to position [394, 0]
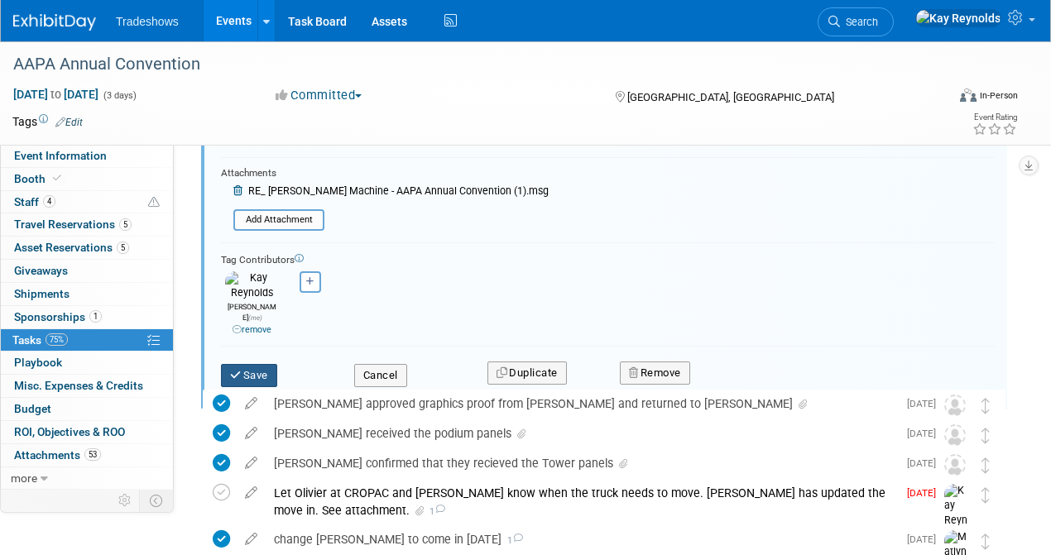
click at [238, 370] on icon "submit" at bounding box center [236, 375] width 13 height 11
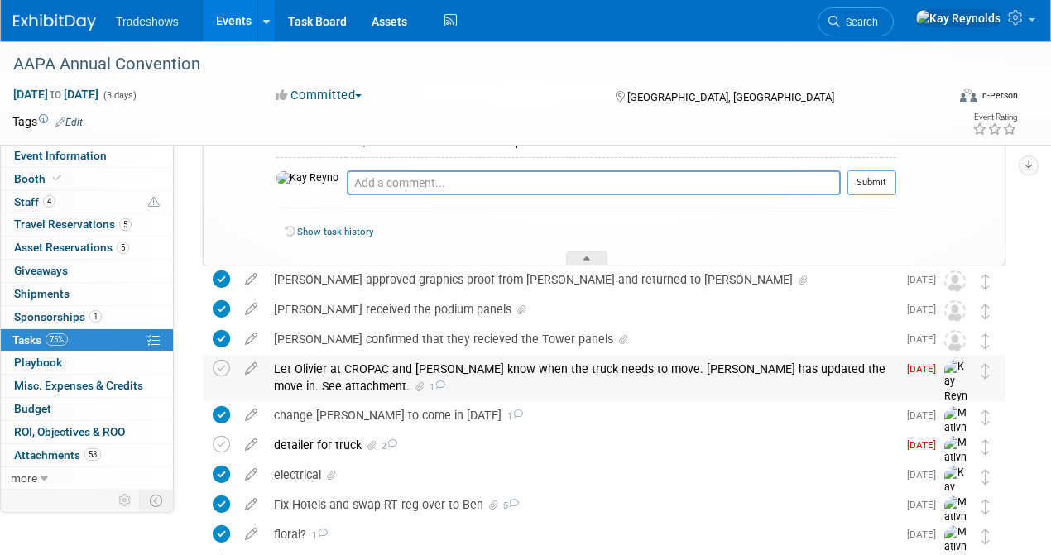
drag, startPoint x: 219, startPoint y: 366, endPoint x: 316, endPoint y: 377, distance: 97.4
click at [315, 377] on tr "Let Olivier at CROPAC and [PERSON_NAME] know when the truck needs to move. [PER…" at bounding box center [604, 387] width 783 height 64
click at [373, 372] on div "Let Olivier at CROPAC and [PERSON_NAME] know when the truck needs to move. [PER…" at bounding box center [582, 378] width 632 height 46
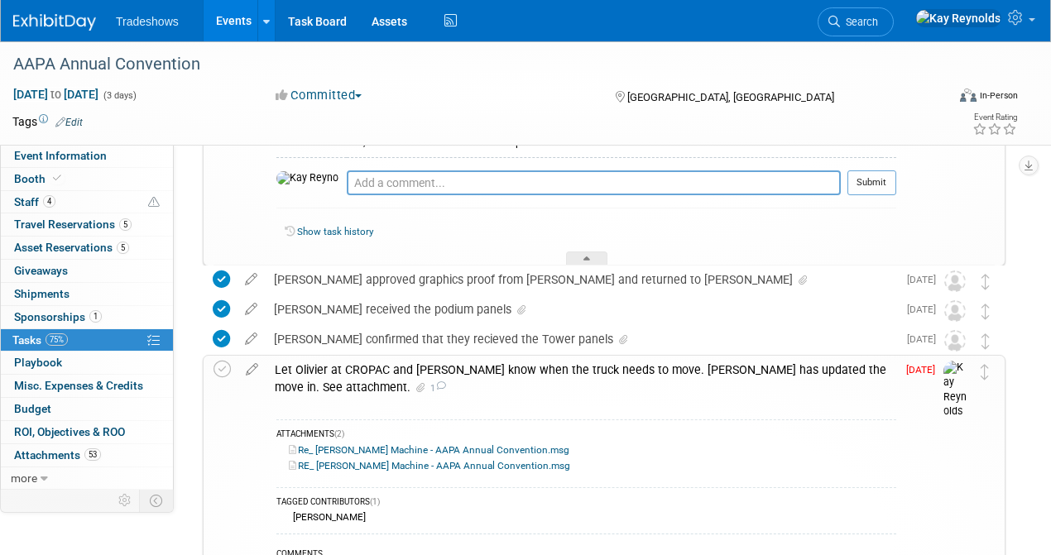
click at [86, 339] on link "75% Tasks 75%" at bounding box center [87, 340] width 172 height 22
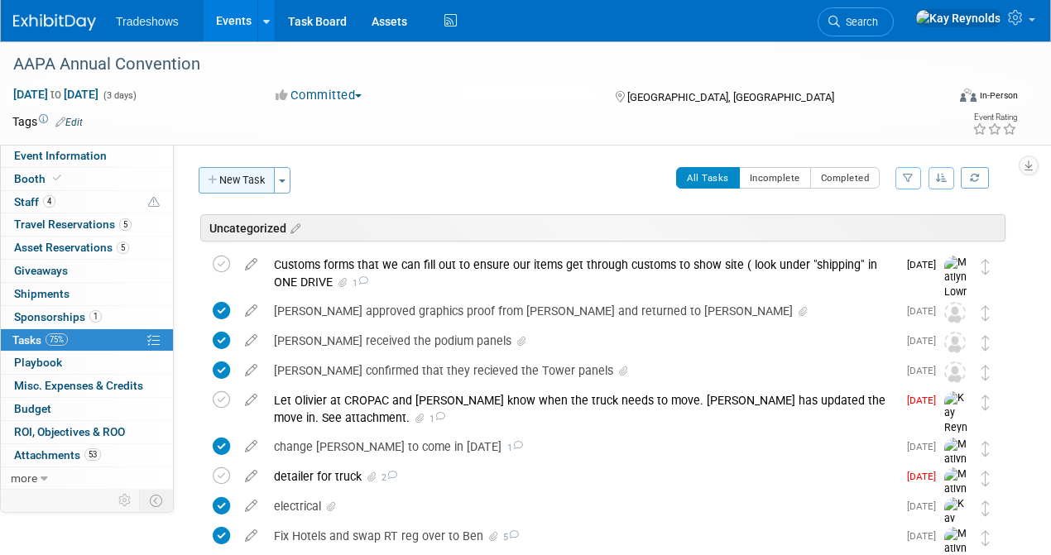
click at [238, 177] on button "New Task" at bounding box center [237, 180] width 76 height 26
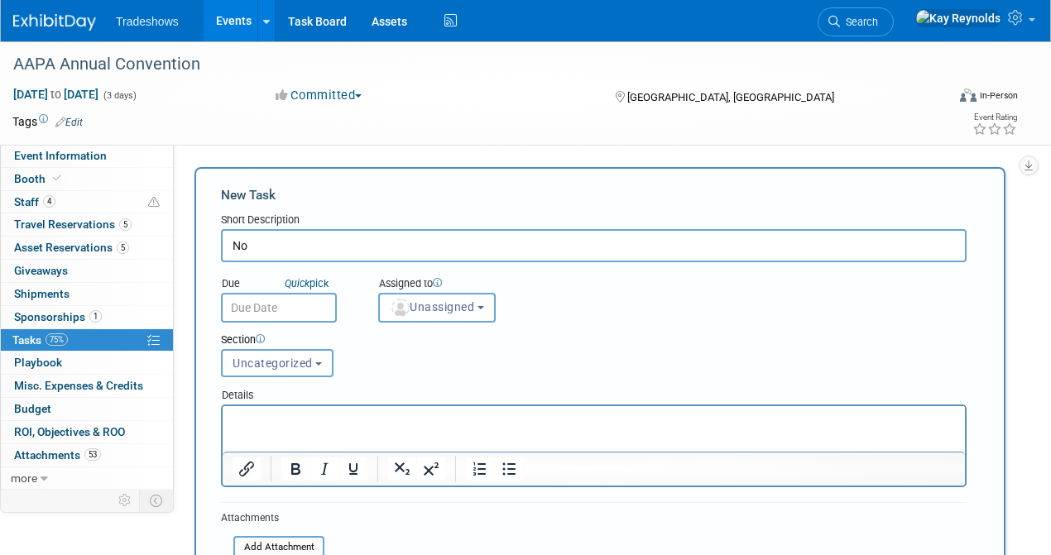
type input "N"
type input "MOVE OUT corresponding emails."
click at [273, 300] on input "text" at bounding box center [279, 308] width 116 height 30
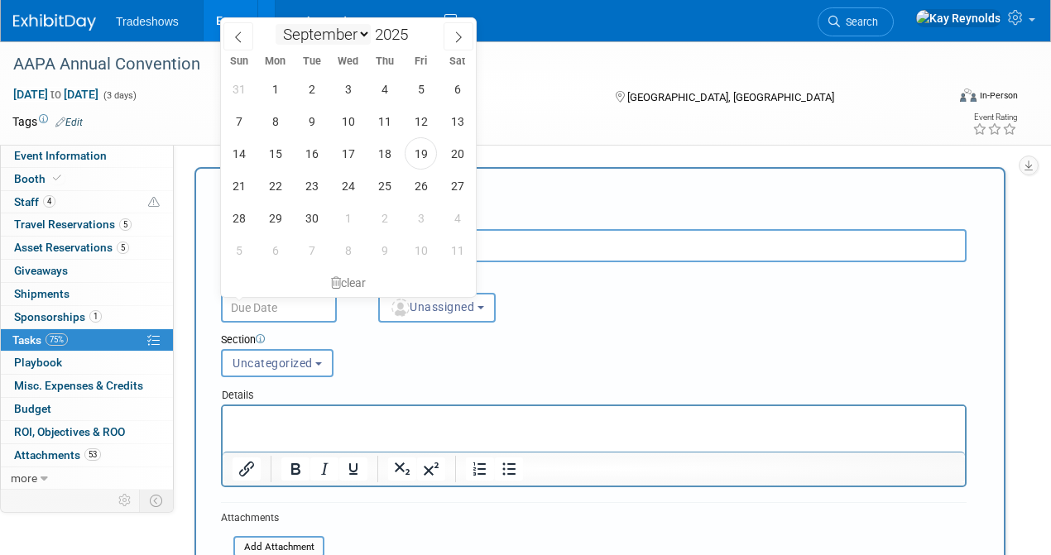
click at [363, 37] on select "January February March April May June July August September October November De…" at bounding box center [323, 34] width 95 height 21
select select "9"
click at [276, 24] on select "January February March April May June July August September October November De…" at bounding box center [323, 34] width 95 height 21
click at [346, 118] on span "8" at bounding box center [348, 121] width 32 height 32
type input "[DATE]"
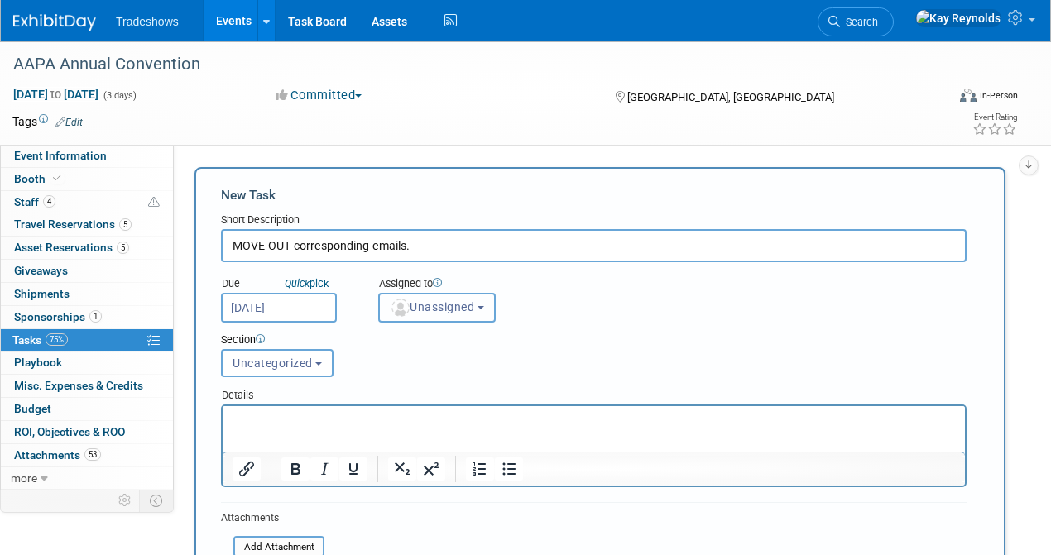
click at [421, 303] on span "Unassigned" at bounding box center [432, 306] width 84 height 13
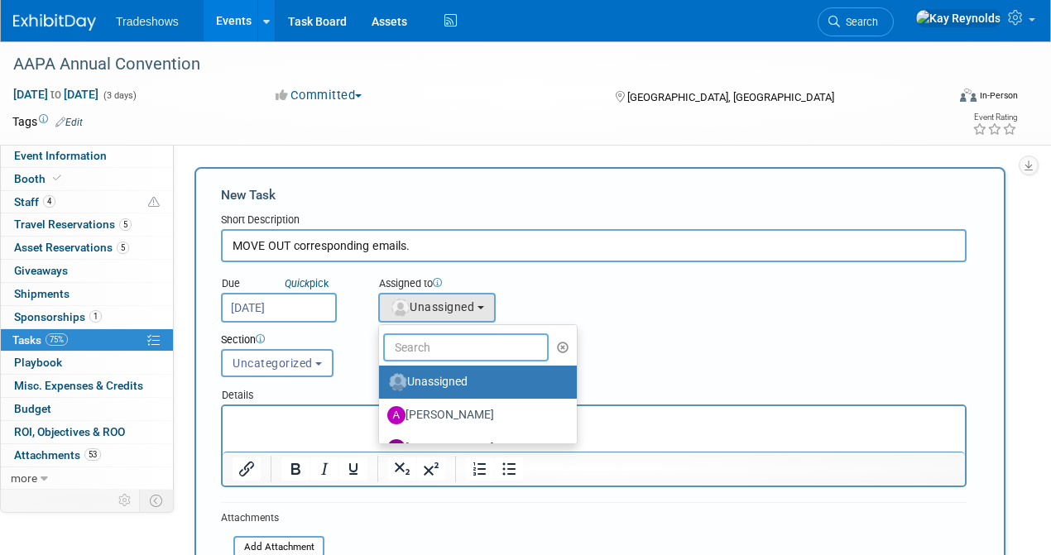
click at [420, 349] on input "text" at bounding box center [466, 348] width 166 height 28
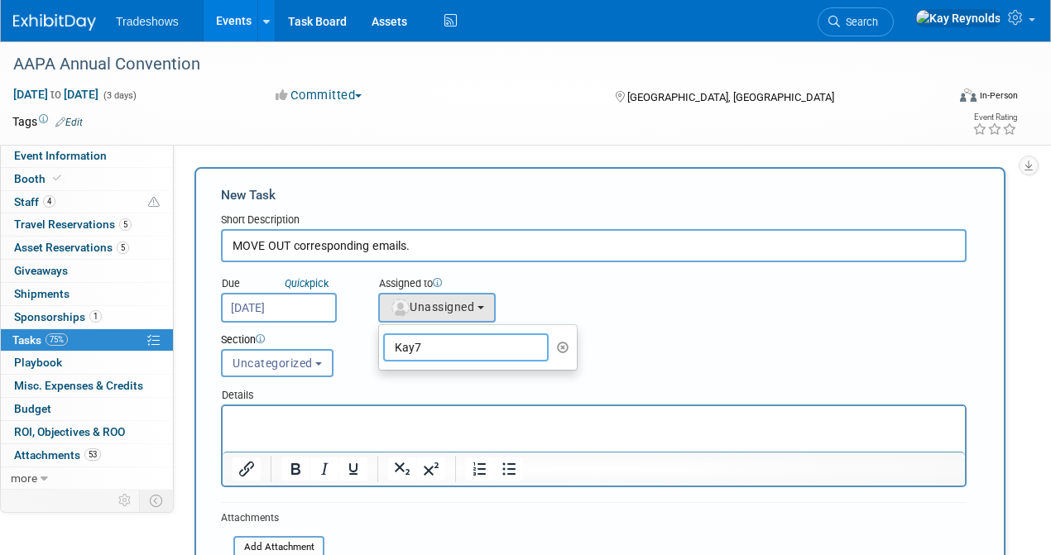
click at [420, 349] on input "Kay7" at bounding box center [466, 348] width 166 height 28
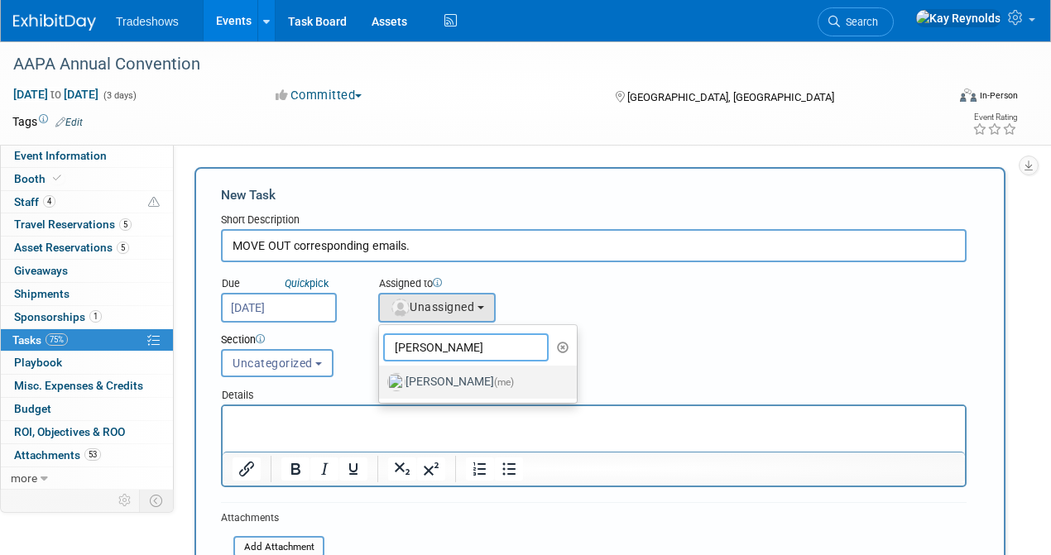
type input "[PERSON_NAME]"
click at [437, 380] on label "[PERSON_NAME] (me)" at bounding box center [473, 382] width 173 height 26
click at [382, 380] on input "[PERSON_NAME] (me)" at bounding box center [376, 380] width 11 height 11
select select "5e9256d4-eeb1-4d7e-ac69-1857632dd0f4"
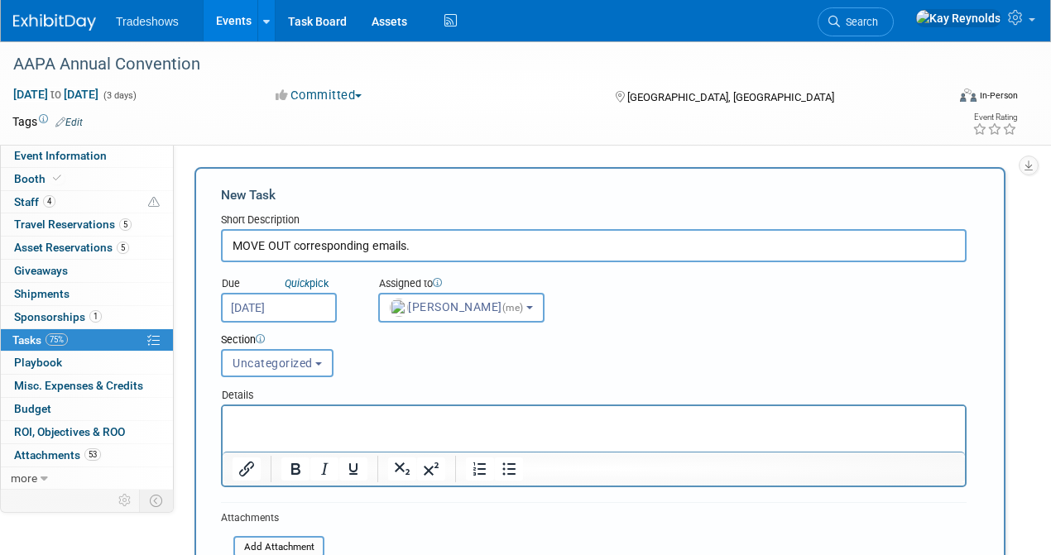
click at [420, 247] on input "MOVE OUT corresponding emails." at bounding box center [594, 245] width 746 height 33
type input "MOVE OUT corresponding emails. ( just for easy access)"
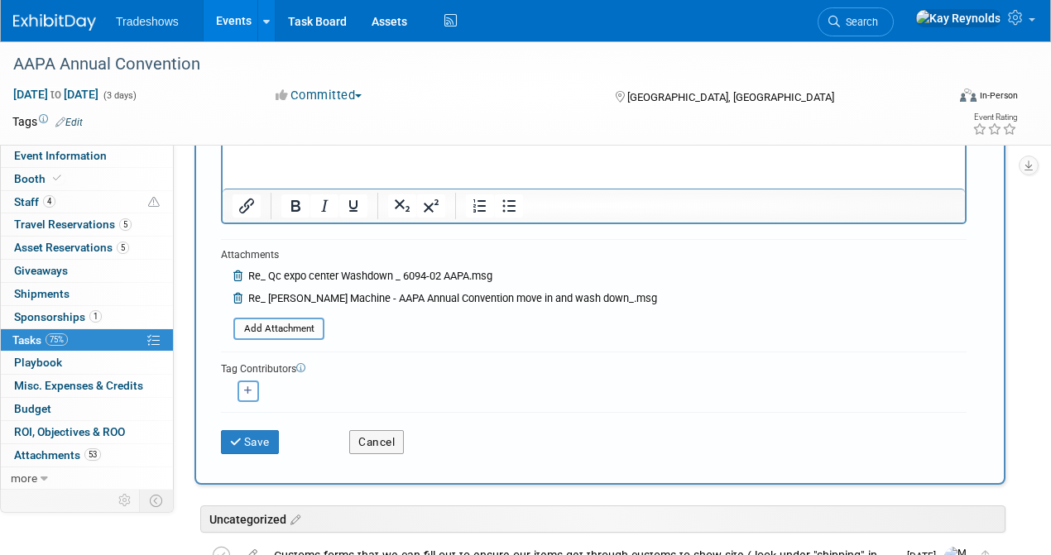
scroll to position [276, 0]
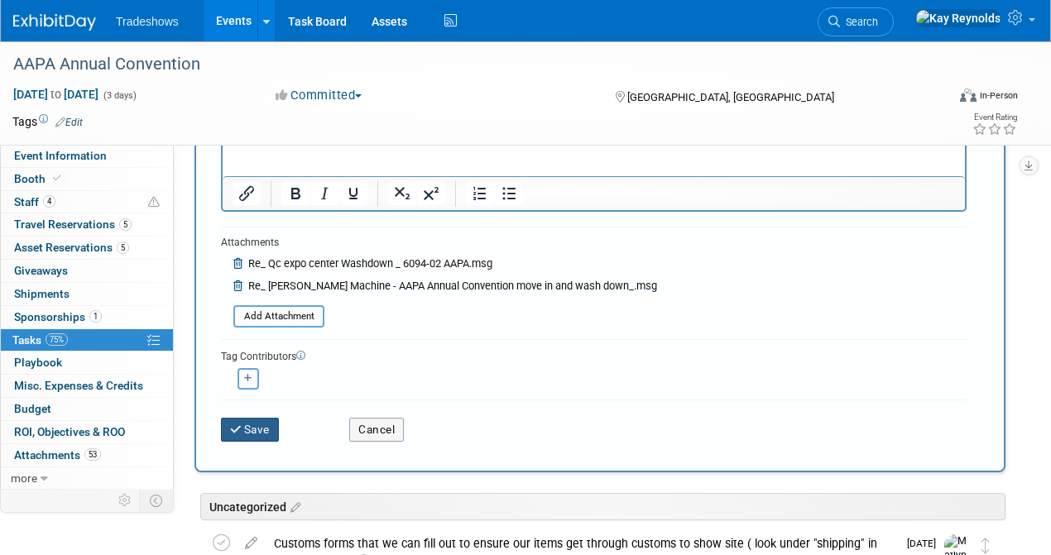
click at [243, 430] on button "Save" at bounding box center [250, 429] width 58 height 23
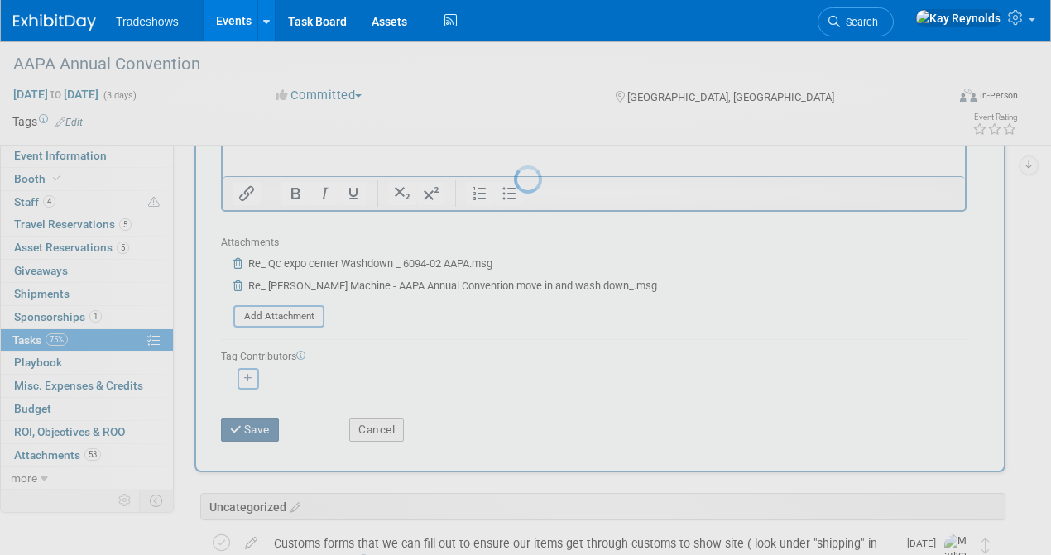
scroll to position [0, 0]
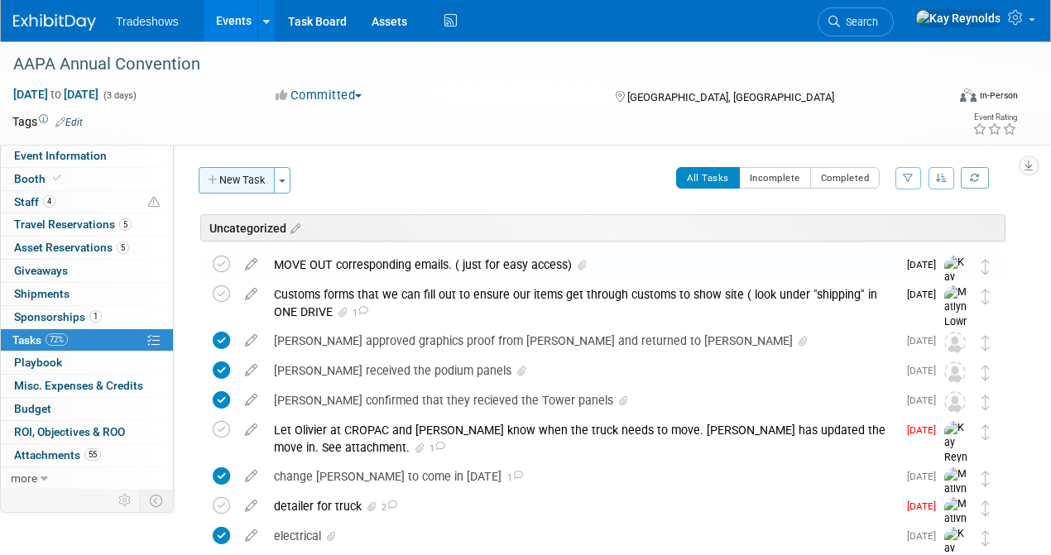
click at [238, 185] on button "New Task" at bounding box center [237, 180] width 76 height 26
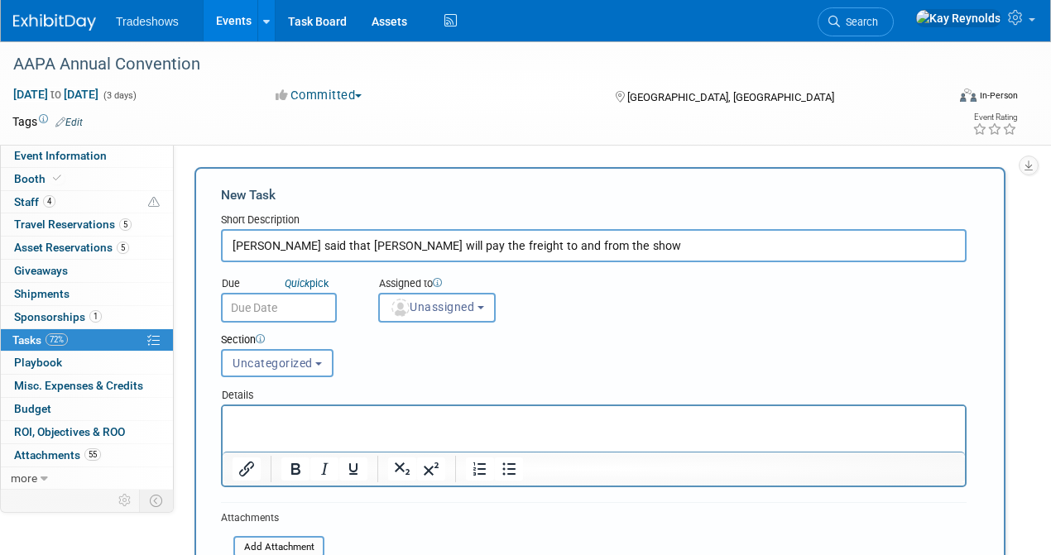
click at [343, 250] on input "[PERSON_NAME] said that [PERSON_NAME] will pay the freight to and from the show" at bounding box center [594, 245] width 746 height 33
click at [586, 248] on input "[PERSON_NAME] said that "we" will pay the freight to and from the show" at bounding box center [594, 245] width 746 height 33
type input "[PERSON_NAME] said that "we" will pay the freight to and from the show. I have …"
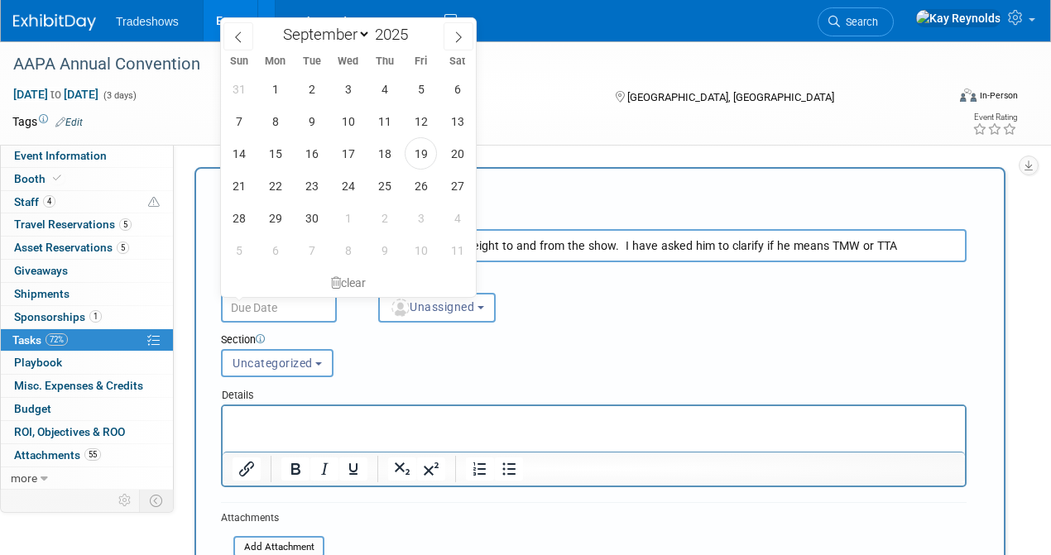
click at [268, 313] on input "text" at bounding box center [279, 308] width 116 height 30
click at [281, 186] on span "22" at bounding box center [275, 186] width 32 height 32
type input "[DATE]"
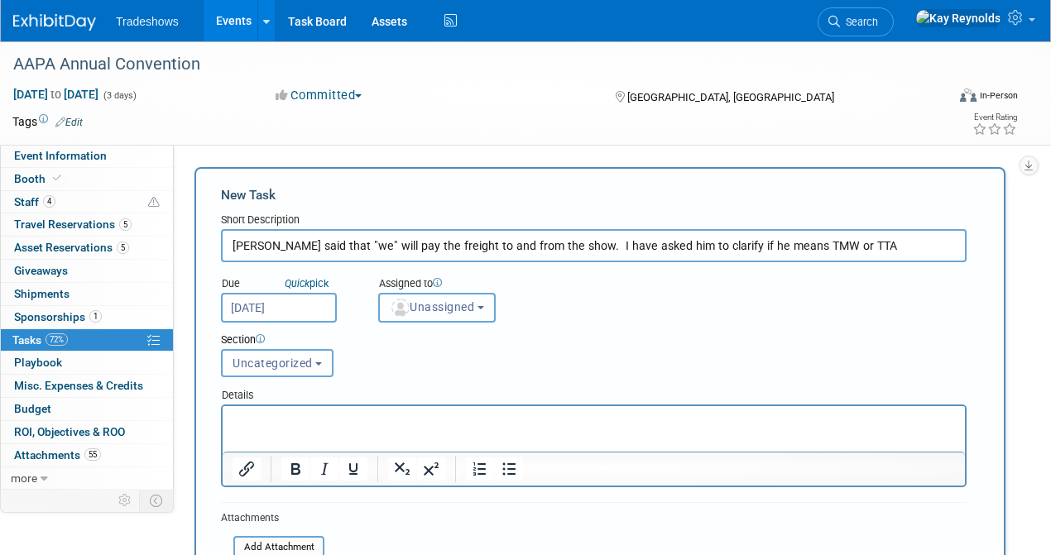
click at [450, 314] on button "Unassigned" at bounding box center [437, 308] width 118 height 30
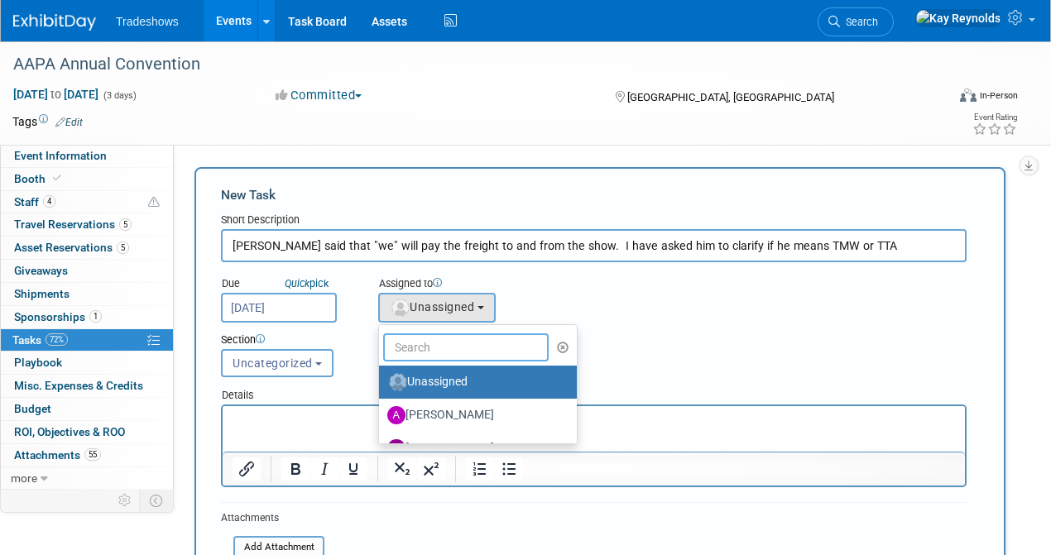
click at [445, 346] on input "text" at bounding box center [466, 348] width 166 height 28
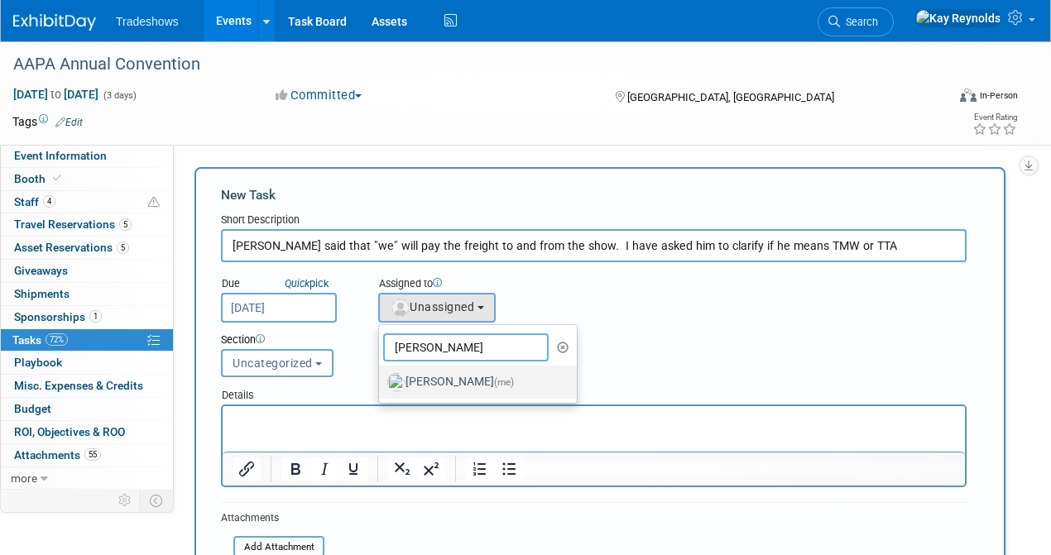
type input "[PERSON_NAME]"
click at [458, 380] on label "[PERSON_NAME] (me)" at bounding box center [473, 382] width 173 height 26
click at [382, 380] on input "[PERSON_NAME] (me)" at bounding box center [376, 380] width 11 height 11
select select "5e9256d4-eeb1-4d7e-ac69-1857632dd0f4"
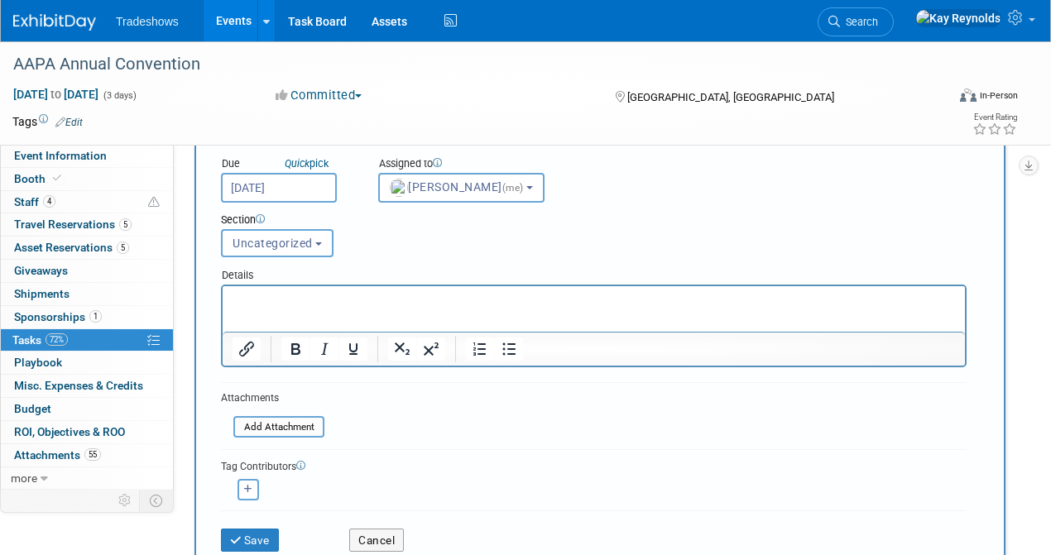
scroll to position [220, 0]
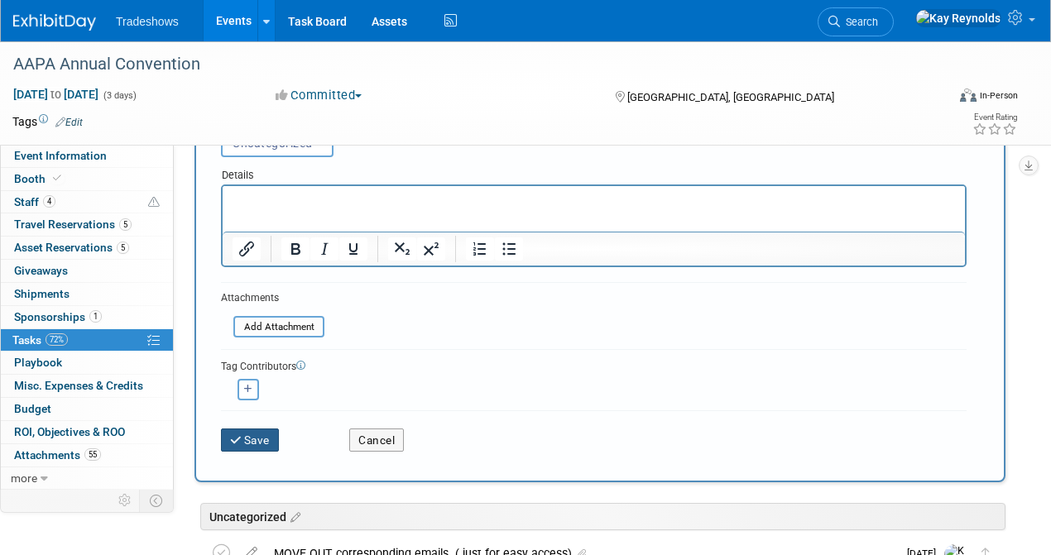
click at [247, 434] on button "Save" at bounding box center [250, 440] width 58 height 23
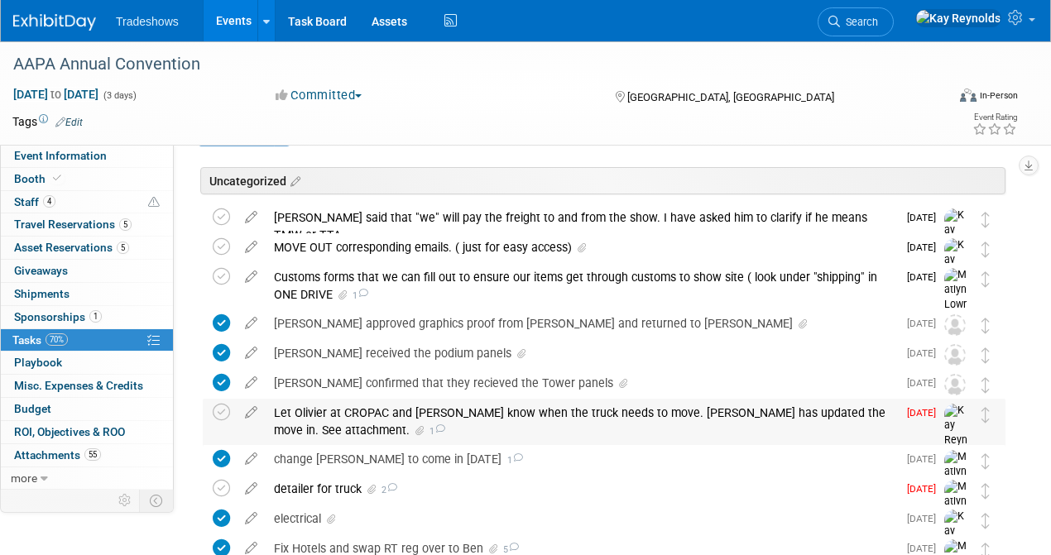
scroll to position [0, 0]
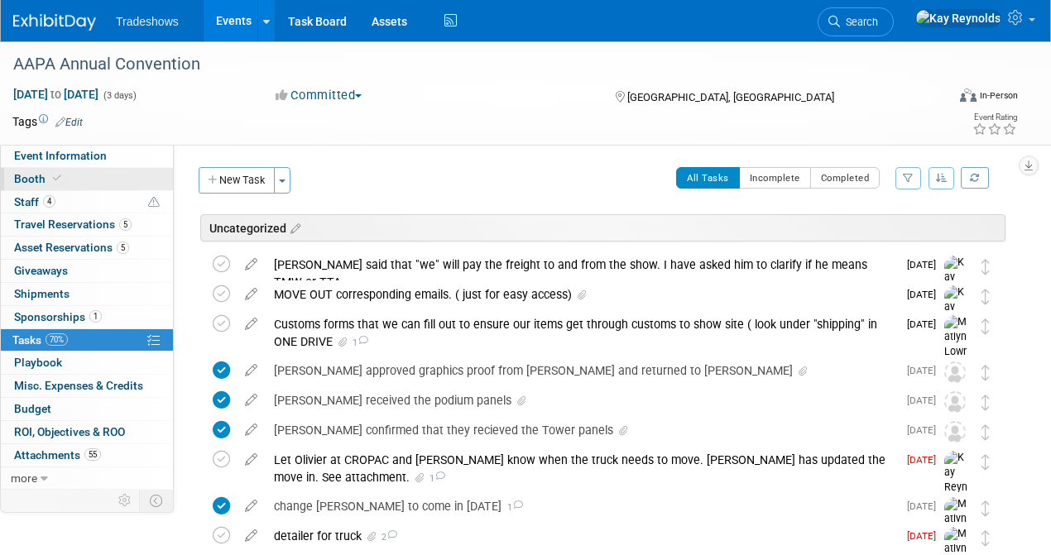
click at [114, 180] on link "Booth" at bounding box center [87, 179] width 172 height 22
select select "Certificate of insurance sent"
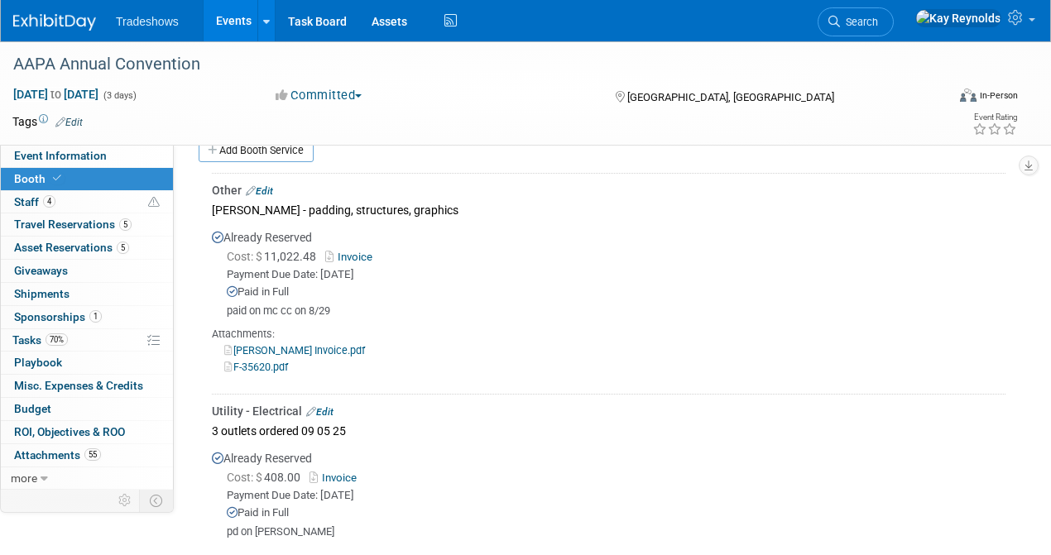
scroll to position [1048, 0]
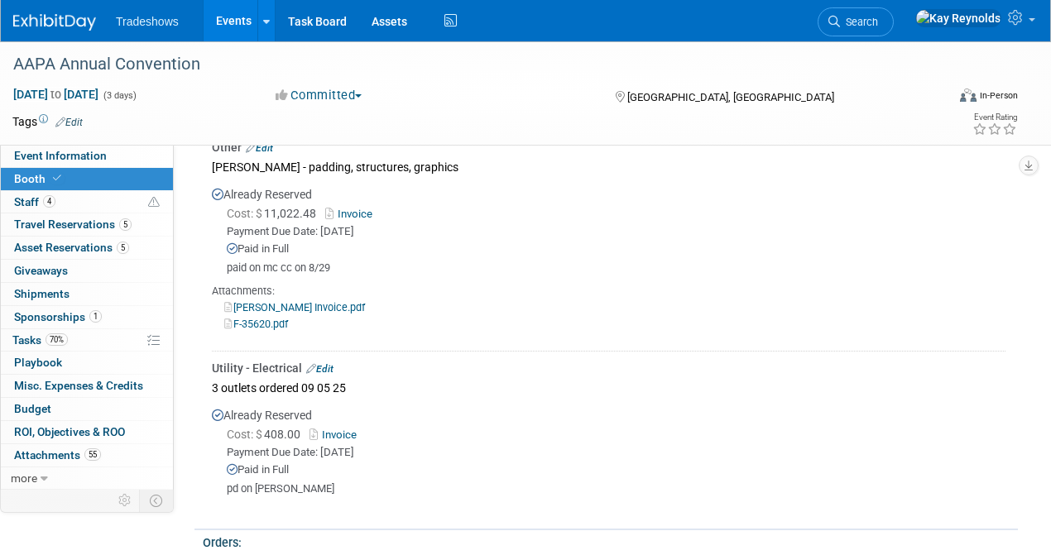
click at [329, 363] on link "Edit" at bounding box center [319, 369] width 27 height 12
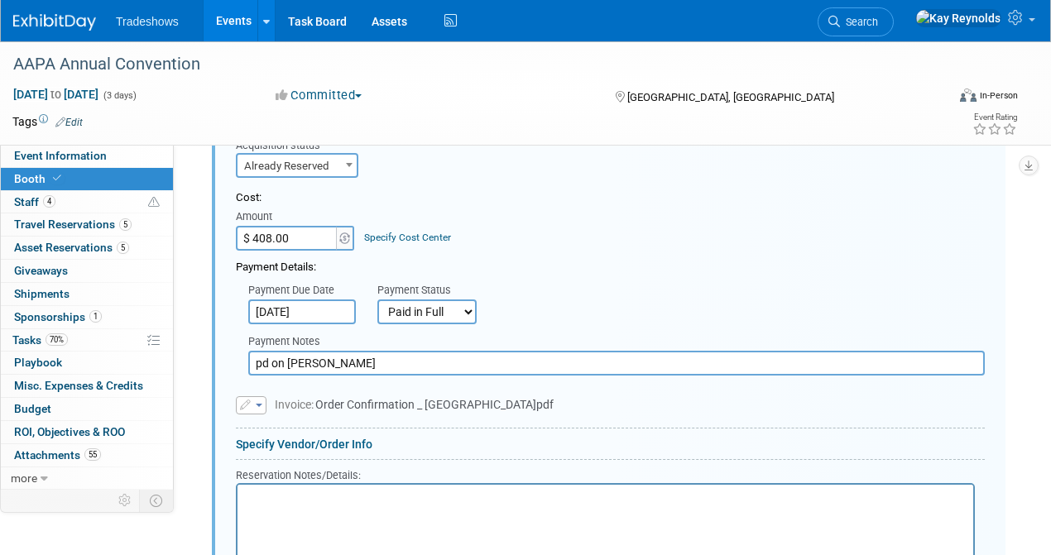
scroll to position [1371, 0]
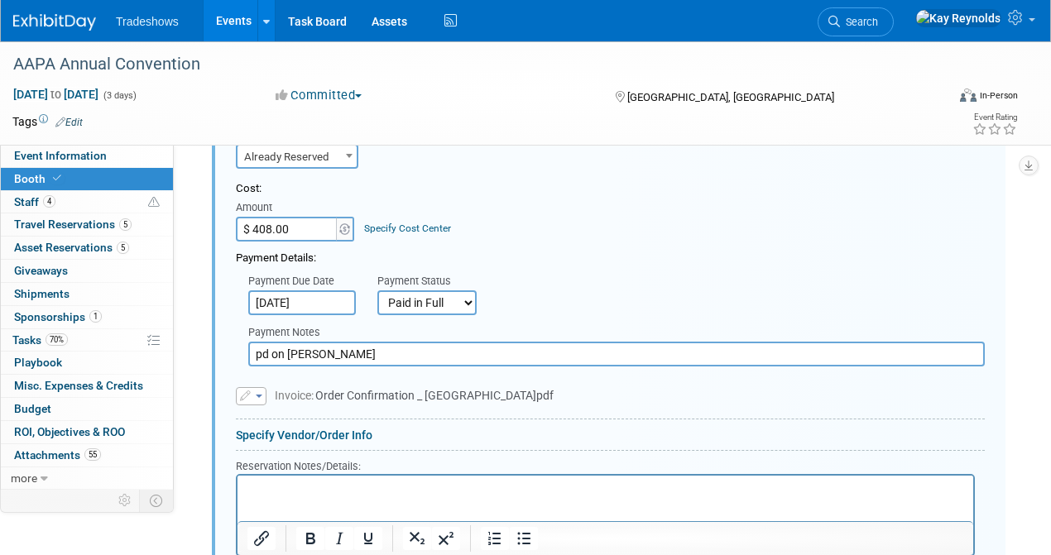
click at [271, 484] on p "Rich Text Area. Press ALT-0 for help." at bounding box center [605, 490] width 717 height 16
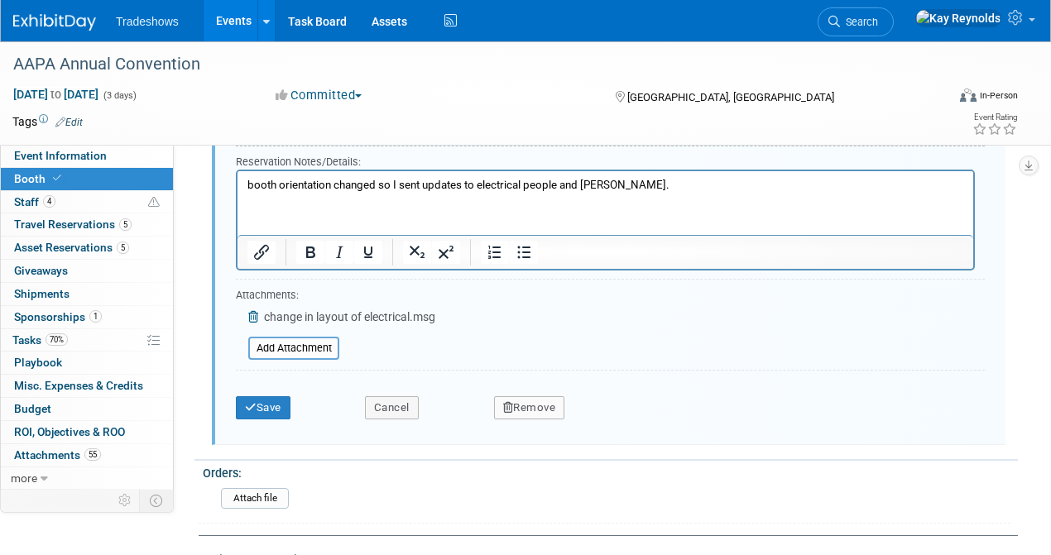
scroll to position [1702, 0]
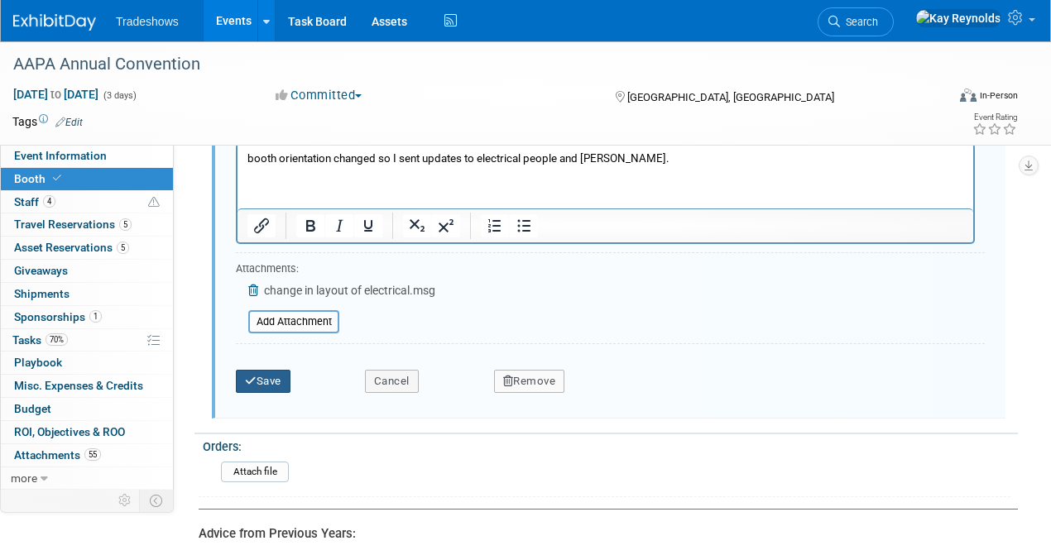
click at [271, 382] on button "Save" at bounding box center [263, 381] width 55 height 23
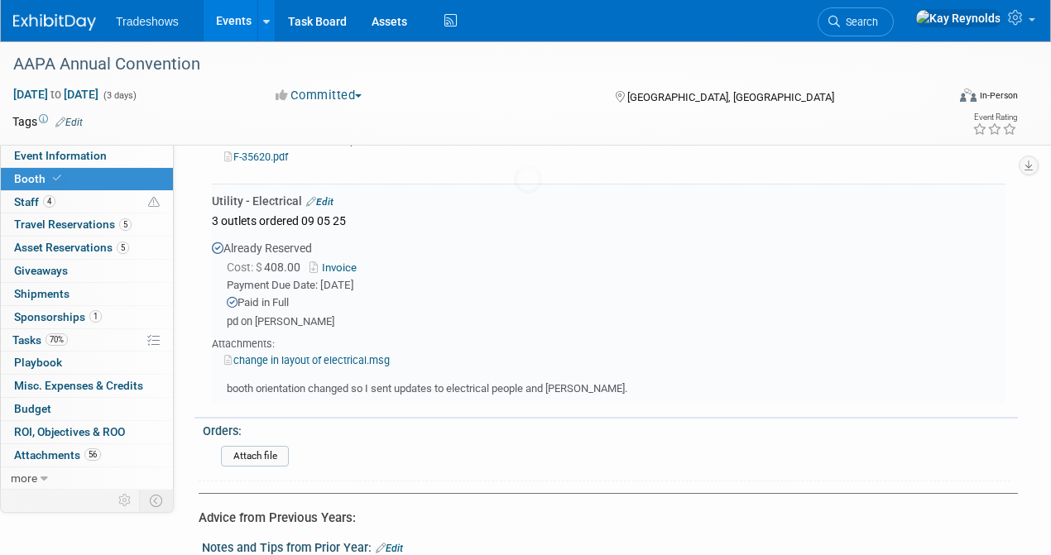
scroll to position [1205, 0]
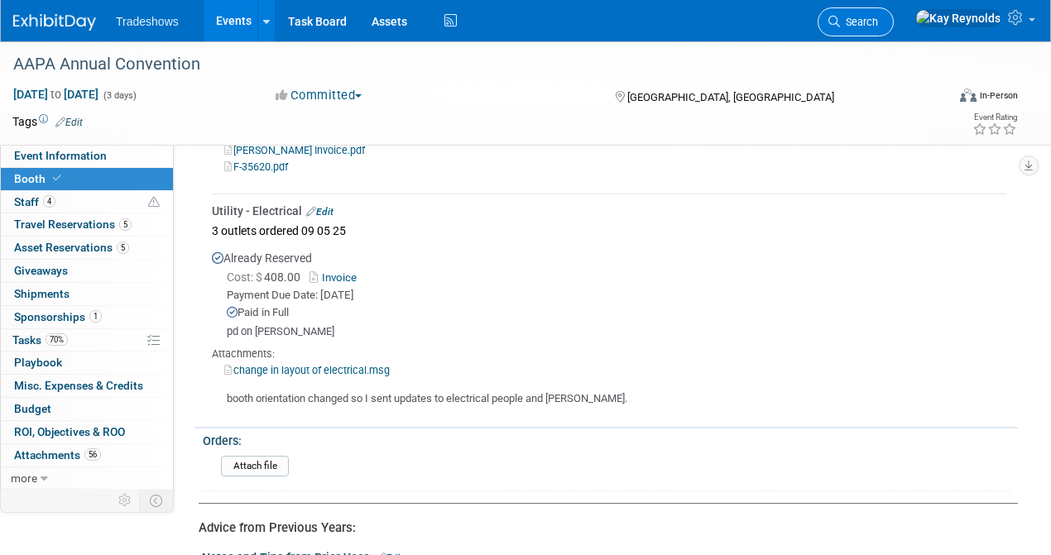
click at [878, 18] on span "Search" at bounding box center [859, 22] width 38 height 12
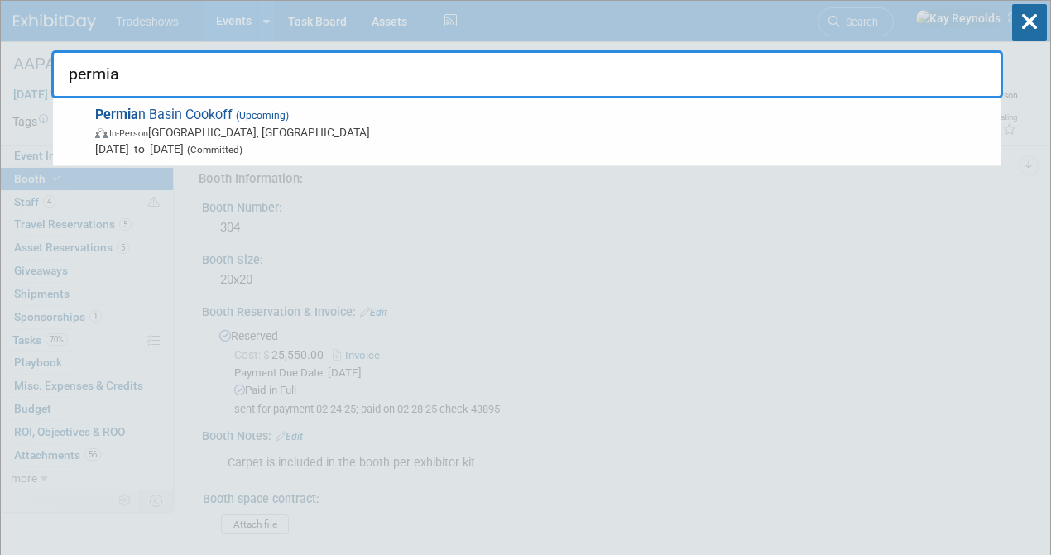
type input "permia"
